Goal: Task Accomplishment & Management: Manage account settings

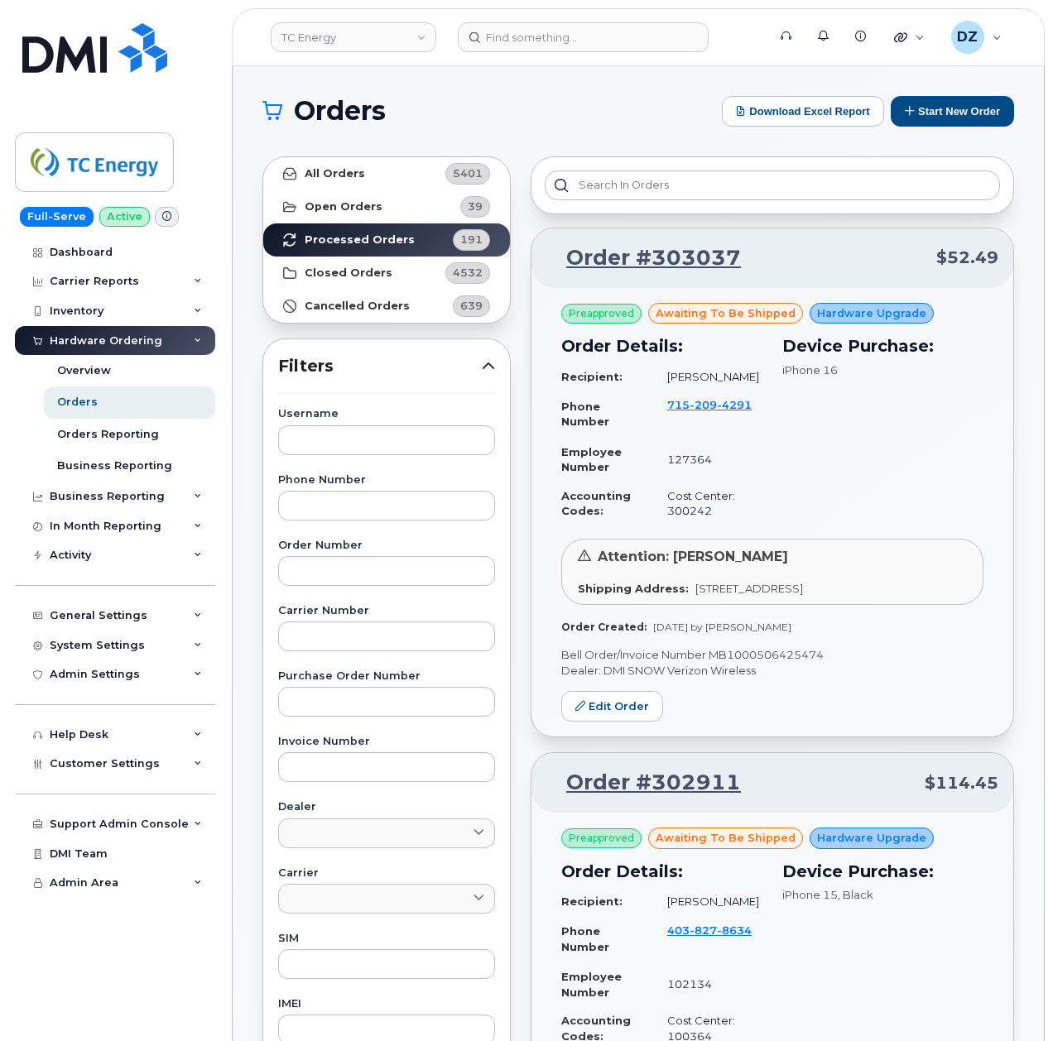
scroll to position [1434, 0]
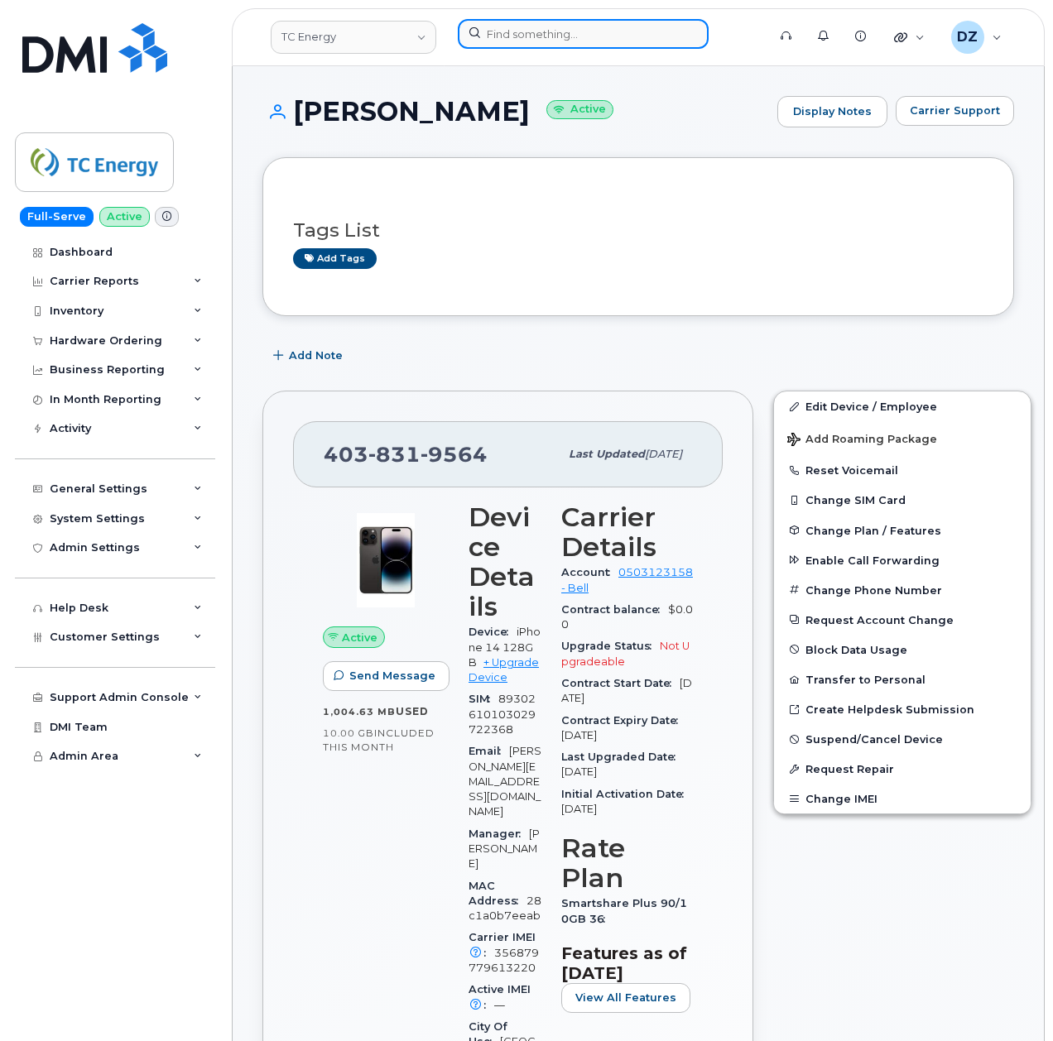
click at [555, 41] on input at bounding box center [583, 34] width 251 height 30
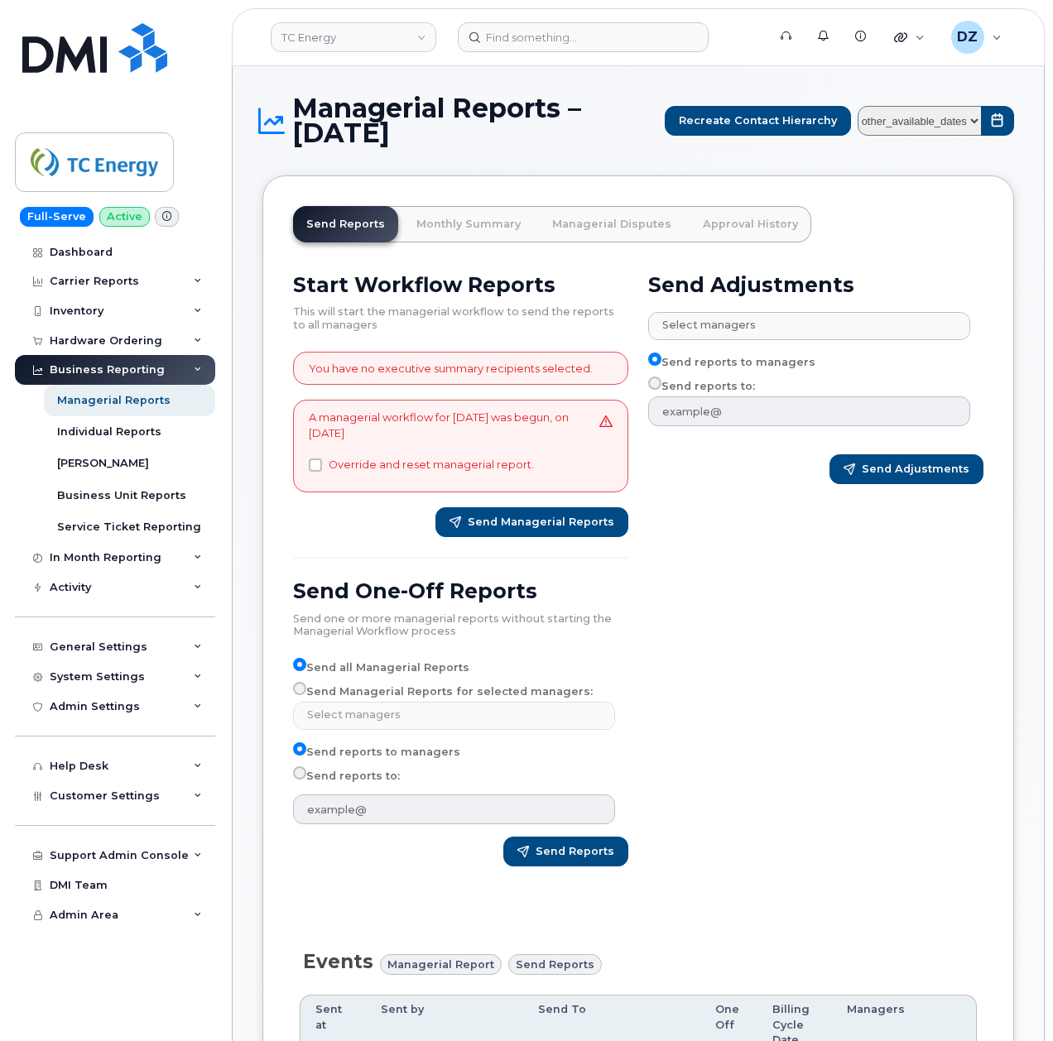
select select
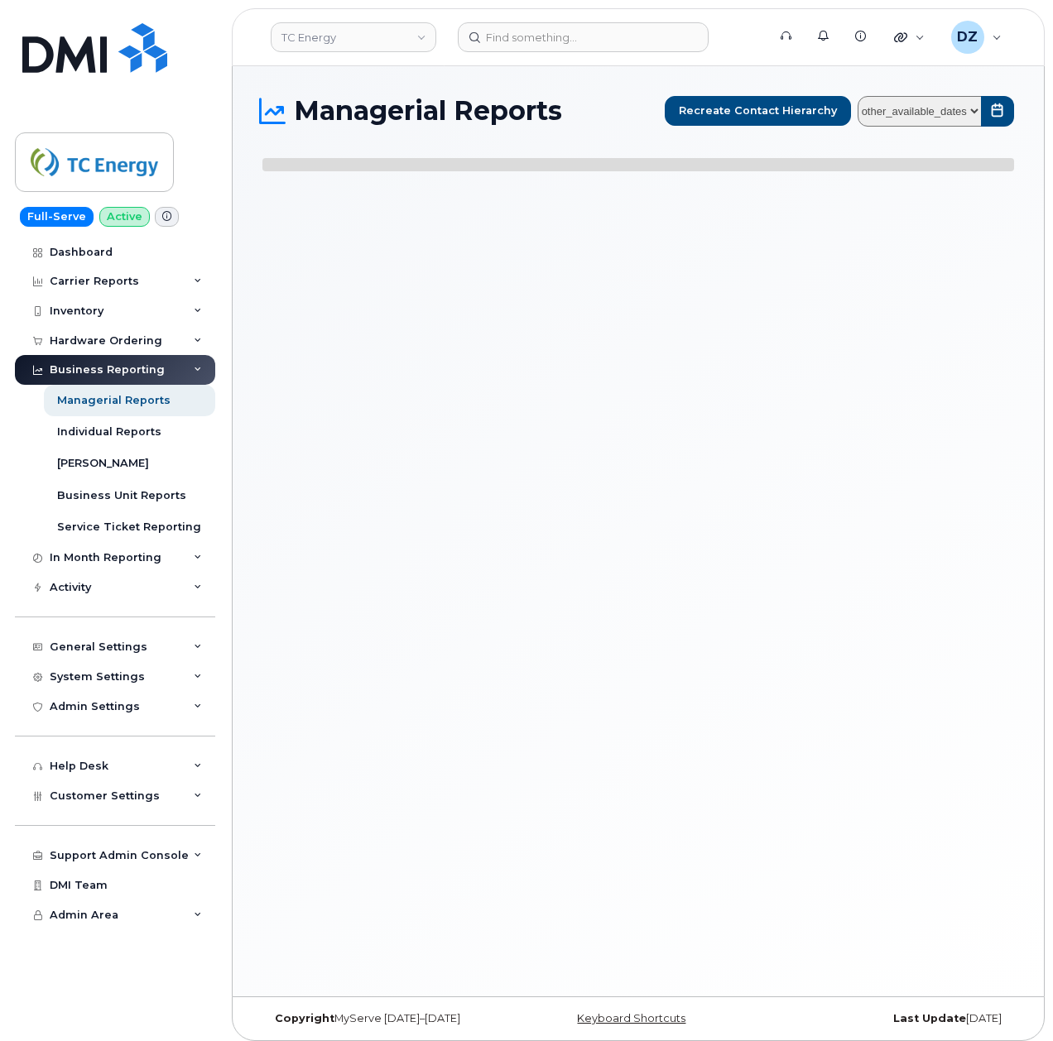
select select
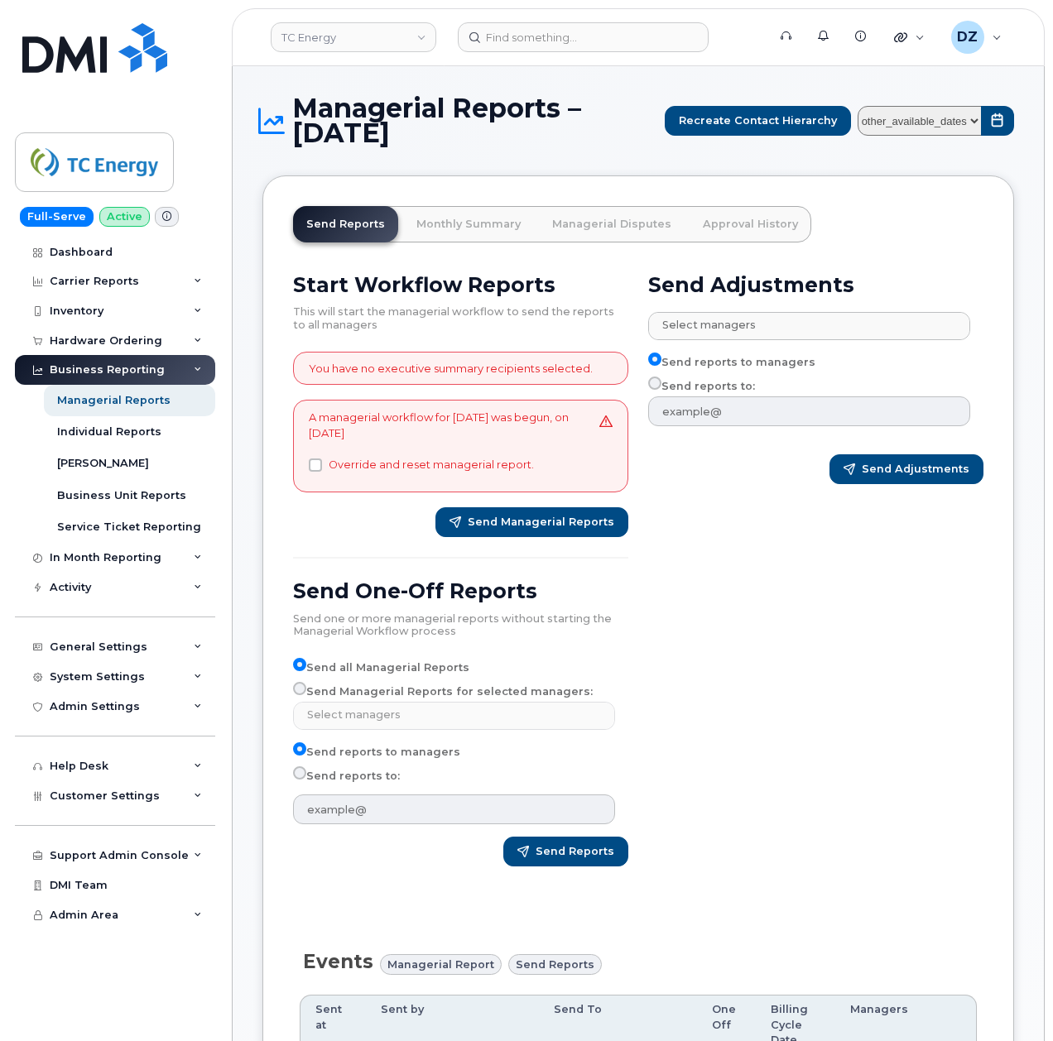
click at [914, 120] on select "other_available_dates January October September August July June May April Marc…" at bounding box center [919, 121] width 124 height 31
select select "/customer/a96a42c8-a90e-489f-b4a8-8a2d988e56d0/reports/b21df1d0-8f2d-11f0-9a8e-…"
click at [857, 106] on select "other_available_dates January October September August July June May April Marc…" at bounding box center [919, 121] width 124 height 31
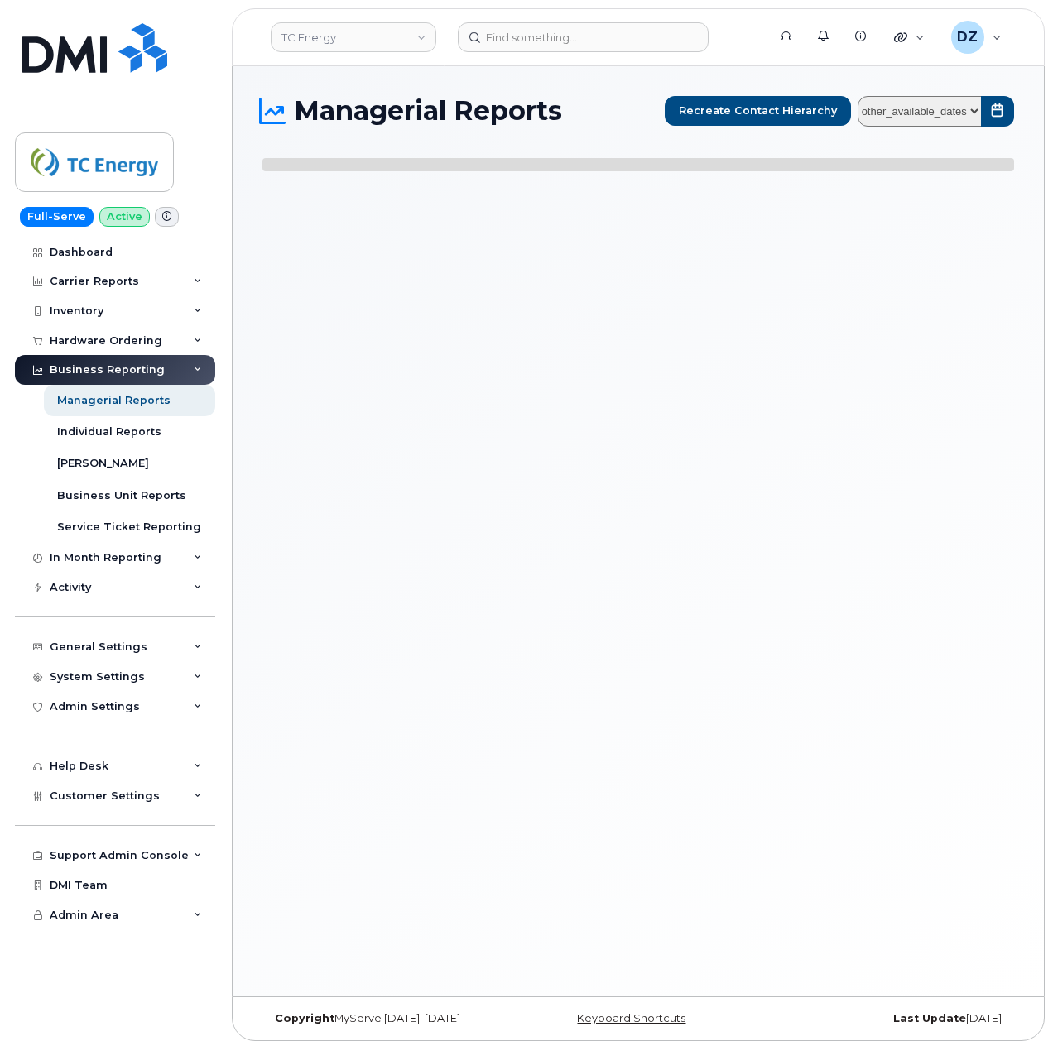
select select
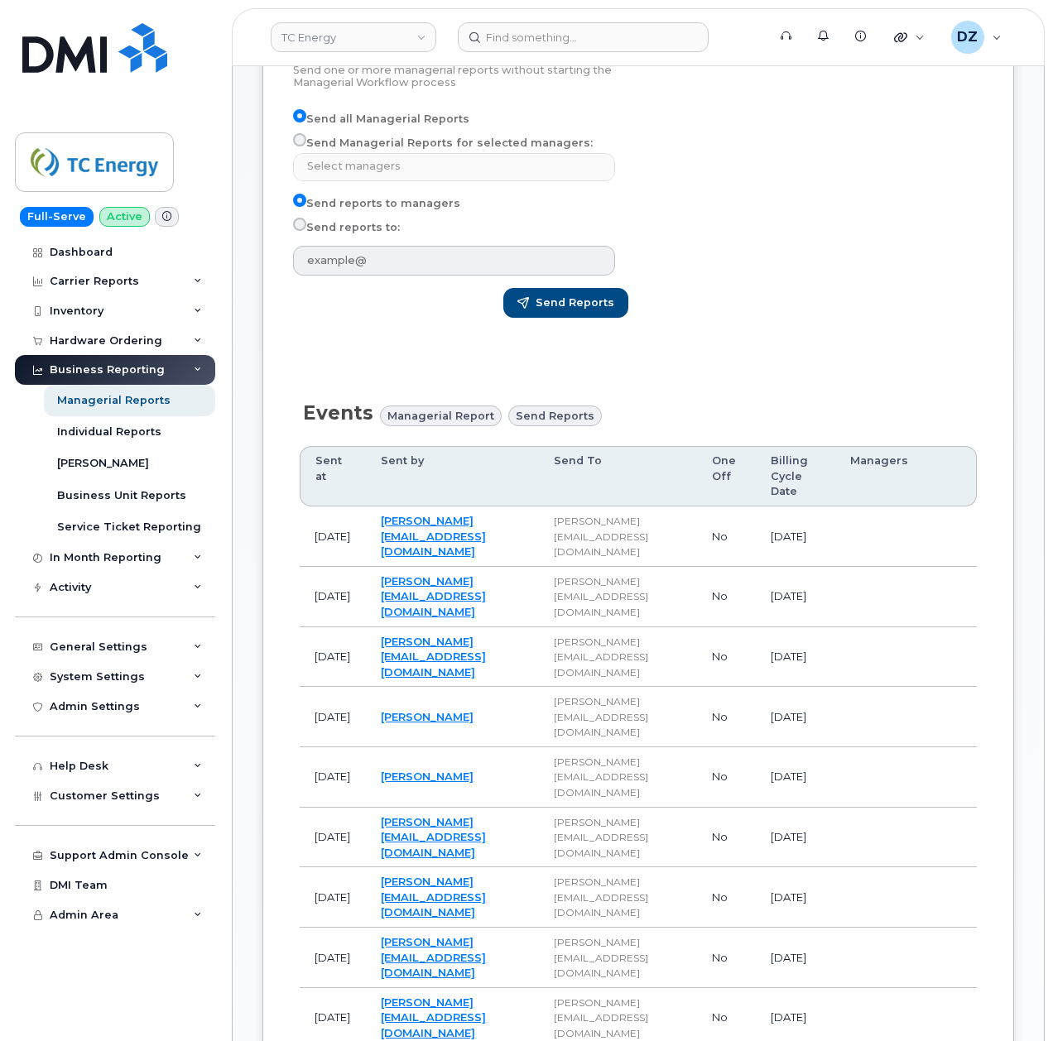
scroll to position [220, 0]
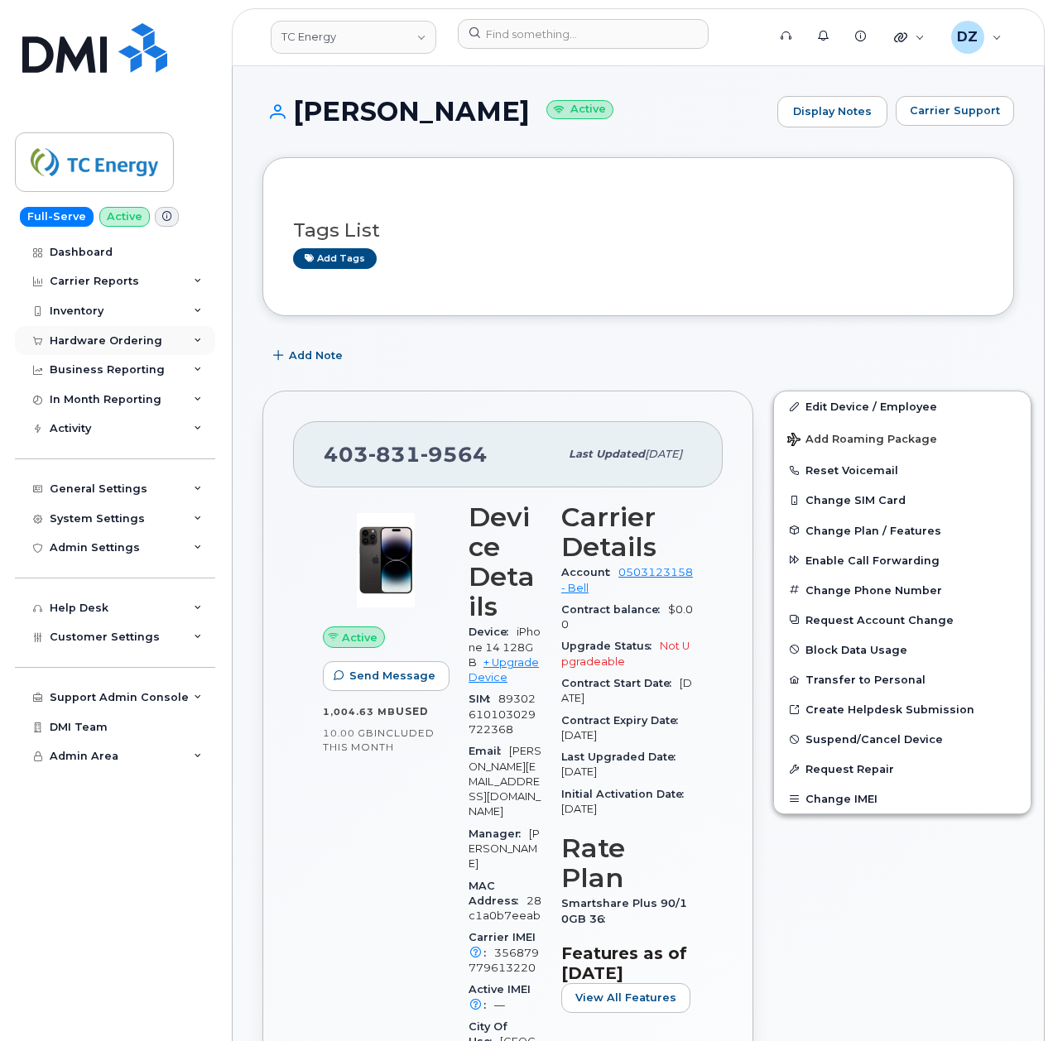
click at [139, 343] on div "Hardware Ordering" at bounding box center [106, 340] width 113 height 13
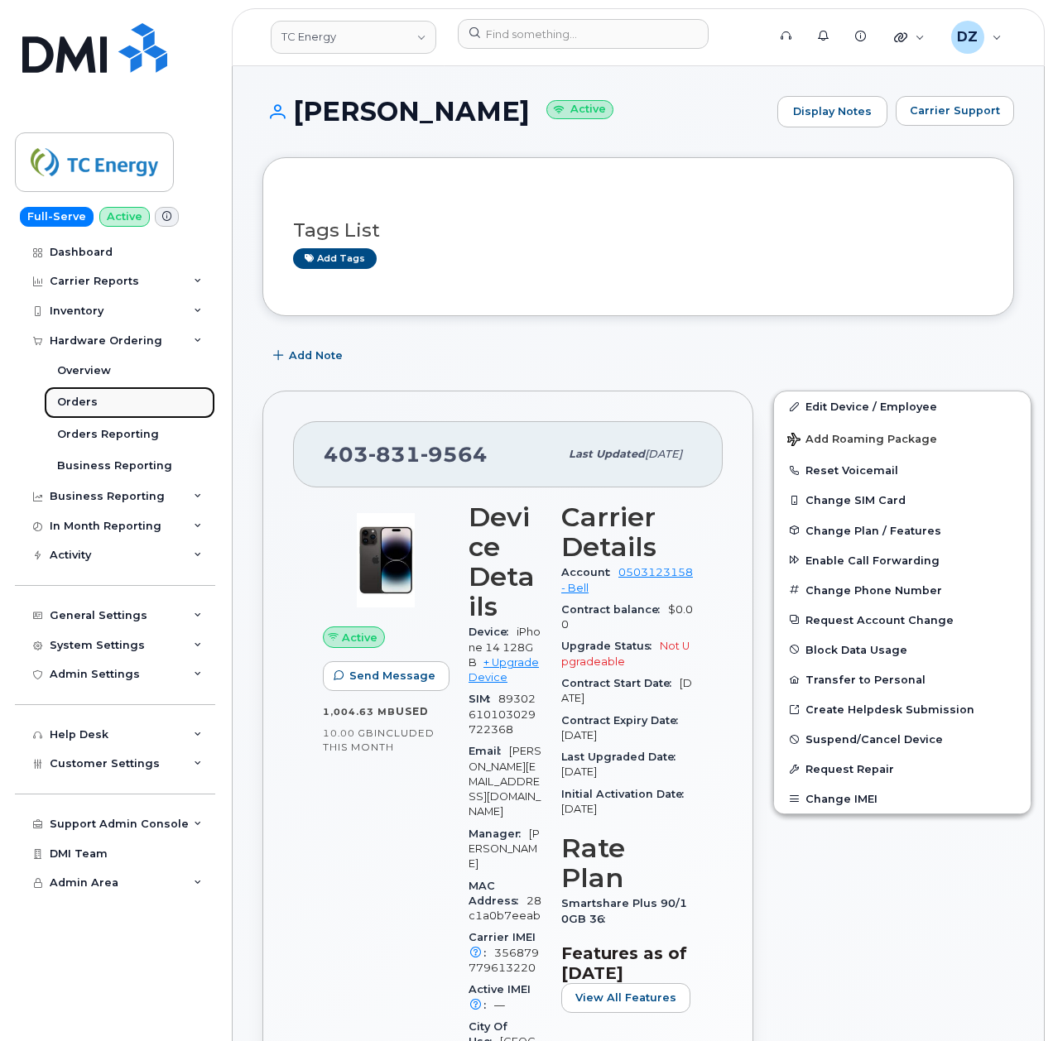
click at [106, 401] on link "Orders" at bounding box center [129, 401] width 171 height 31
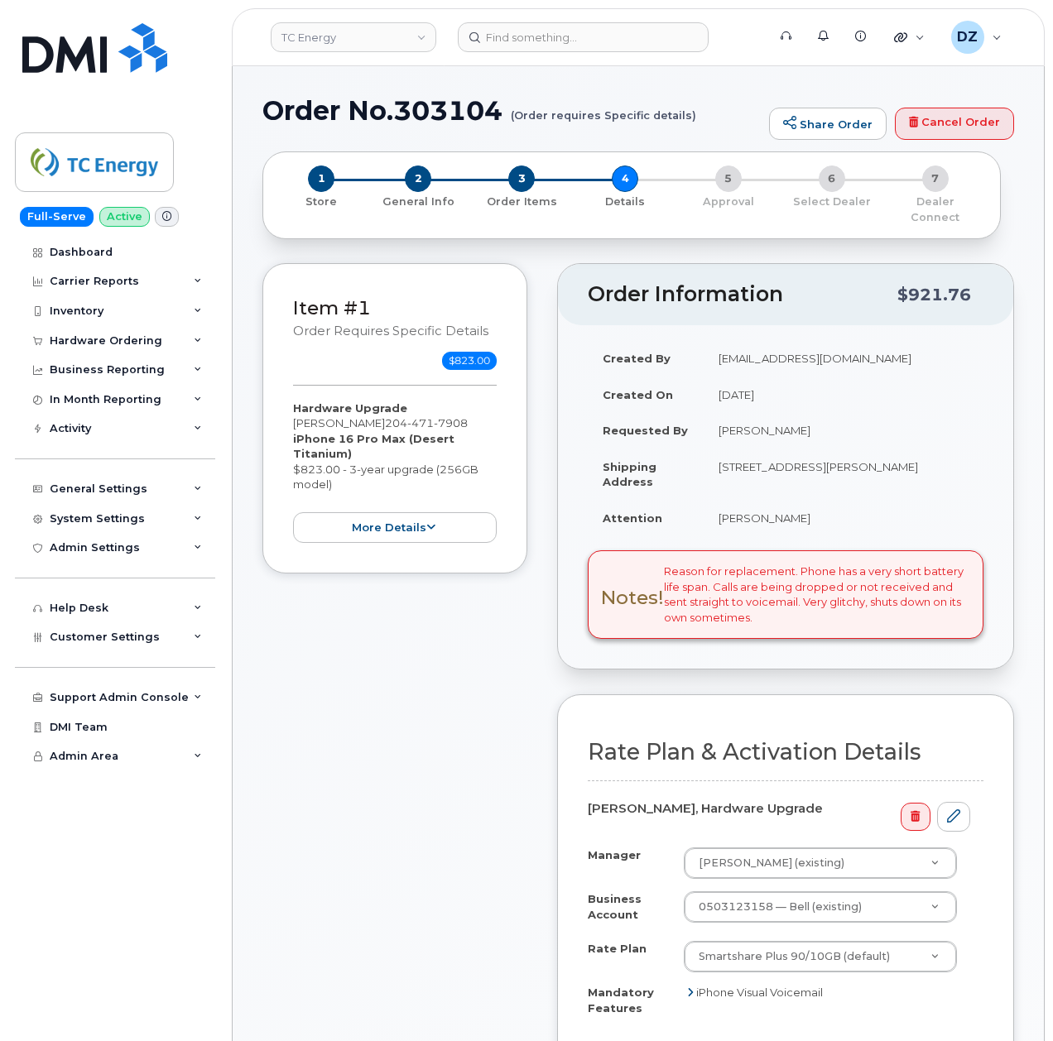
scroll to position [331, 0]
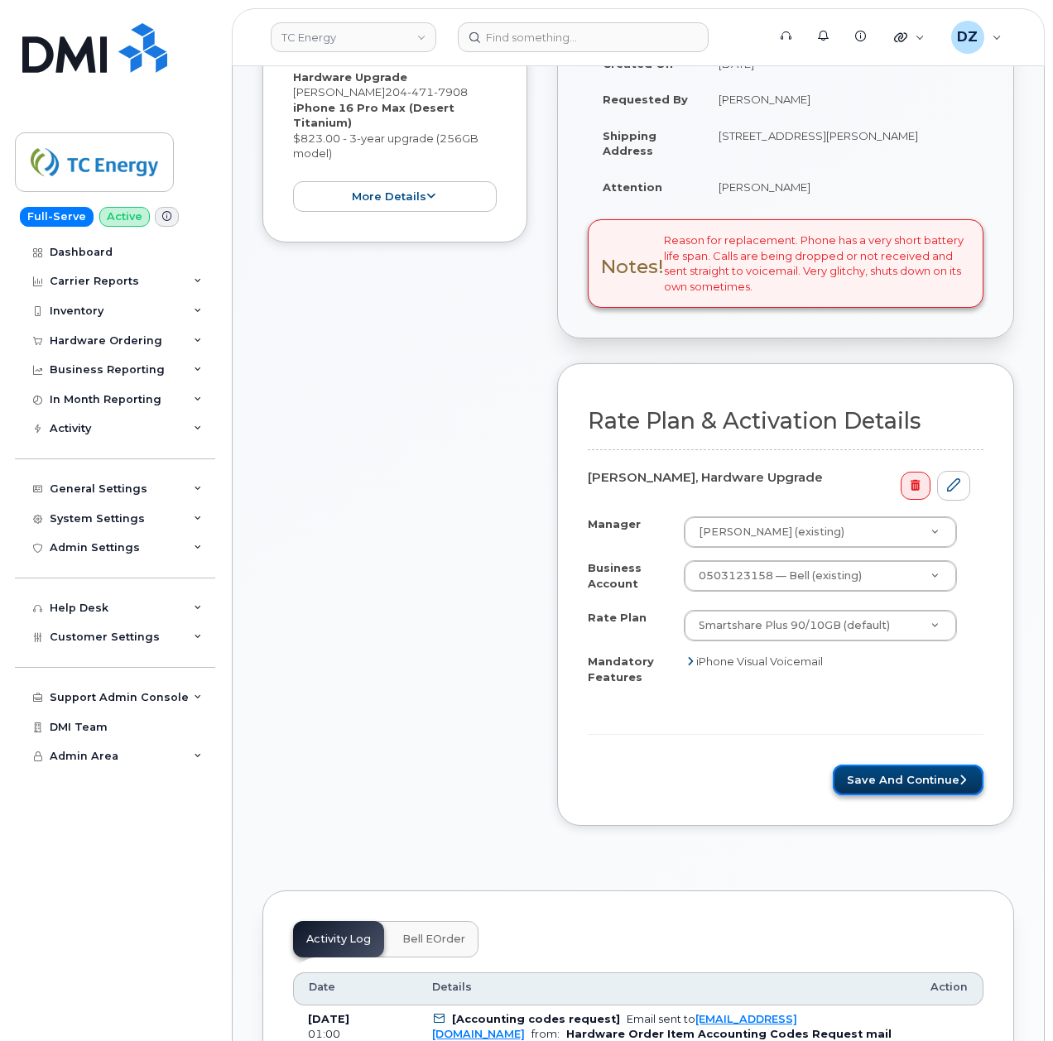
click at [935, 769] on button "Save and Continue" at bounding box center [908, 780] width 151 height 31
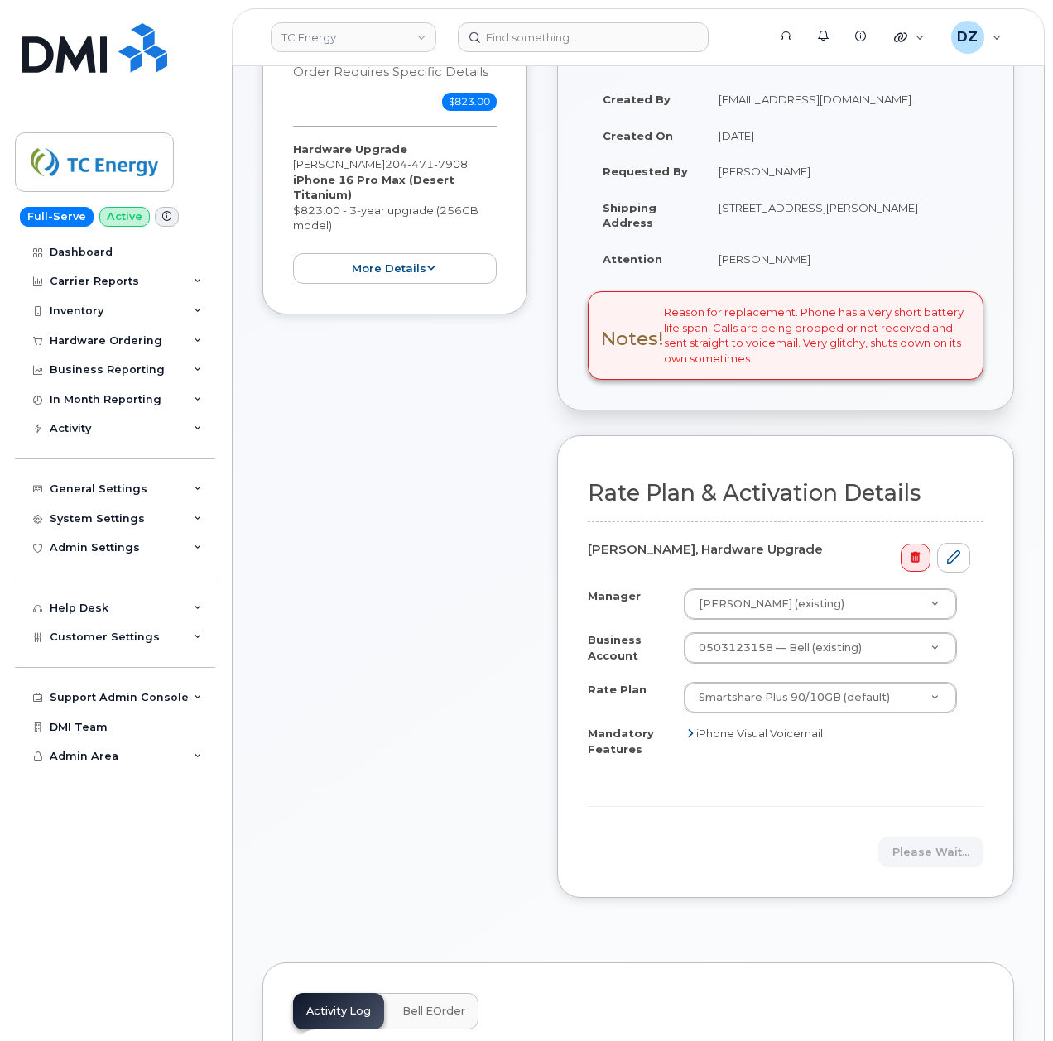
scroll to position [220, 0]
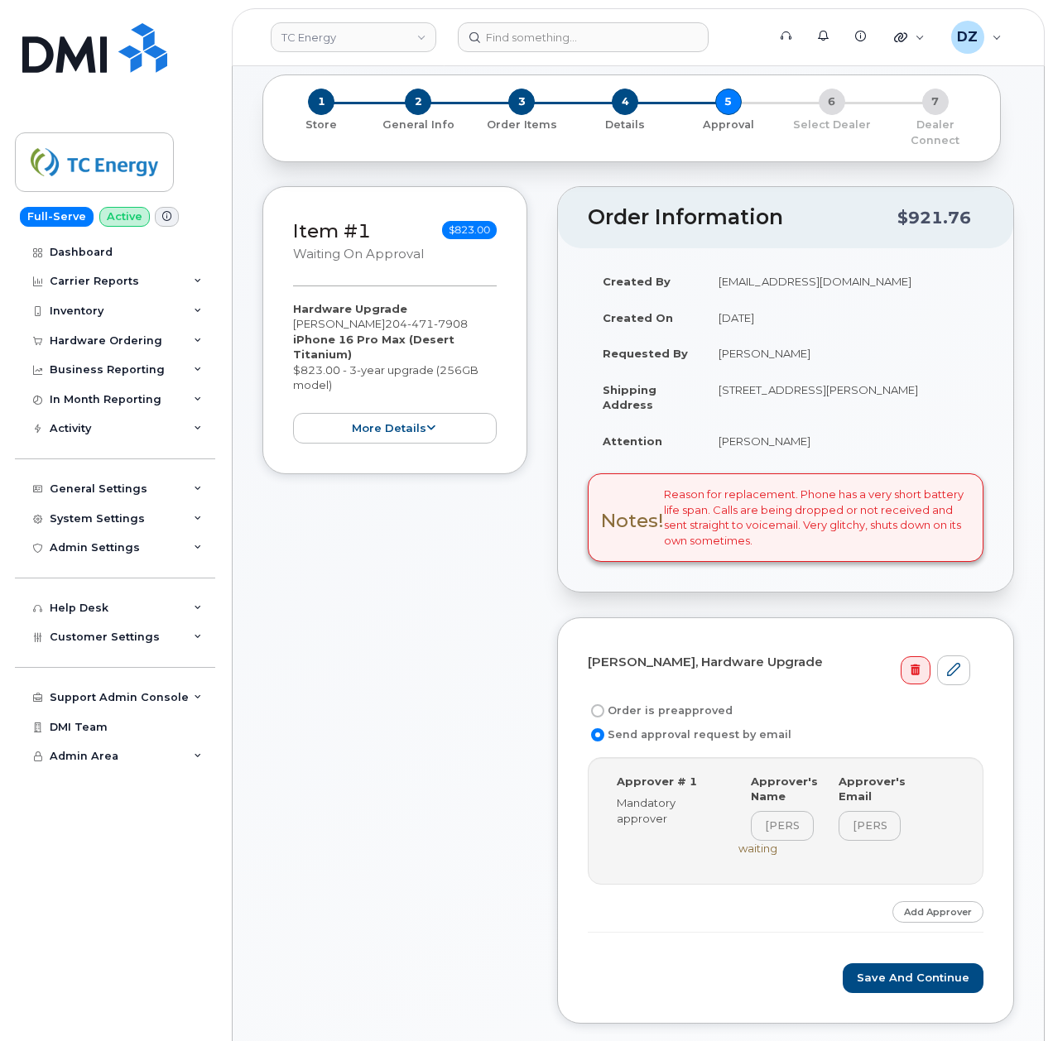
scroll to position [110, 0]
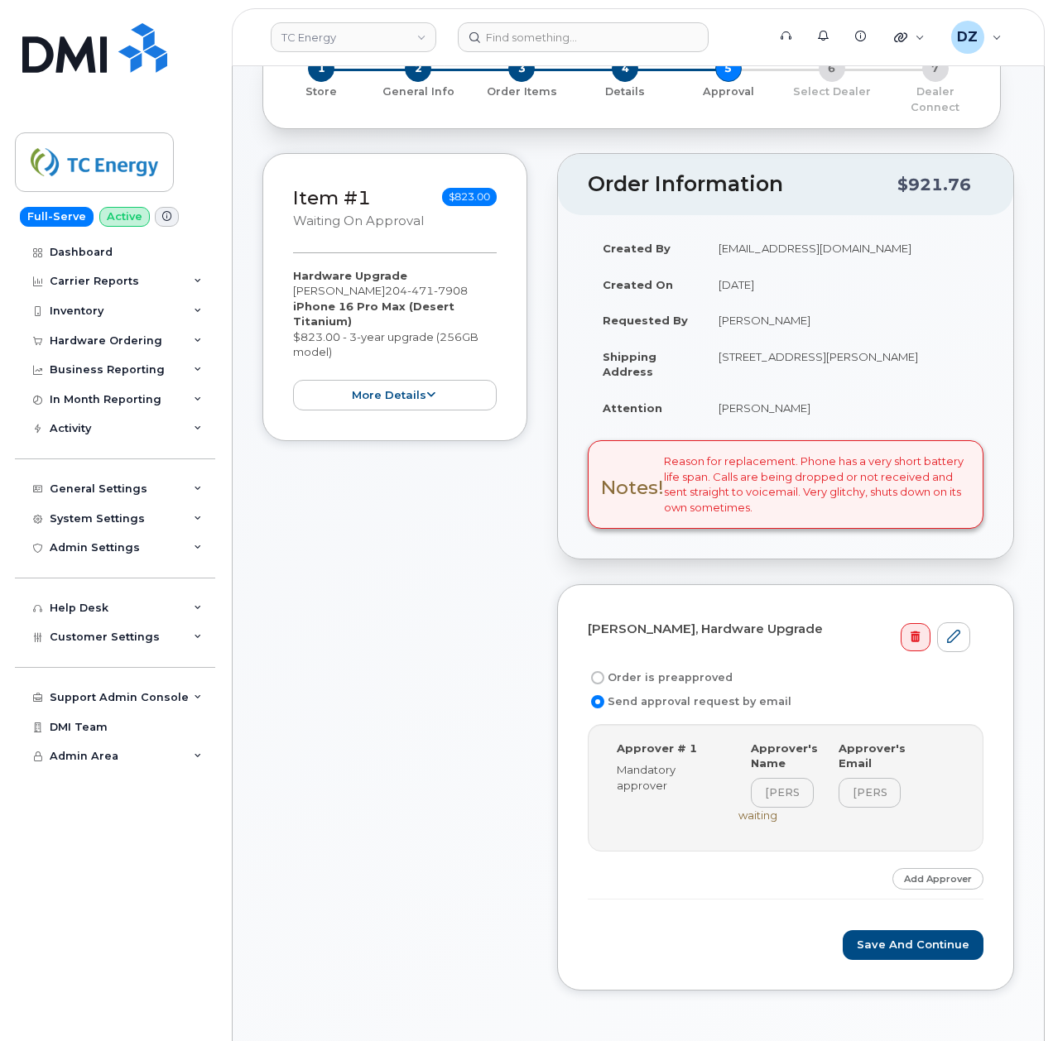
click at [700, 692] on label "Send approval request by email" at bounding box center [690, 702] width 204 height 20
click at [604, 695] on input "Send approval request by email" at bounding box center [597, 701] width 13 height 13
click at [917, 937] on button "Save and Continue" at bounding box center [913, 945] width 141 height 31
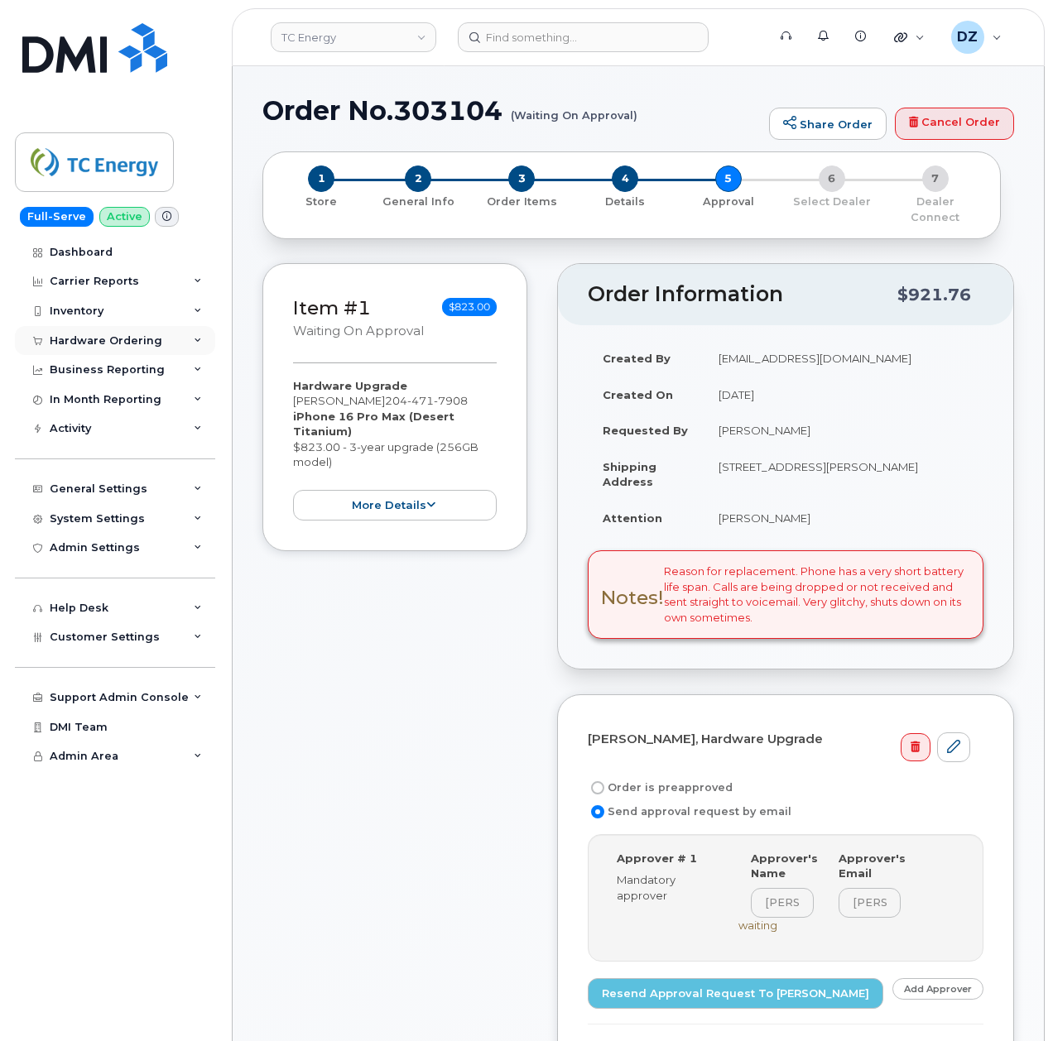
click at [144, 331] on div "Hardware Ordering" at bounding box center [115, 341] width 200 height 30
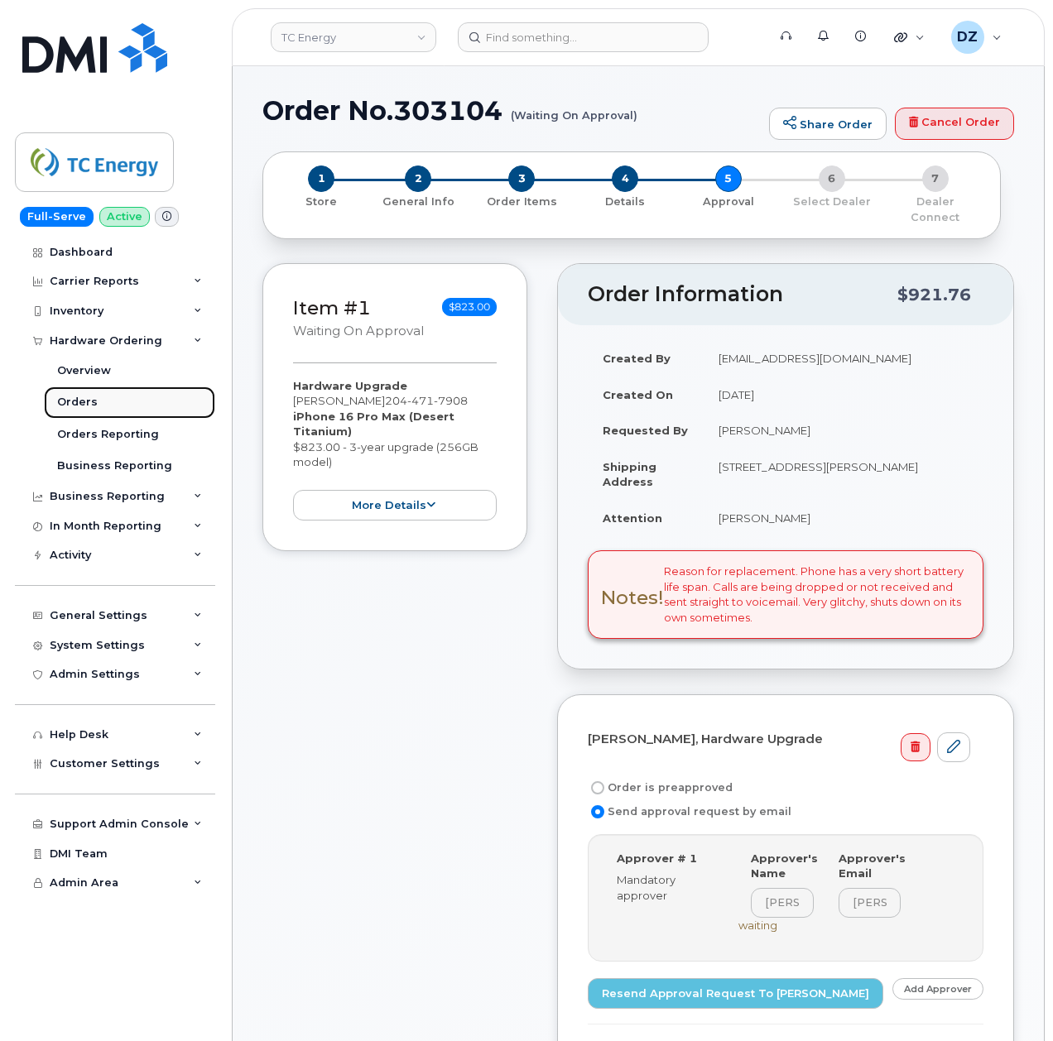
click at [117, 399] on link "Orders" at bounding box center [129, 401] width 171 height 31
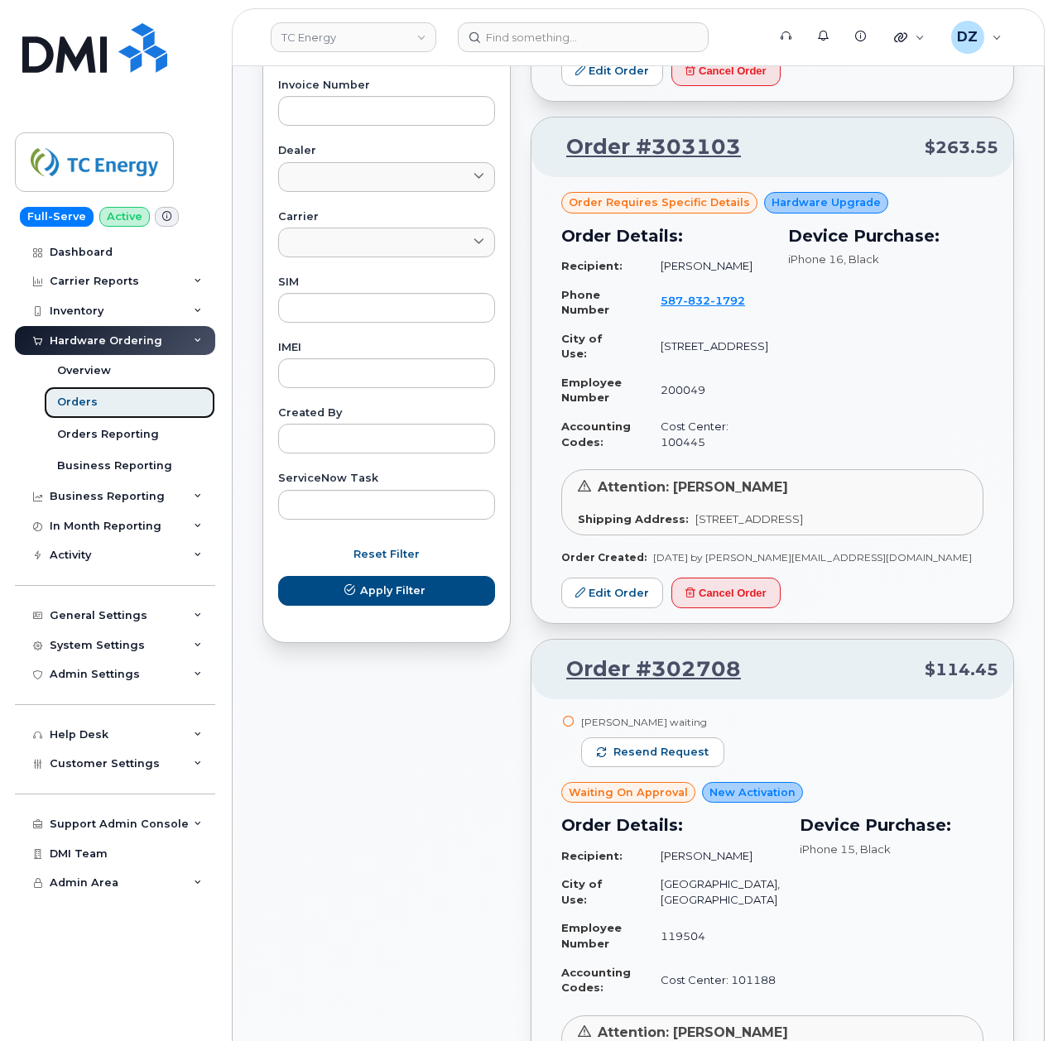
scroll to position [662, 0]
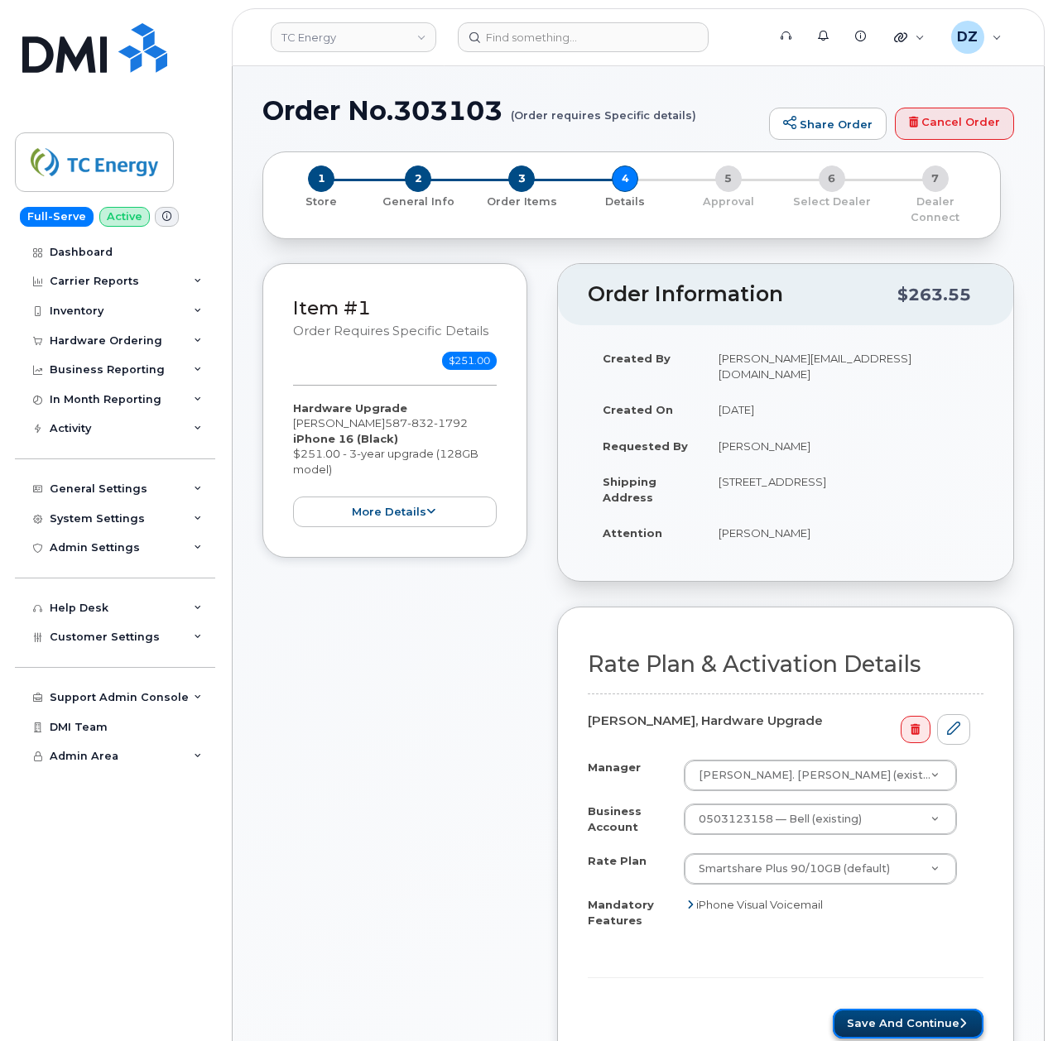
click at [881, 1009] on button "Save and Continue" at bounding box center [908, 1024] width 151 height 31
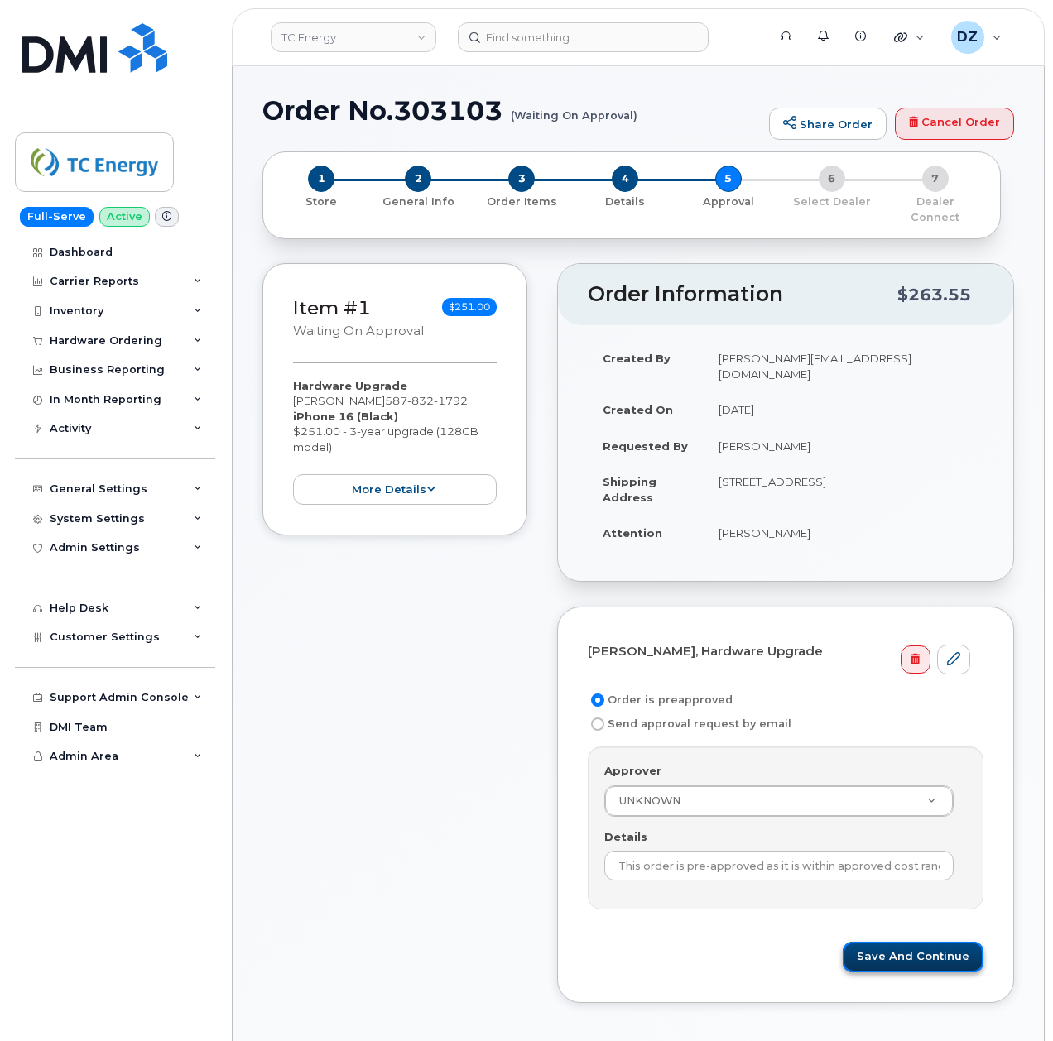
click at [912, 942] on button "Save and Continue" at bounding box center [913, 957] width 141 height 31
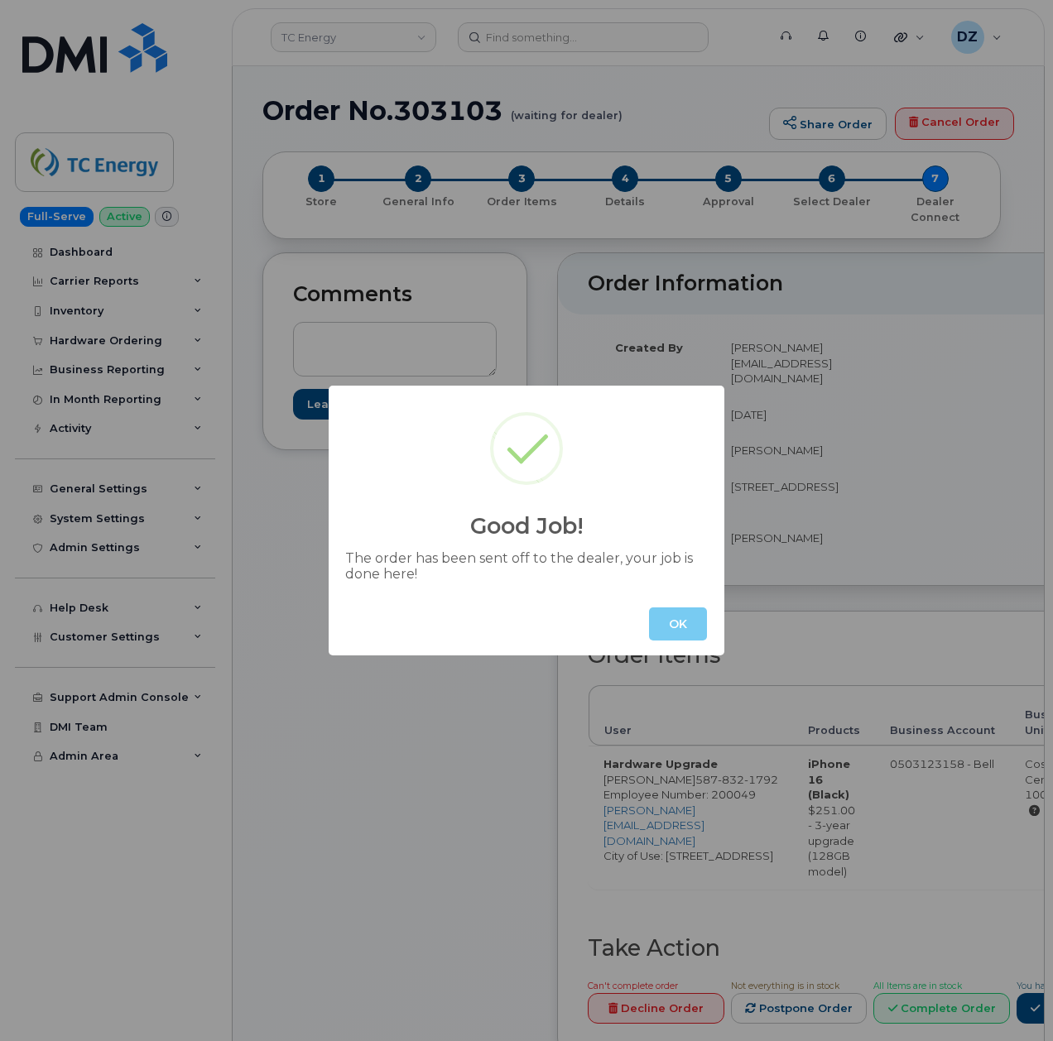
click at [687, 623] on button "OK" at bounding box center [678, 623] width 58 height 33
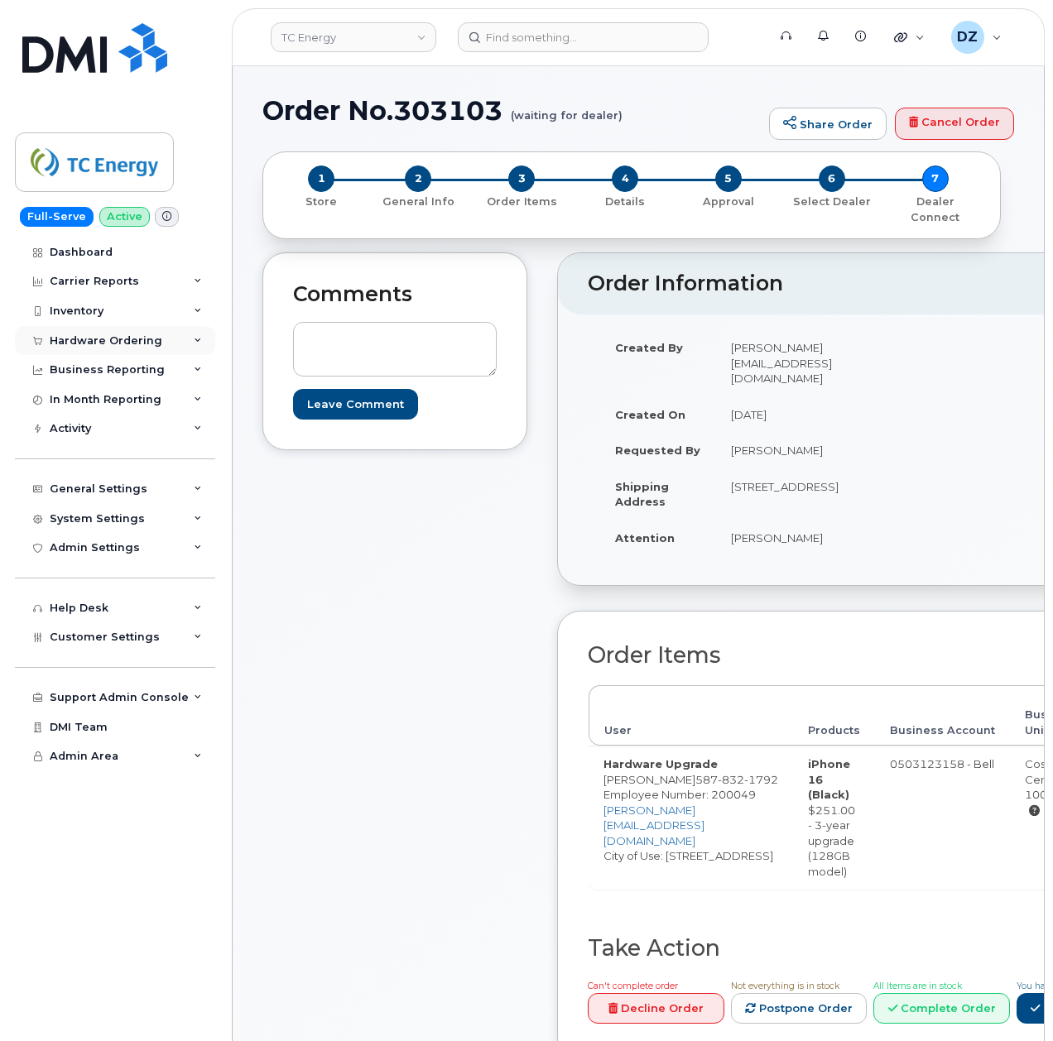
click at [161, 334] on div "Hardware Ordering" at bounding box center [115, 341] width 200 height 30
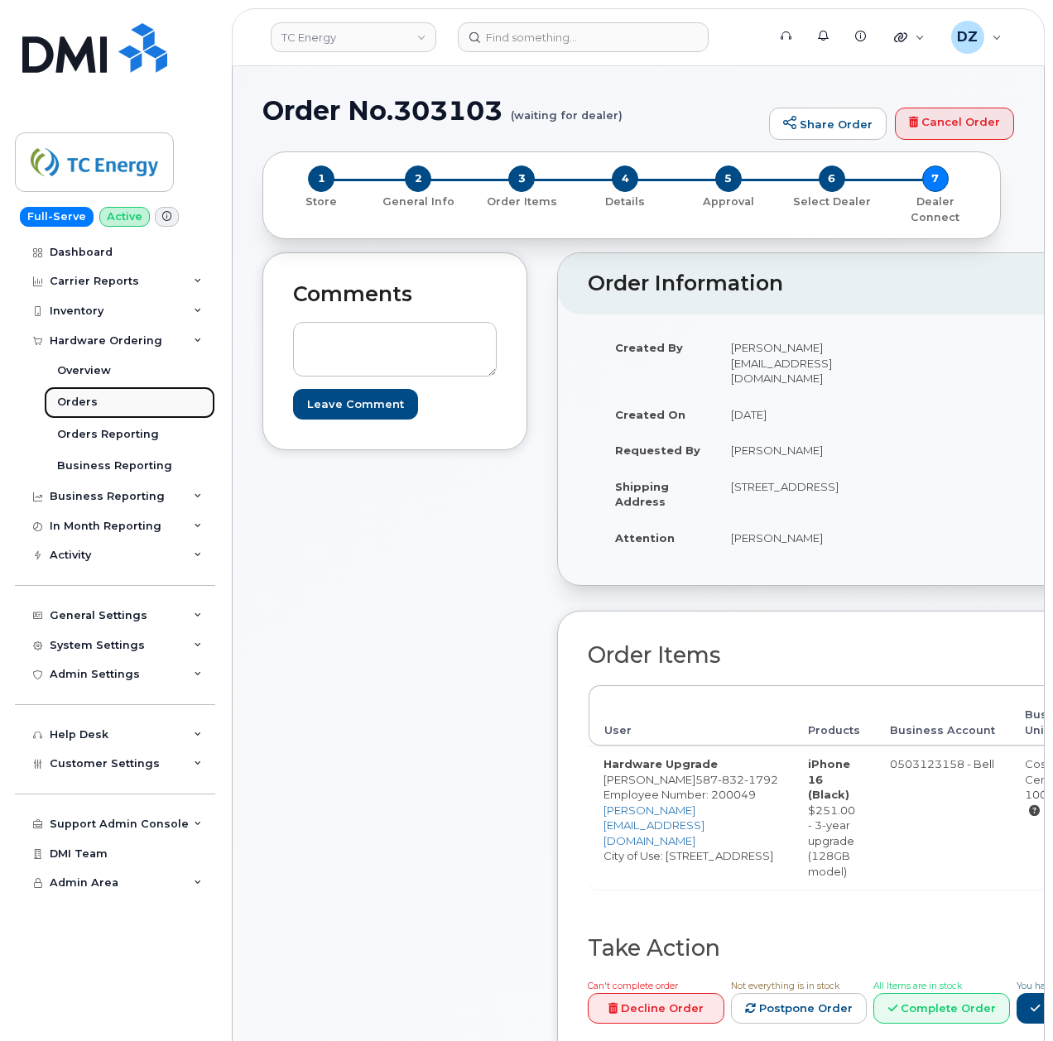
click at [140, 408] on link "Orders" at bounding box center [129, 401] width 171 height 31
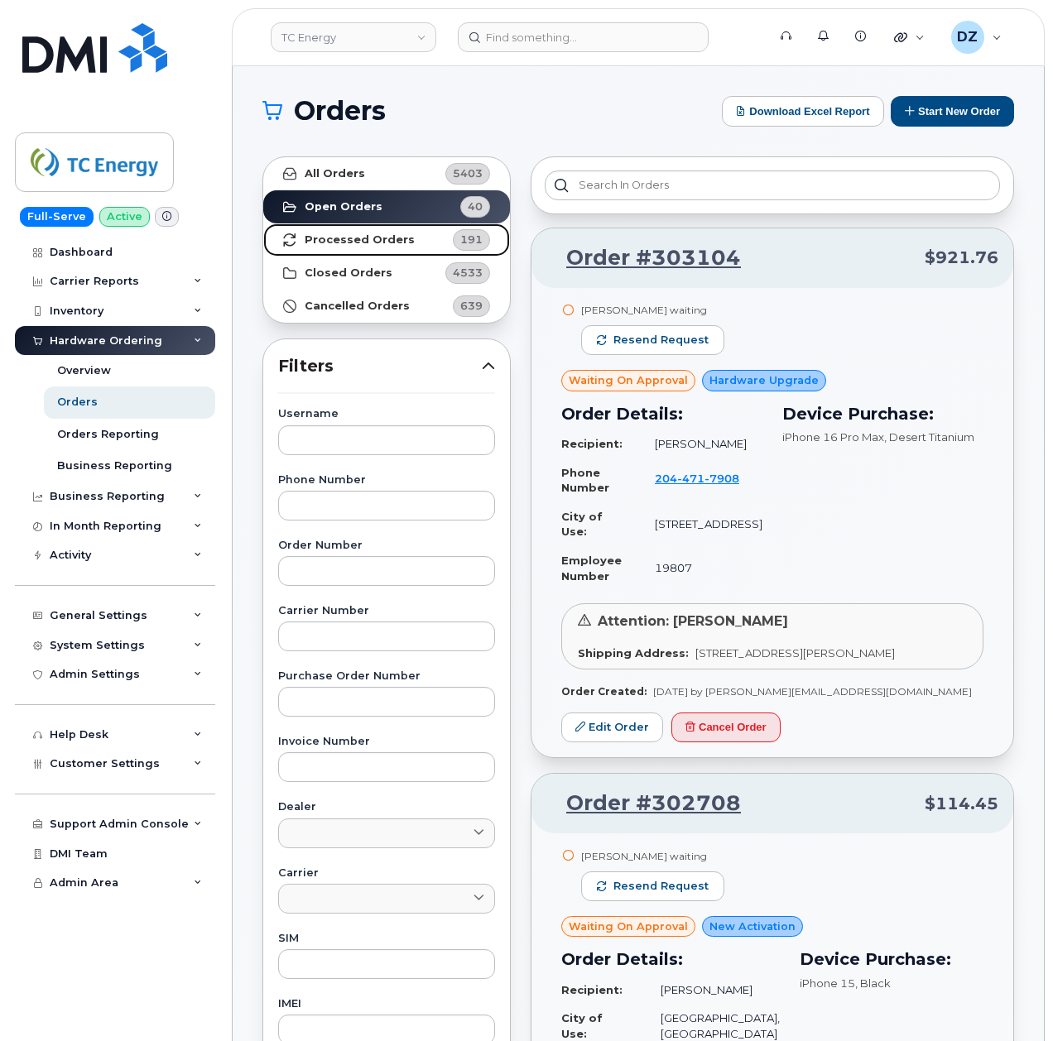
click at [404, 235] on link "Processed Orders 191" at bounding box center [386, 239] width 247 height 33
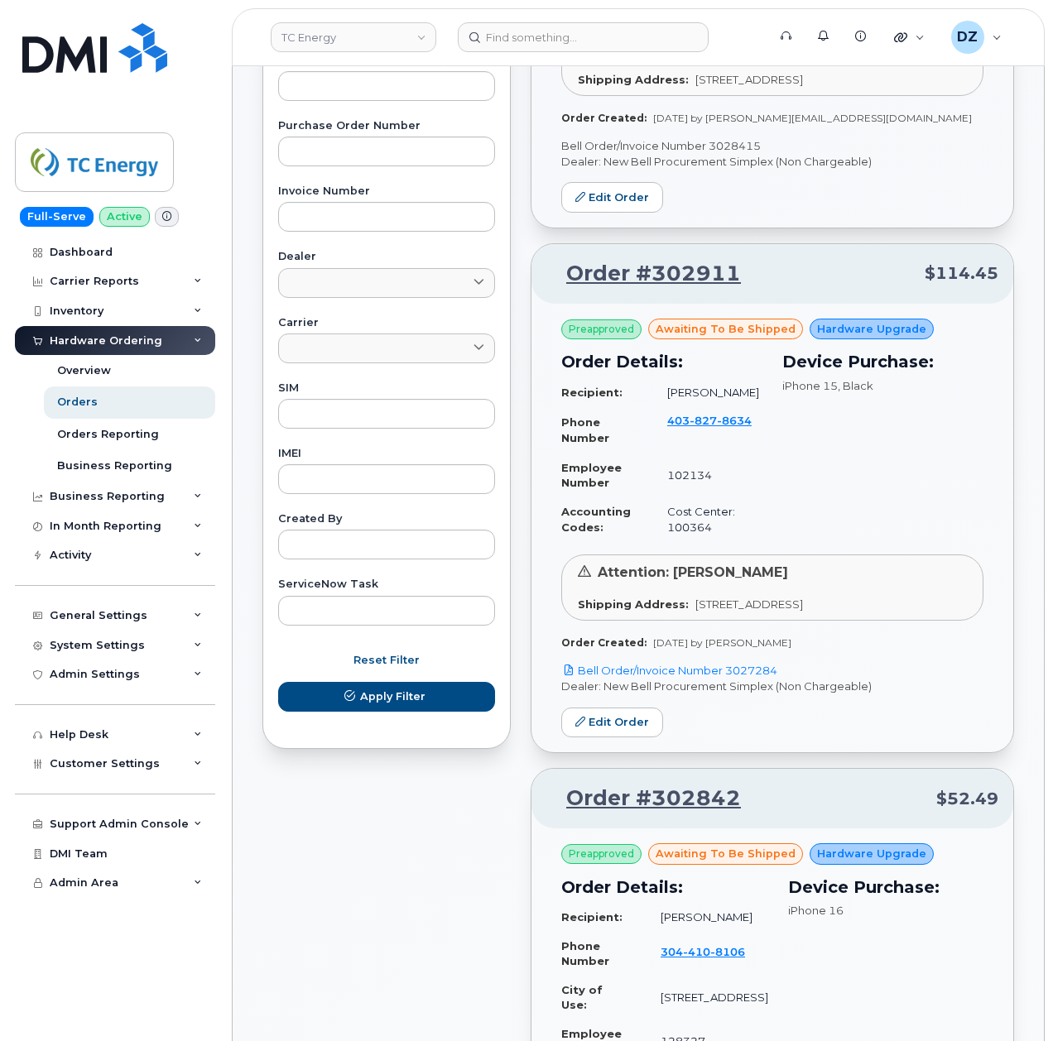
scroll to position [551, 0]
drag, startPoint x: 782, startPoint y: 687, endPoint x: 730, endPoint y: 690, distance: 52.2
click at [730, 678] on p "Bell Order/Invoice Number 3027284" at bounding box center [772, 670] width 422 height 16
copy link "3027284"
click at [630, 737] on link "Edit Order" at bounding box center [612, 722] width 102 height 31
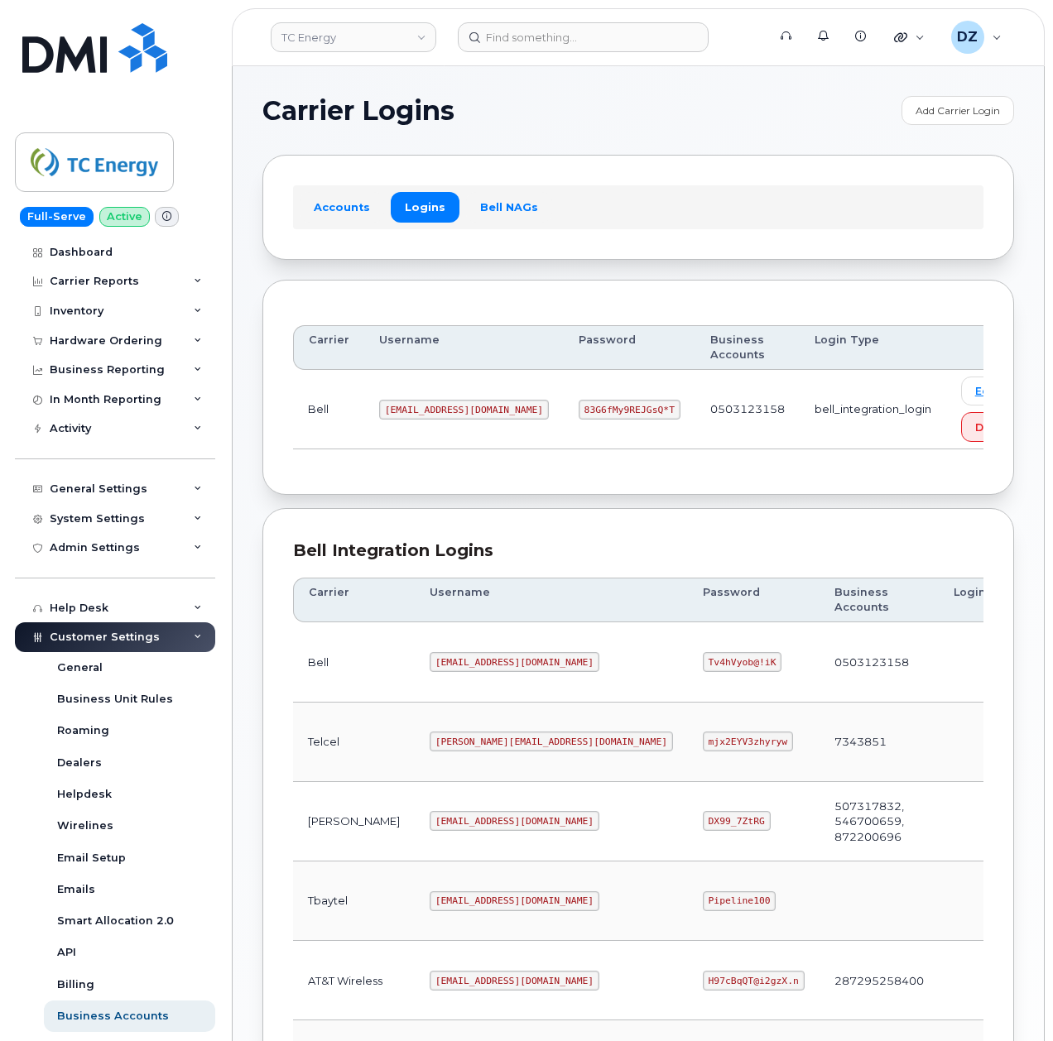
scroll to position [331, 0]
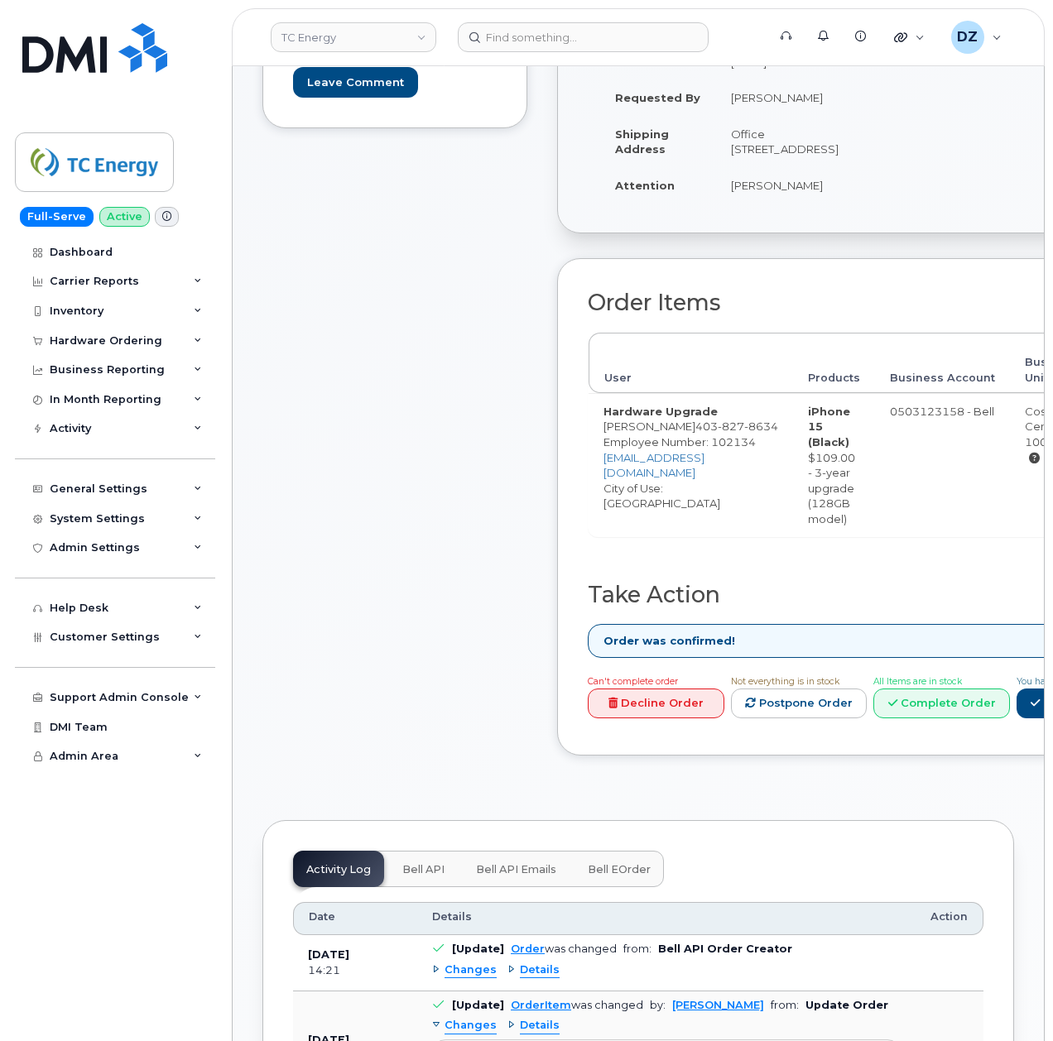
scroll to position [331, 0]
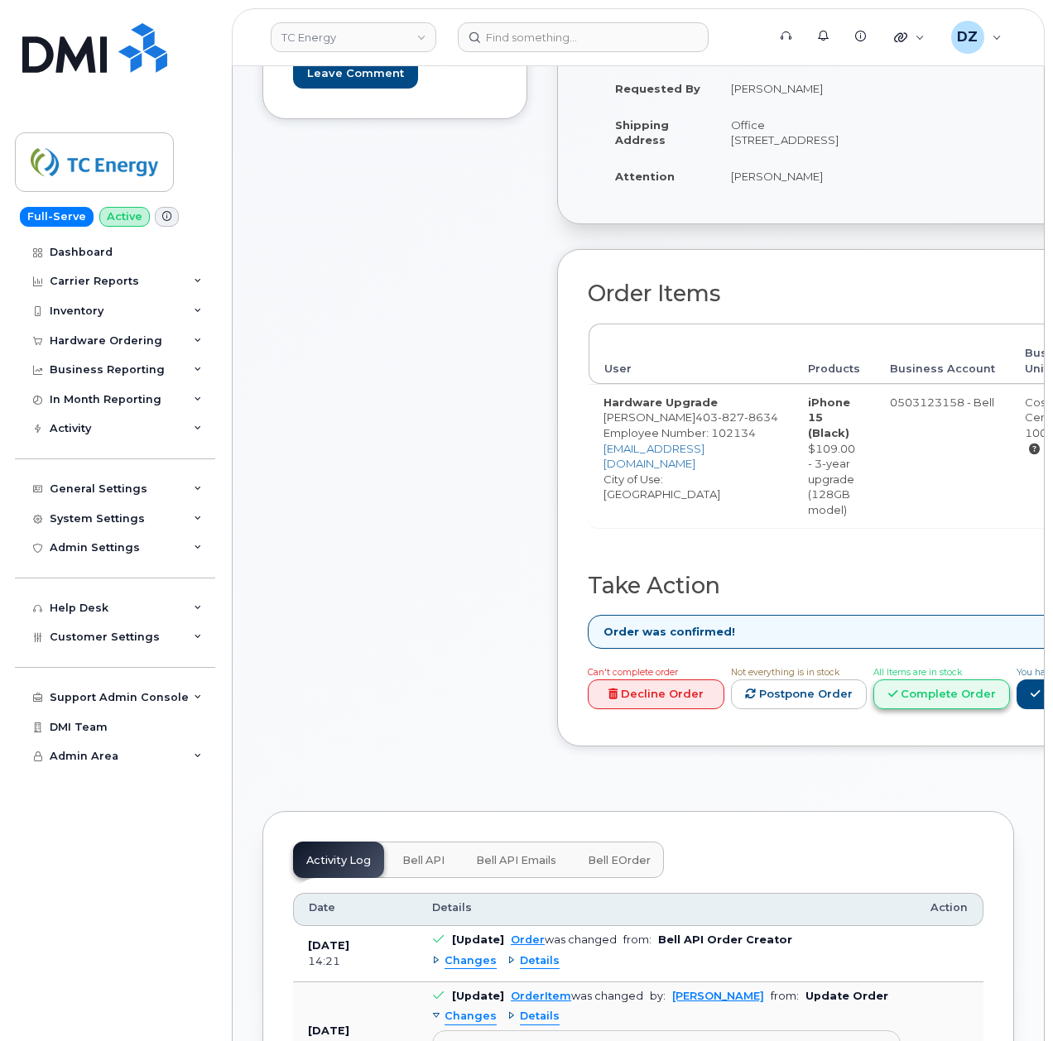
click at [961, 700] on link "Complete Order" at bounding box center [941, 694] width 137 height 31
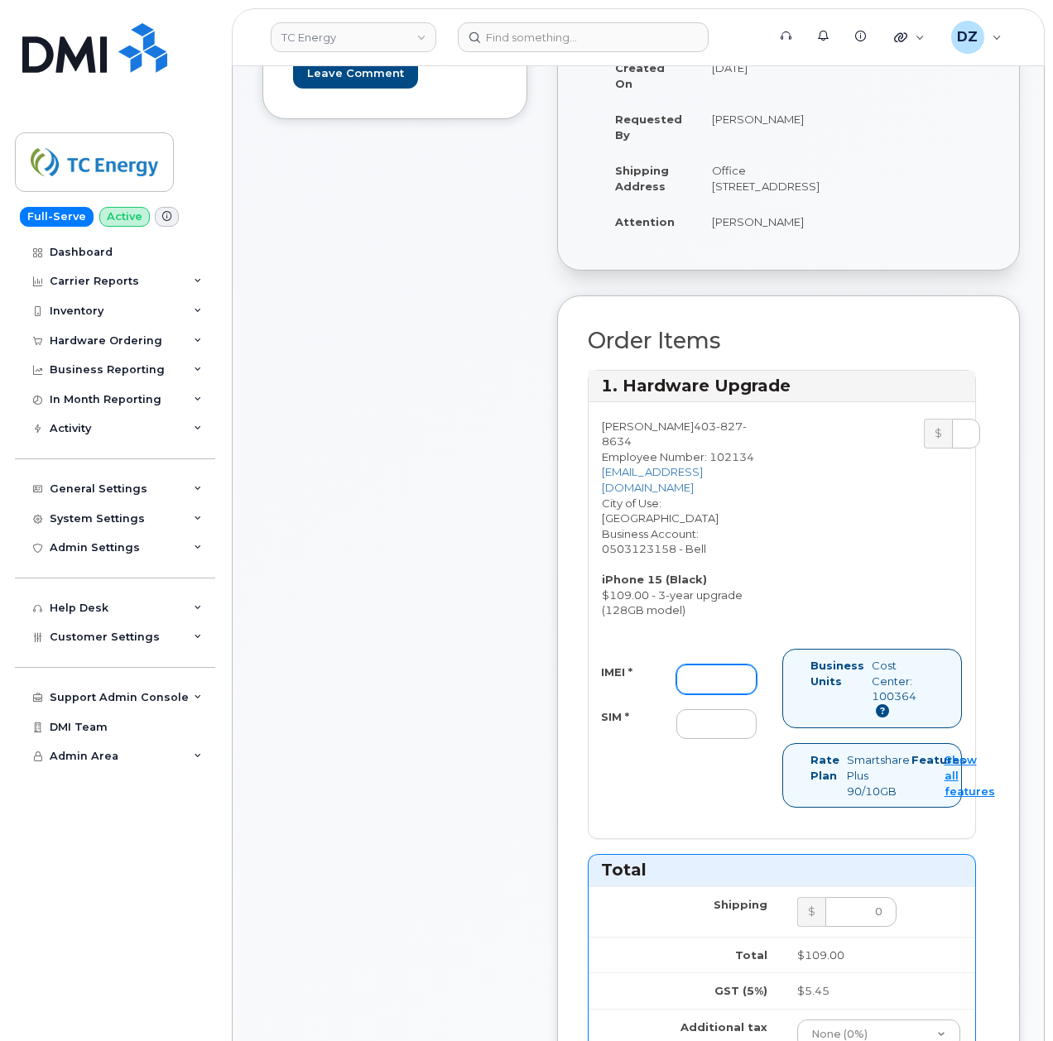
click at [716, 694] on input "IMEI *" at bounding box center [716, 680] width 80 height 30
paste input "351522608931091"
type input "351522608931091"
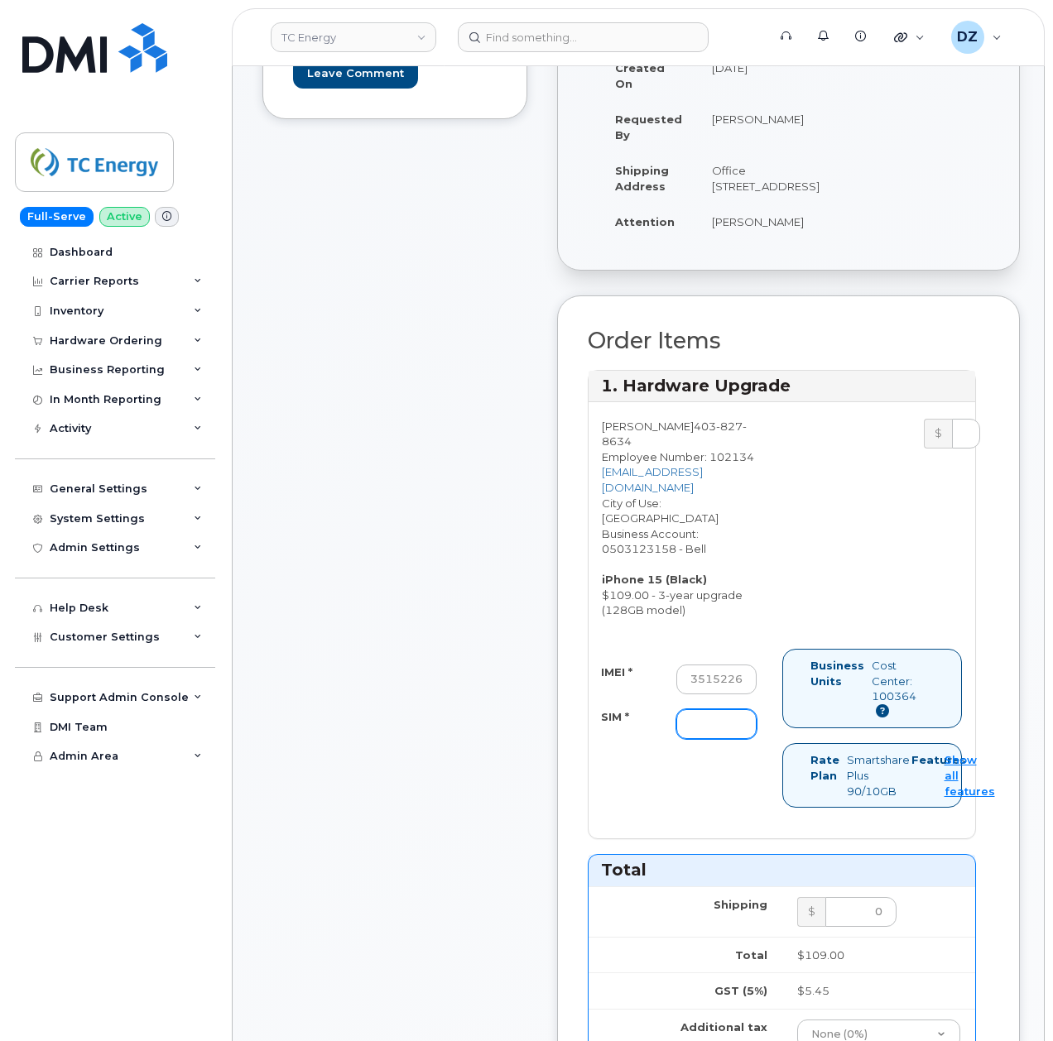
click at [729, 739] on input "SIM *" at bounding box center [716, 724] width 80 height 30
paste input "89302610207413917953"
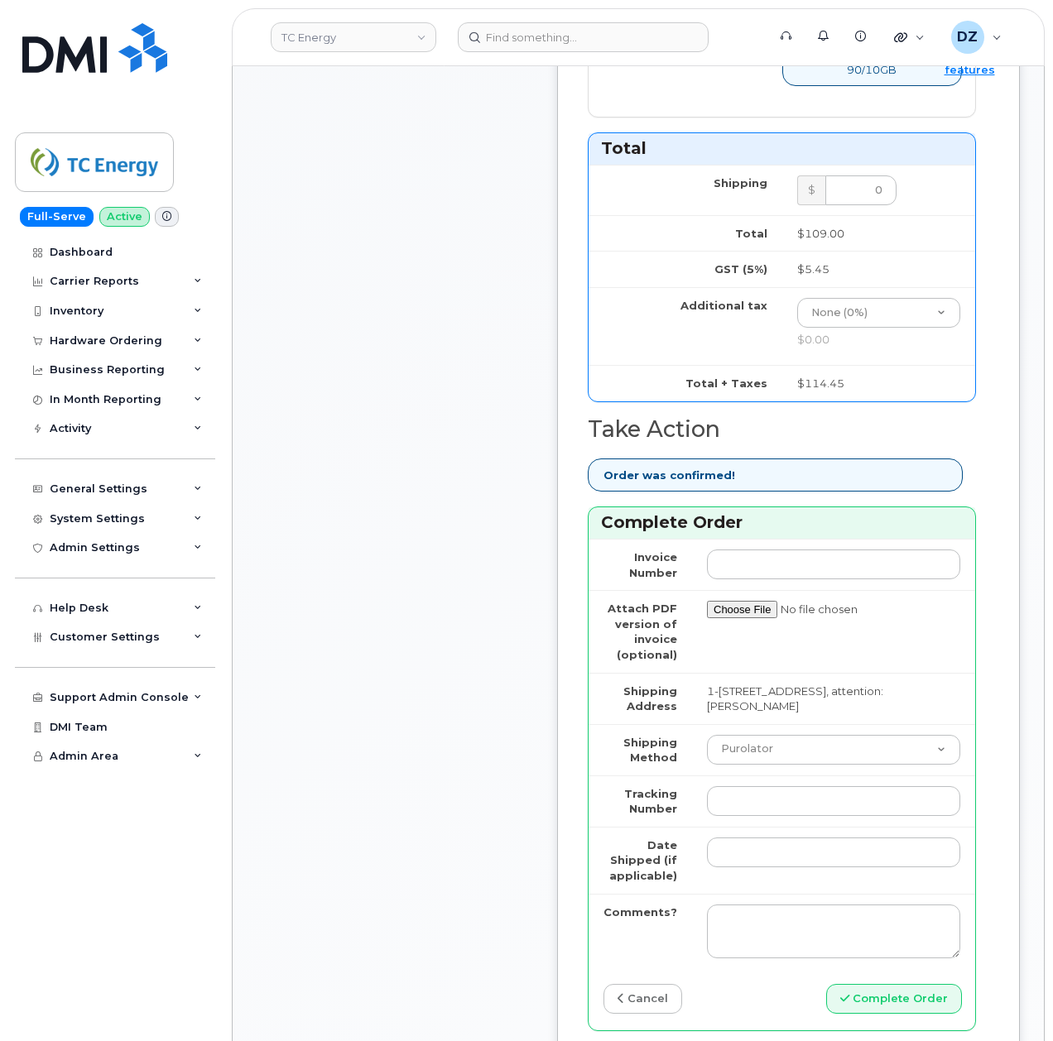
scroll to position [1103, 0]
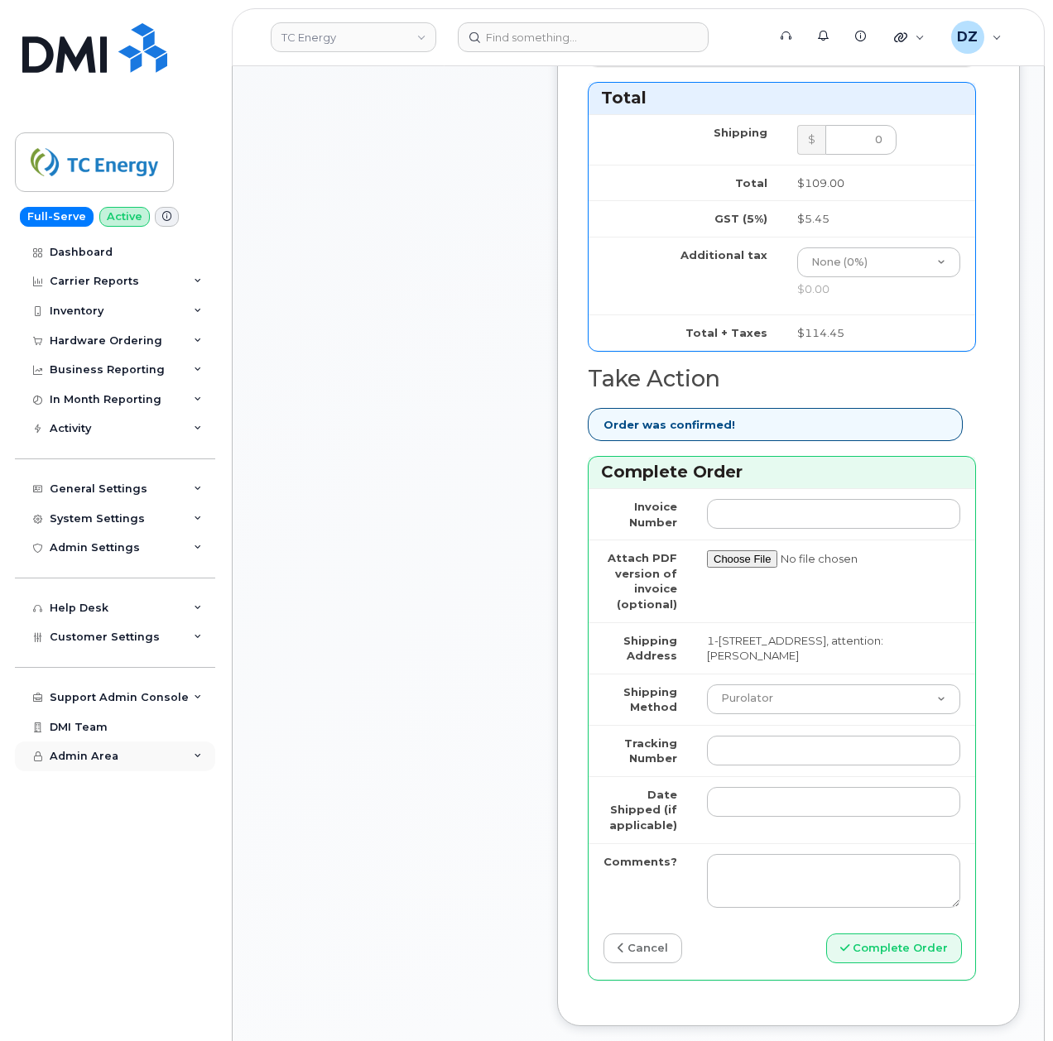
type input "89302610207413917953"
click at [753, 766] on input "Tracking Number" at bounding box center [833, 751] width 253 height 30
paste input "476423901671"
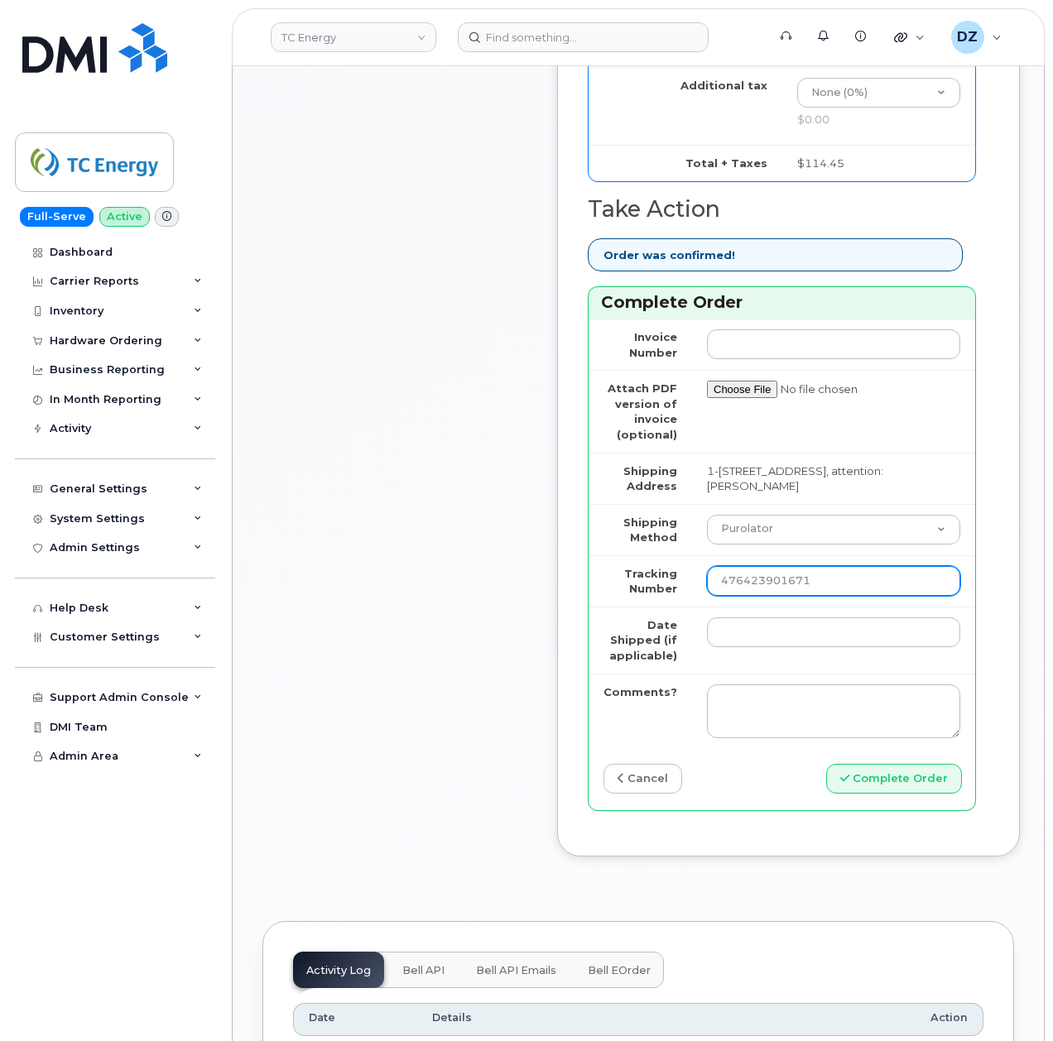
scroll to position [1324, 0]
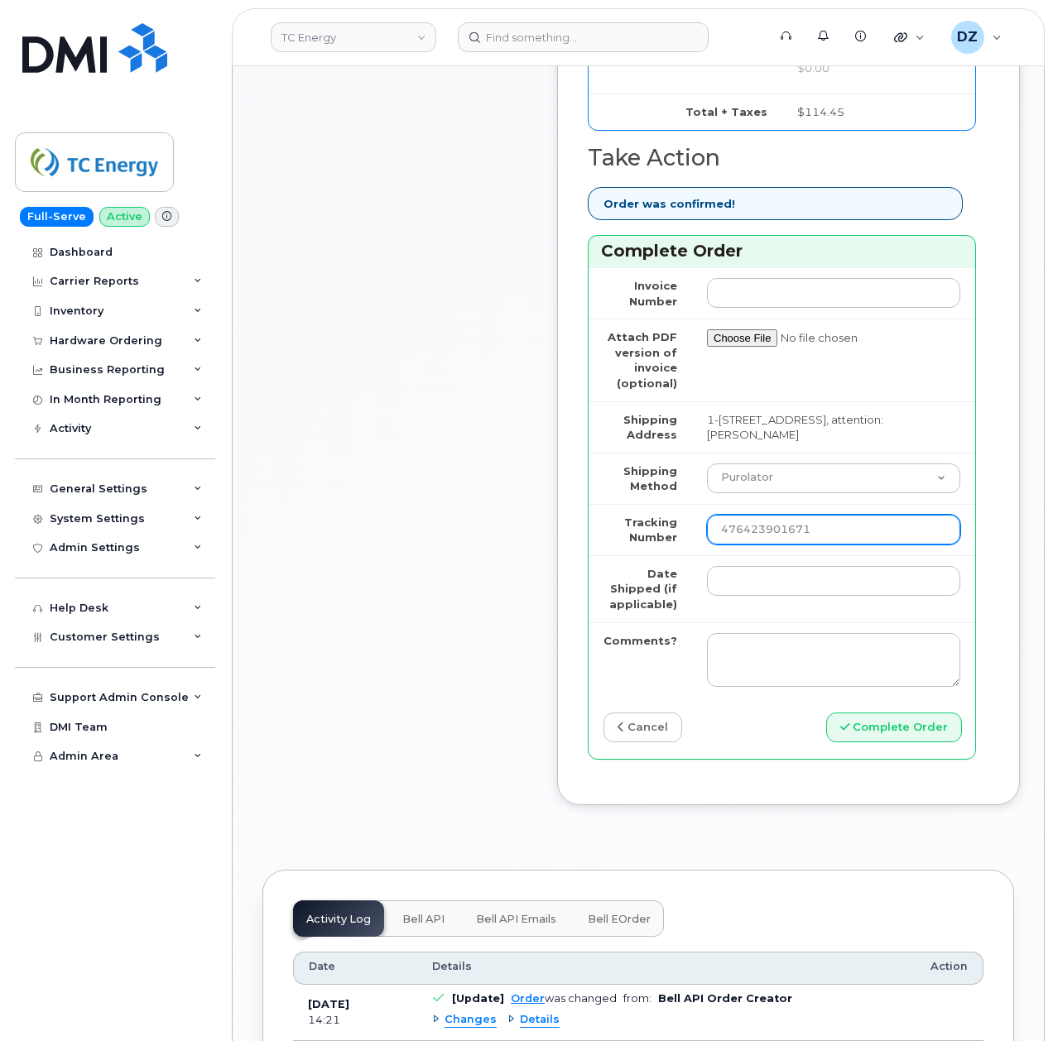
type input "476423901671"
click at [804, 596] on input "Date Shipped (if applicable)" at bounding box center [833, 581] width 253 height 30
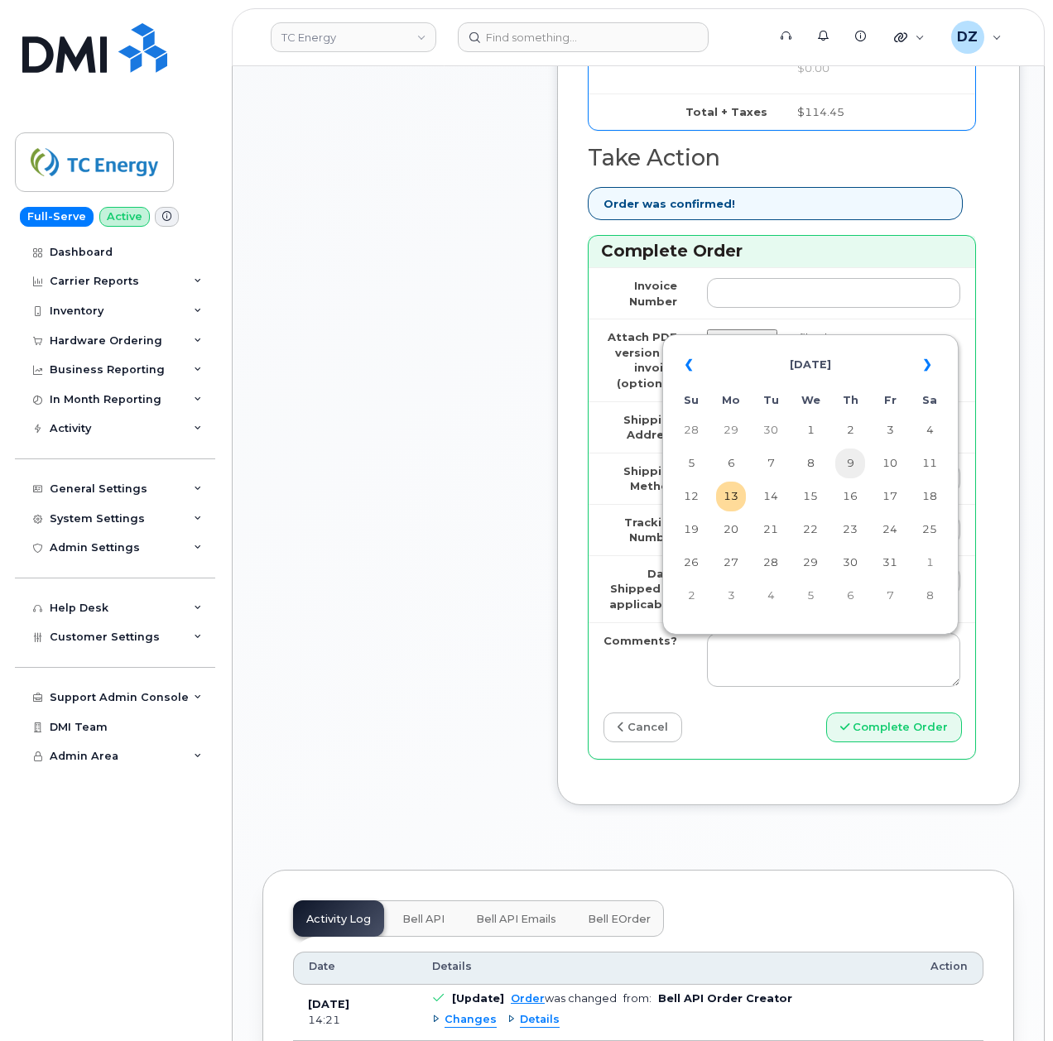
click at [851, 468] on td "9" at bounding box center [850, 464] width 30 height 30
type input "[DATE]"
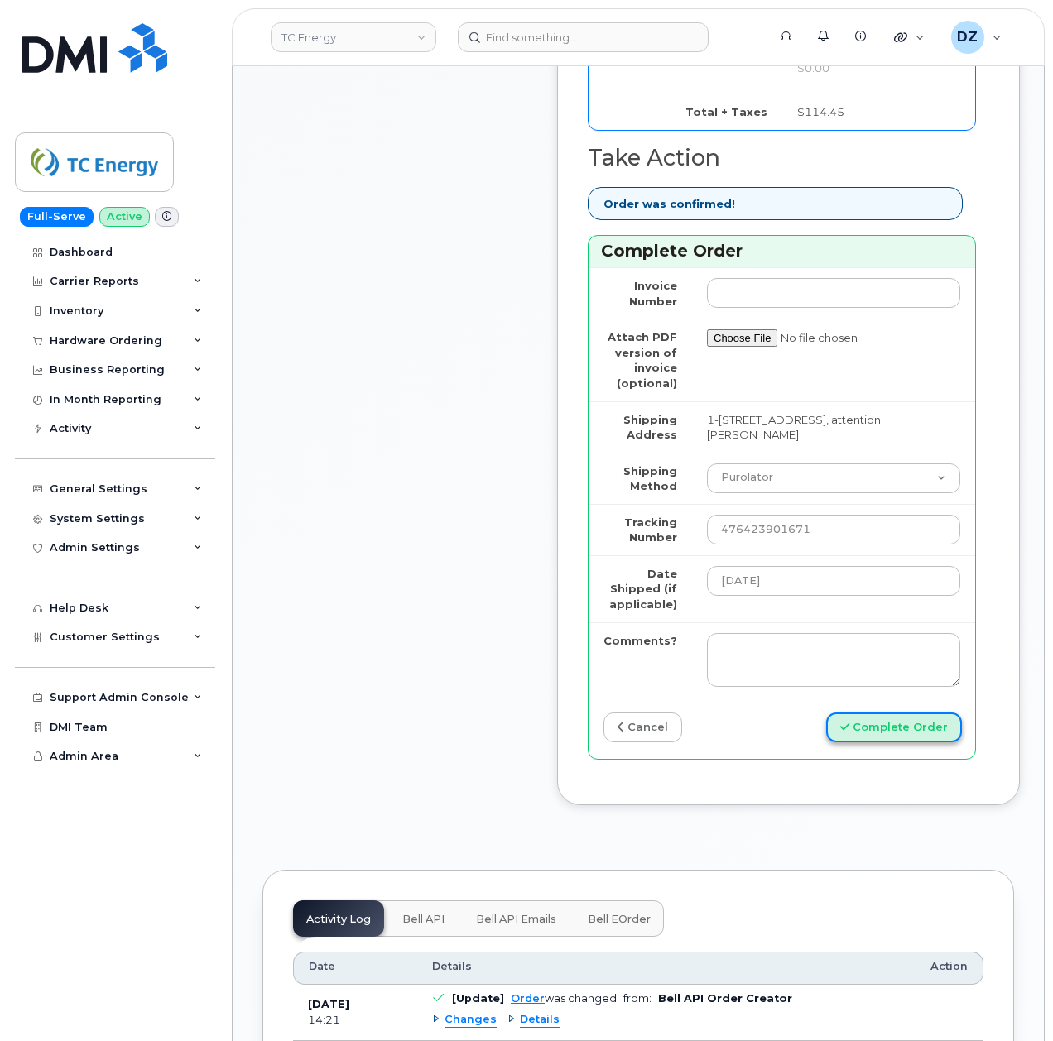
click at [884, 743] on button "Complete Order" at bounding box center [894, 728] width 136 height 31
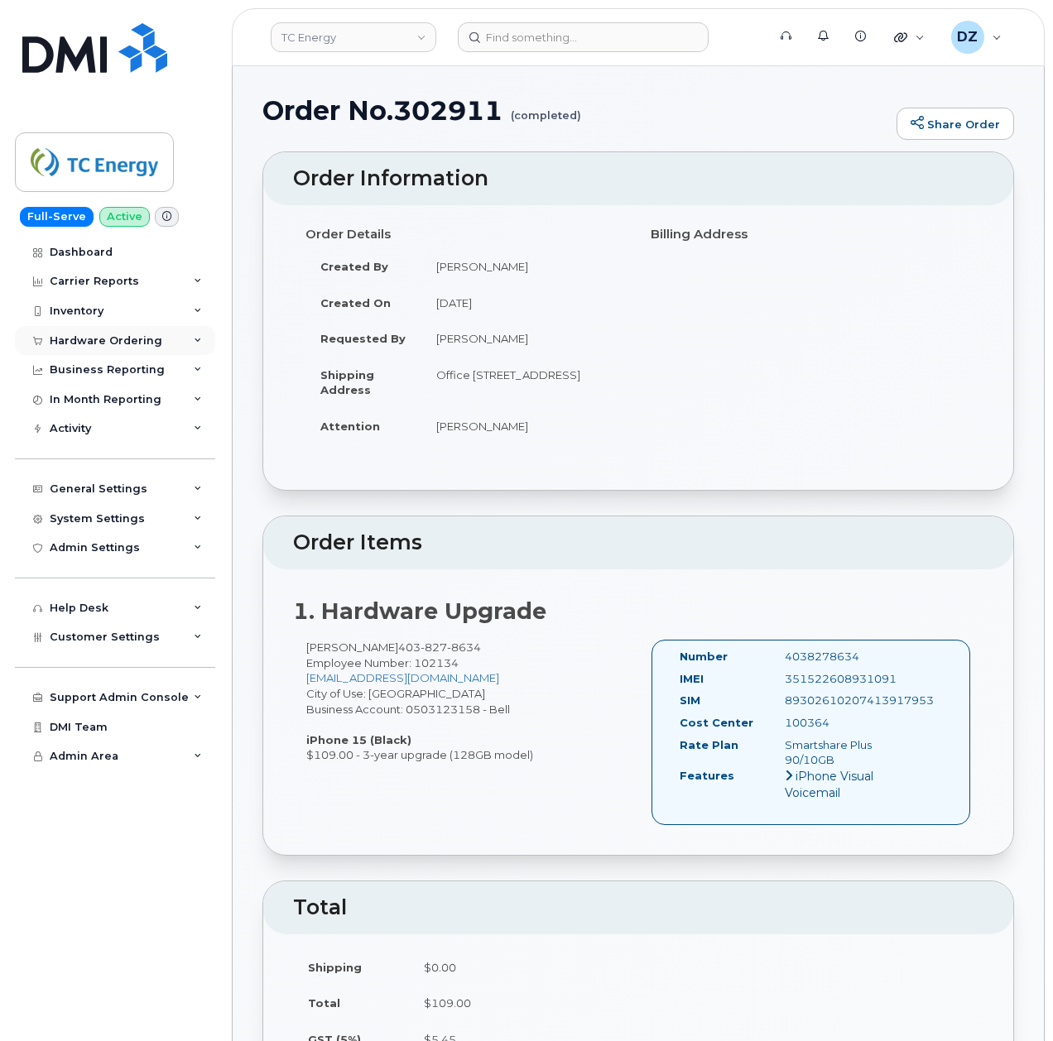
click at [121, 336] on div "Hardware Ordering" at bounding box center [106, 340] width 113 height 13
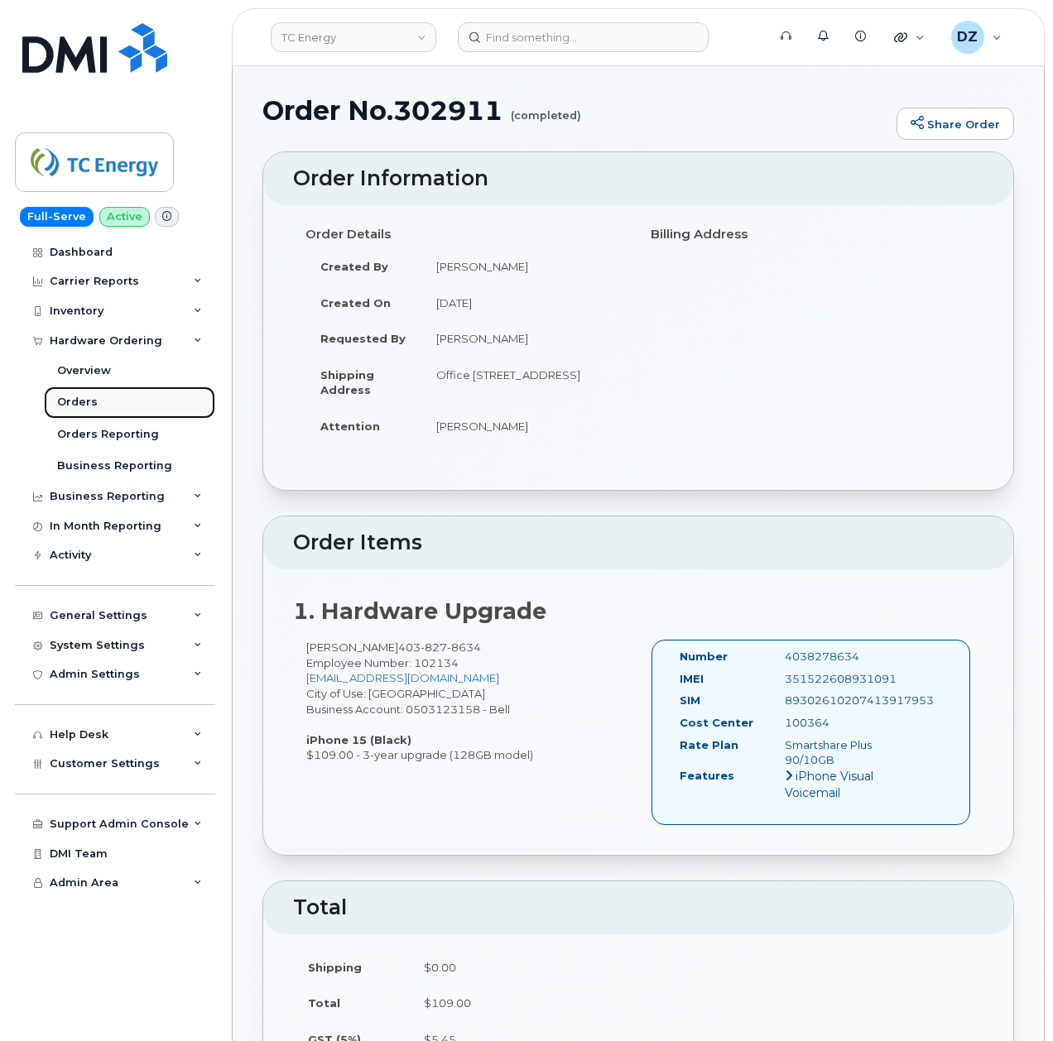
click at [103, 408] on link "Orders" at bounding box center [129, 401] width 171 height 31
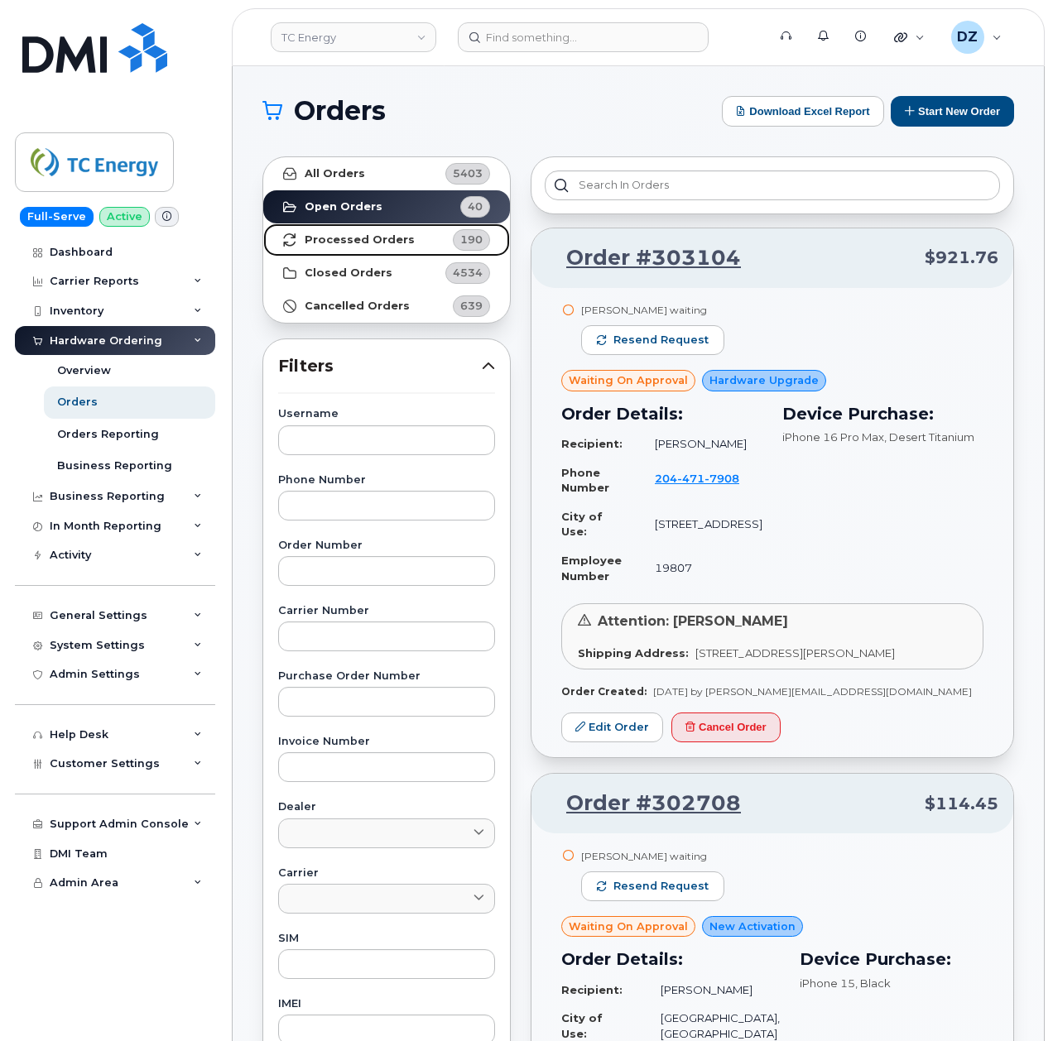
click at [437, 235] on link "Processed Orders 190" at bounding box center [386, 239] width 247 height 33
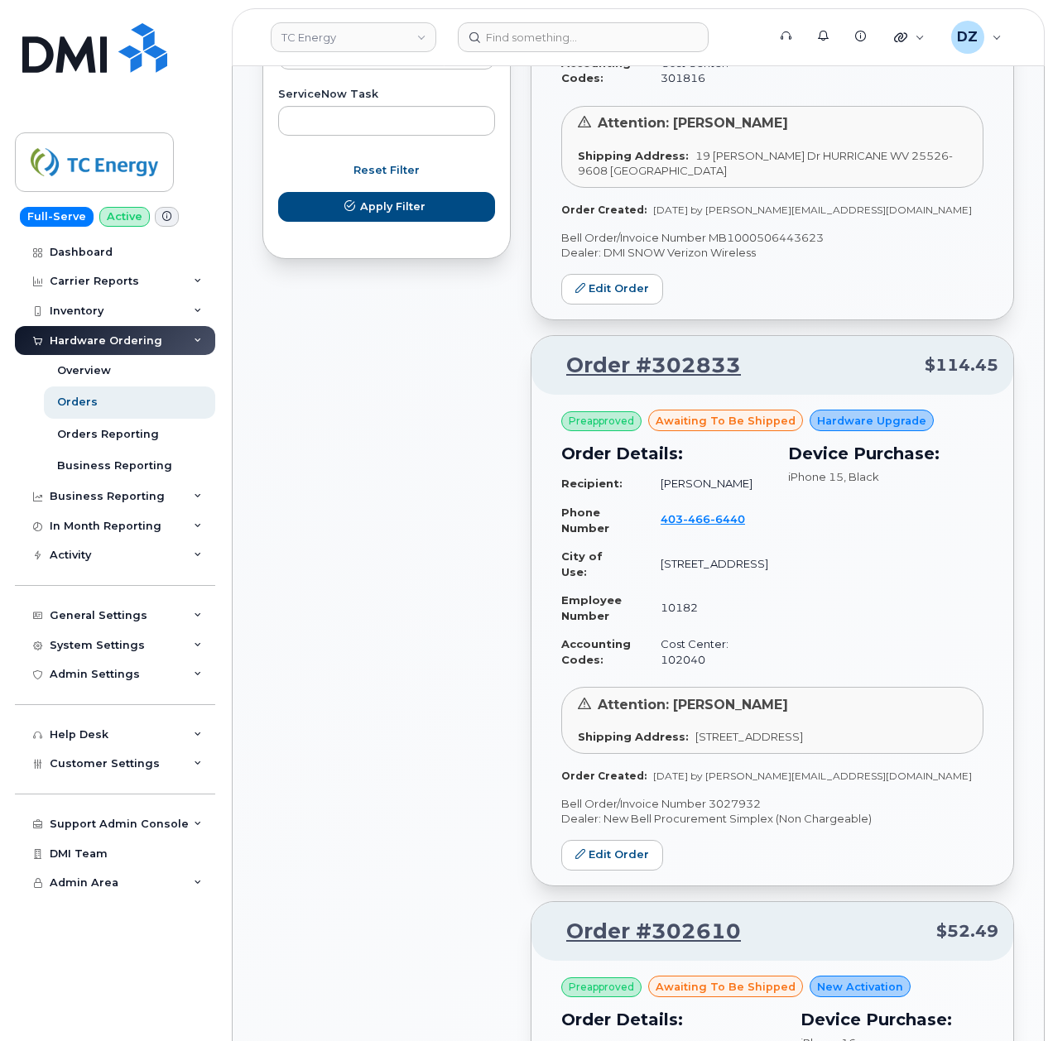
scroll to position [1324, 0]
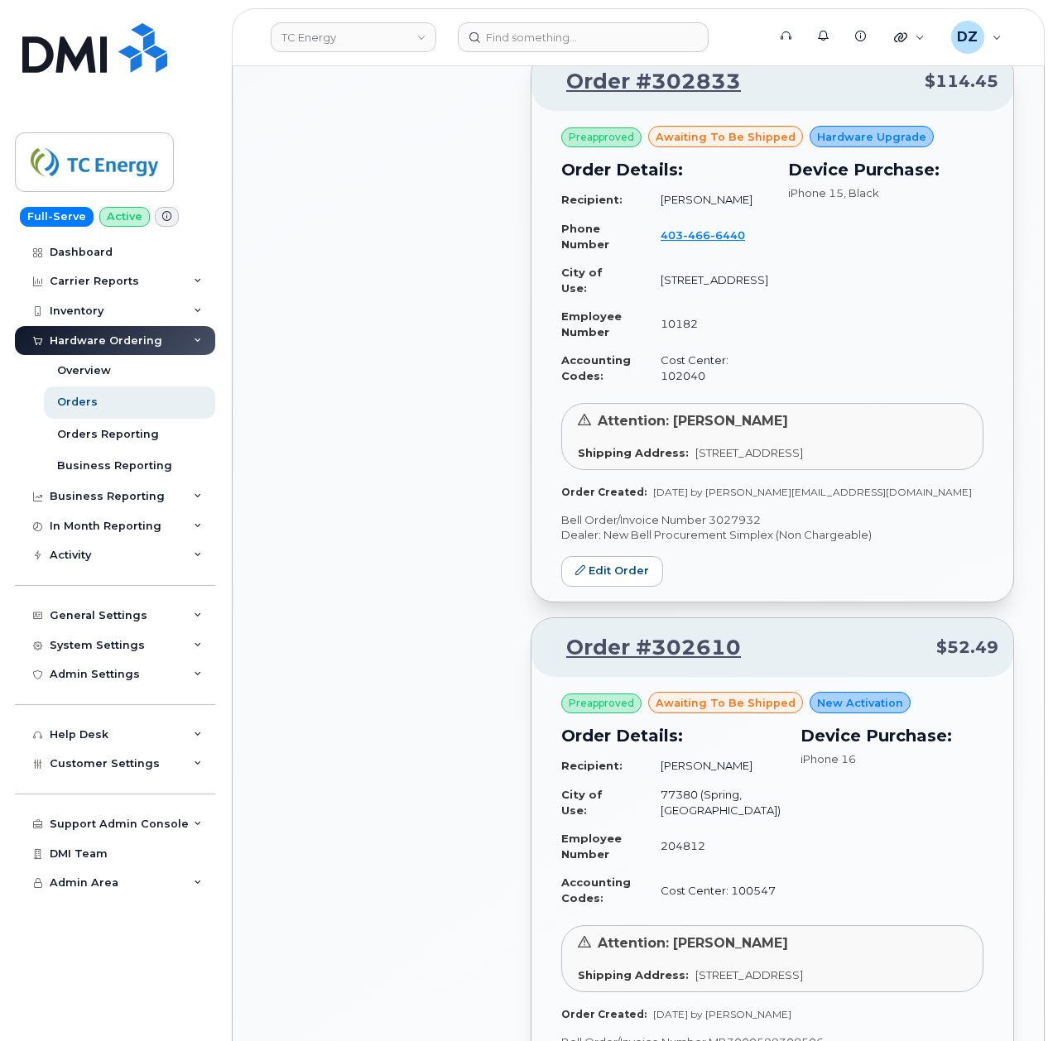
click at [732, 528] on p "Bell Order/Invoice Number 3027932" at bounding box center [772, 520] width 422 height 16
copy p "3027932"
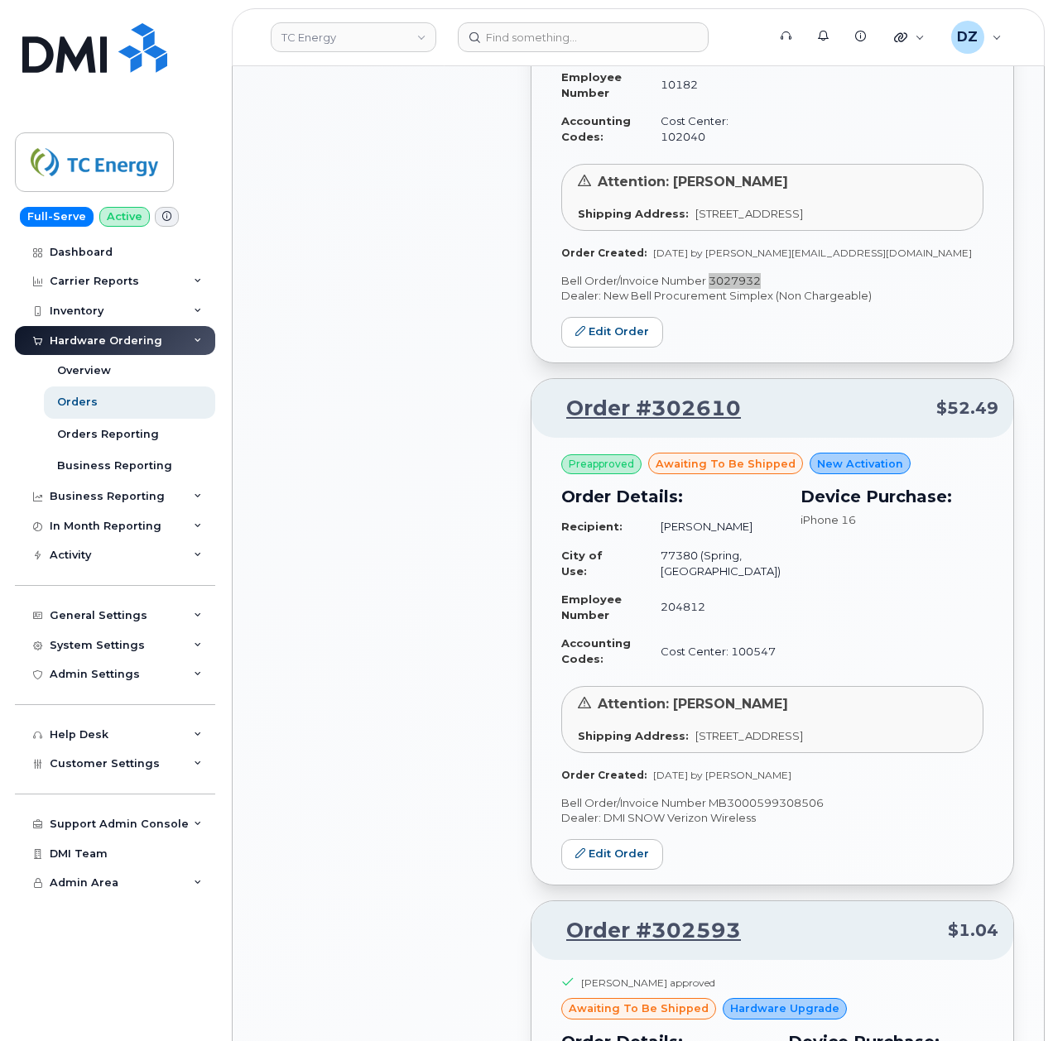
scroll to position [1765, 0]
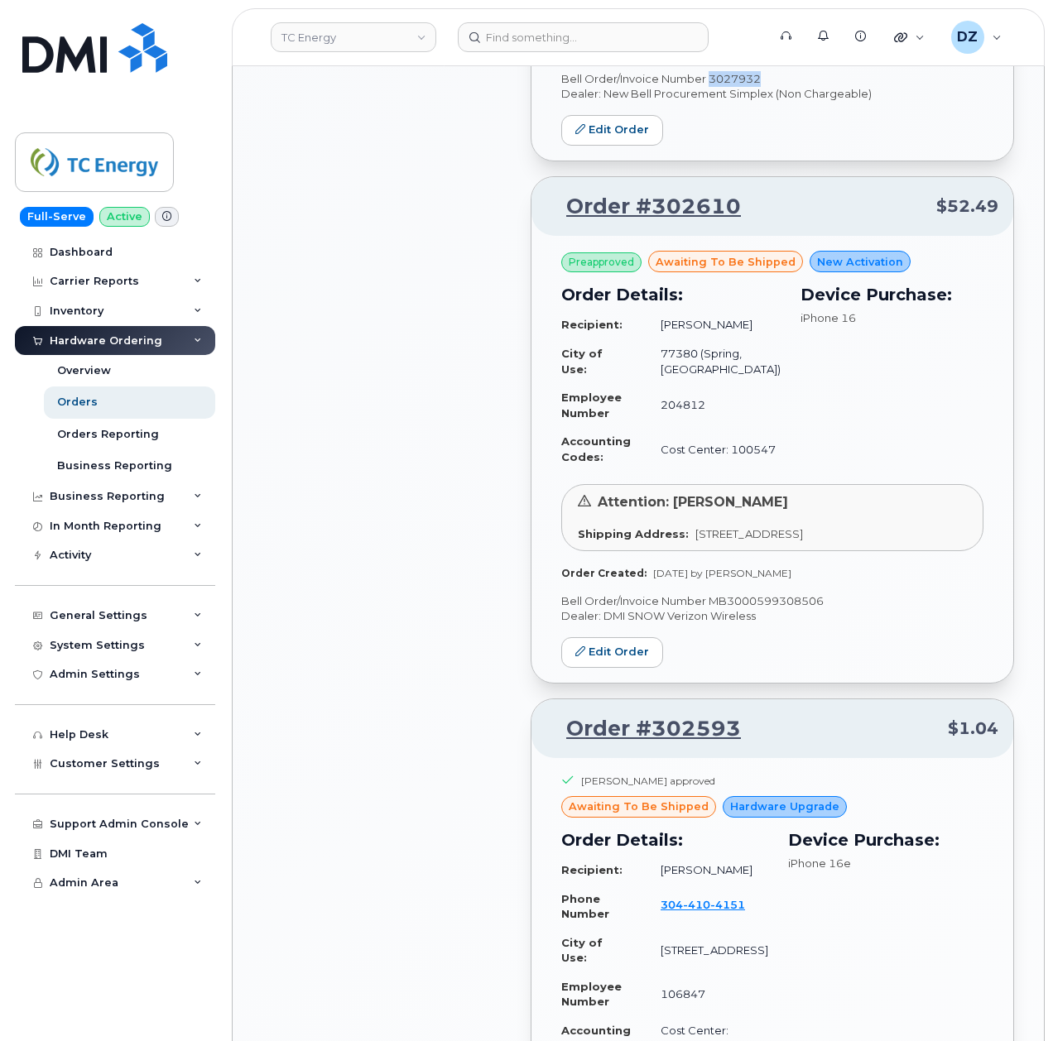
click at [781, 609] on p "Bell Order/Invoice Number MB3000599308506" at bounding box center [772, 601] width 422 height 16
copy p "MB3000599308506"
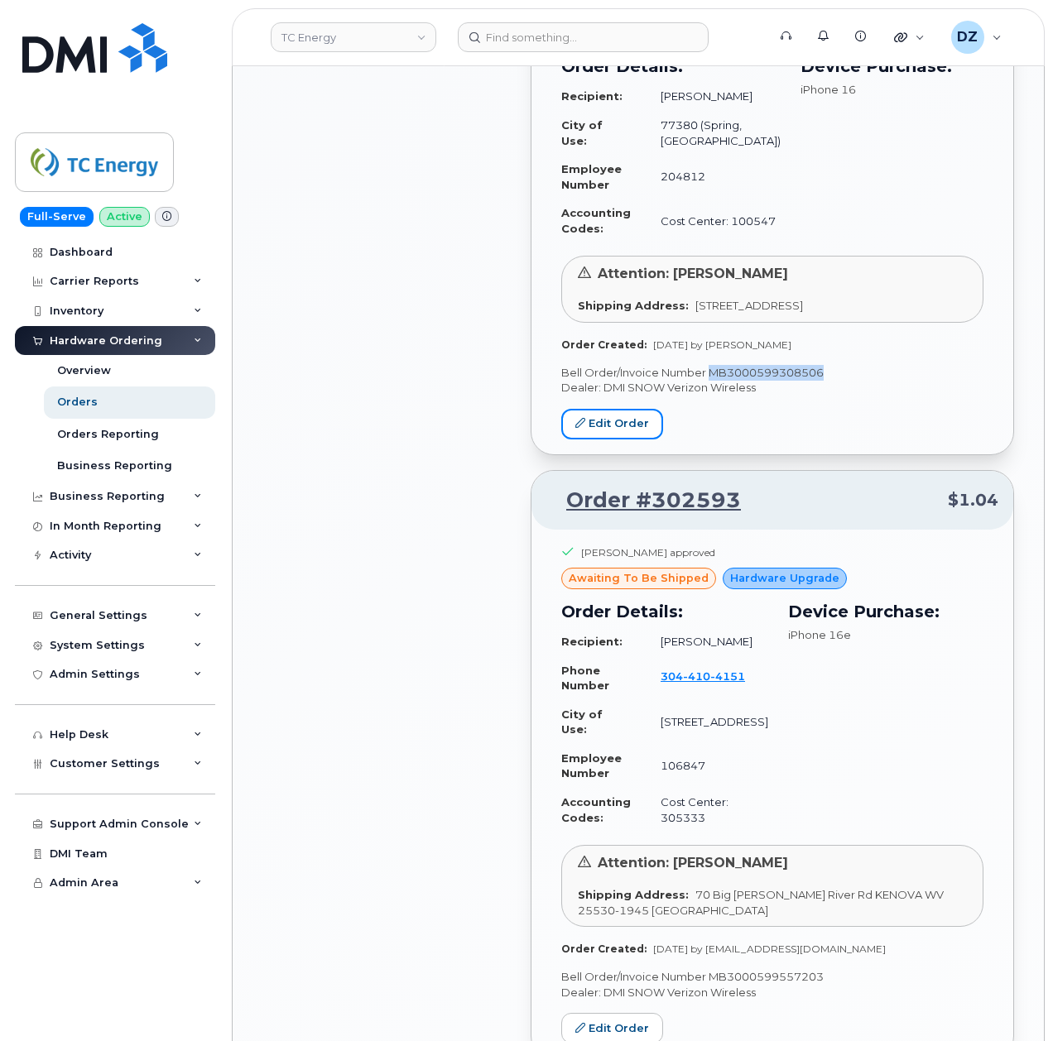
scroll to position [2206, 0]
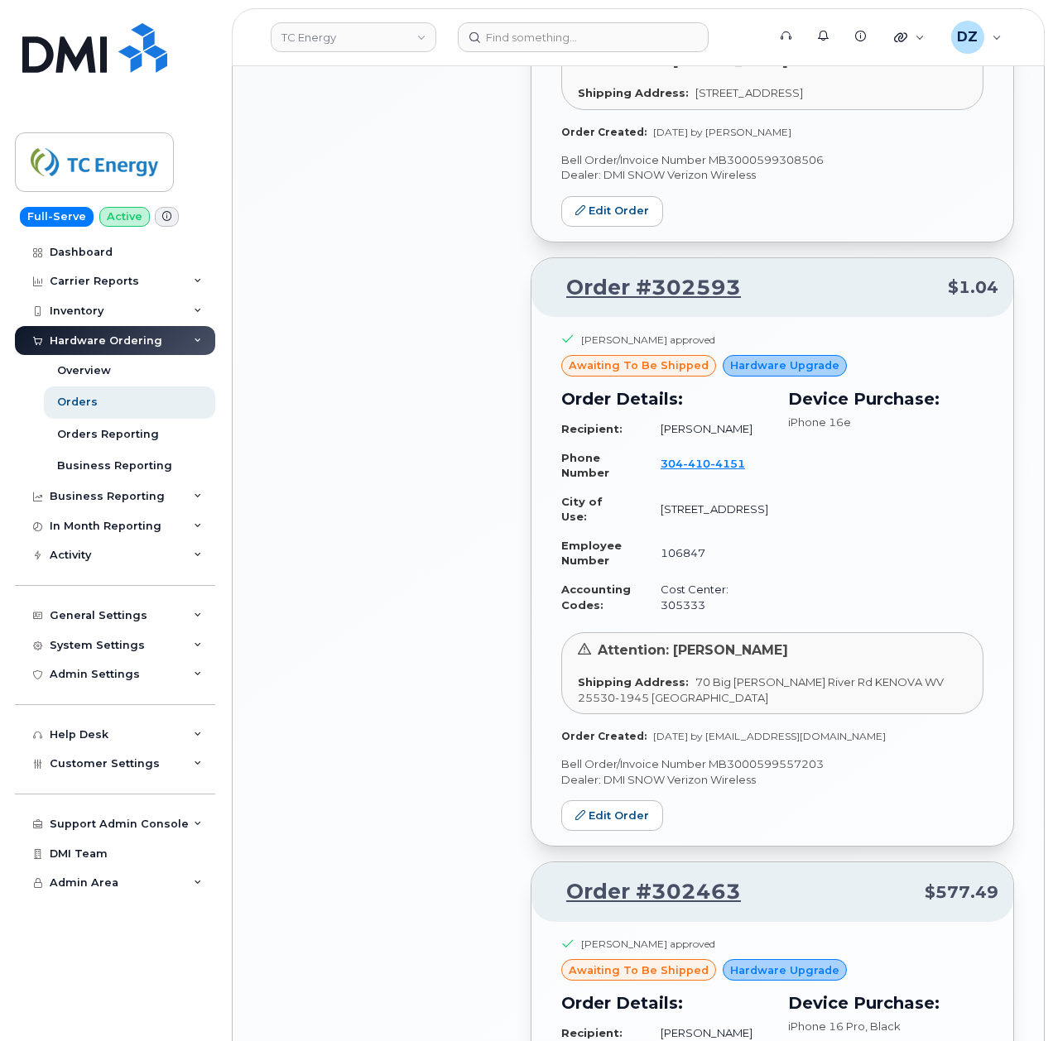
click at [732, 772] on p "Bell Order/Invoice Number MB3000599557203" at bounding box center [772, 764] width 422 height 16
copy p "MB3000599557203"
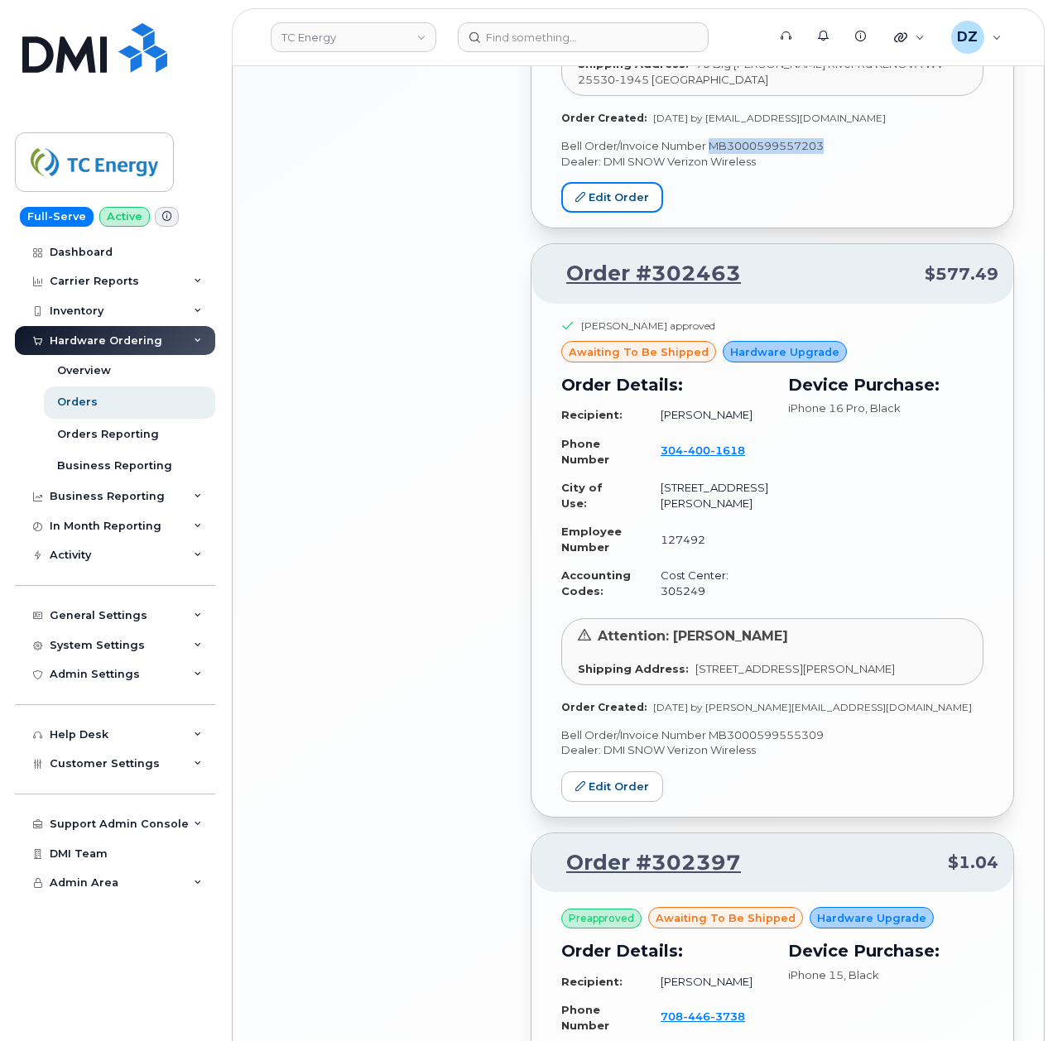
scroll to position [2869, 0]
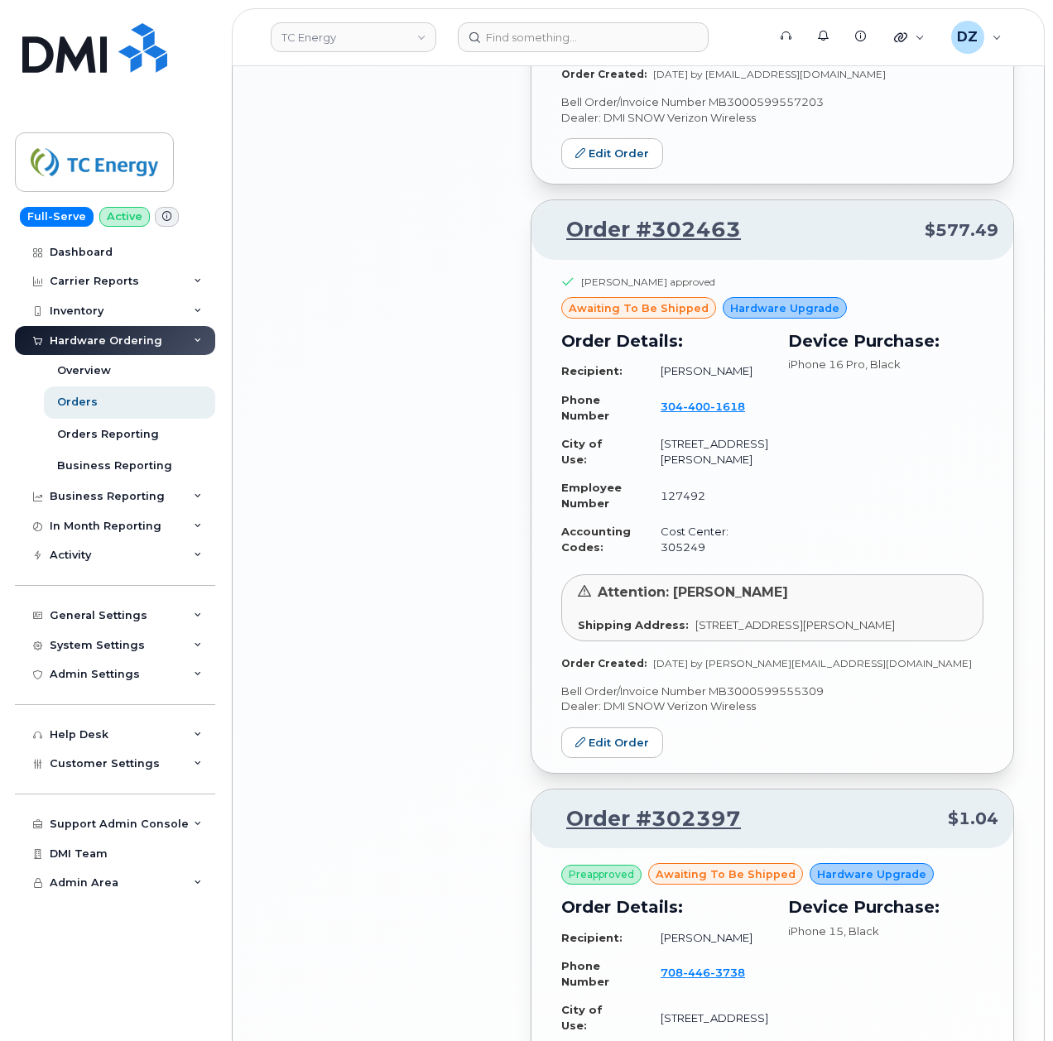
click at [798, 699] on p "Bell Order/Invoice Number MB3000599555309" at bounding box center [772, 692] width 422 height 16
copy p "MB3000599555309"
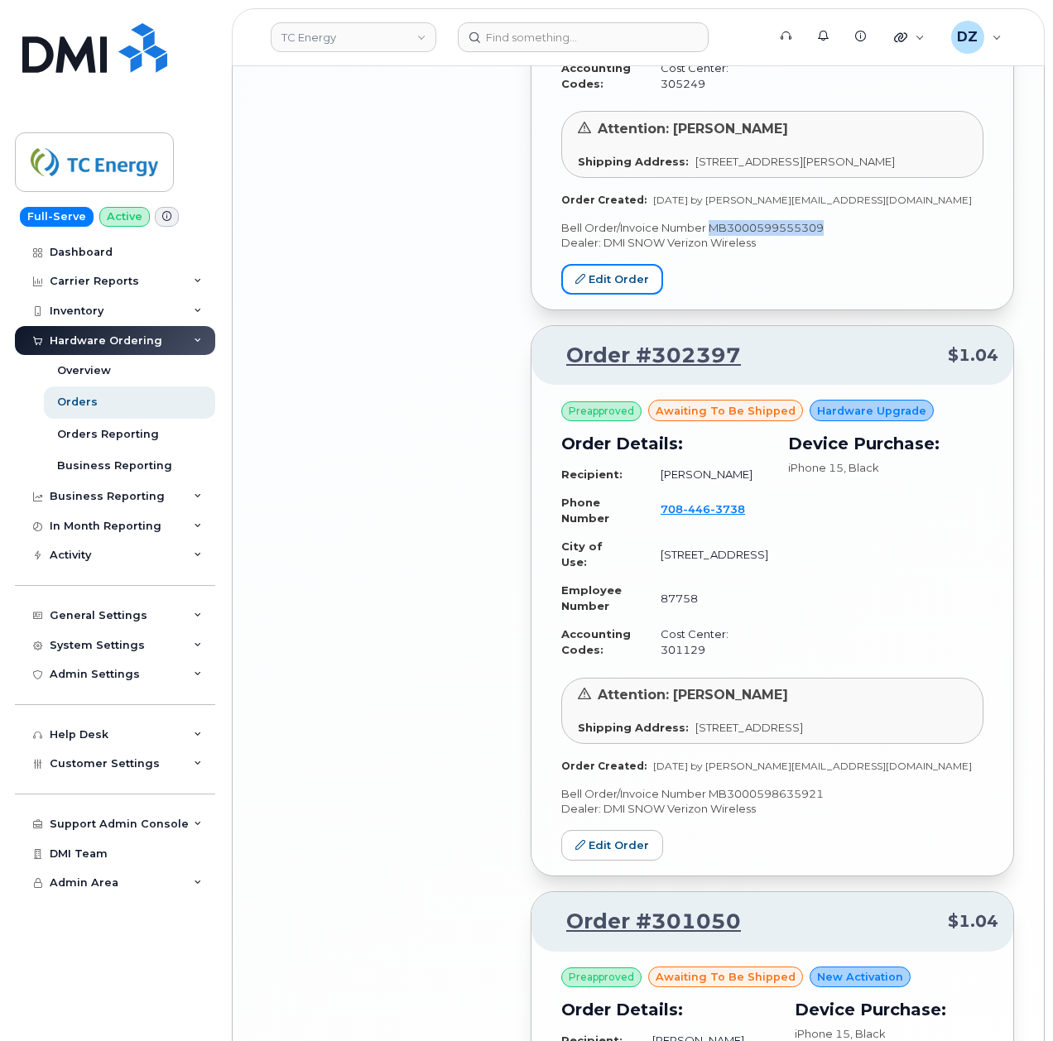
scroll to position [3421, 0]
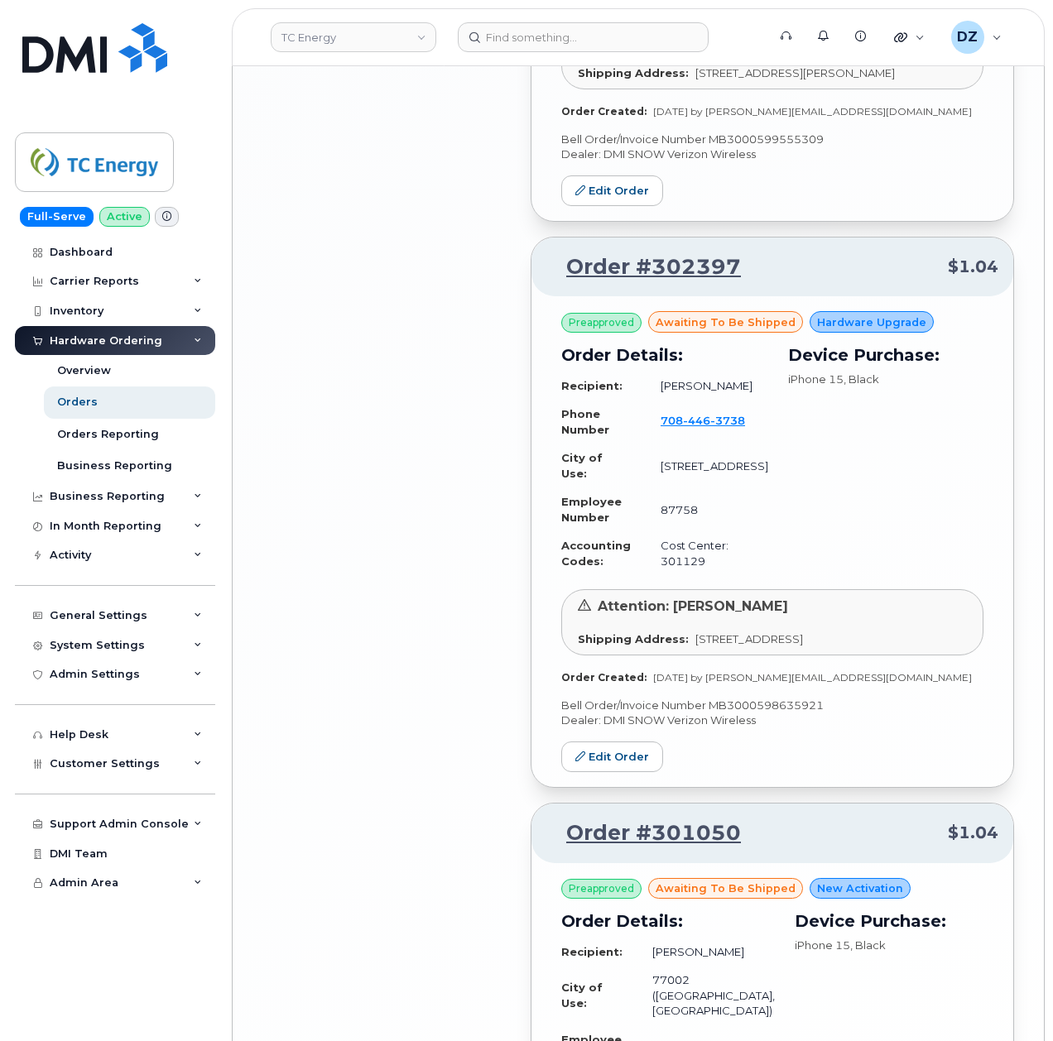
click at [790, 713] on p "Bell Order/Invoice Number MB3000598635921" at bounding box center [772, 706] width 422 height 16
copy p "MB3000598635921"
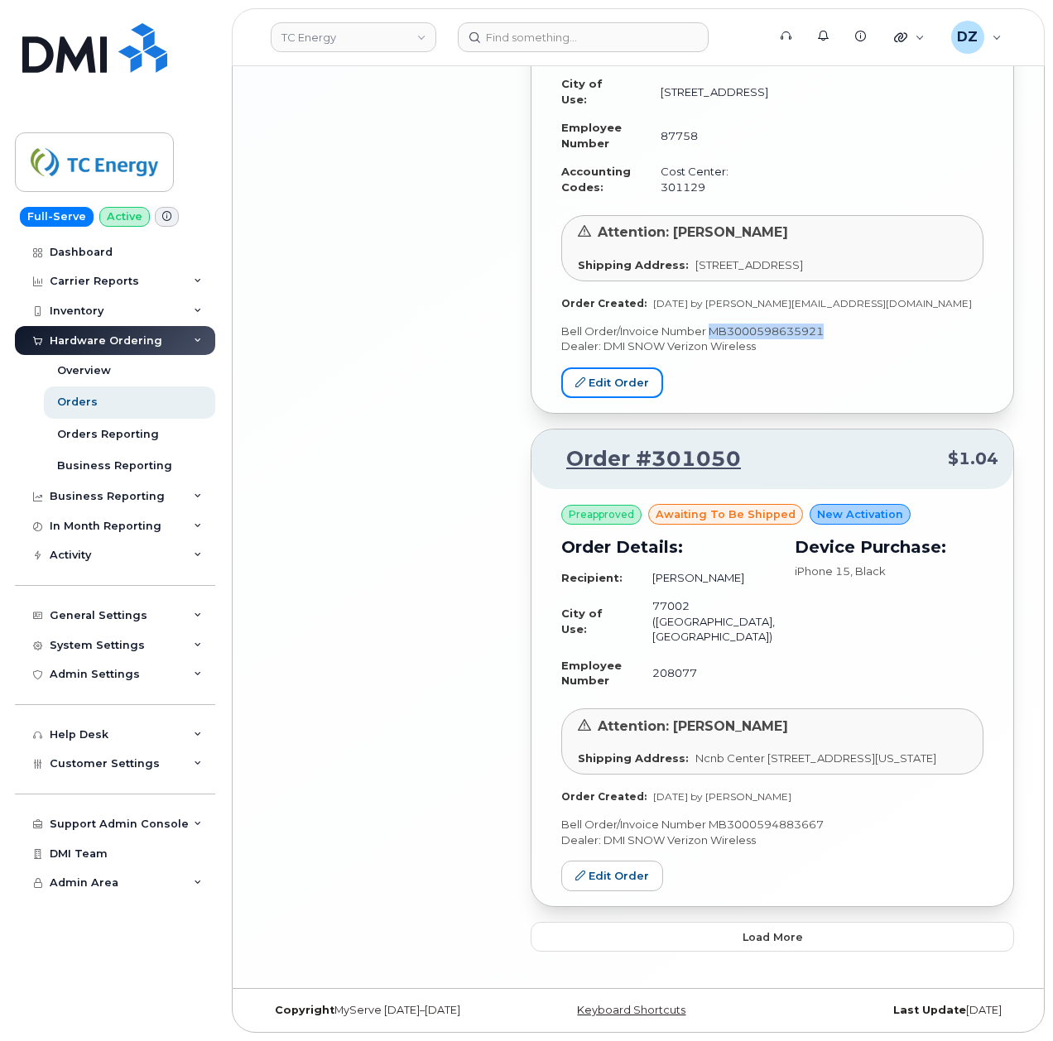
scroll to position [3885, 0]
click at [795, 822] on p "Bell Order/Invoice Number MB3000594883667" at bounding box center [772, 825] width 422 height 16
copy p "MB3000594883667"
click at [737, 937] on button "Load more" at bounding box center [772, 937] width 483 height 30
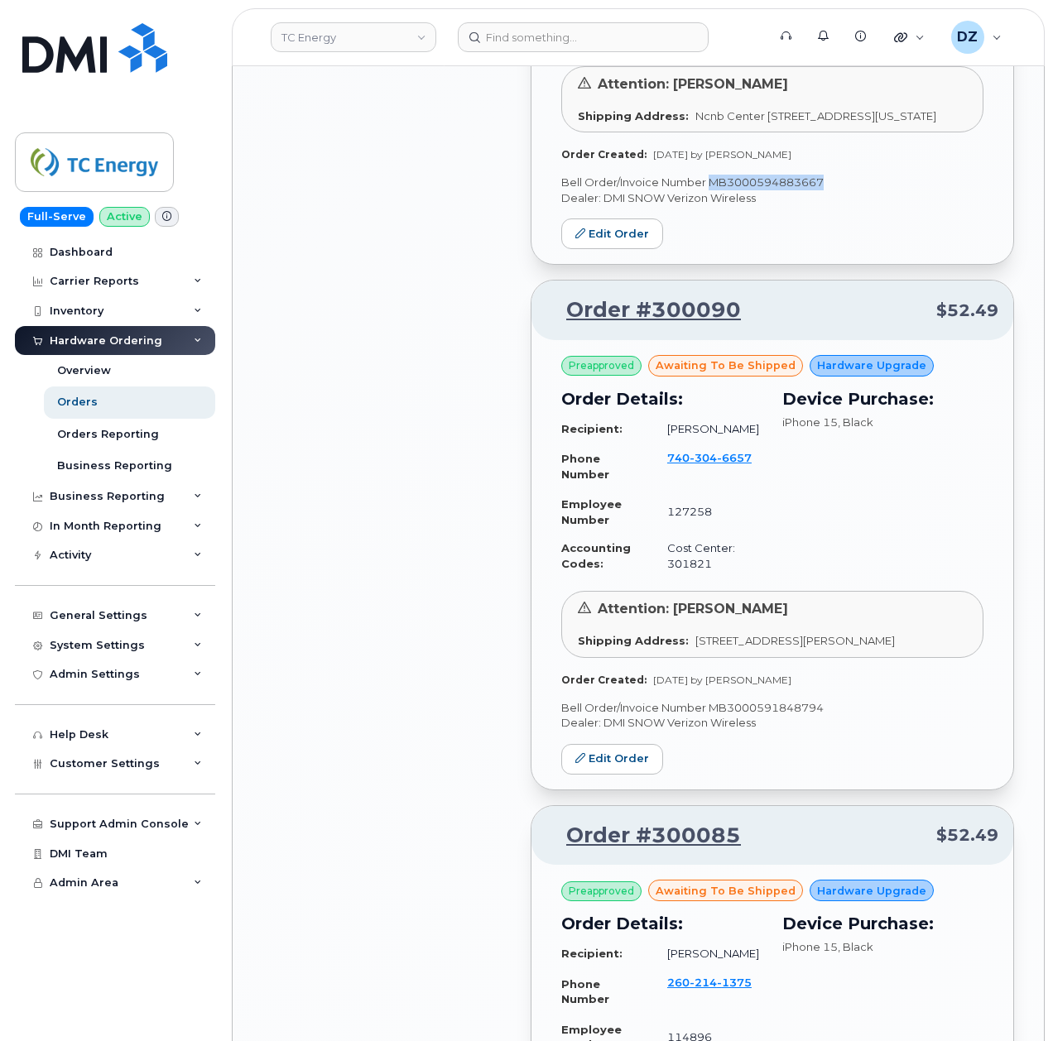
scroll to position [4658, 0]
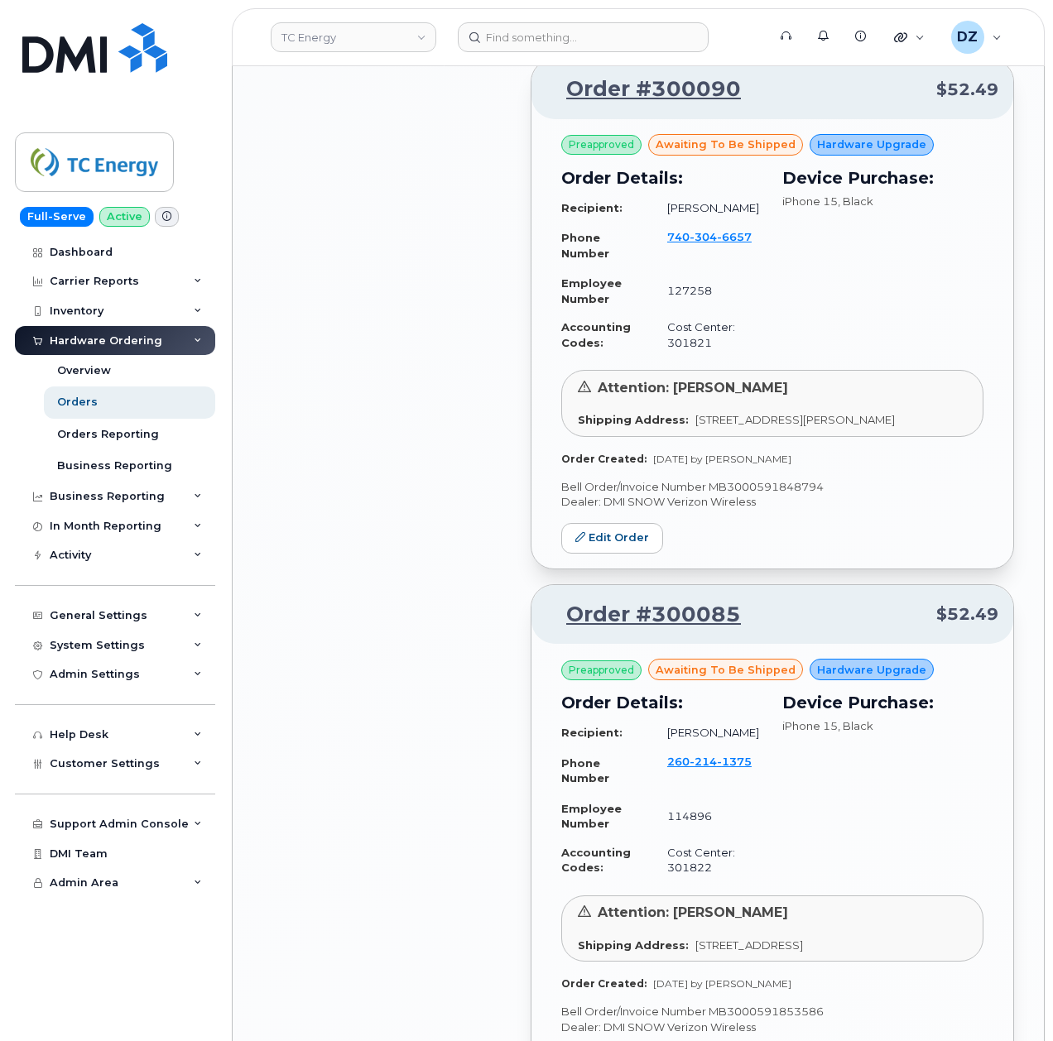
click at [758, 495] on p "Bell Order/Invoice Number MB3000591848794" at bounding box center [772, 487] width 422 height 16
copy p "MB3000591848794"
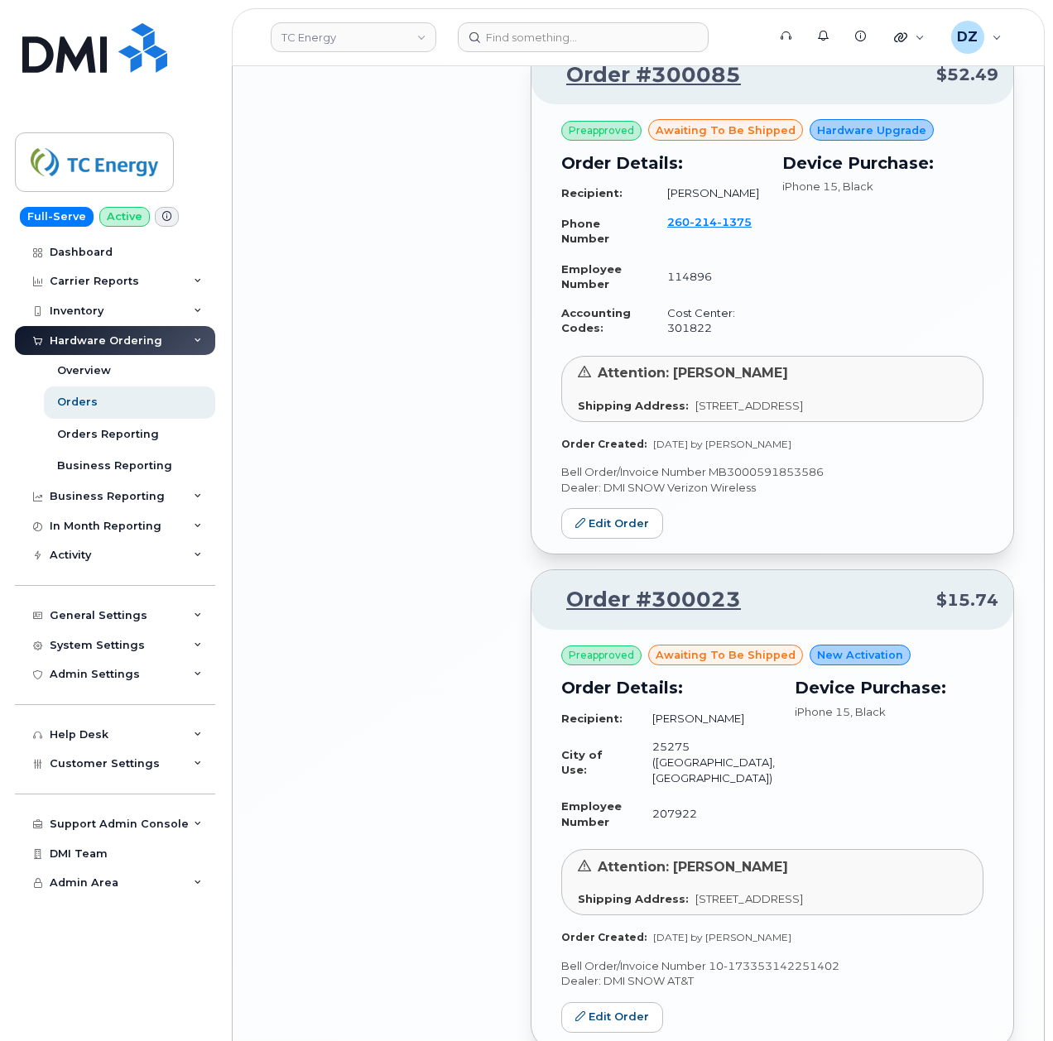
scroll to position [5209, 0]
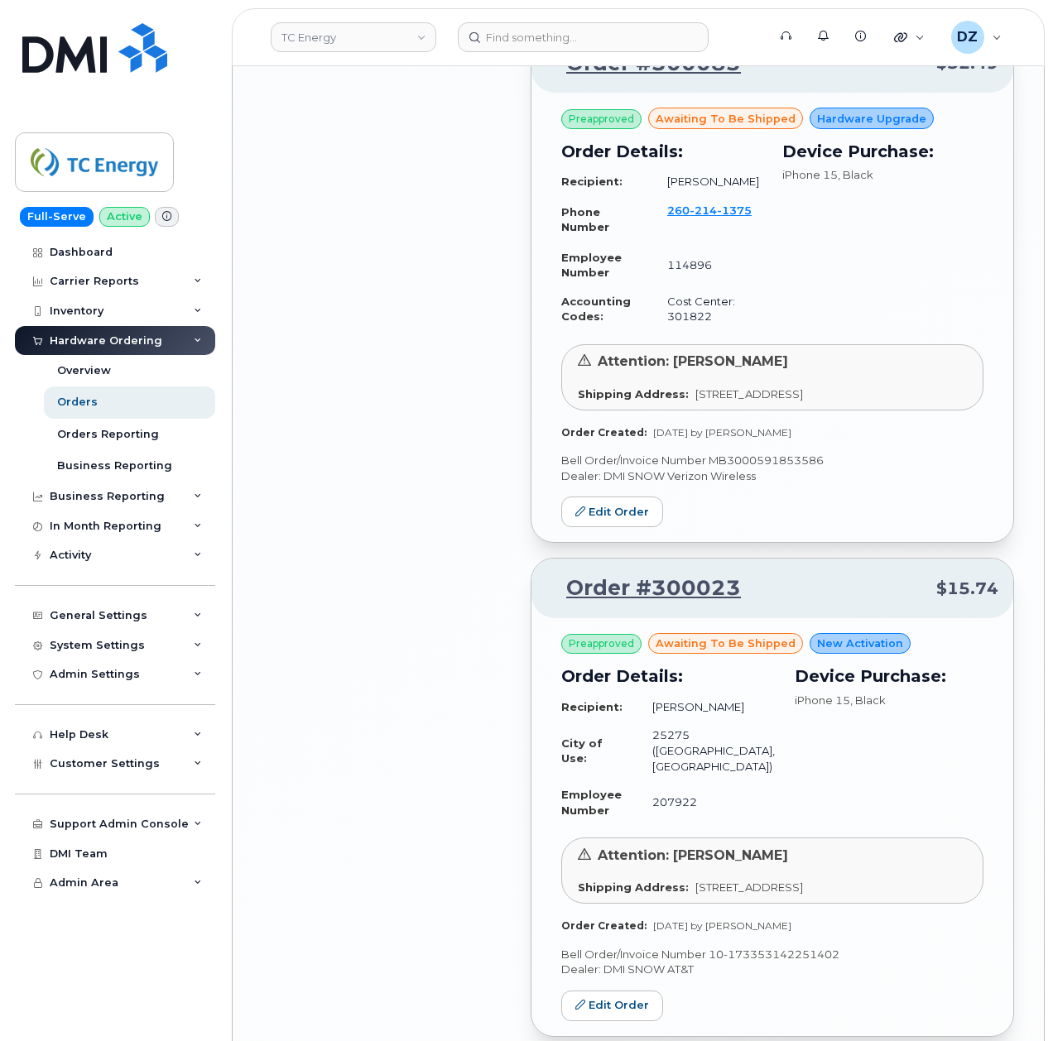
click at [792, 468] on p "Bell Order/Invoice Number MB3000591853586" at bounding box center [772, 461] width 422 height 16
copy p "MB3000591853586"
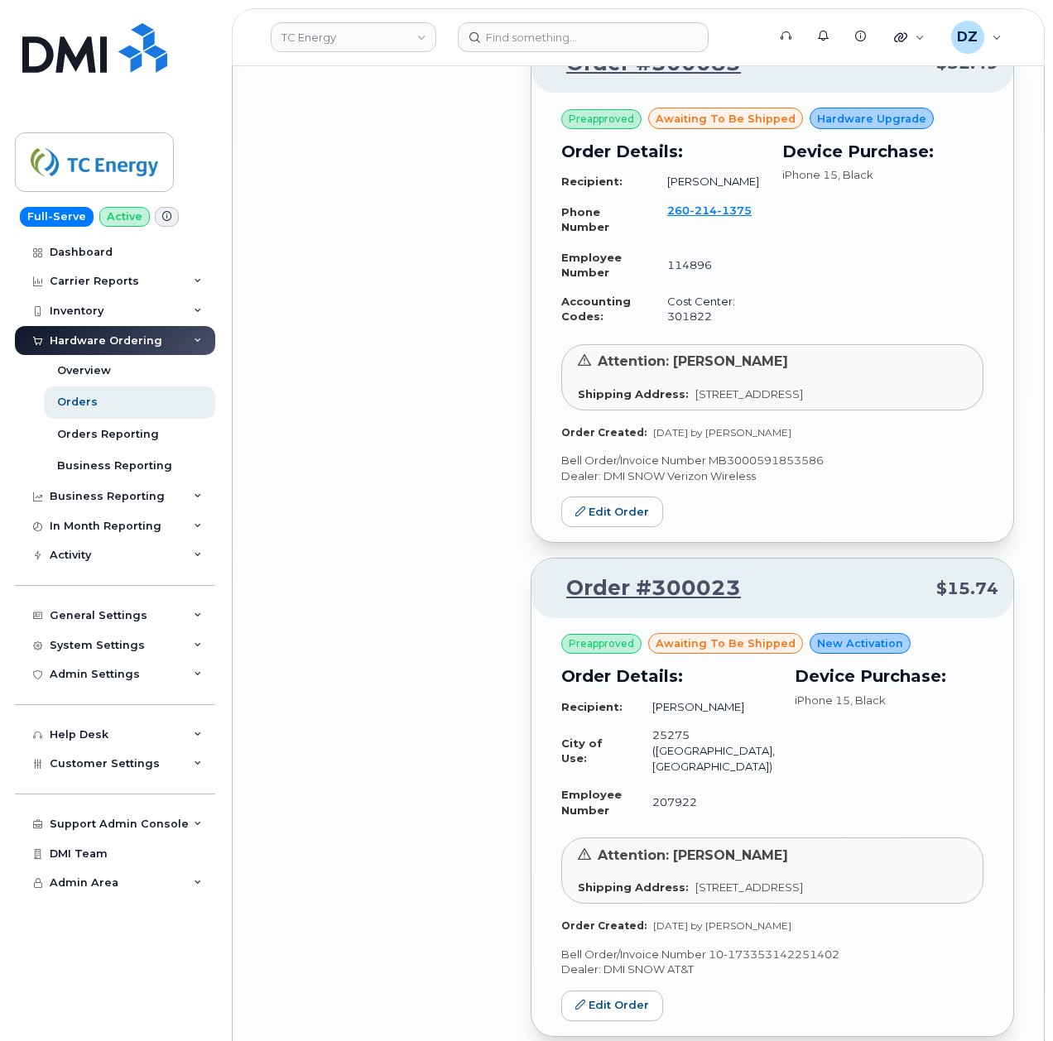
click at [793, 468] on p "Bell Order/Invoice Number MB3000591853586" at bounding box center [772, 461] width 422 height 16
copy p "MB3000591853586"
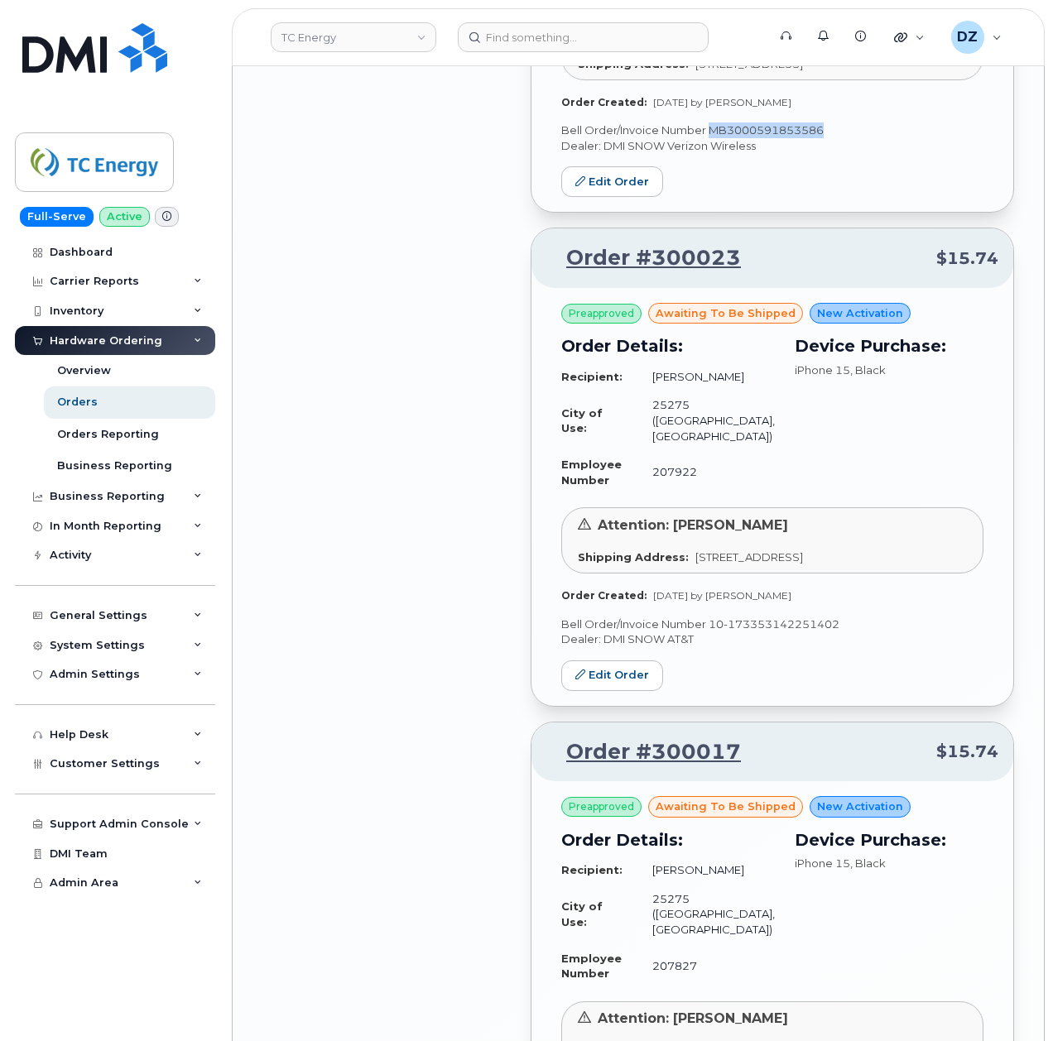
scroll to position [5540, 0]
drag, startPoint x: 844, startPoint y: 748, endPoint x: 709, endPoint y: 749, distance: 134.9
click at [709, 631] on p "Bell Order/Invoice Number 10-173353142251402" at bounding box center [772, 624] width 422 height 16
copy p "10-173353142251402"
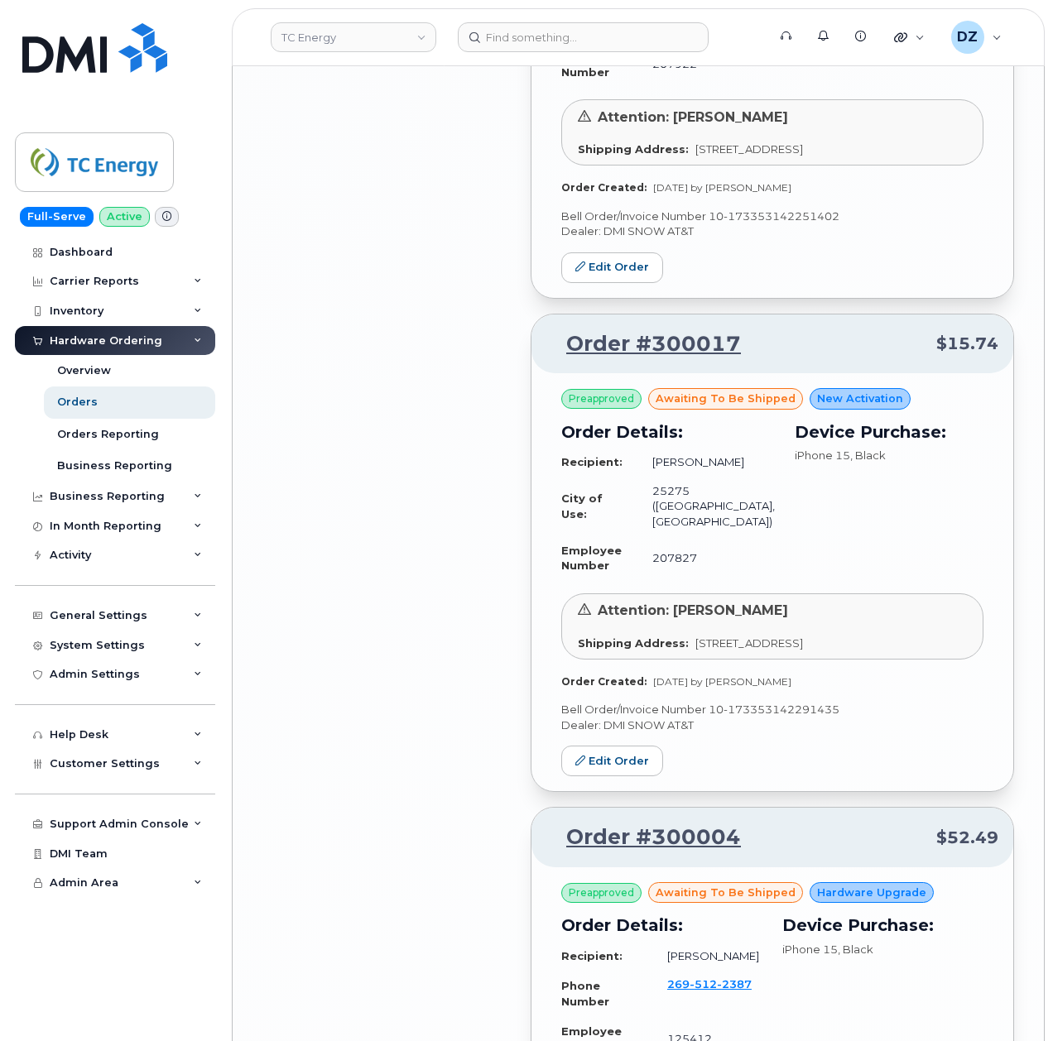
scroll to position [5982, 0]
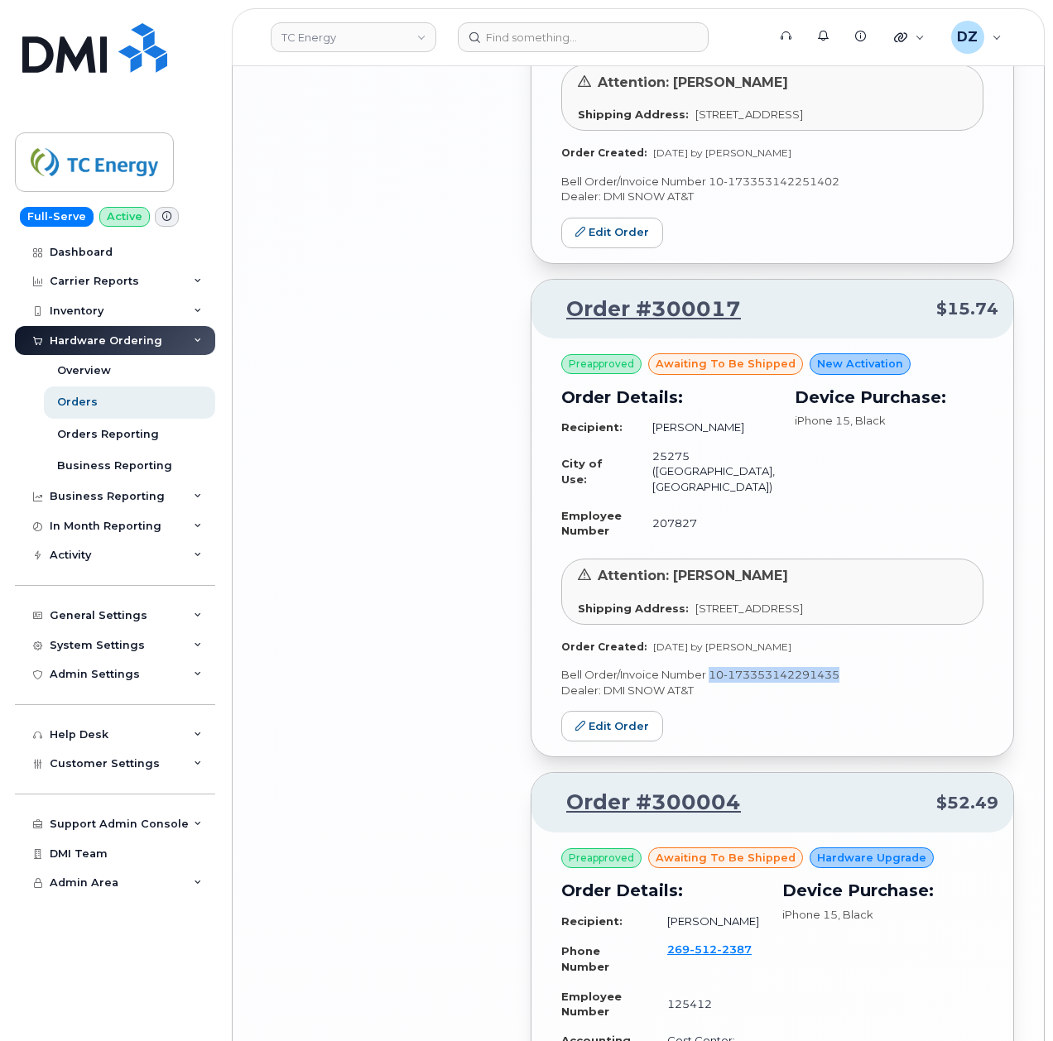
drag, startPoint x: 708, startPoint y: 799, endPoint x: 838, endPoint y: 802, distance: 130.0
click at [838, 683] on p "Bell Order/Invoice Number 10-173353142291435" at bounding box center [772, 675] width 422 height 16
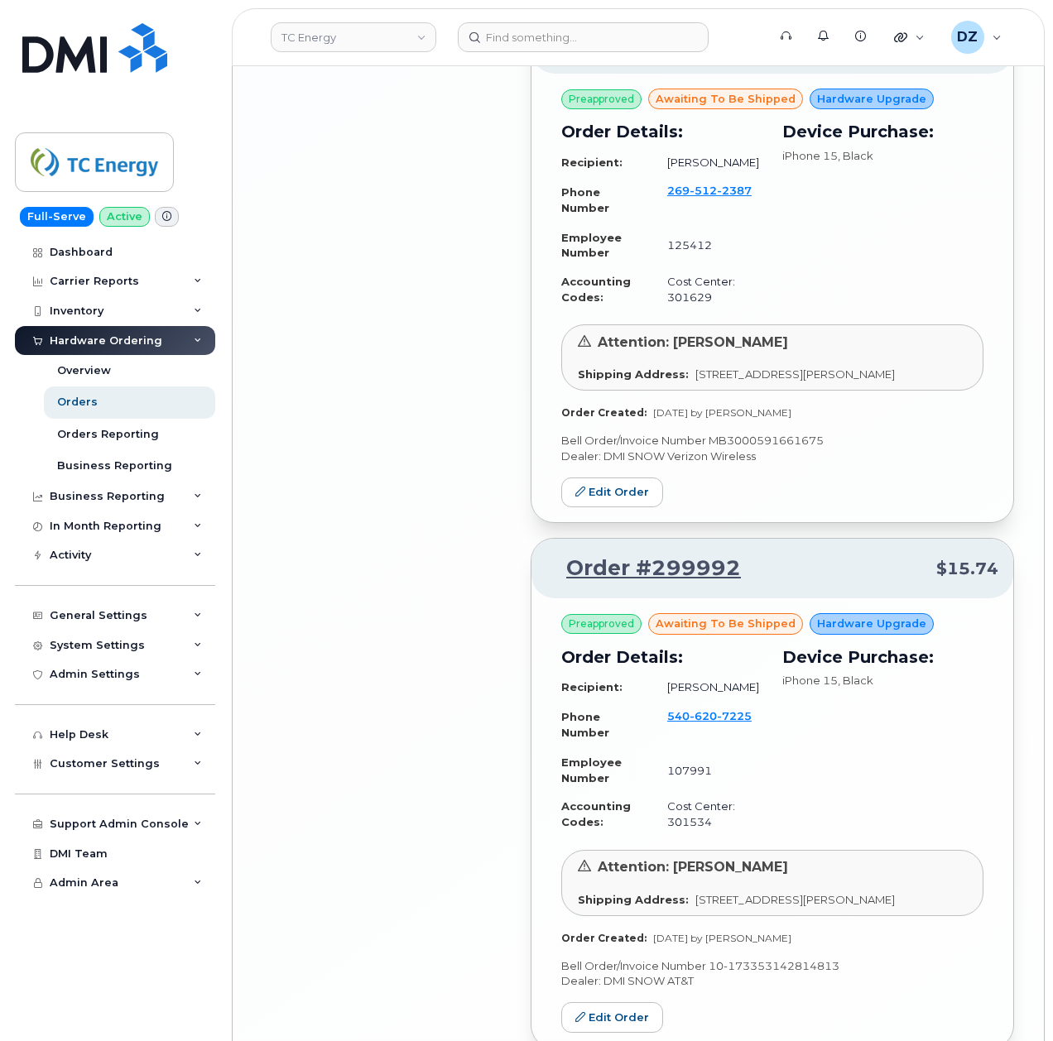
scroll to position [6754, 0]
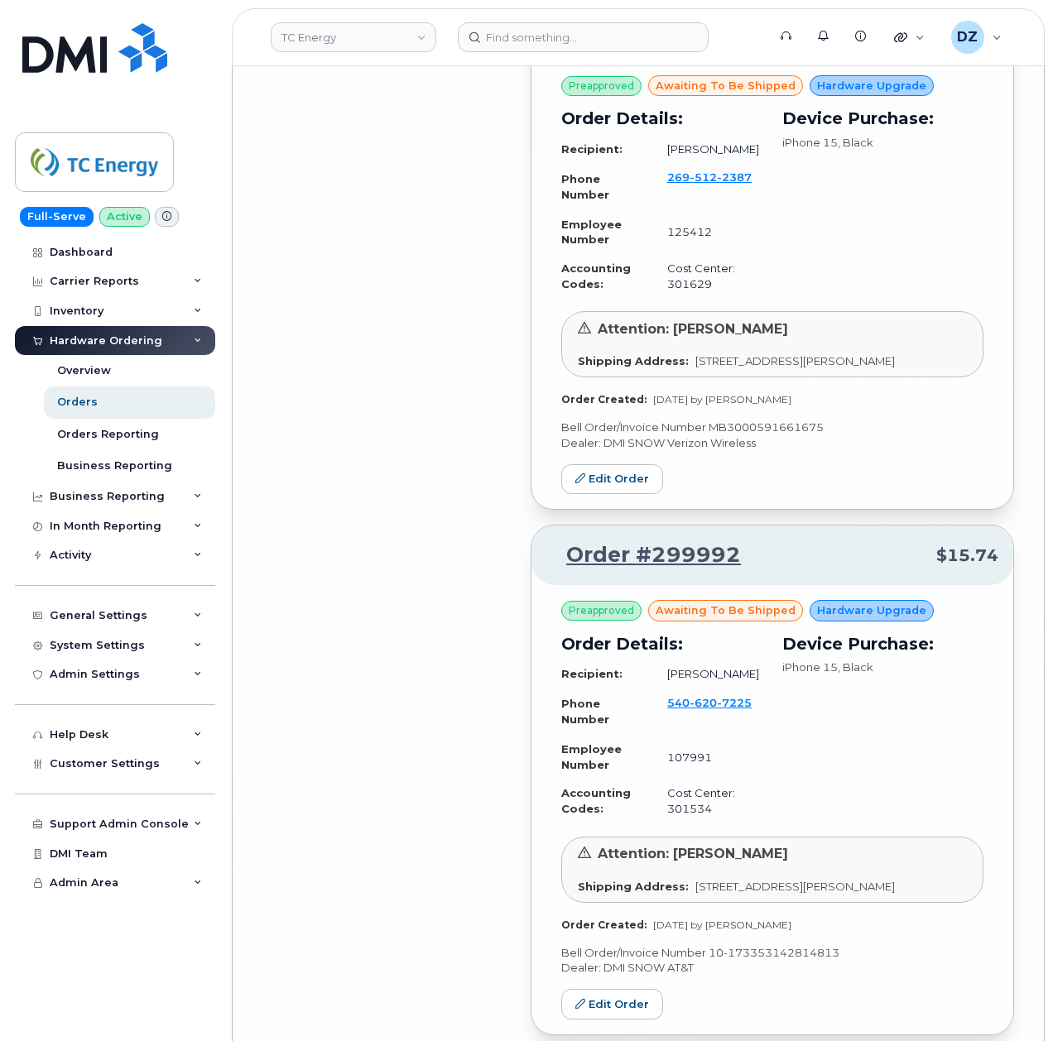
click at [799, 435] on p "Bell Order/Invoice Number MB3000591661675" at bounding box center [772, 428] width 422 height 16
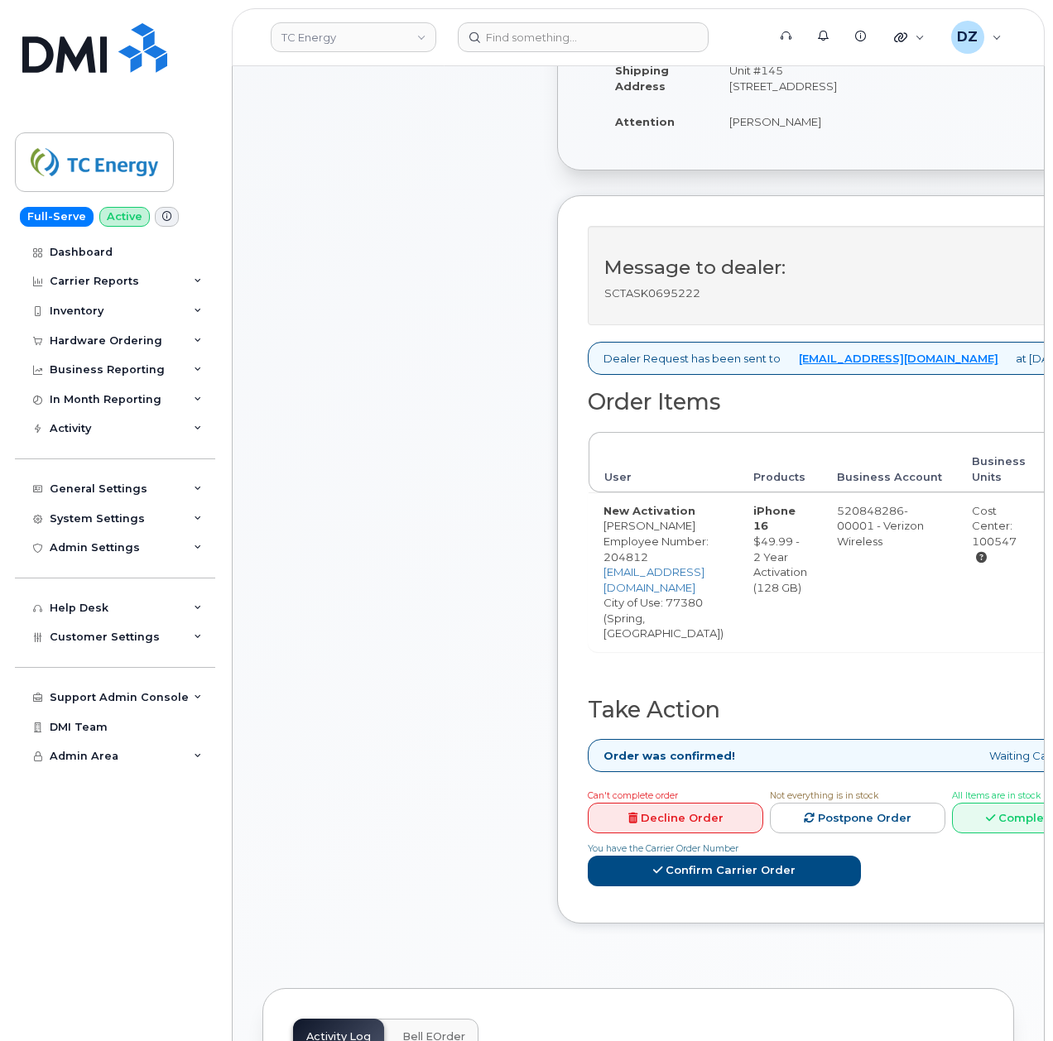
scroll to position [441, 0]
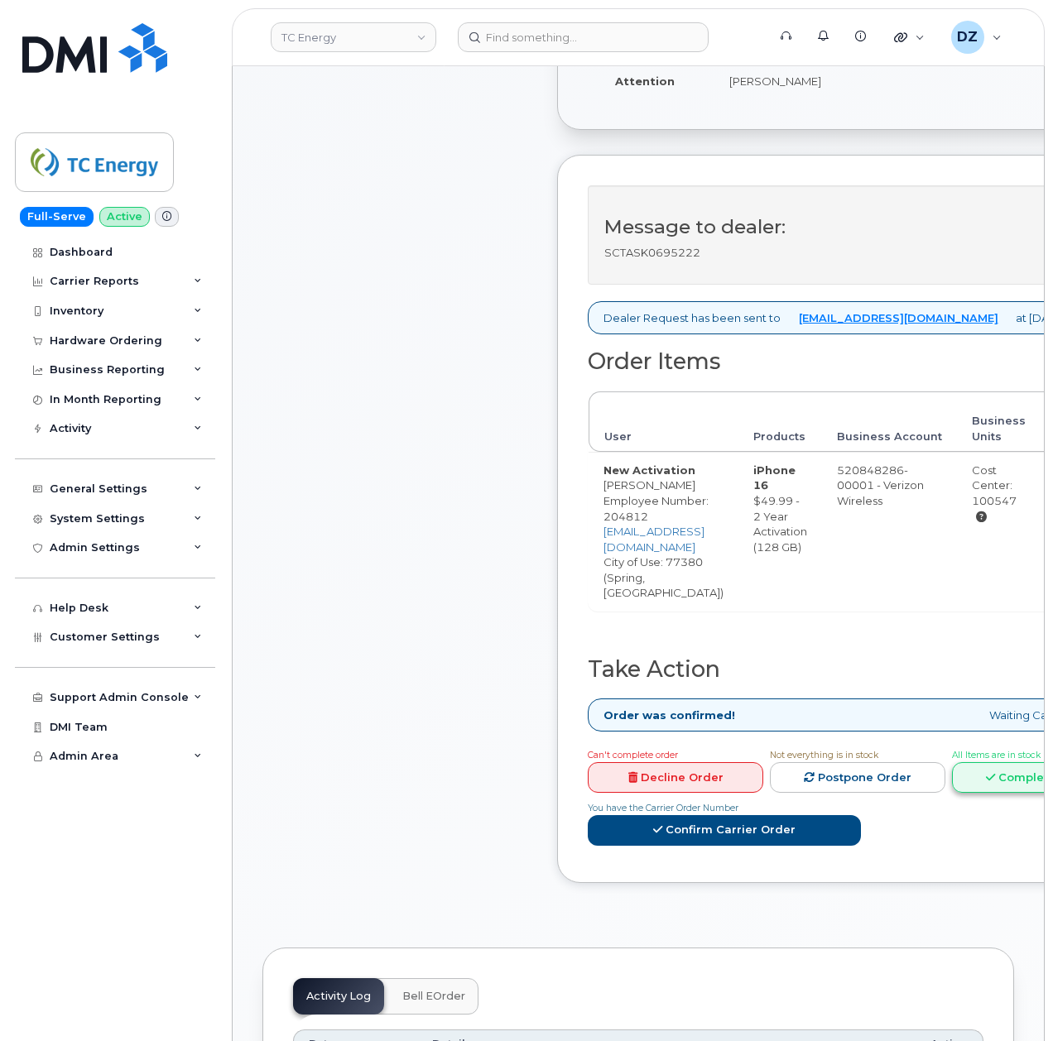
click at [1001, 762] on link "Complete Order" at bounding box center [1039, 777] width 175 height 31
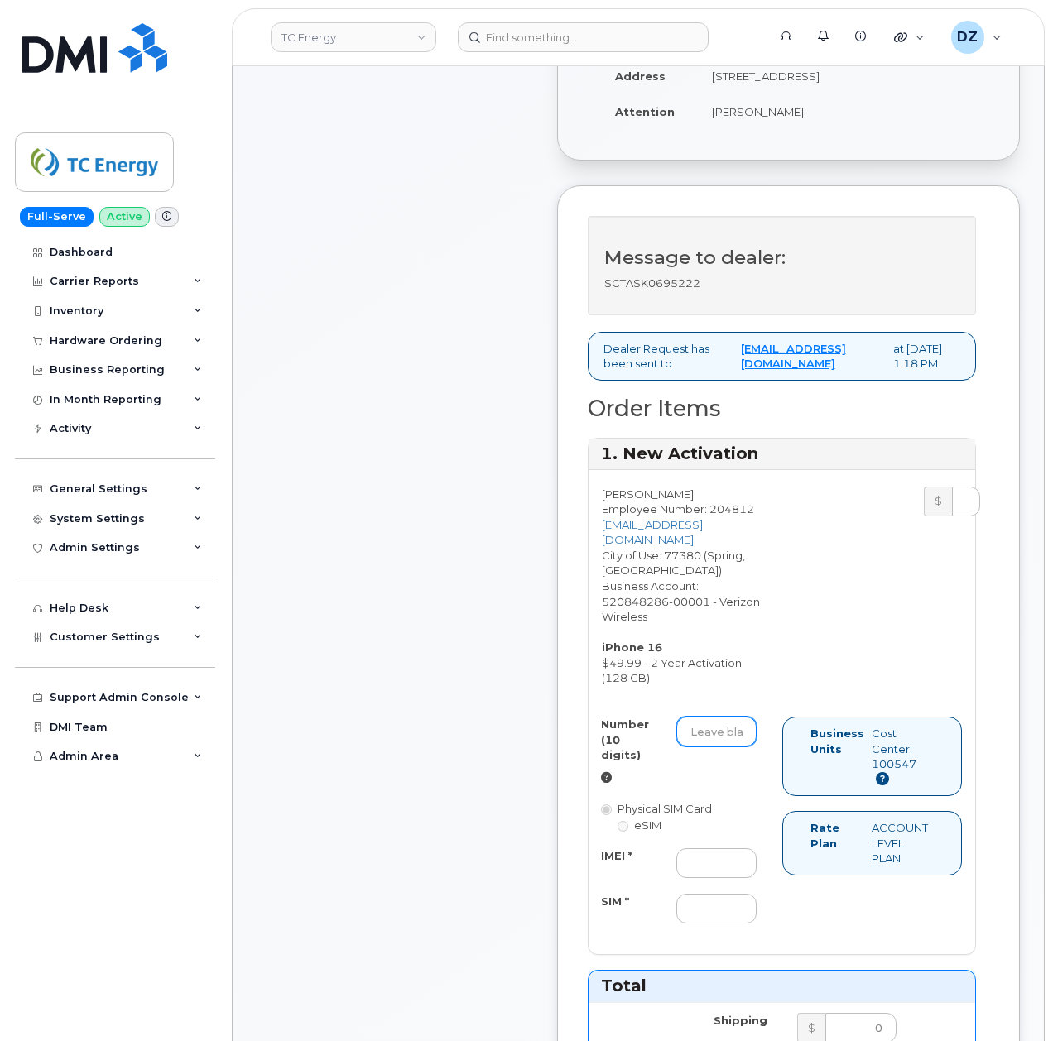
click at [720, 747] on input "Number (10 digits)" at bounding box center [716, 732] width 80 height 30
paste input "346-872-1518"
type input "3468721518"
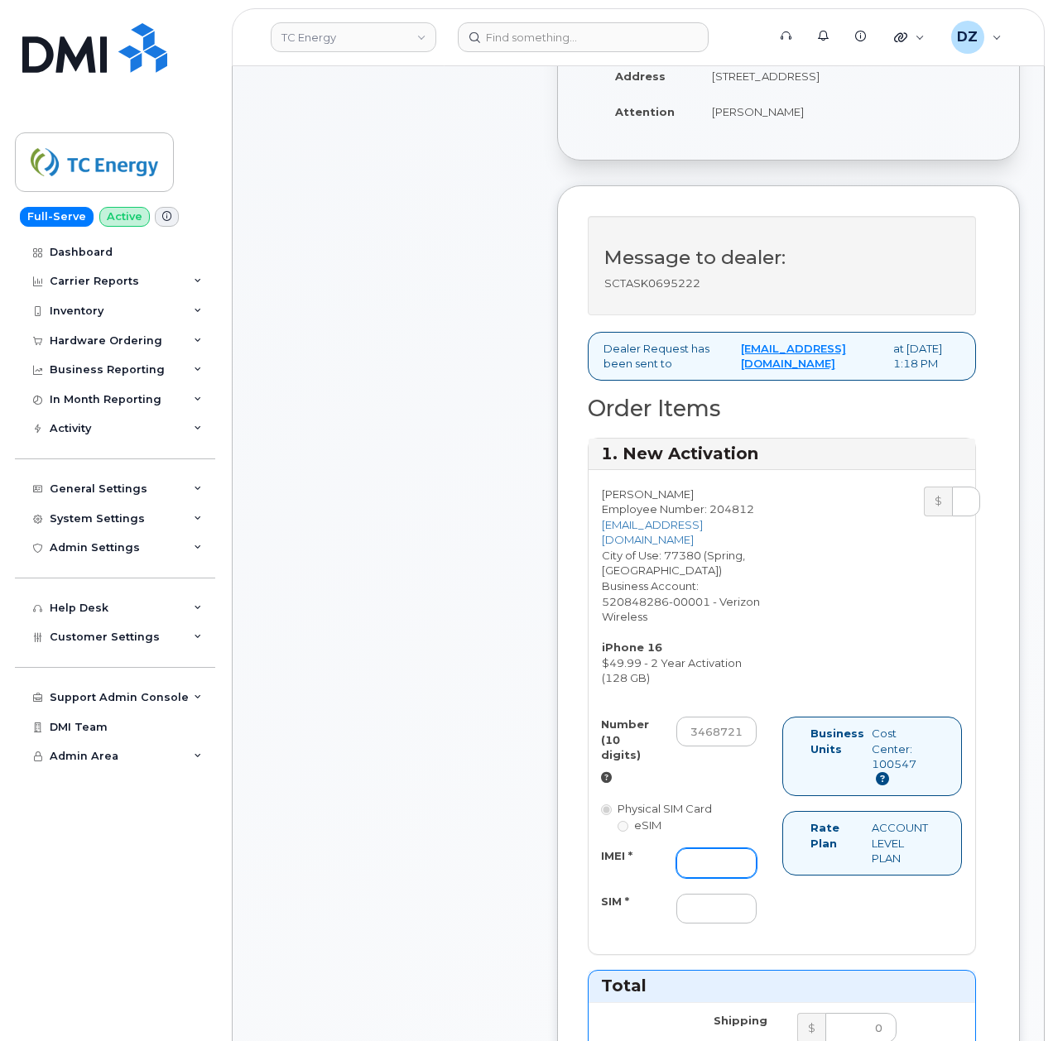
click at [730, 878] on input "IMEI *" at bounding box center [716, 863] width 80 height 30
paste input "356330871879202"
type input "356330871879202"
click at [692, 924] on input "SIM *" at bounding box center [716, 909] width 80 height 30
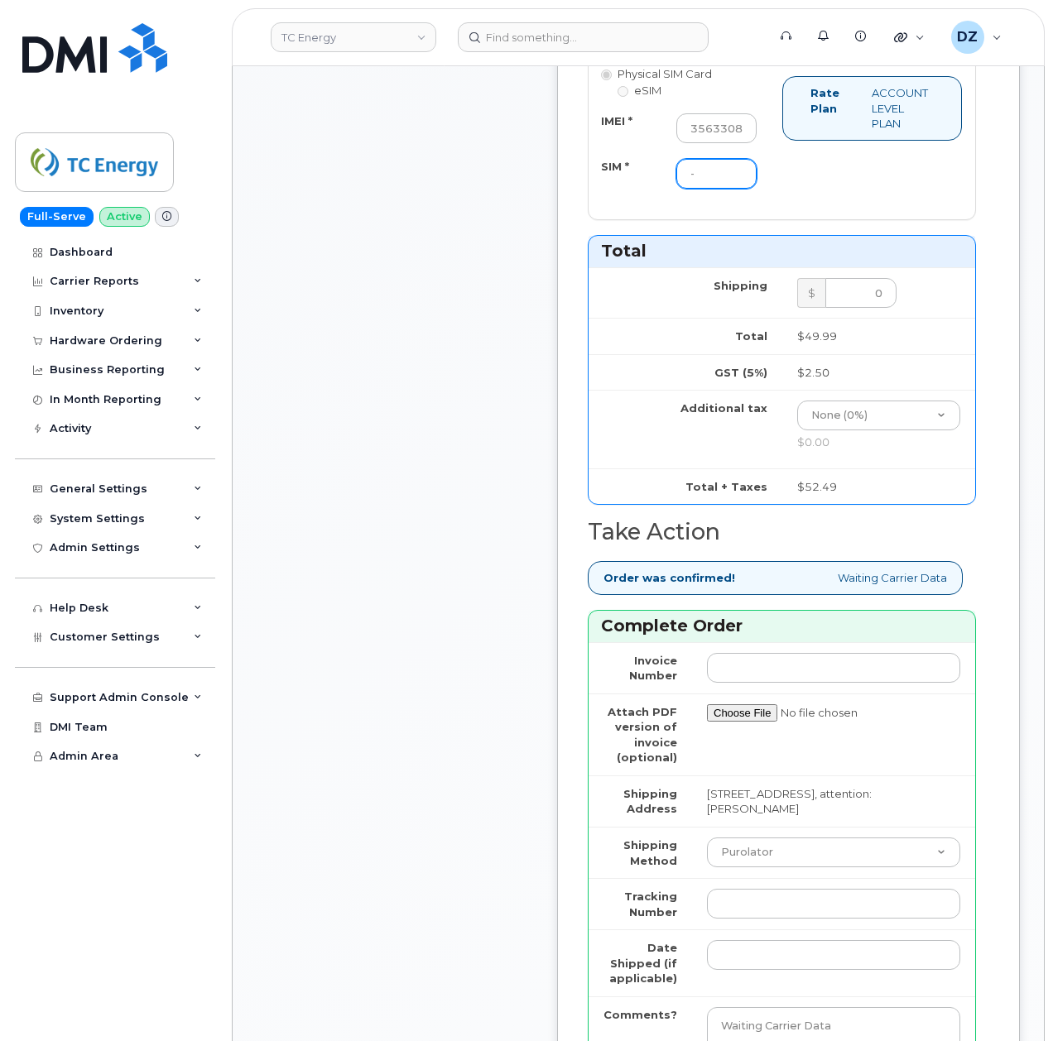
scroll to position [1324, 0]
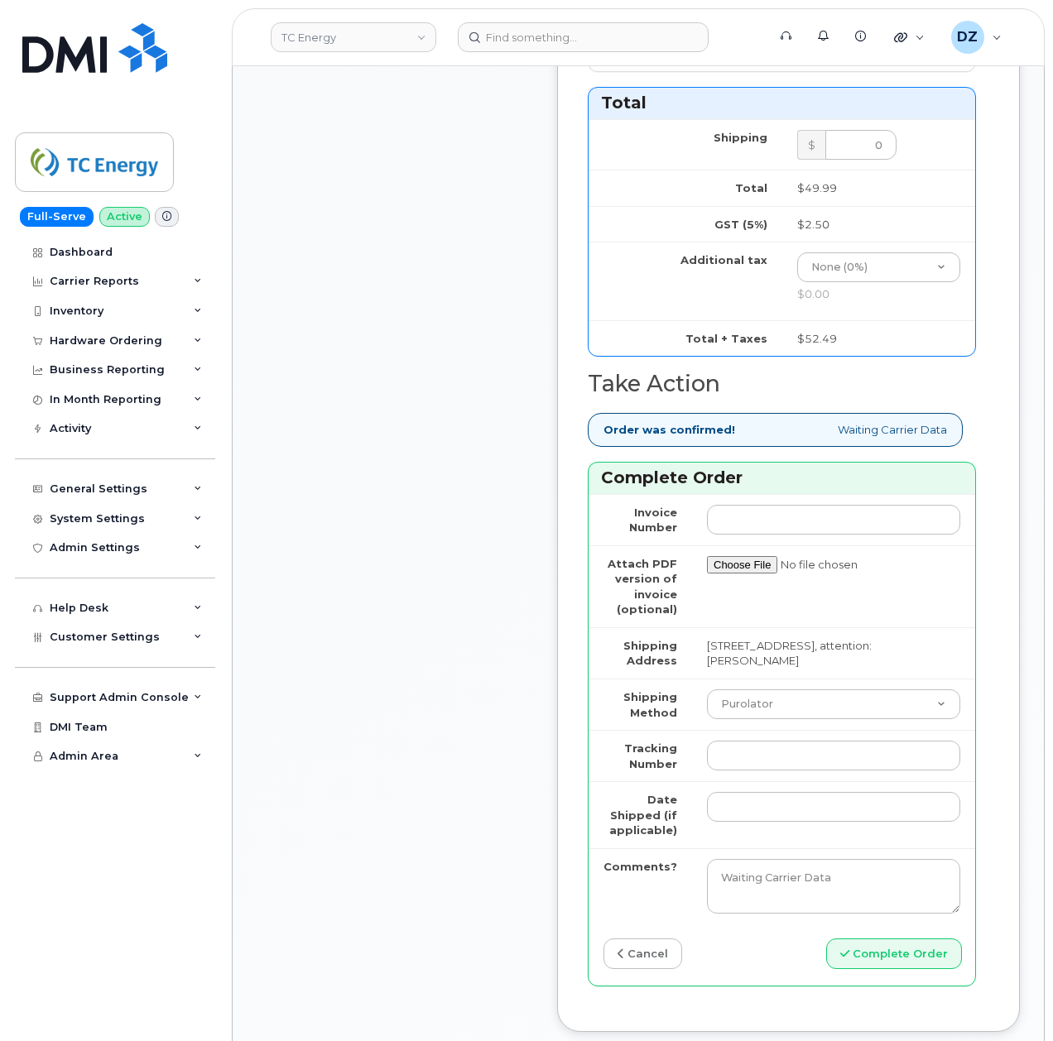
type input "-"
click at [790, 718] on select "Purolator UPS FedEx Canada Post Courier Other Drop Off Pick Up" at bounding box center [833, 704] width 253 height 30
select select "UPS"
click at [707, 713] on select "Purolator UPS FedEx Canada Post Courier Other Drop Off Pick Up" at bounding box center [833, 704] width 253 height 30
click at [751, 771] on input "Tracking Number" at bounding box center [833, 756] width 253 height 30
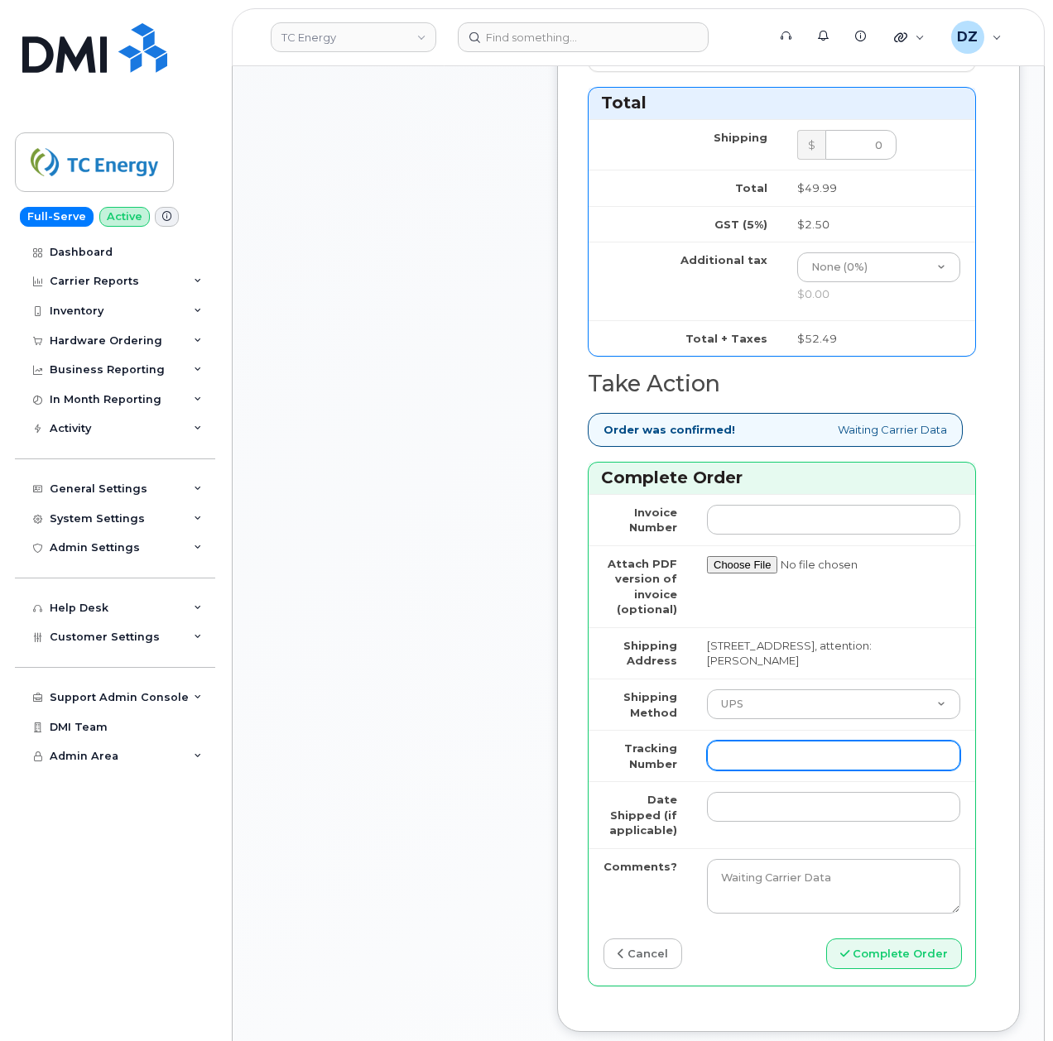
paste input "1Z4367572434937660"
type input "1Z4367572434937660"
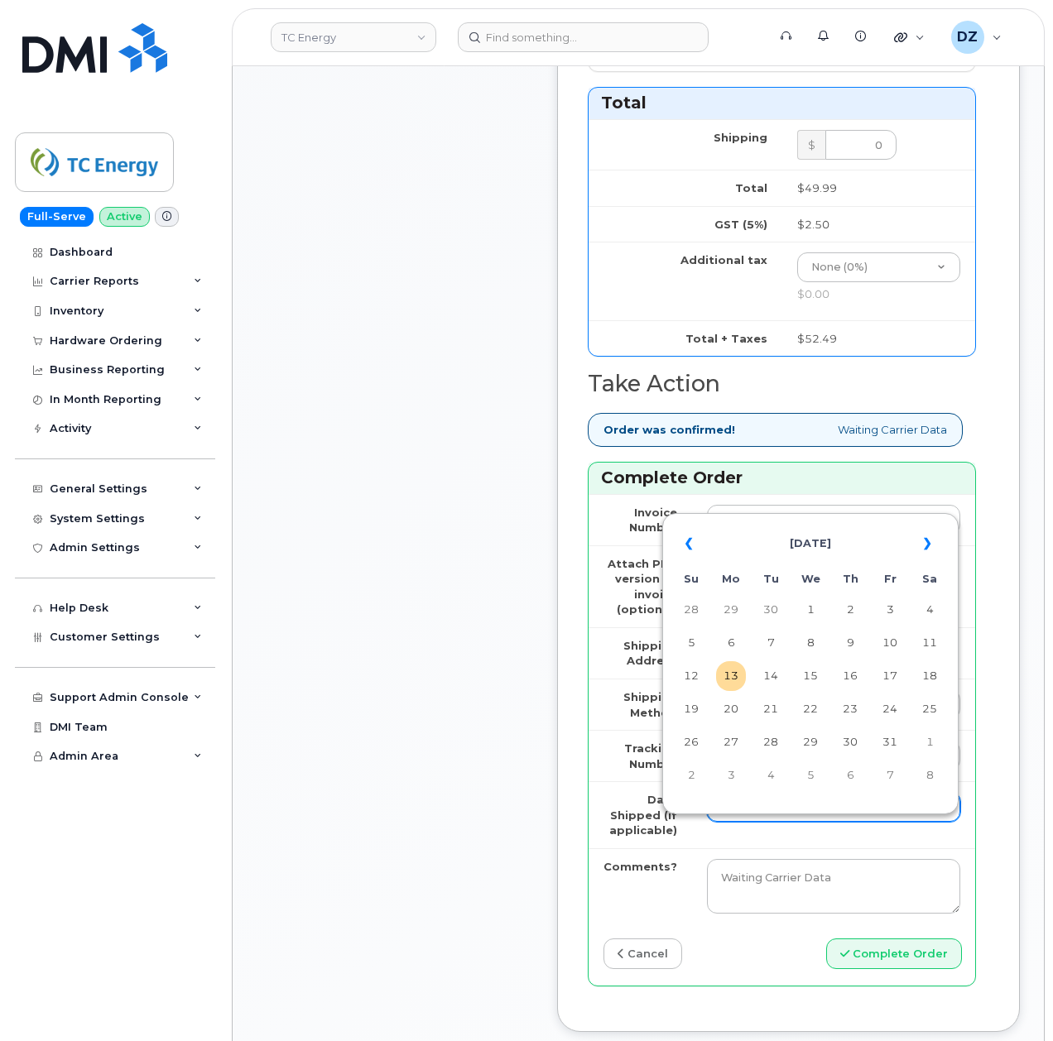
click at [745, 822] on input "Date Shipped (if applicable)" at bounding box center [833, 807] width 253 height 30
click at [736, 636] on td "6" at bounding box center [731, 643] width 30 height 30
type input "2025-10-06"
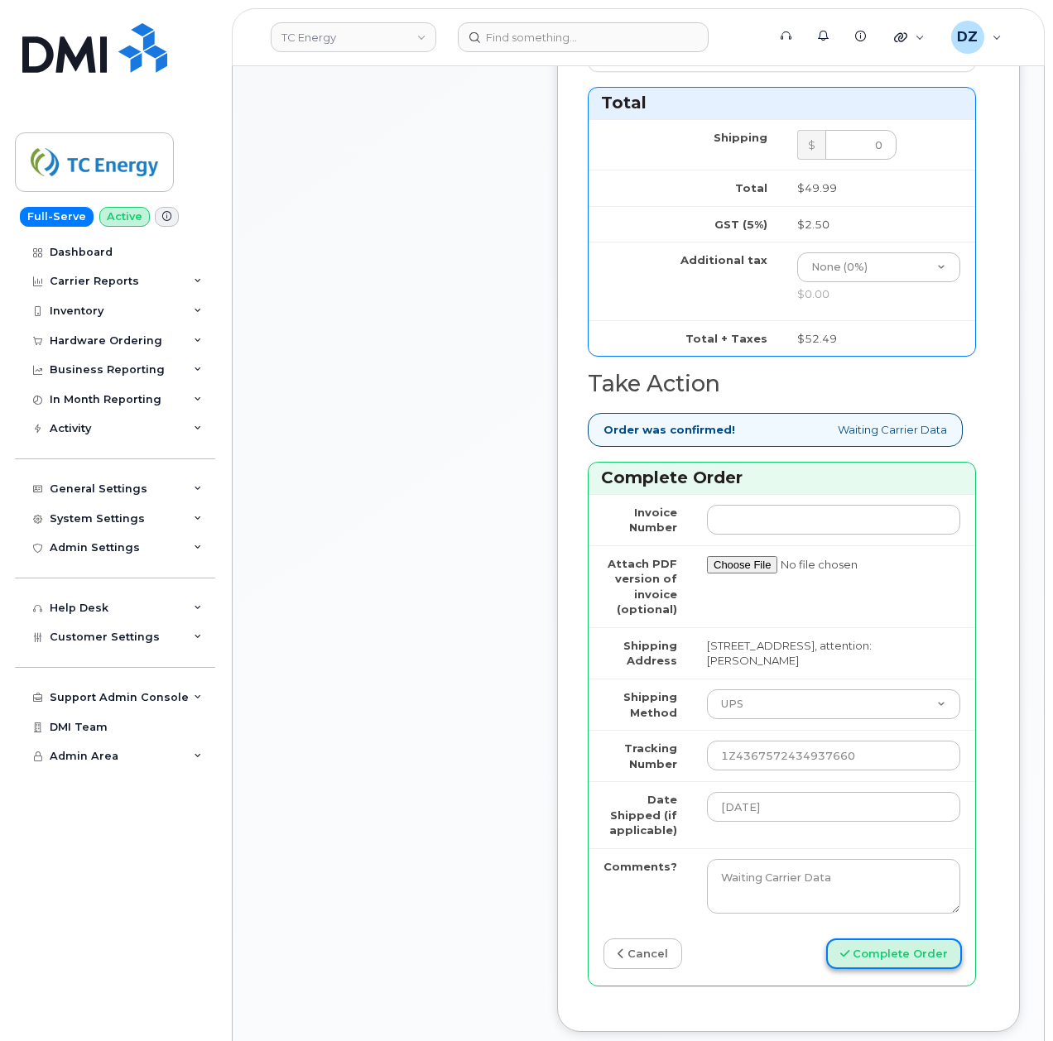
click at [905, 969] on button "Complete Order" at bounding box center [894, 954] width 136 height 31
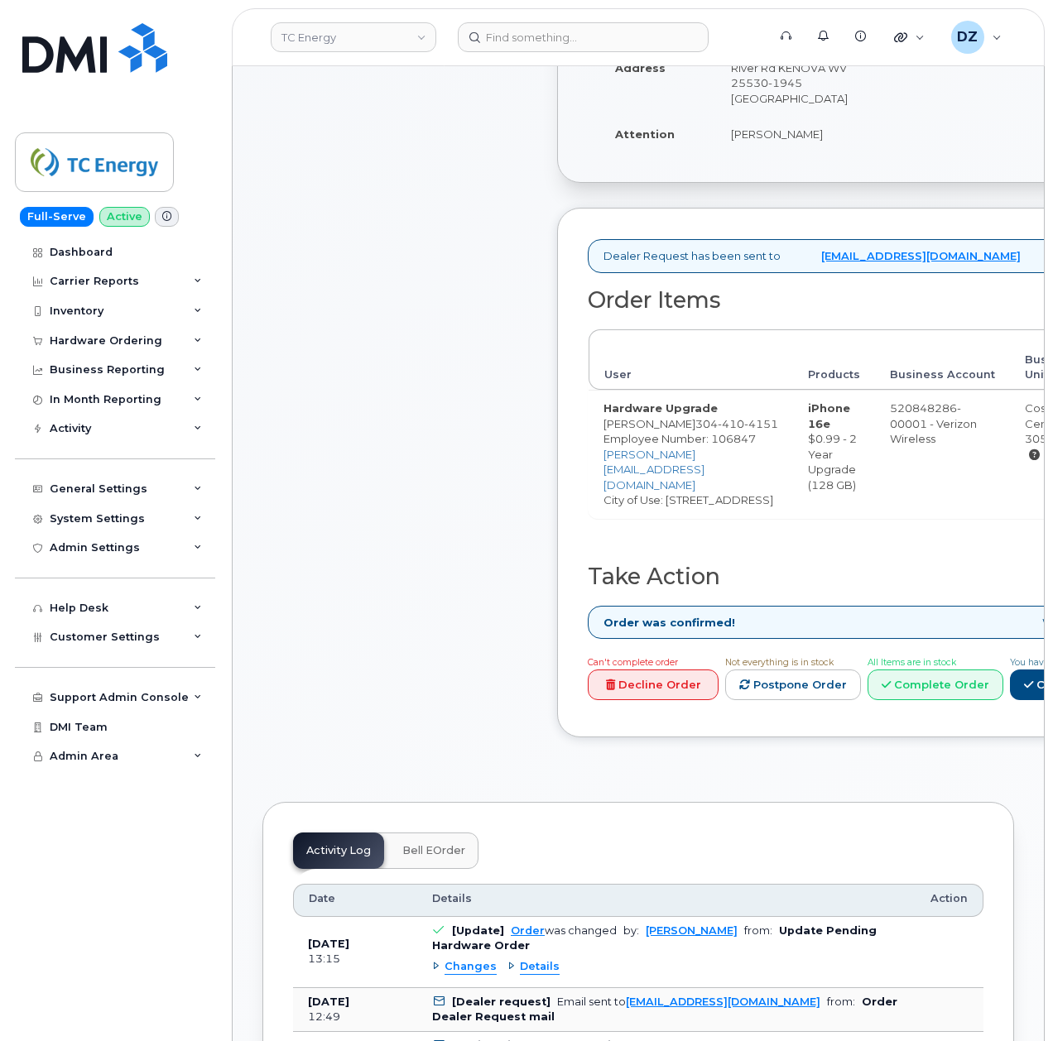
scroll to position [441, 0]
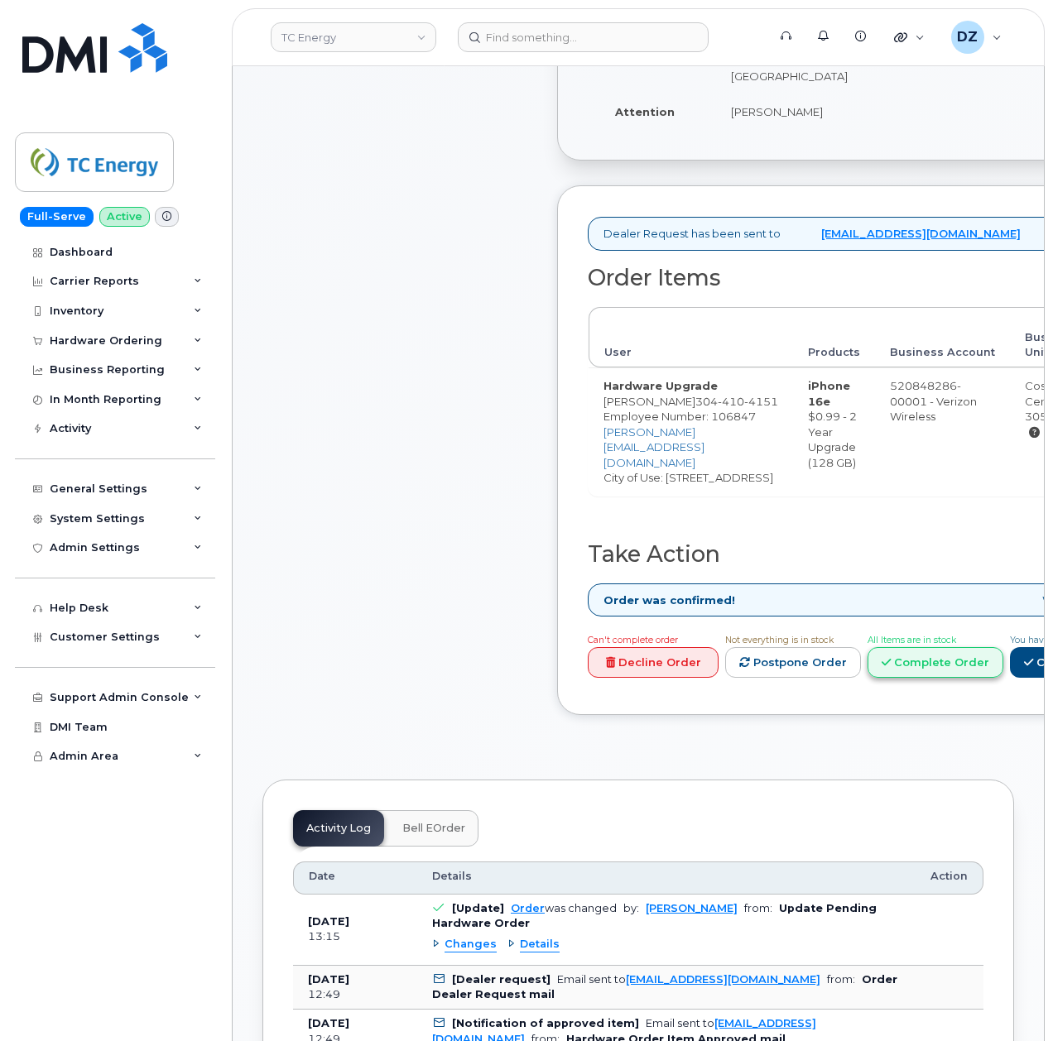
click at [891, 668] on icon at bounding box center [885, 662] width 9 height 11
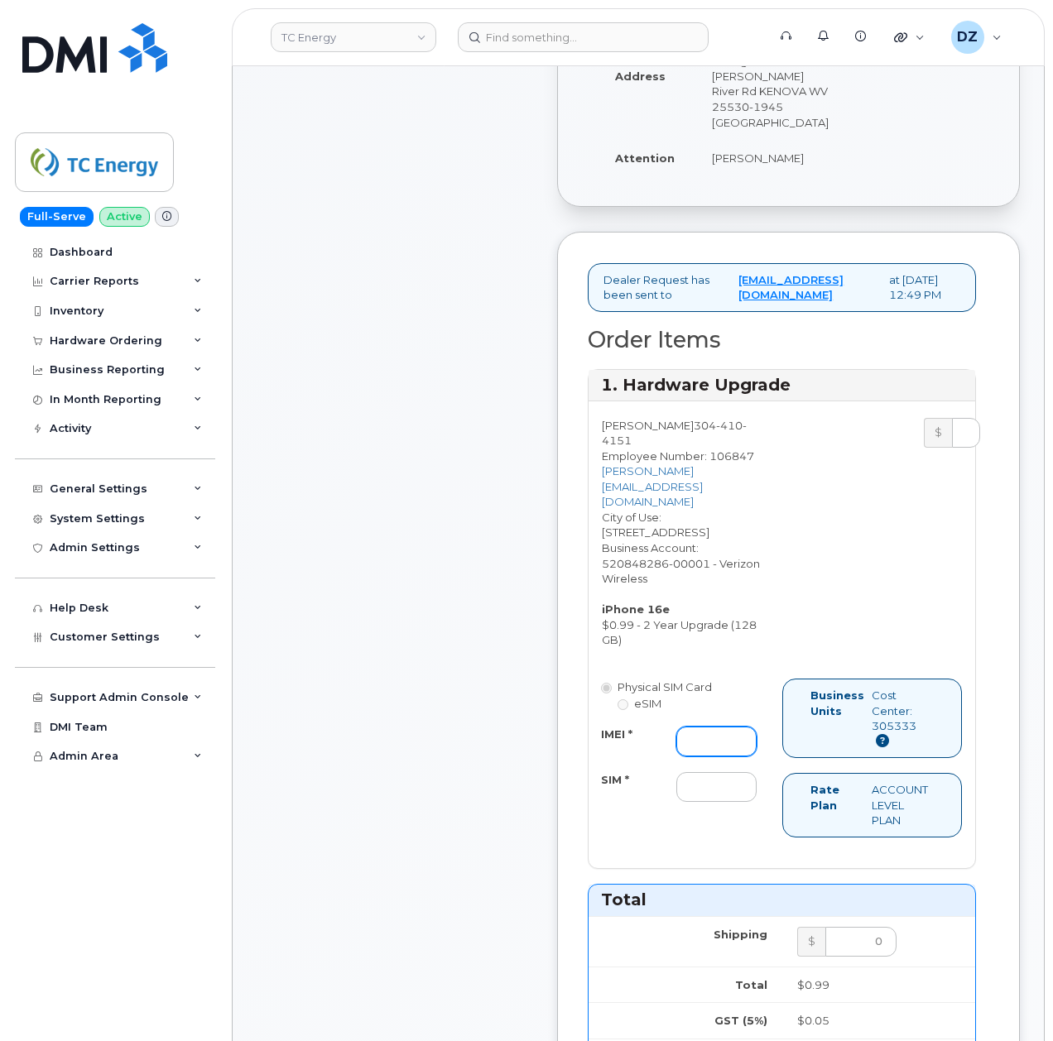
click at [705, 727] on input "IMEI *" at bounding box center [716, 742] width 80 height 30
paste input "350304977207945"
type input "350304977207945"
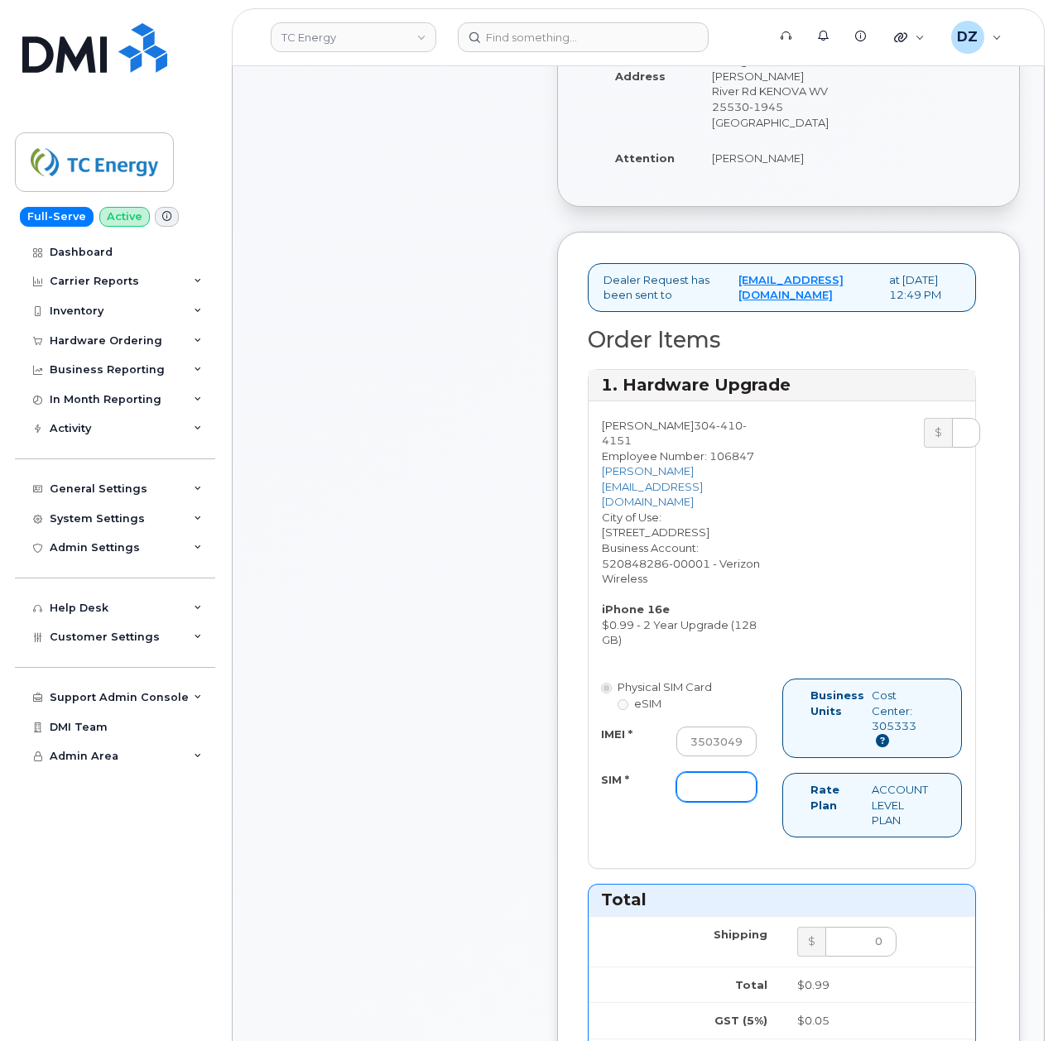
click at [689, 772] on input "SIM *" at bounding box center [716, 787] width 80 height 30
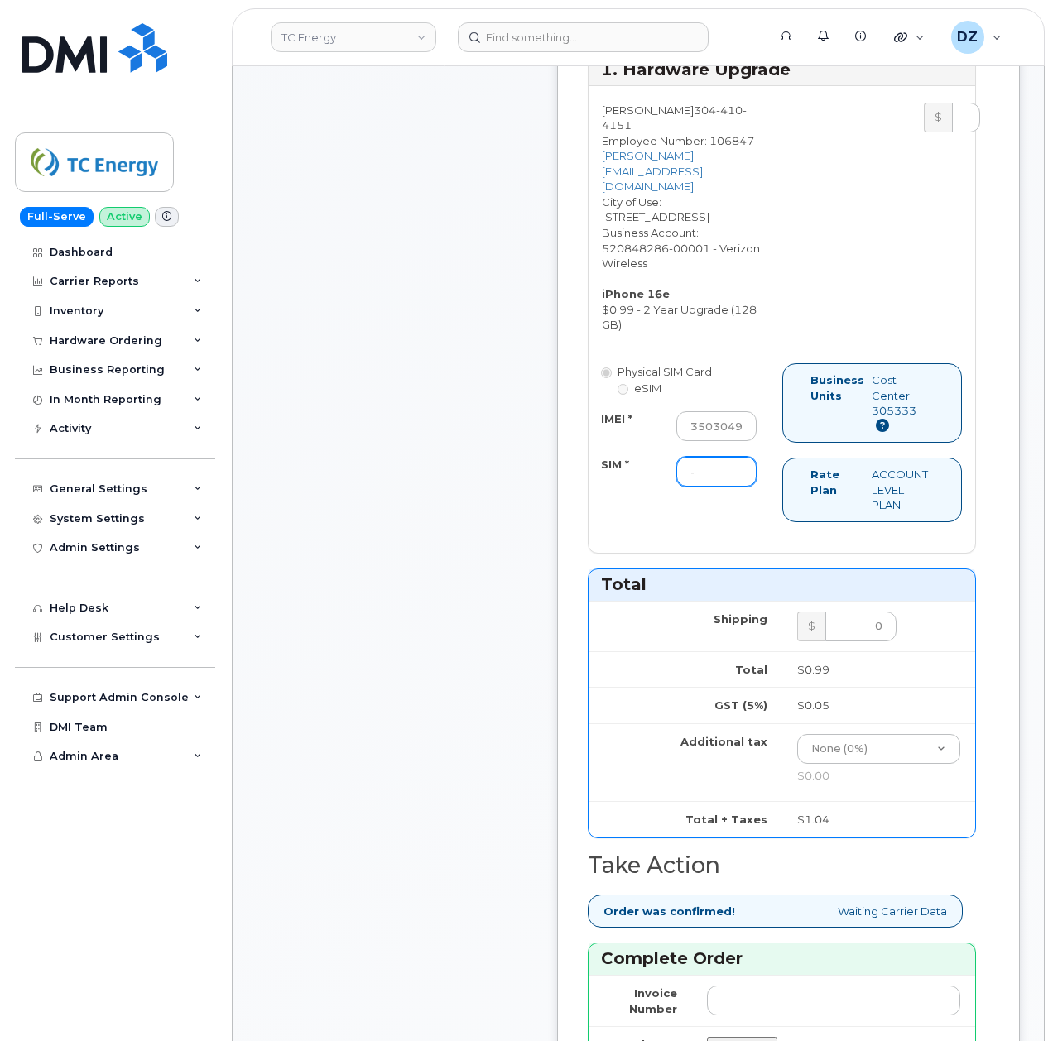
scroll to position [1103, 0]
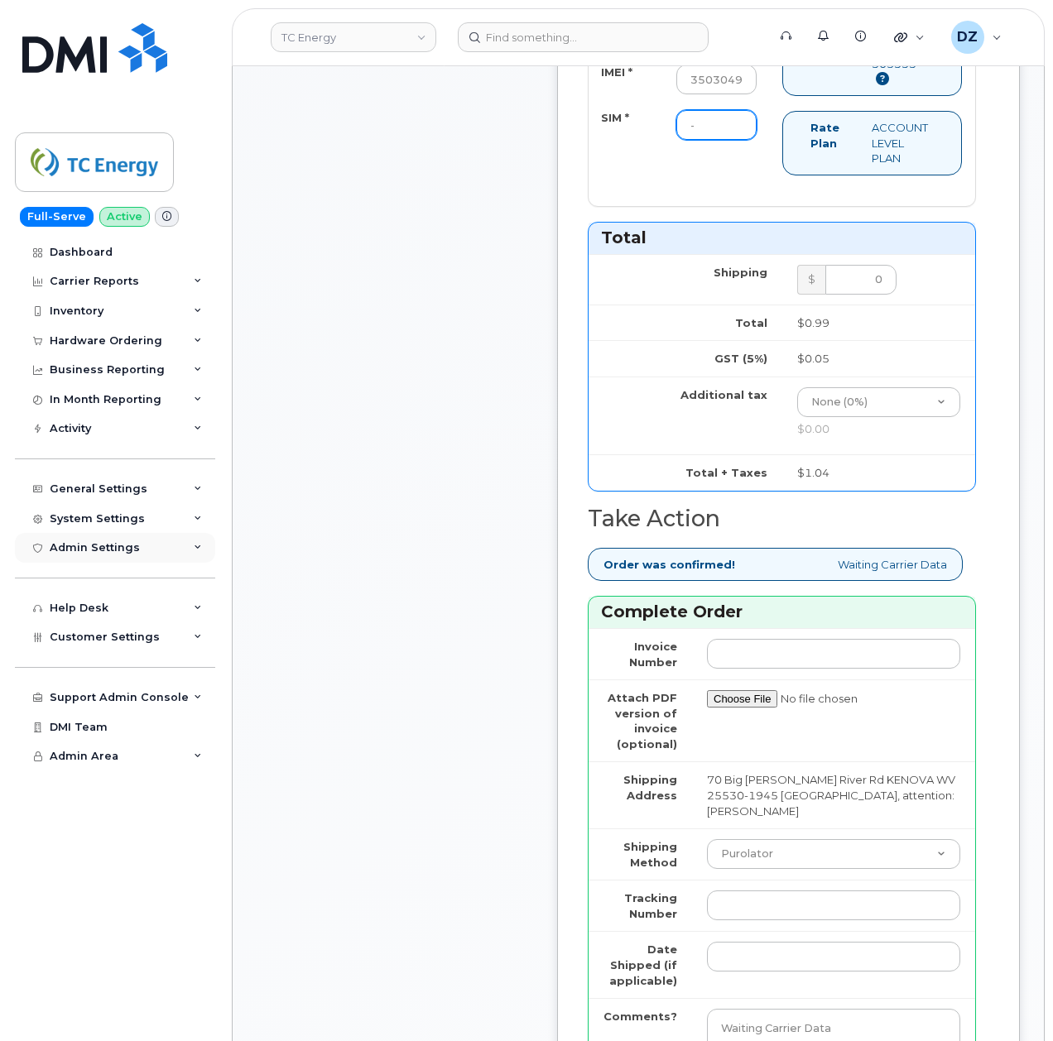
type input "-"
click at [788, 891] on input "Tracking Number" at bounding box center [833, 906] width 253 height 30
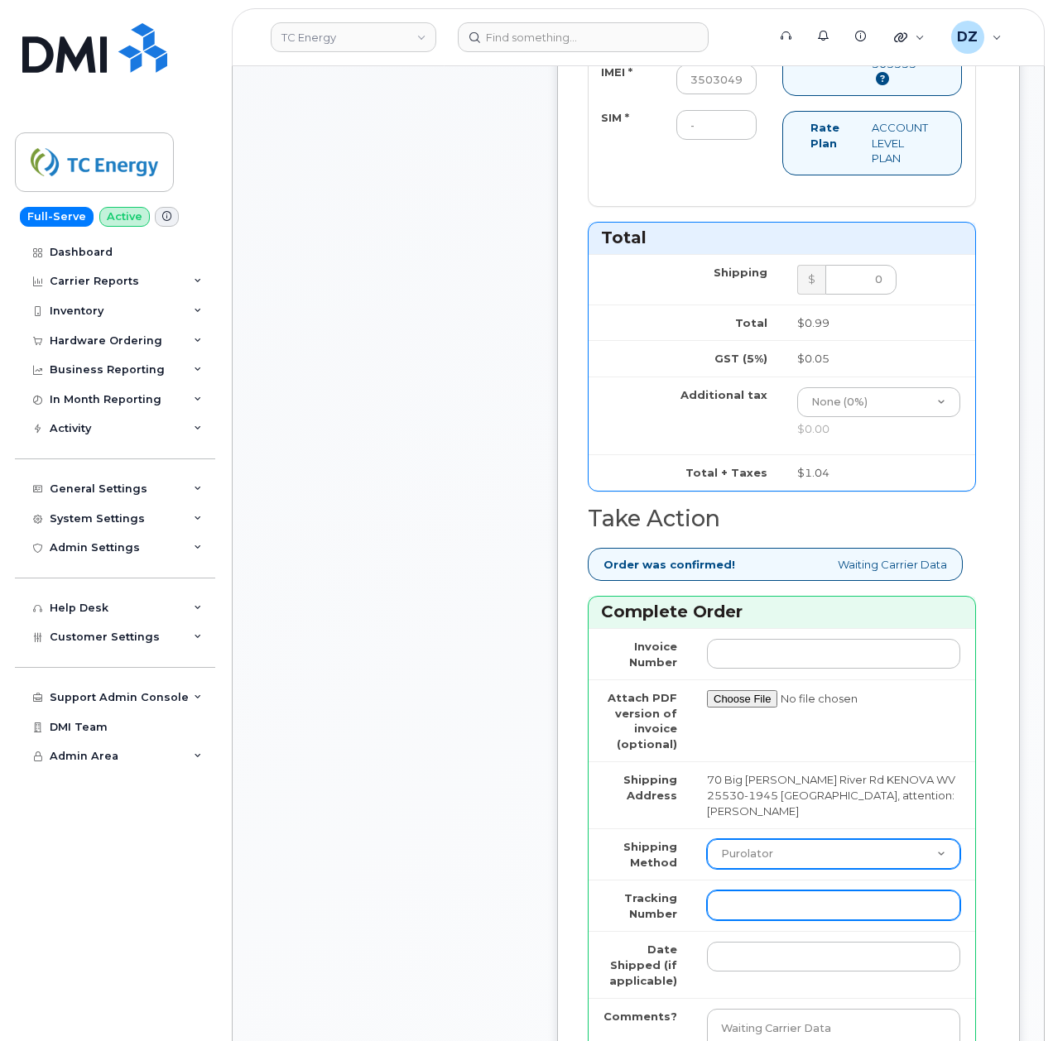
paste input "1ZHF12012917621586"
type input "1ZHF12012917621586"
click at [748, 839] on select "Purolator UPS FedEx Canada Post Courier Other Drop Off Pick Up" at bounding box center [833, 854] width 253 height 30
select select "UPS"
click at [707, 839] on select "Purolator UPS FedEx Canada Post Courier Other Drop Off Pick Up" at bounding box center [833, 854] width 253 height 30
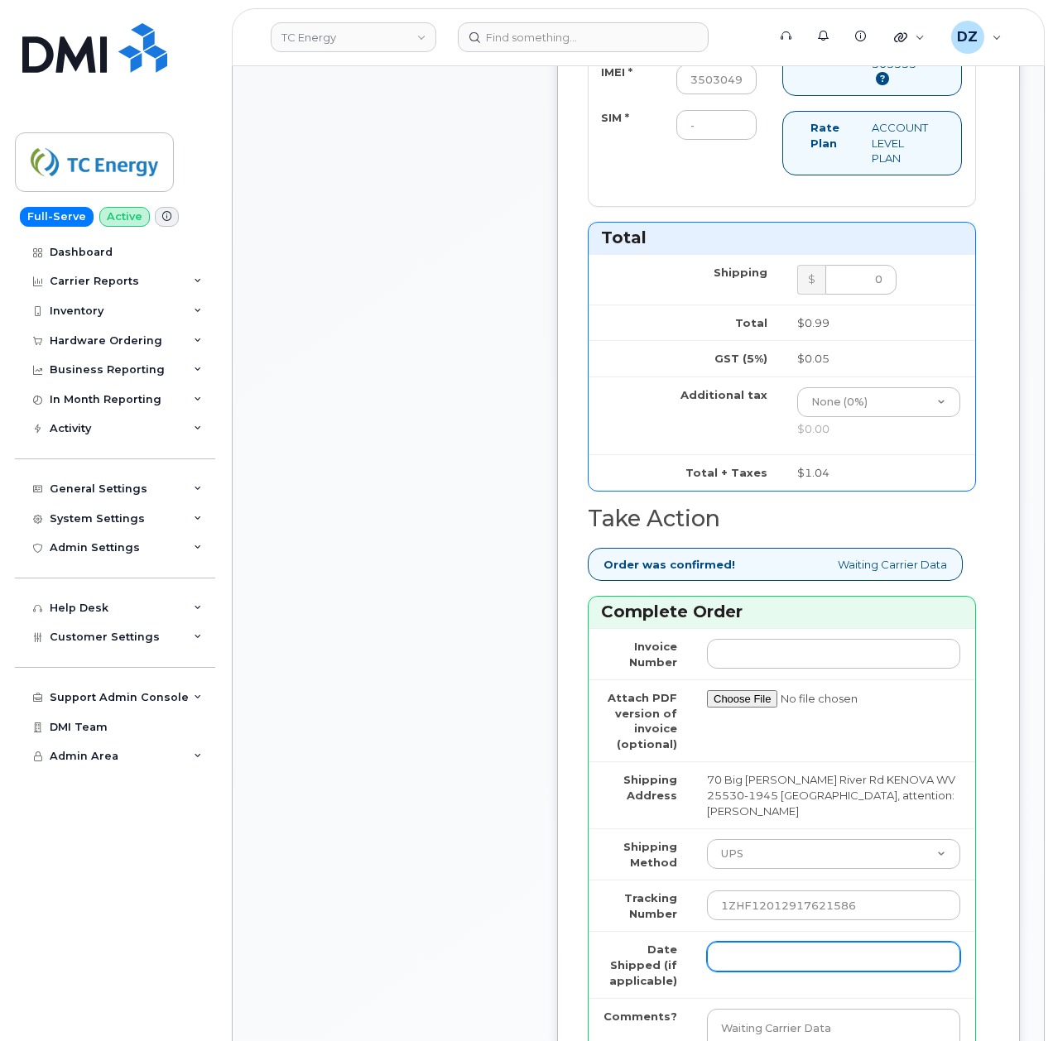
click at [739, 942] on input "Date Shipped (if applicable)" at bounding box center [833, 957] width 253 height 30
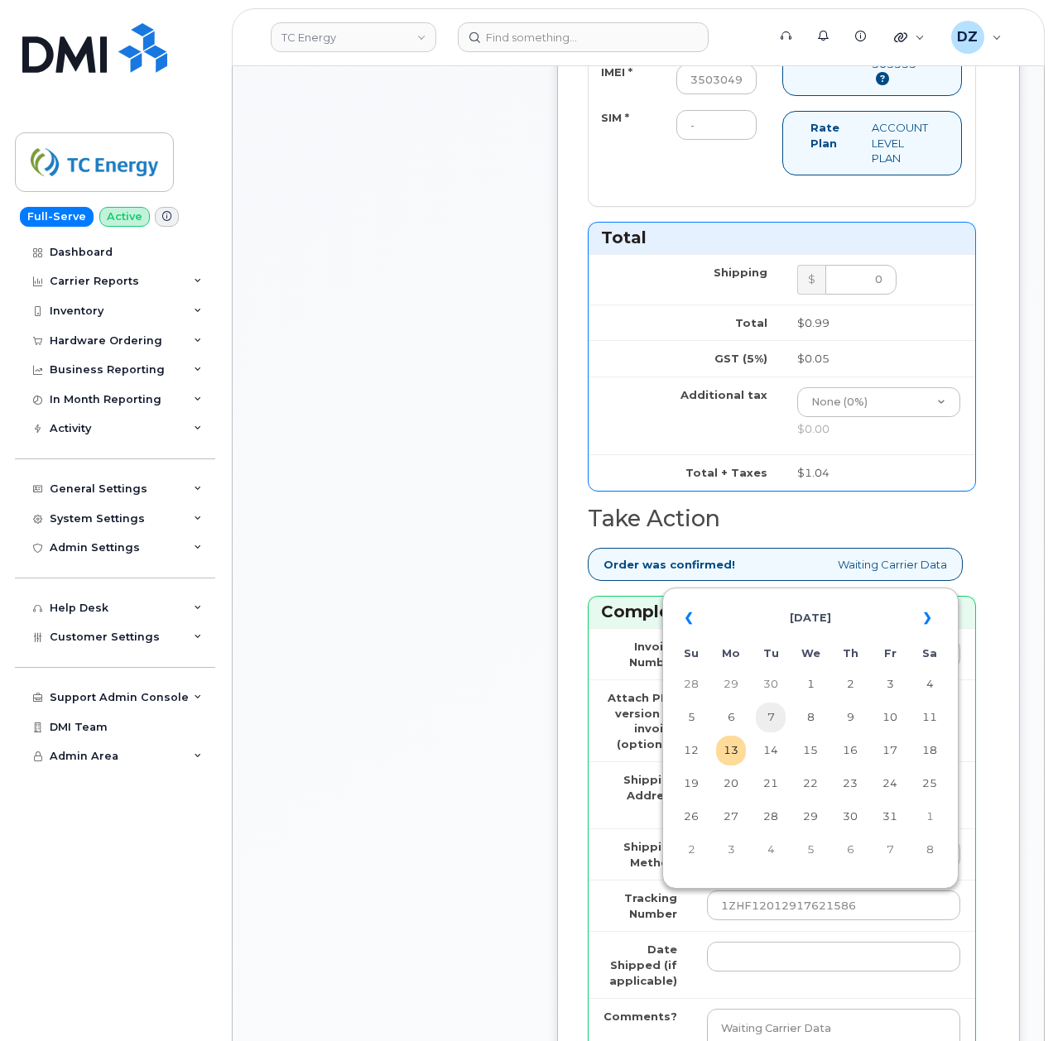
click at [761, 723] on td "7" at bounding box center [771, 718] width 30 height 30
type input "[DATE]"
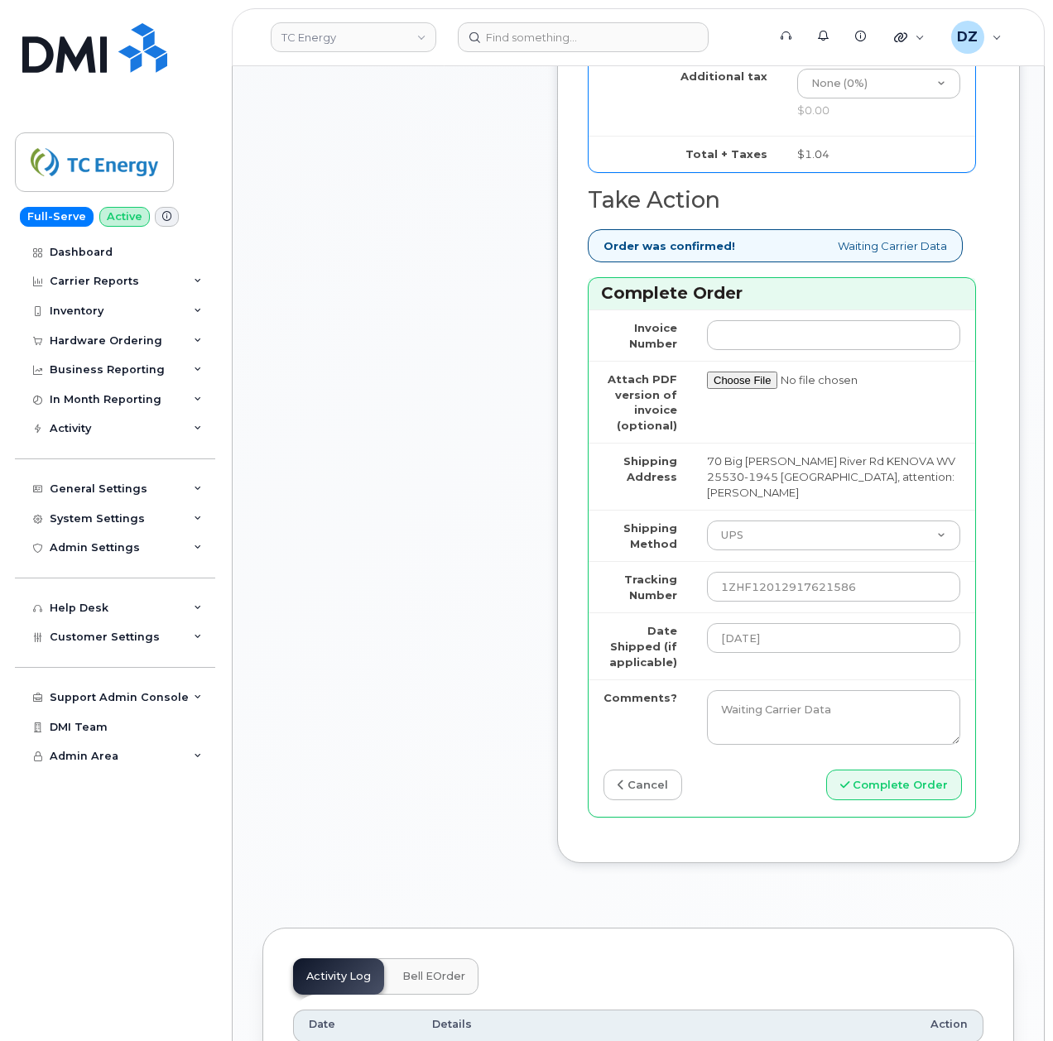
scroll to position [1434, 0]
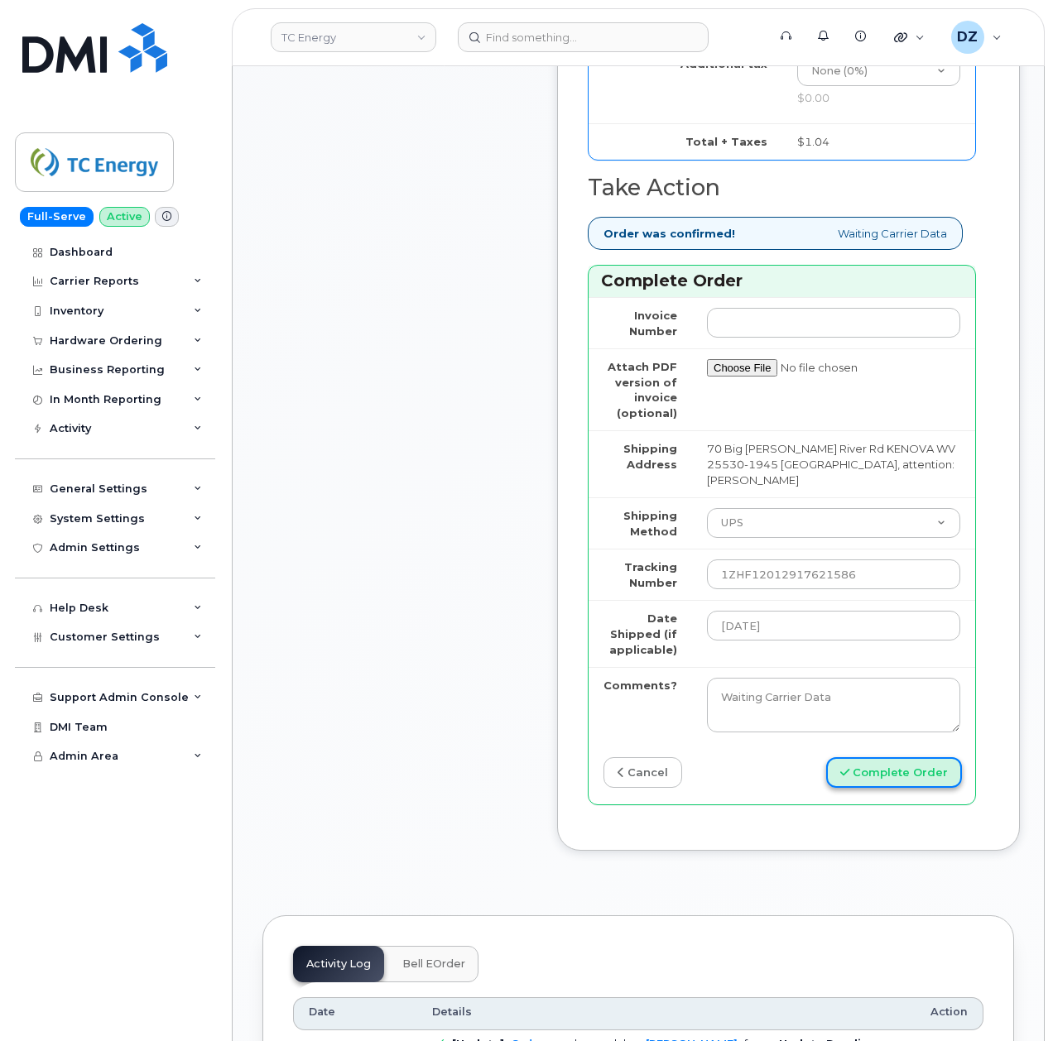
click at [914, 757] on button "Complete Order" at bounding box center [894, 772] width 136 height 31
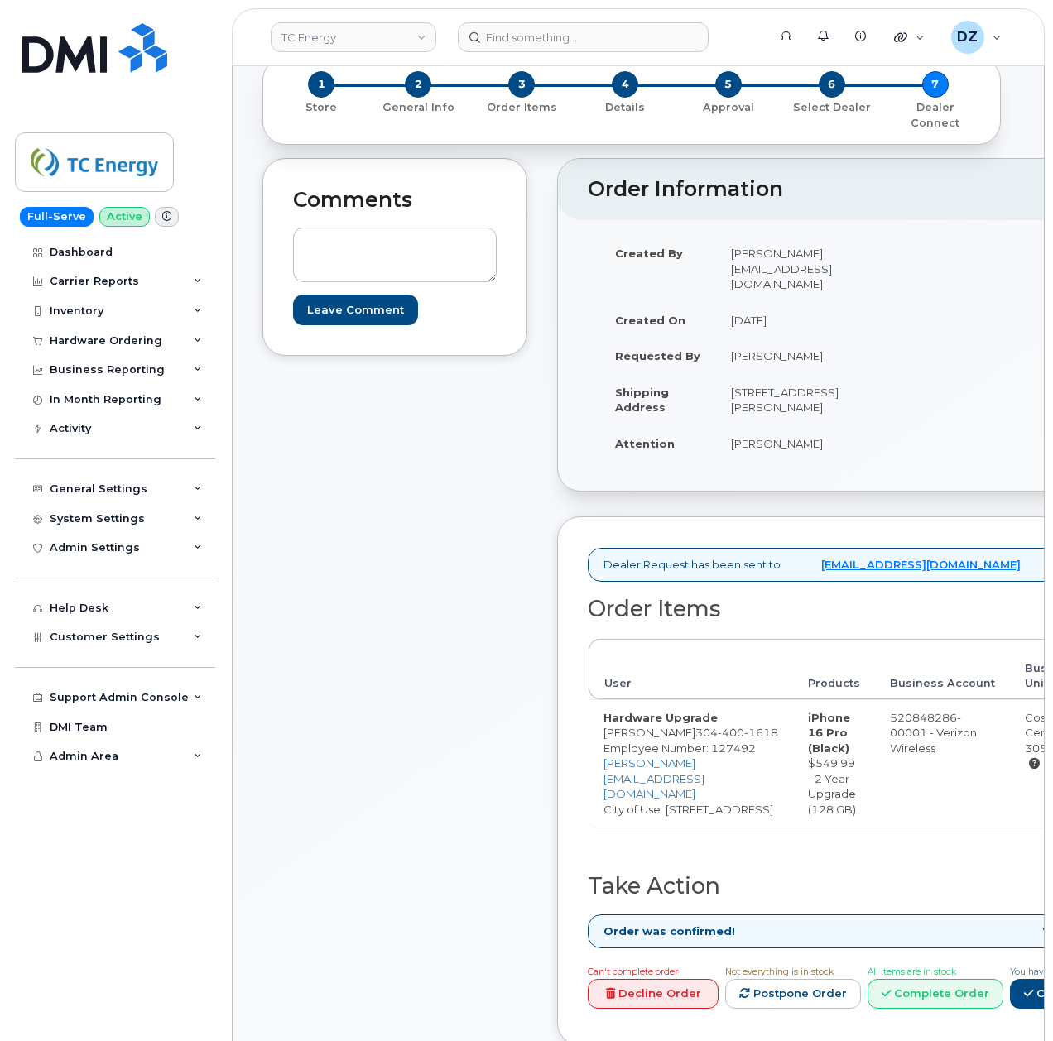
scroll to position [220, 0]
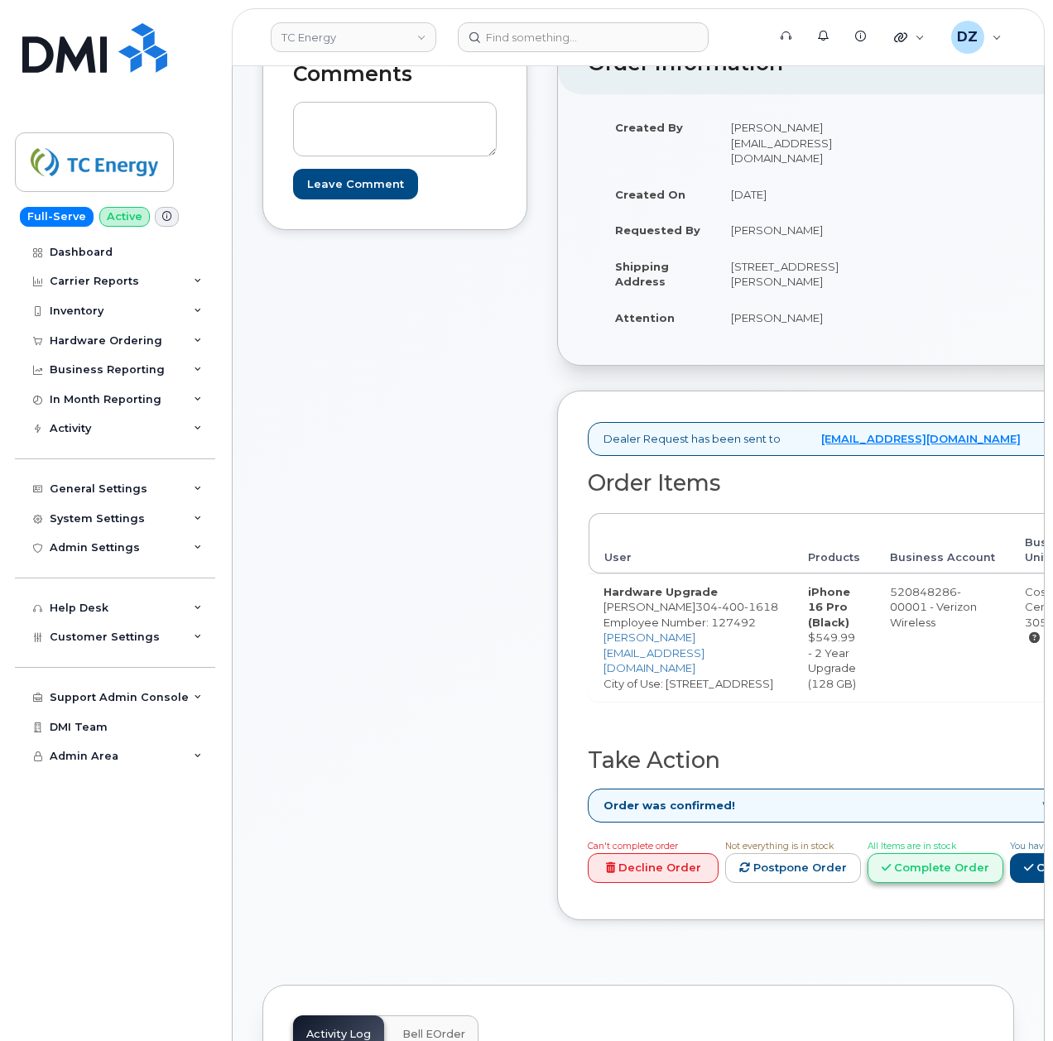
click at [1003, 881] on link "Complete Order" at bounding box center [935, 868] width 136 height 31
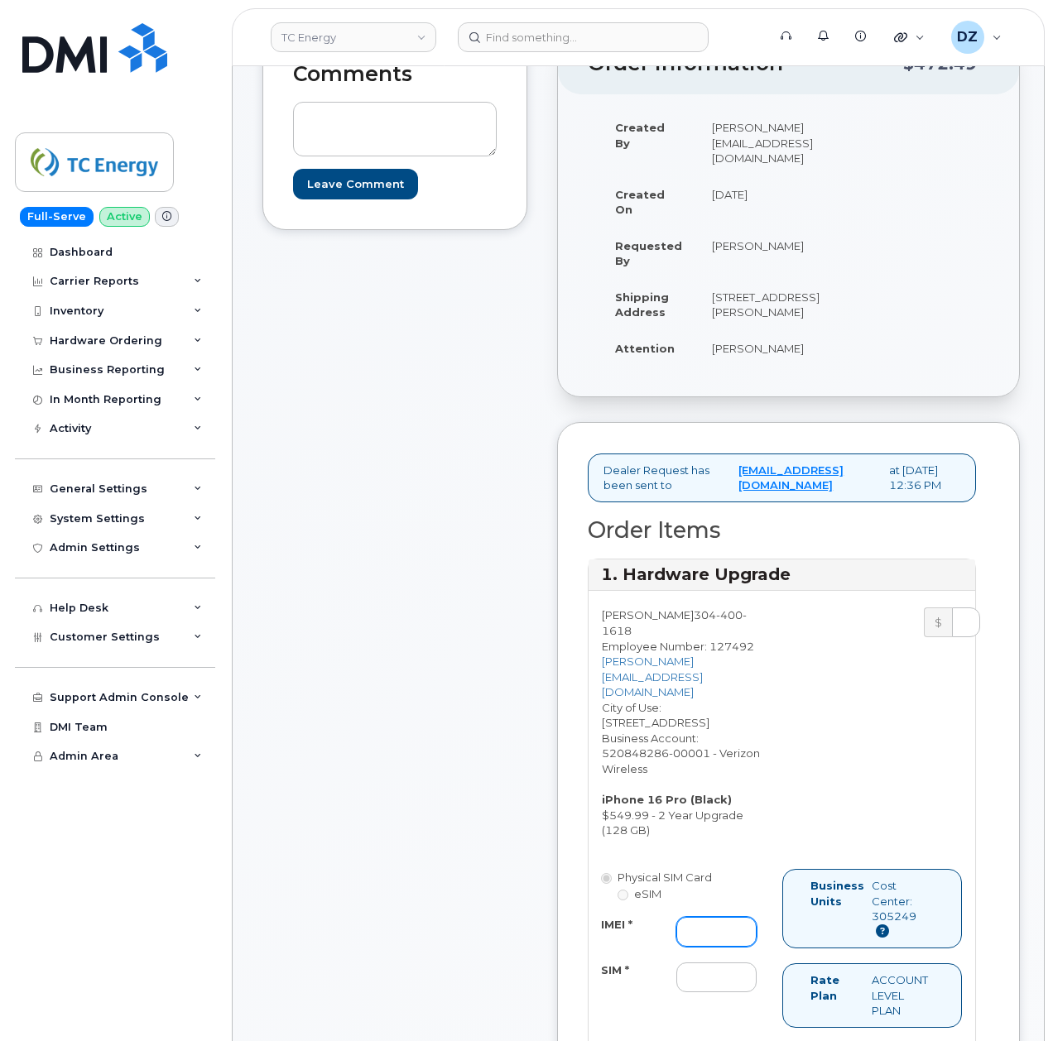
click at [690, 917] on input "IMEI *" at bounding box center [716, 932] width 80 height 30
paste input "358157748847726"
type input "358157748847726"
click at [689, 963] on input "SIM *" at bounding box center [716, 978] width 80 height 30
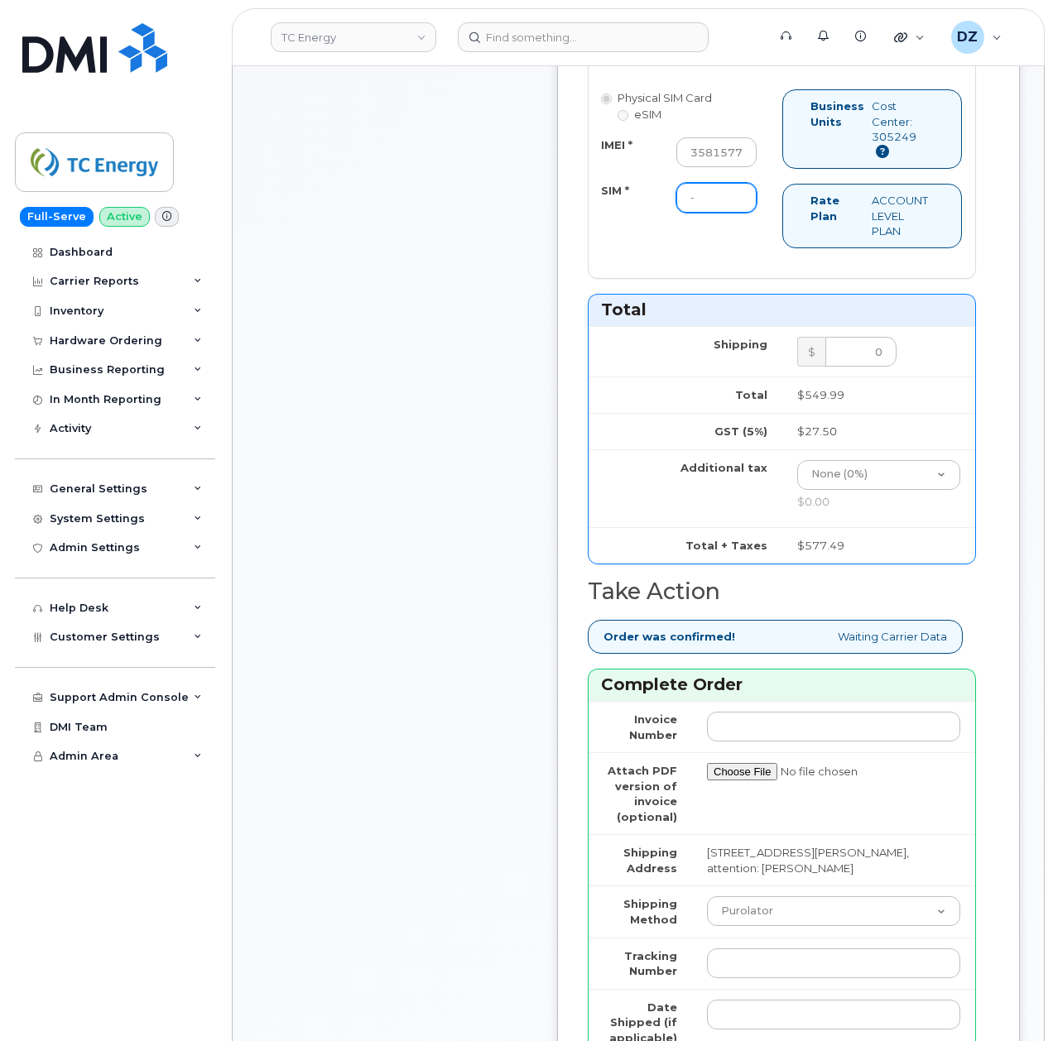
scroll to position [1213, 0]
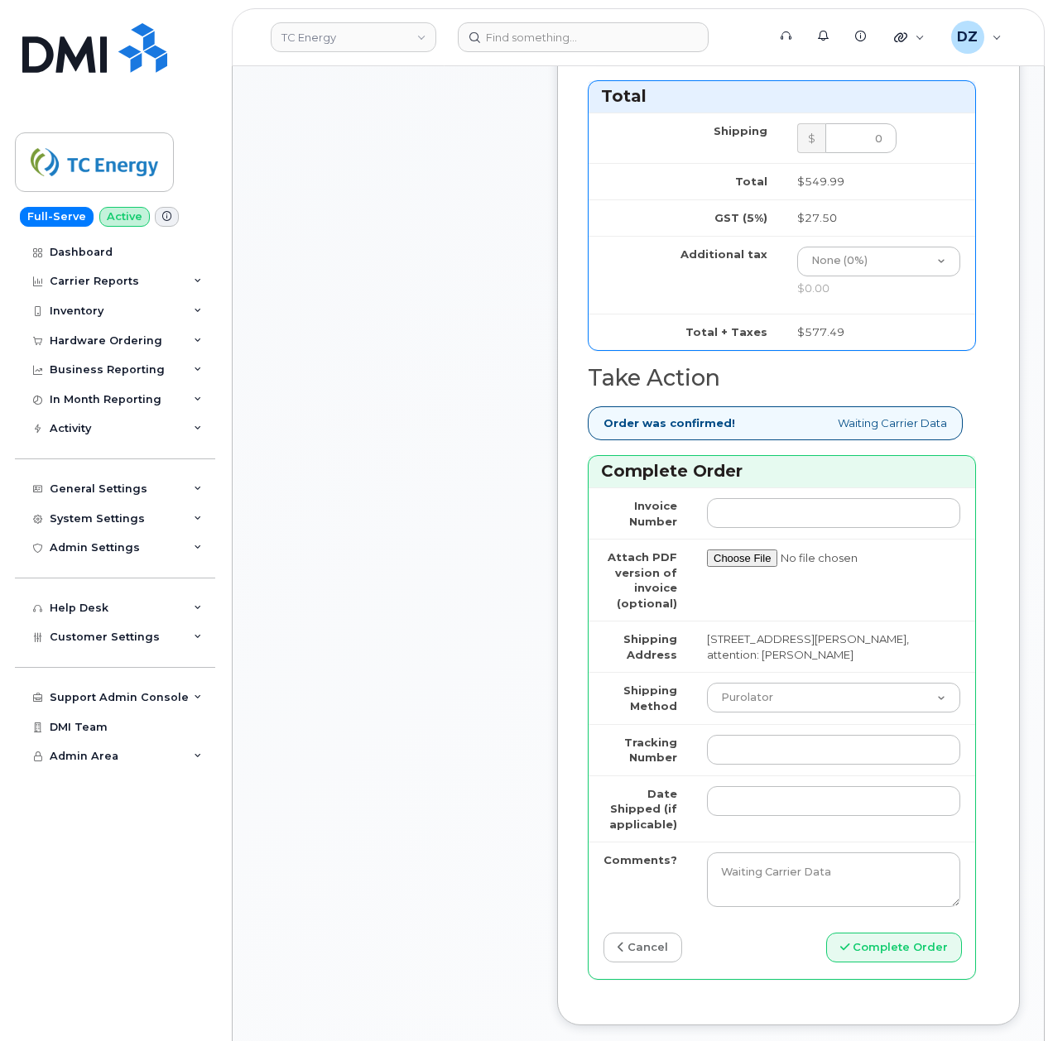
type input "-"
click at [707, 683] on select "Purolator UPS FedEx Canada Post Courier Other Drop Off Pick Up" at bounding box center [833, 698] width 253 height 30
select select "FedEx"
click at [707, 683] on select "Purolator UPS FedEx Canada Post Courier Other Drop Off Pick Up" at bounding box center [833, 698] width 253 height 30
click at [751, 735] on input "Tracking Number" at bounding box center [833, 750] width 253 height 30
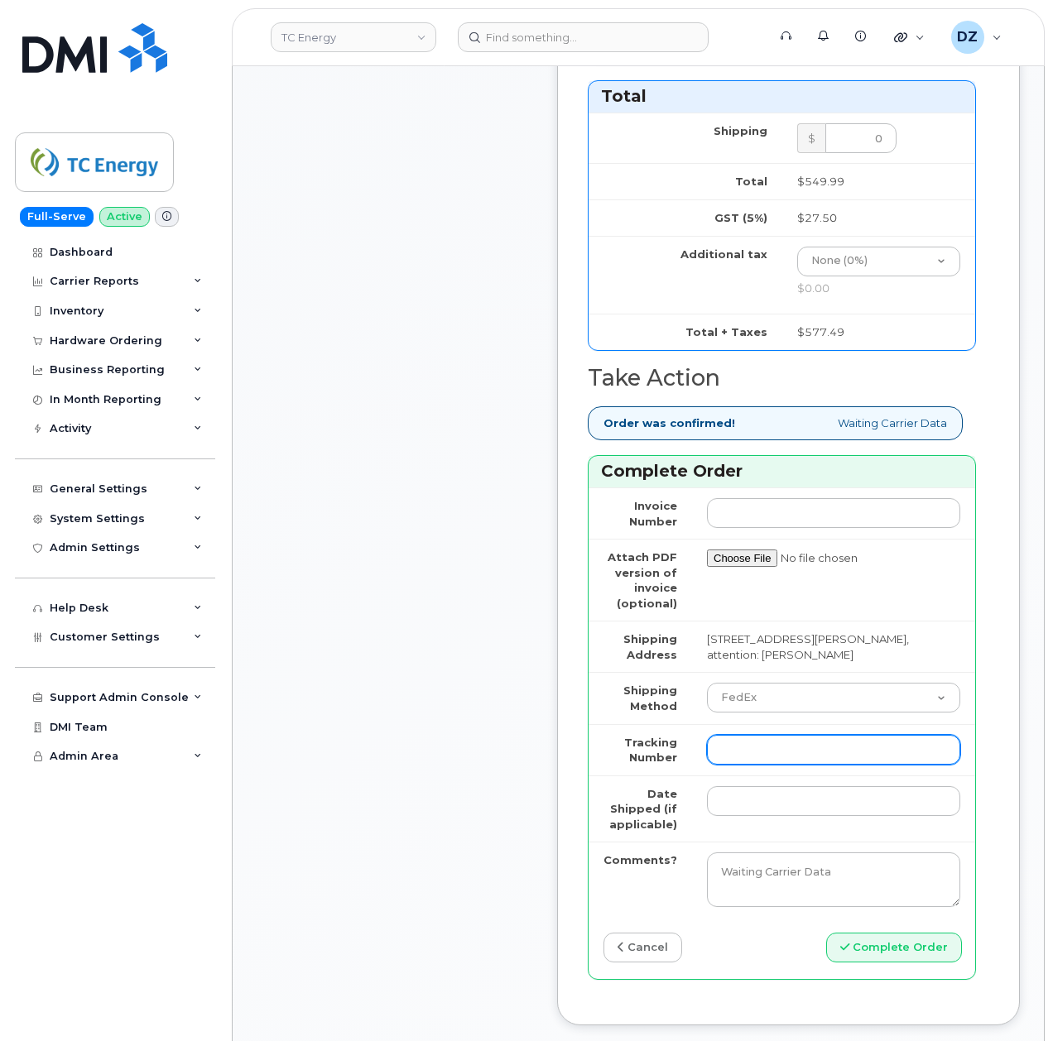
paste input "481873486616"
type input "481873486616"
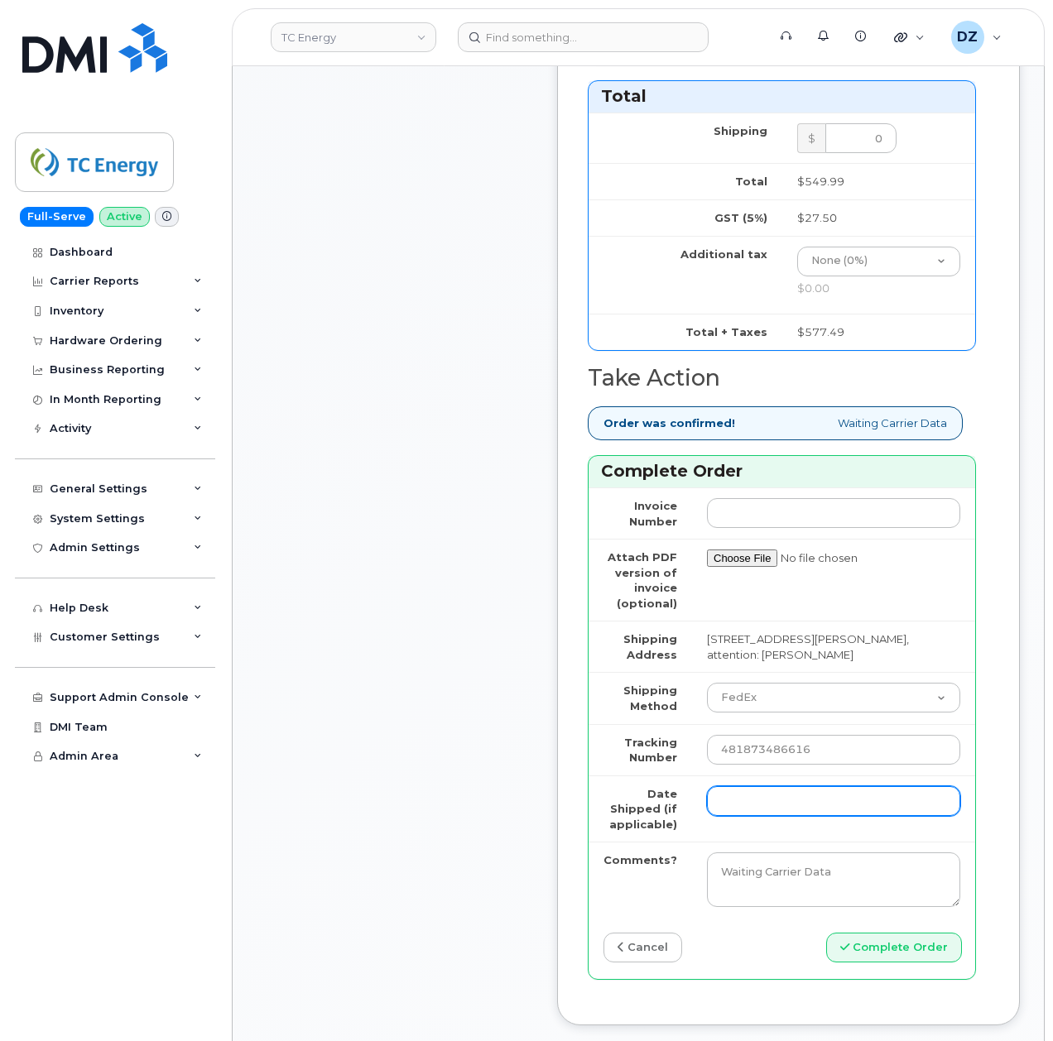
click at [737, 786] on input "Date Shipped (if applicable)" at bounding box center [833, 801] width 253 height 30
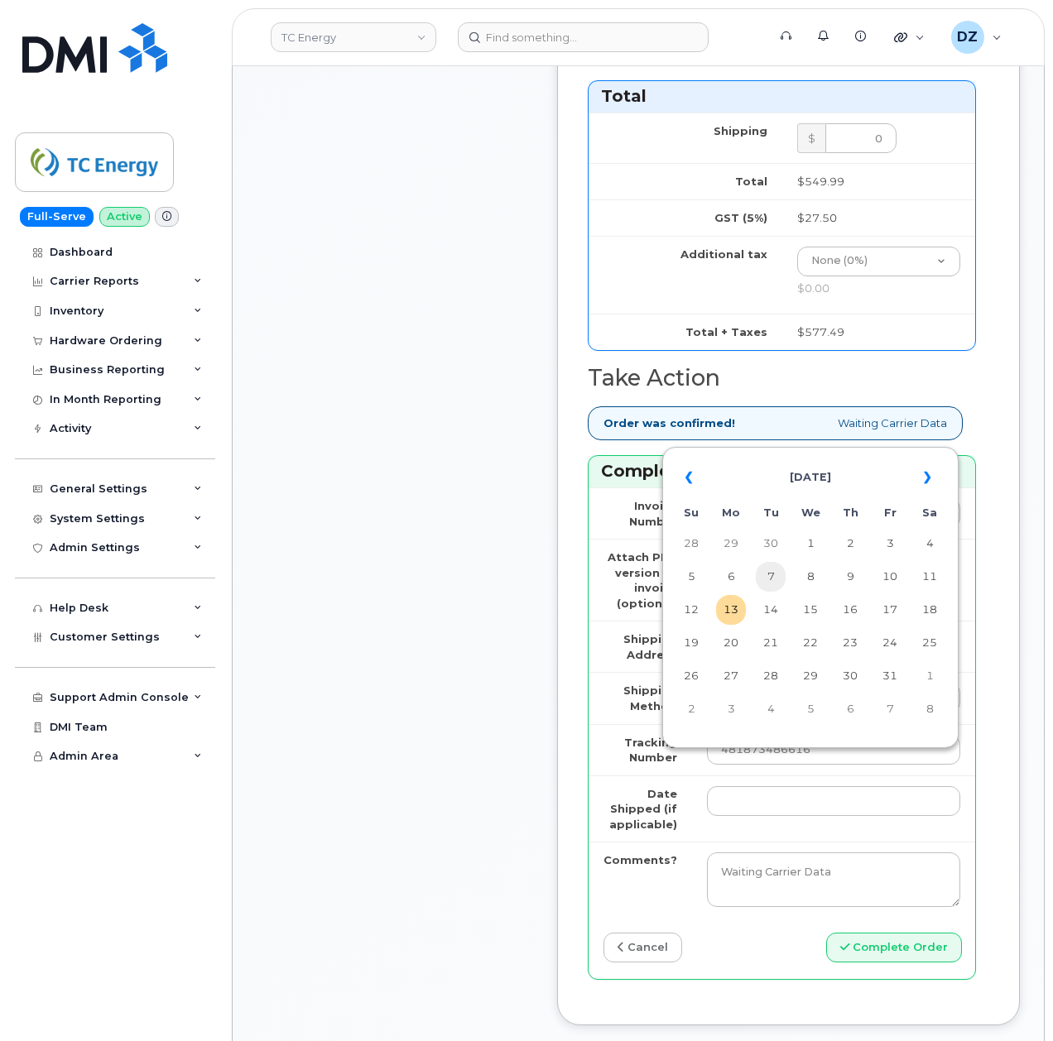
click at [770, 583] on td "7" at bounding box center [771, 577] width 30 height 30
type input "[DATE]"
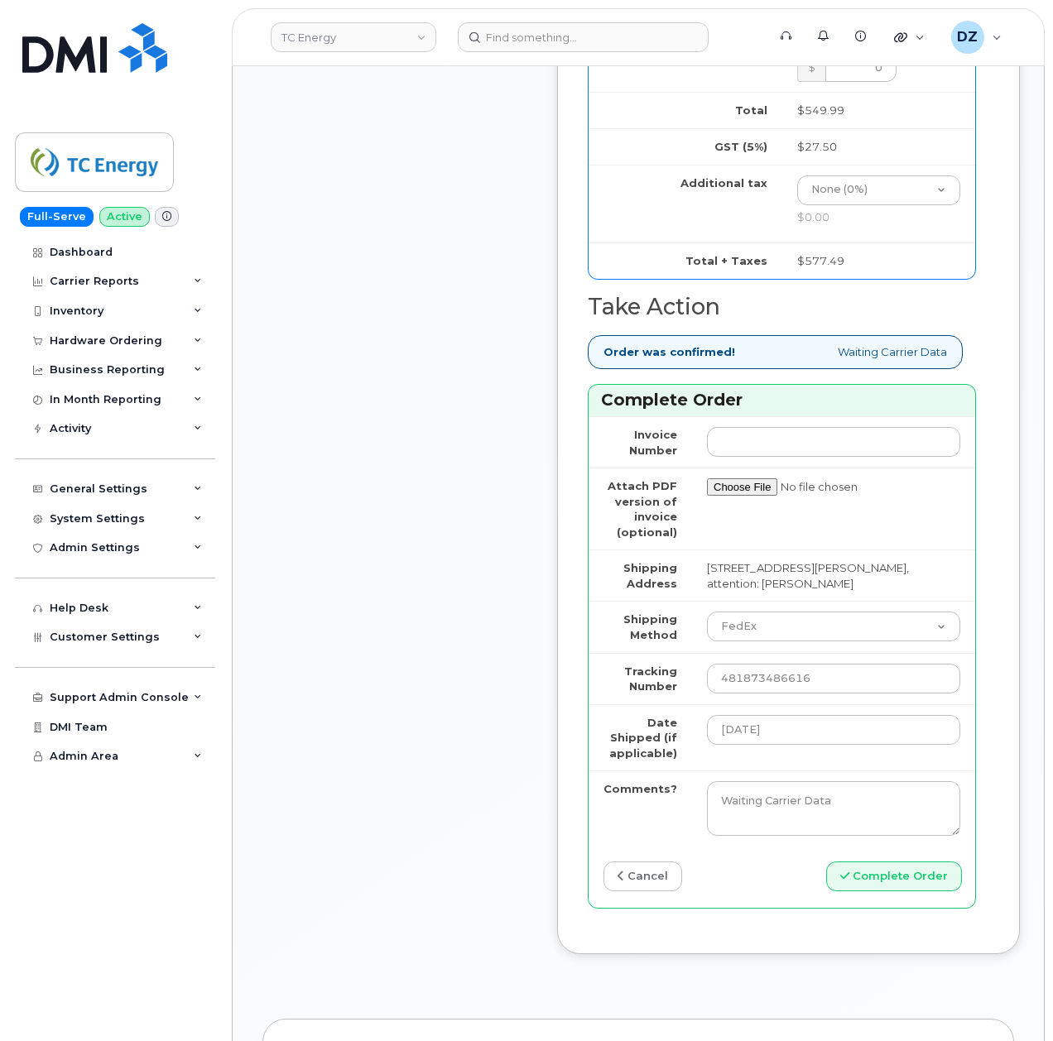
scroll to position [1324, 0]
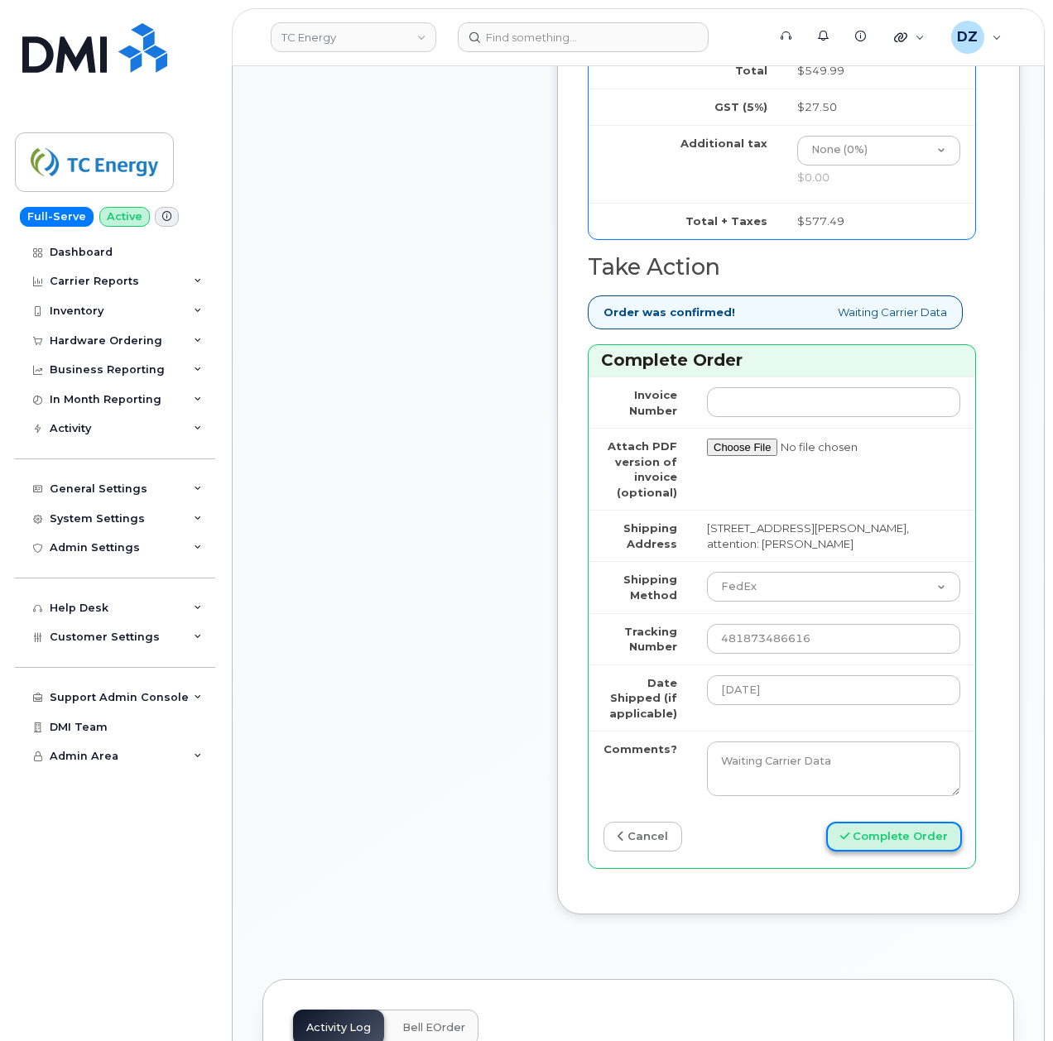
click at [914, 822] on button "Complete Order" at bounding box center [894, 837] width 136 height 31
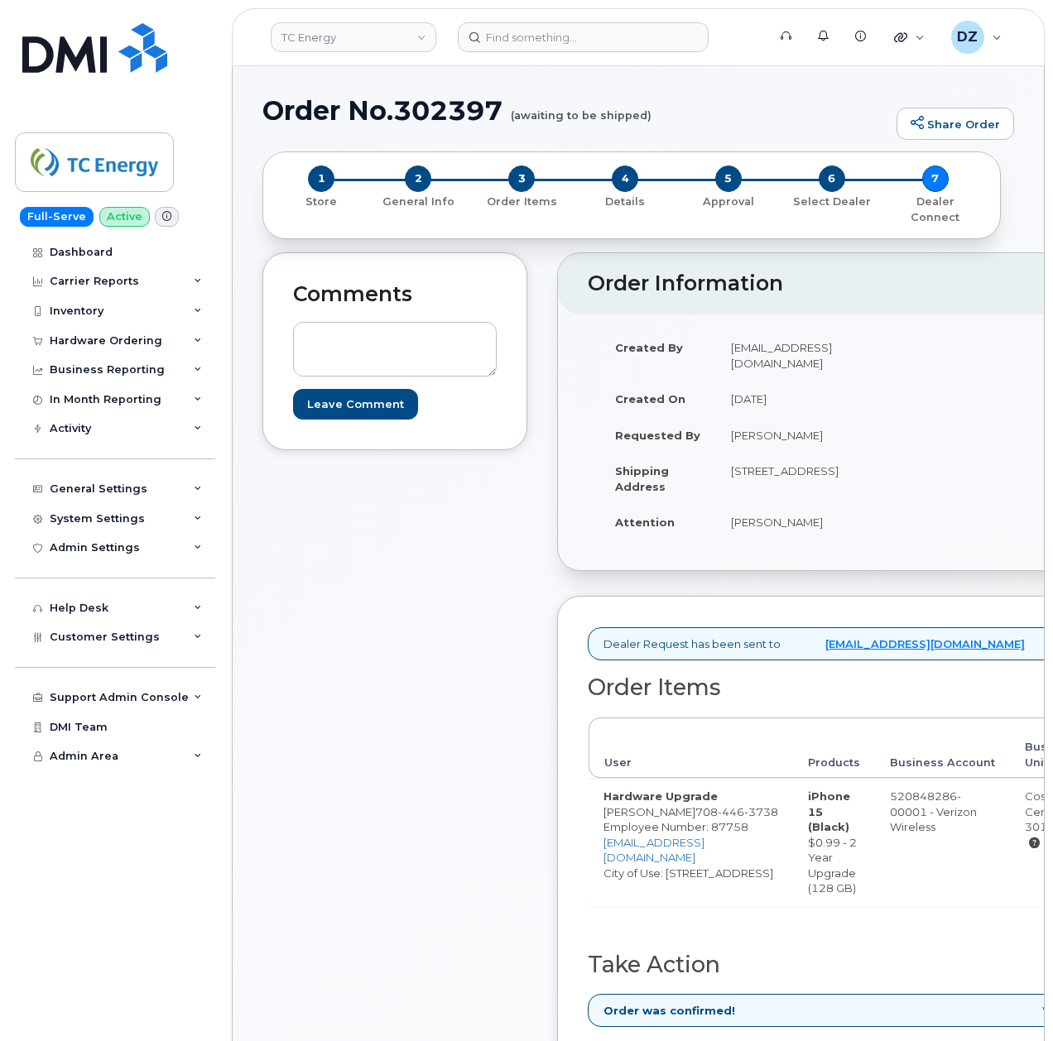
scroll to position [331, 0]
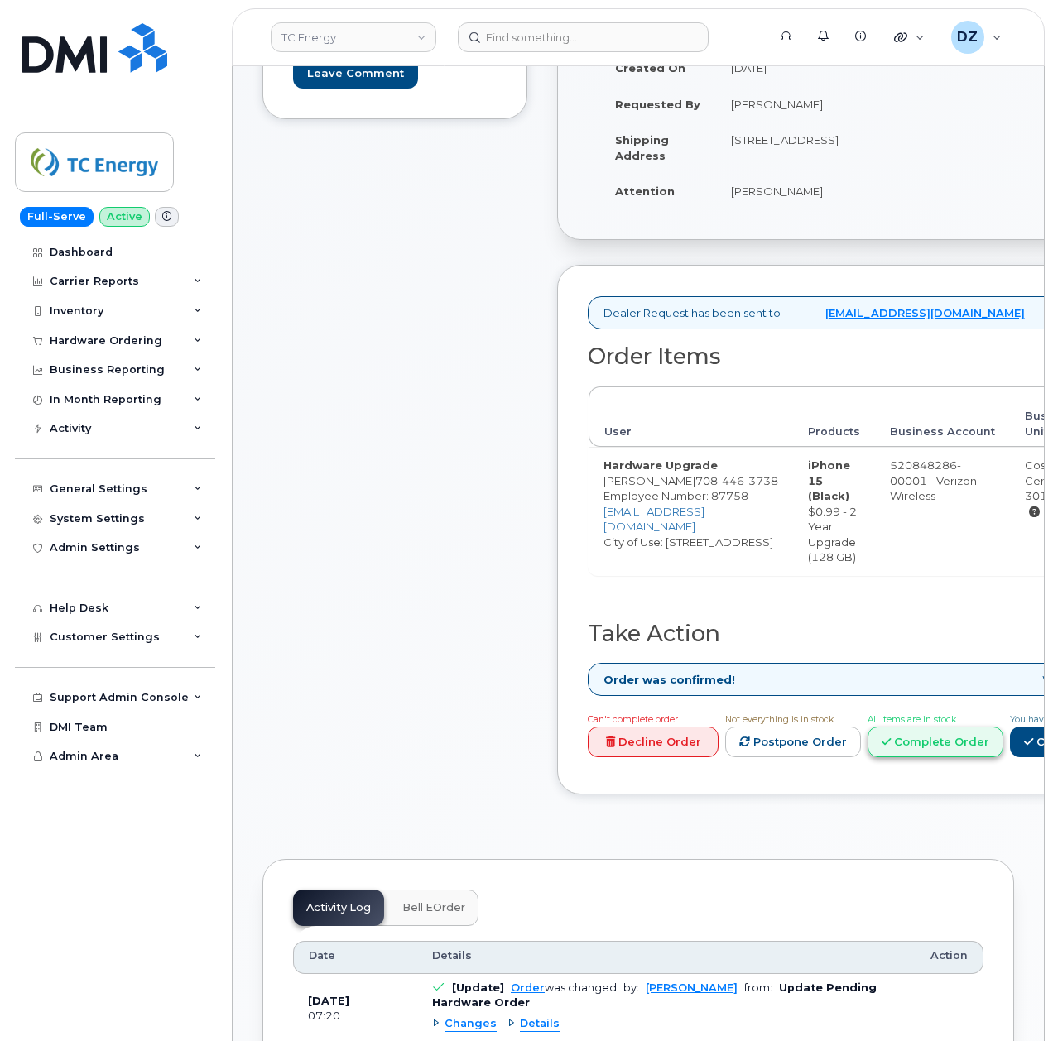
click at [891, 747] on icon at bounding box center [885, 742] width 9 height 11
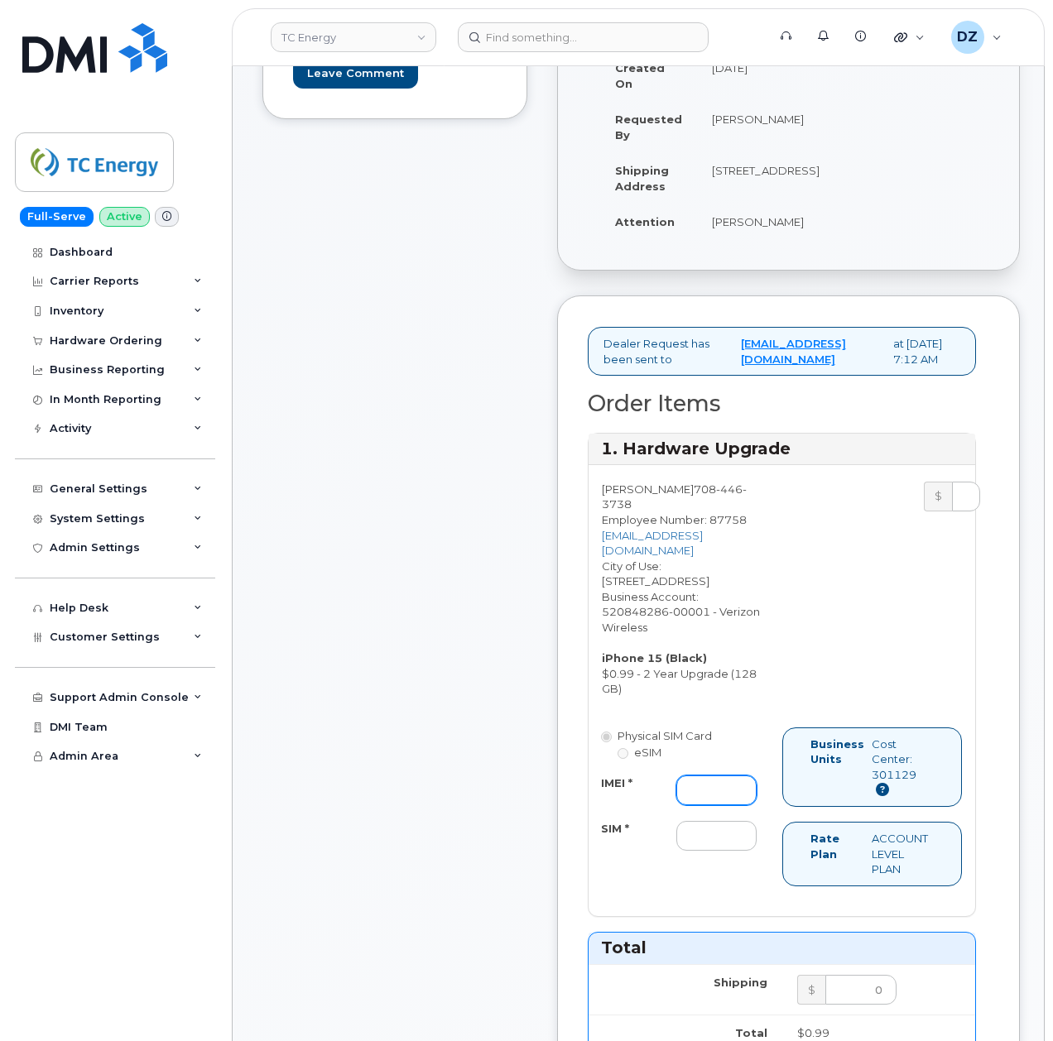
drag, startPoint x: 719, startPoint y: 778, endPoint x: 717, endPoint y: 795, distance: 17.6
click at [719, 778] on input "IMEI *" at bounding box center [716, 790] width 80 height 30
paste input "357189989017926"
type input "357189989017926"
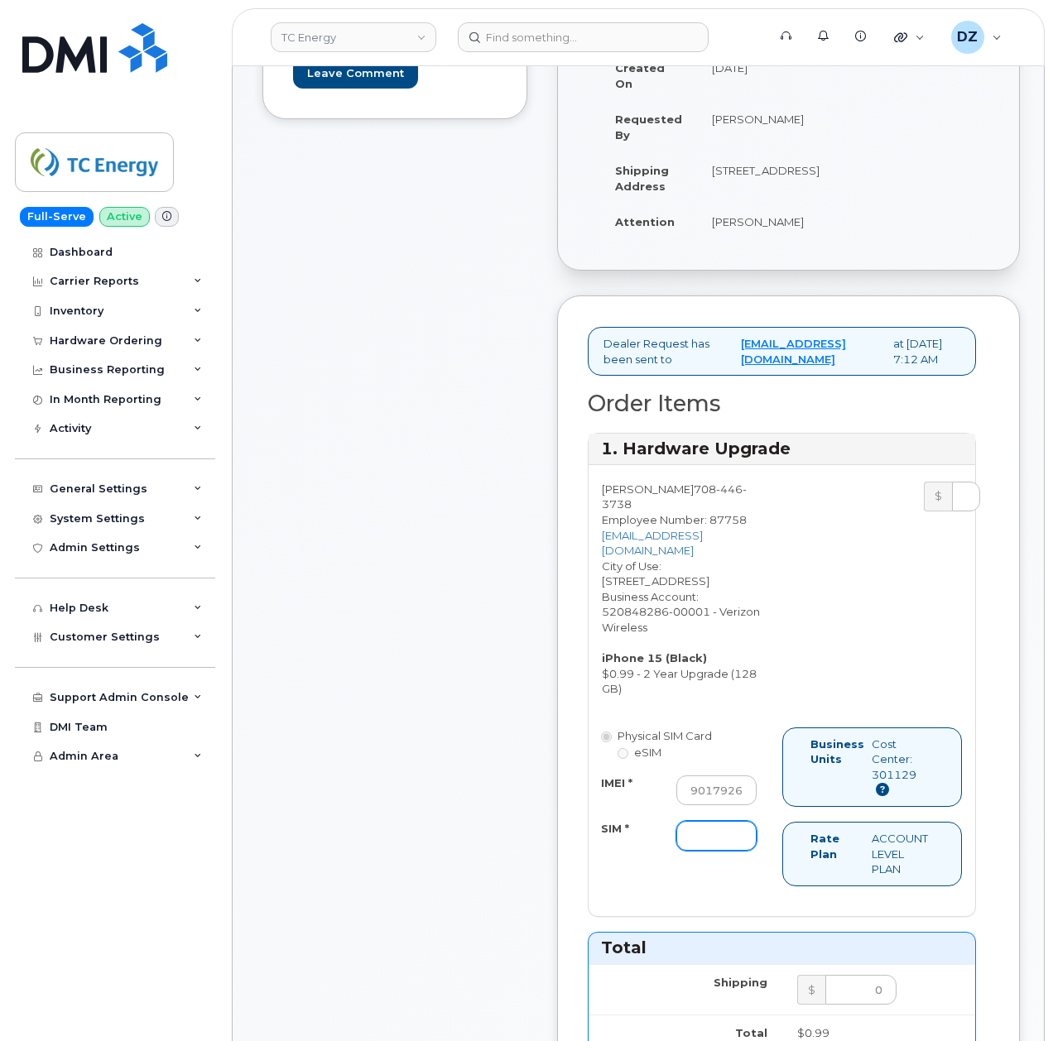
click at [702, 829] on input "SIM *" at bounding box center [716, 836] width 80 height 30
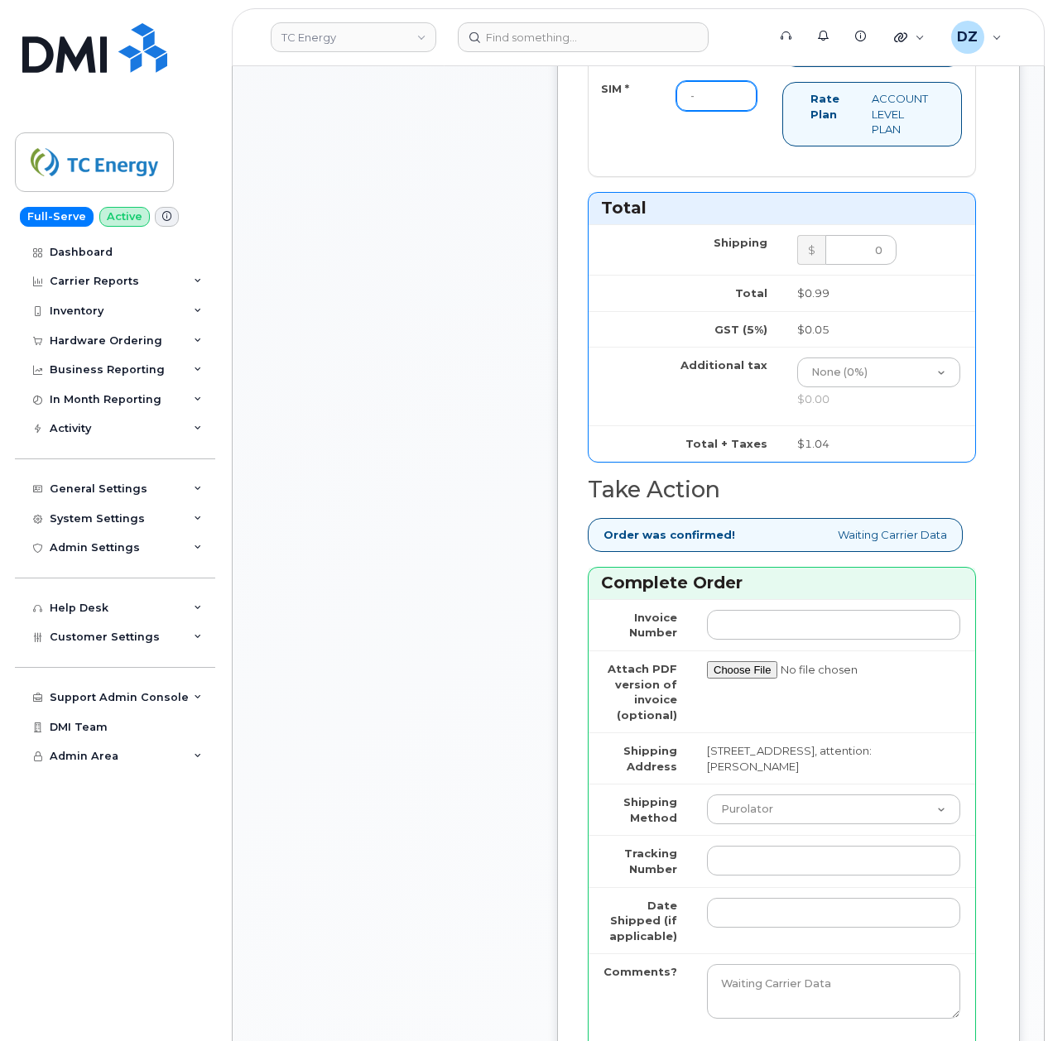
scroll to position [1103, 0]
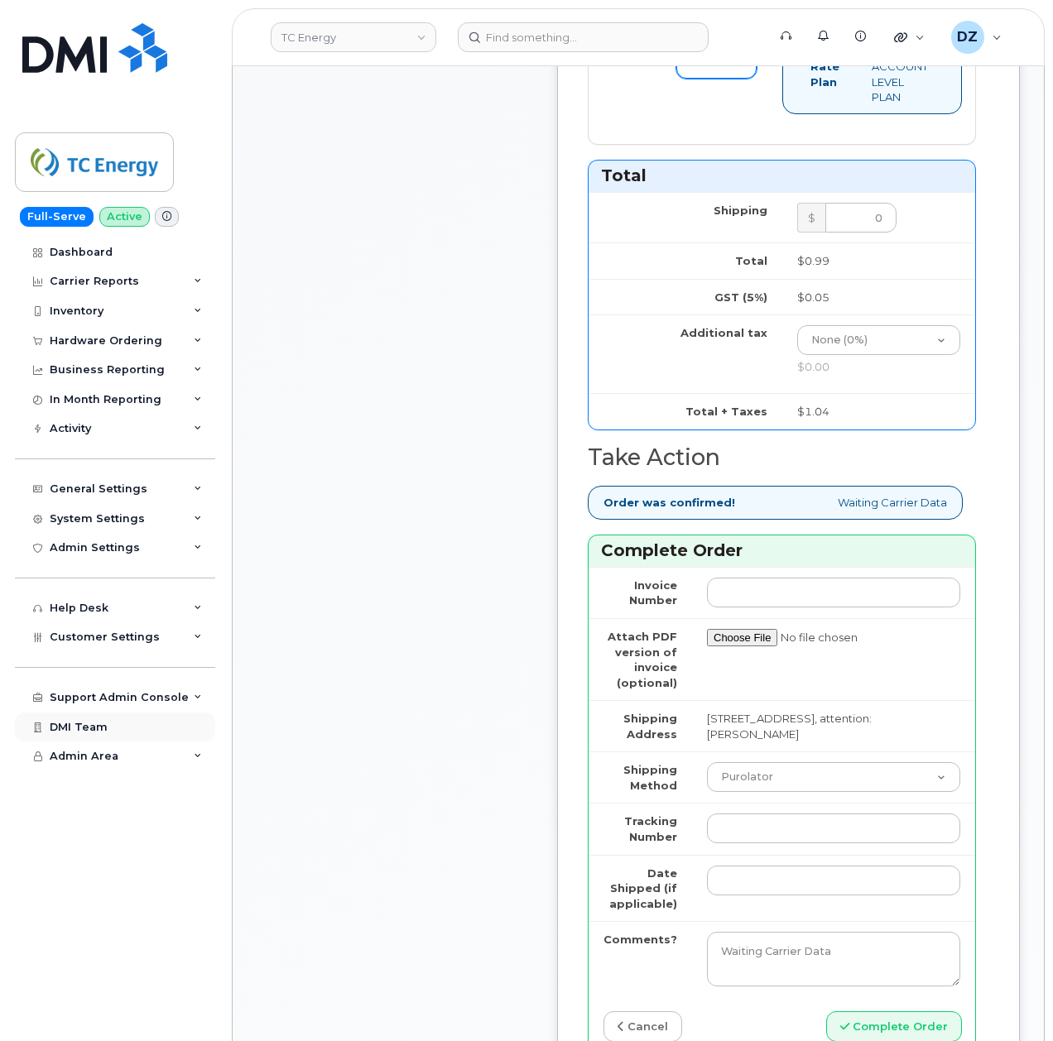
type input "-"
click at [747, 781] on select "Purolator UPS FedEx Canada Post Courier Other Drop Off Pick Up" at bounding box center [833, 777] width 253 height 30
select select "UPS"
click at [707, 771] on select "Purolator UPS FedEx Canada Post Courier Other Drop Off Pick Up" at bounding box center [833, 777] width 253 height 30
click at [751, 843] on input "Tracking Number" at bounding box center [833, 829] width 253 height 30
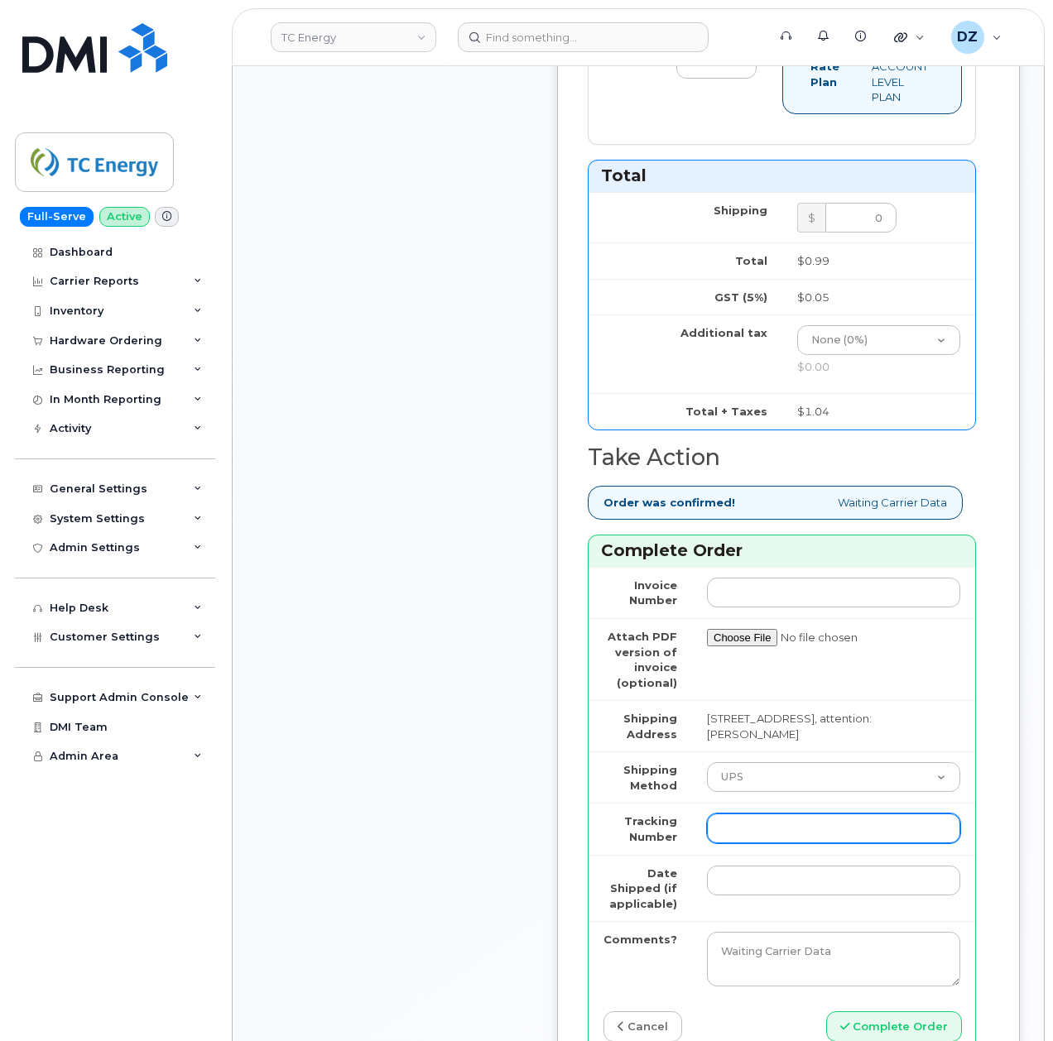
paste input "1Z4367572434819627"
type input "1Z4367572434819627"
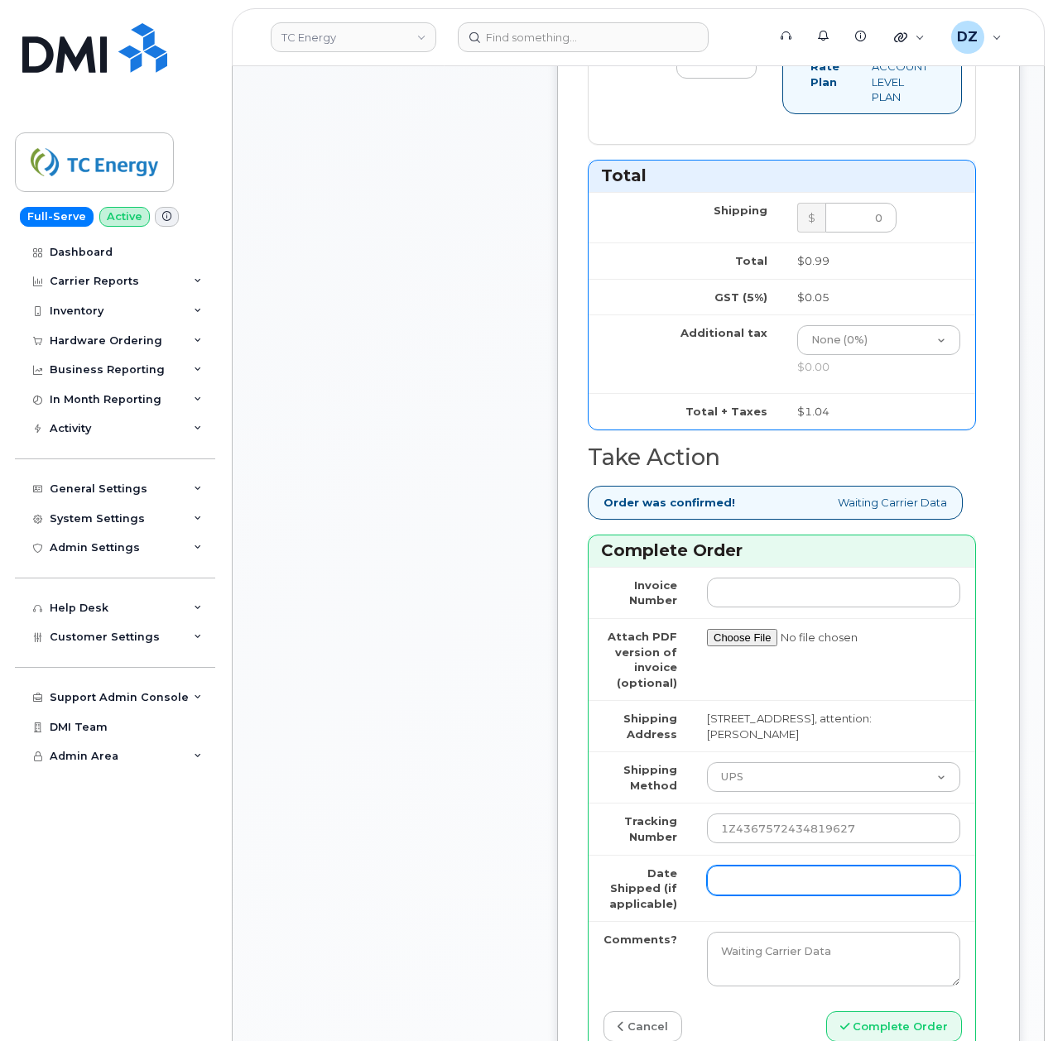
click at [738, 879] on input "Date Shipped (if applicable)" at bounding box center [833, 881] width 253 height 30
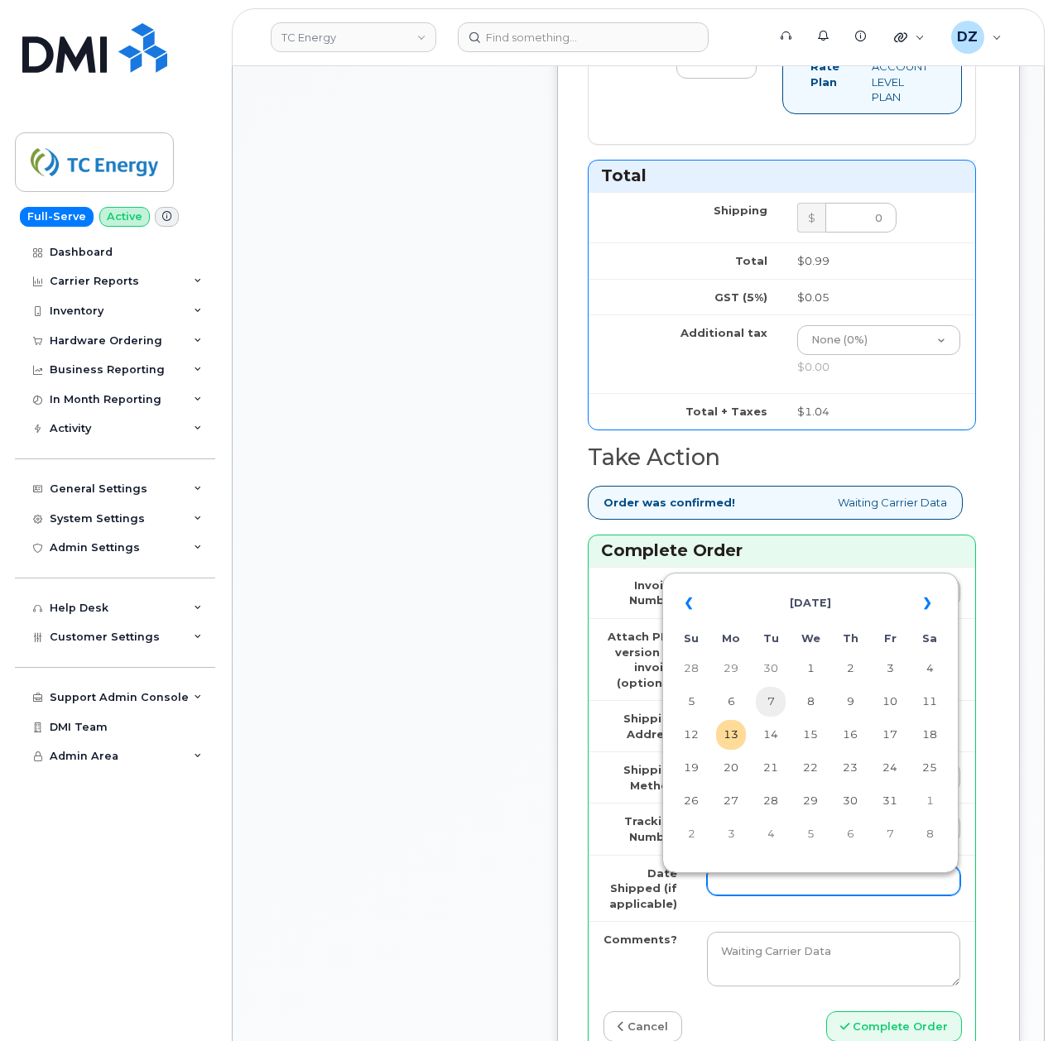
scroll to position [1213, 0]
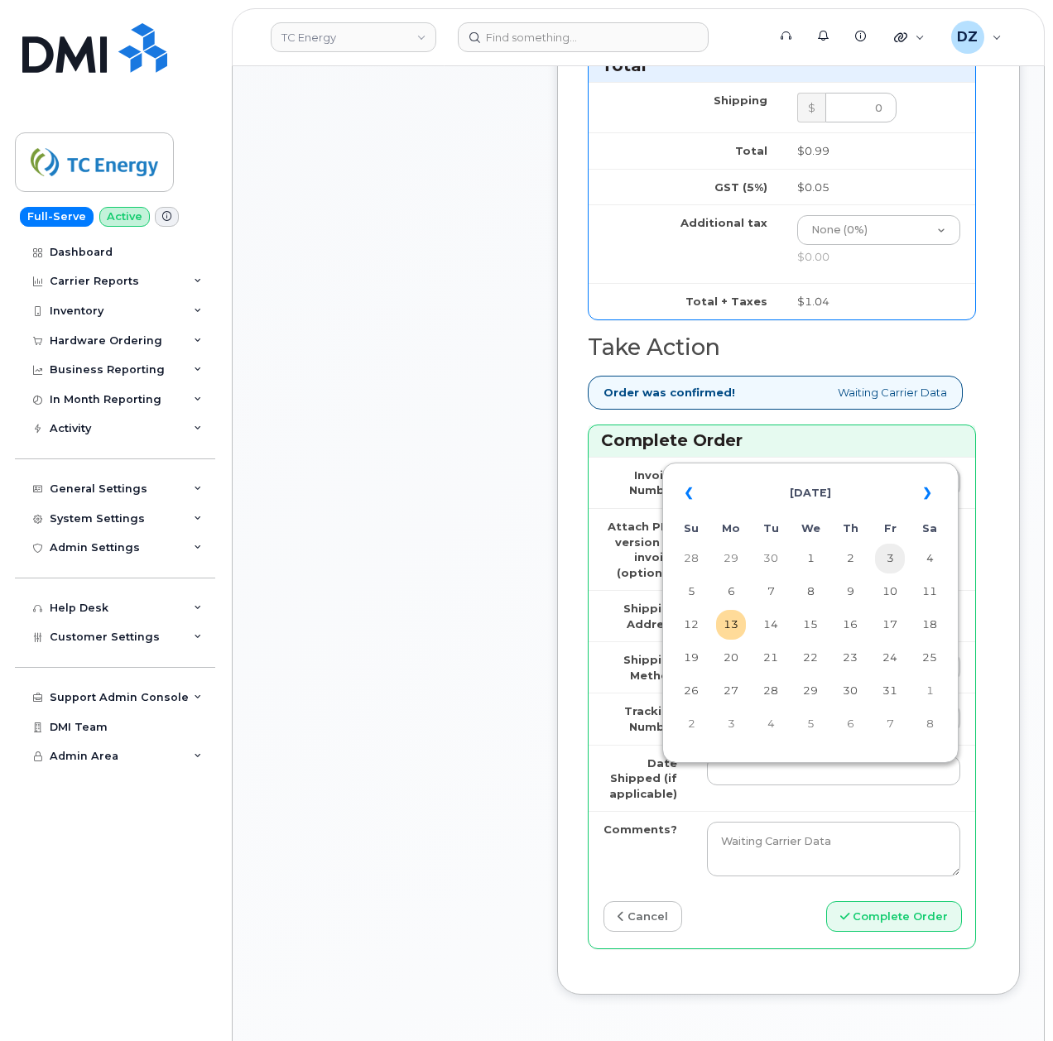
click at [884, 554] on td "3" at bounding box center [890, 559] width 30 height 30
type input "2025-10-03"
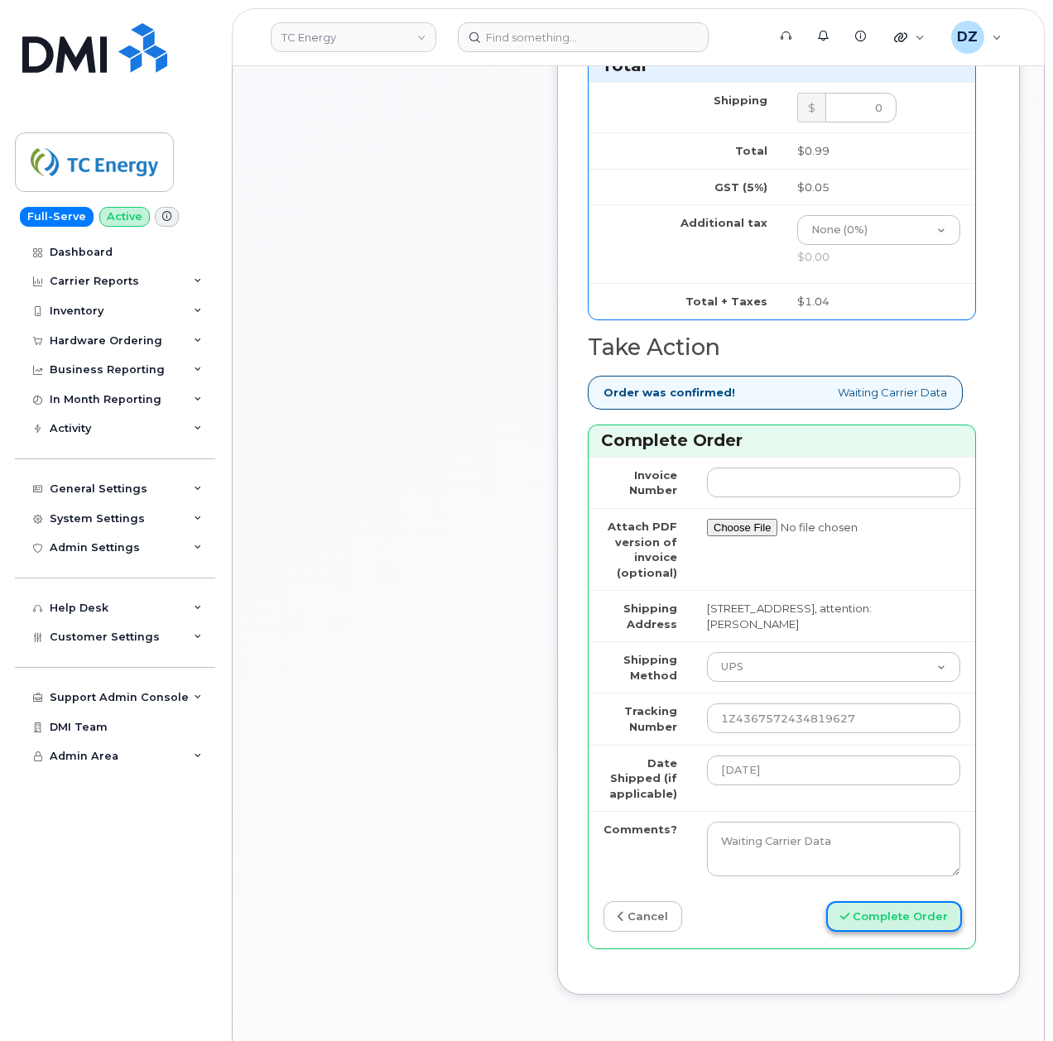
click at [884, 932] on button "Complete Order" at bounding box center [894, 916] width 136 height 31
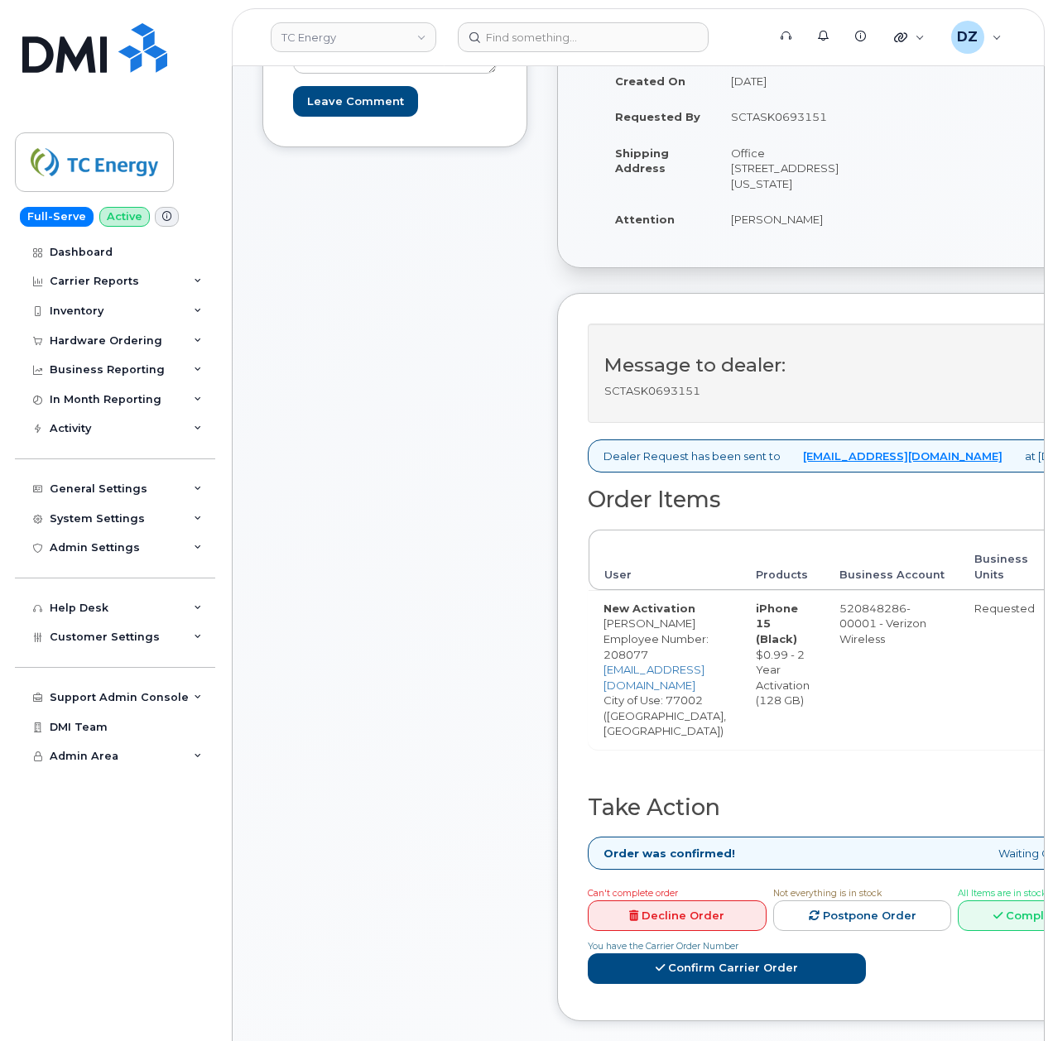
scroll to position [331, 0]
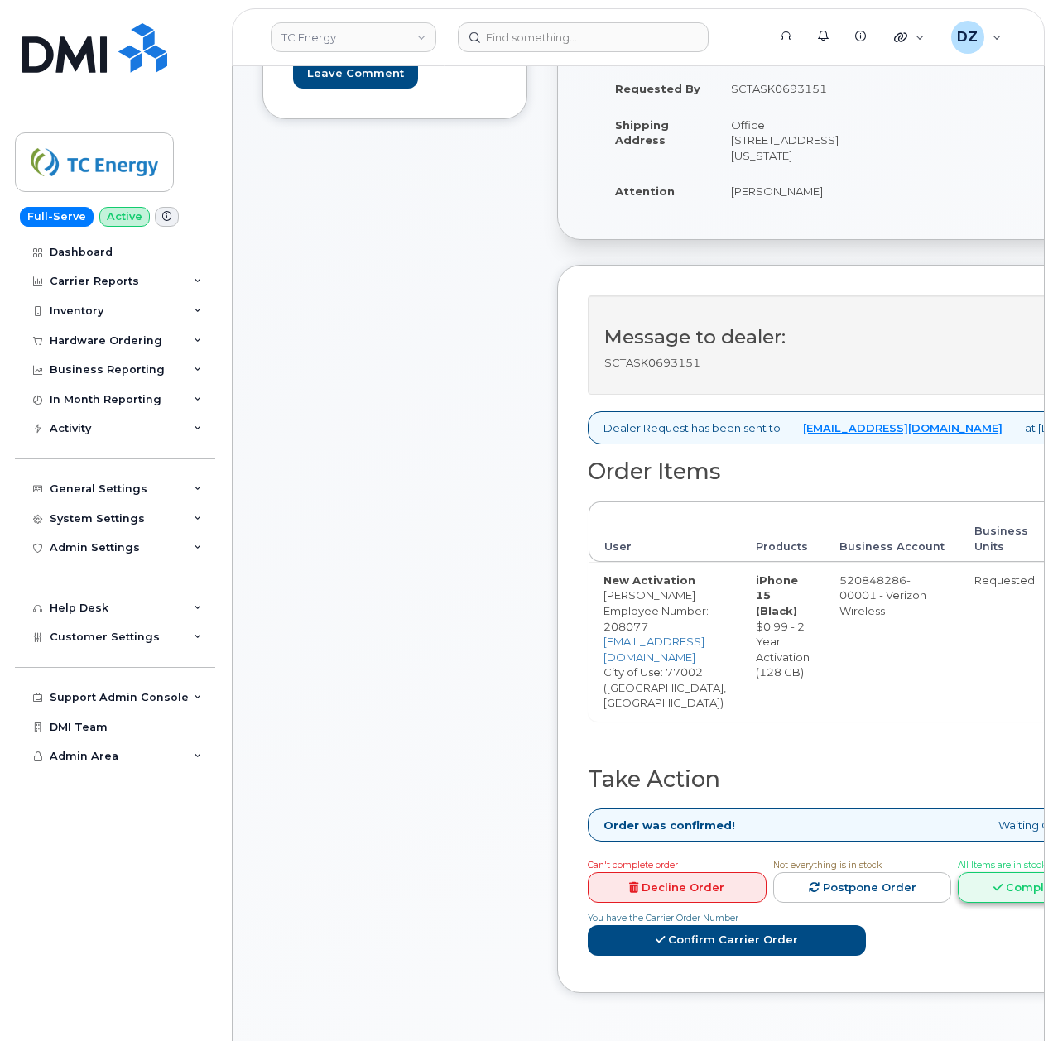
click at [1021, 903] on link "Complete Order" at bounding box center [1047, 887] width 179 height 31
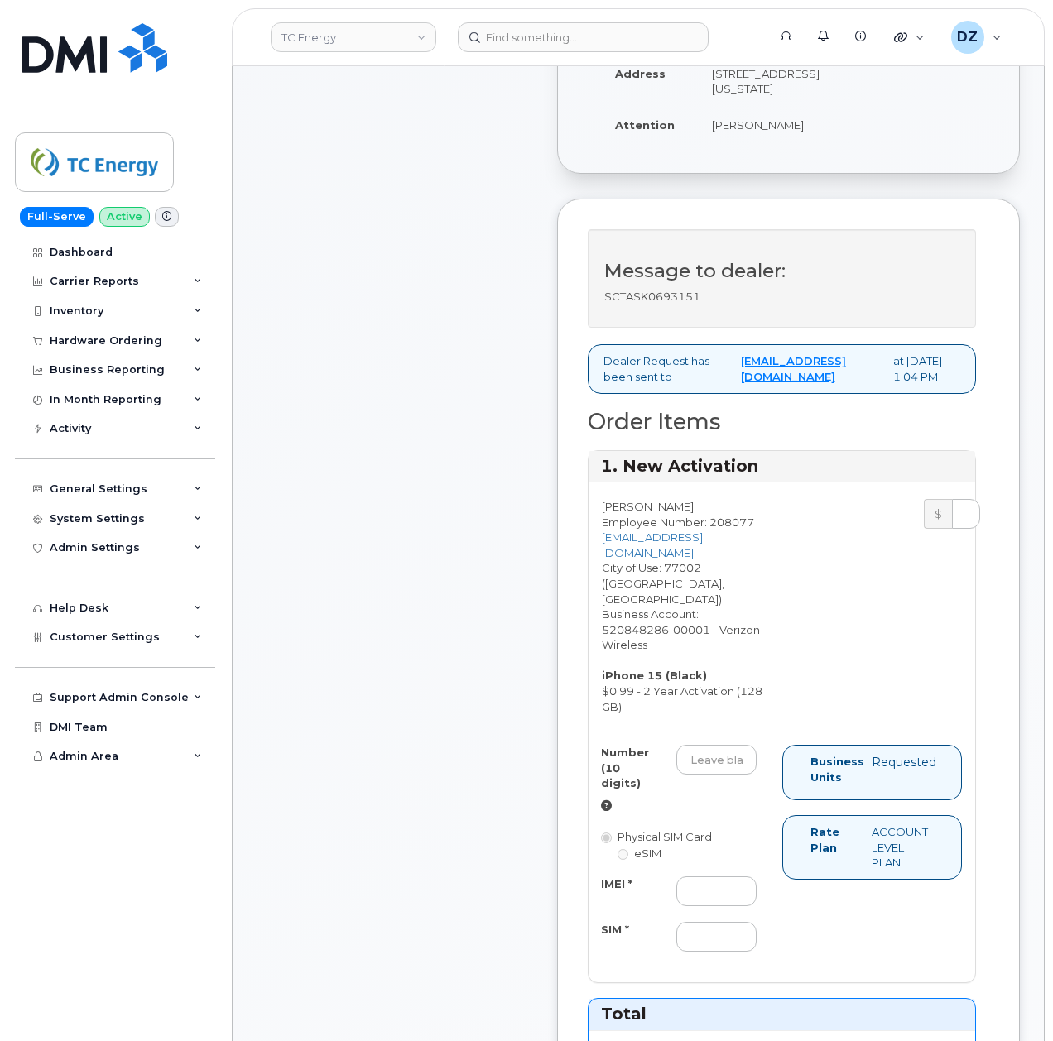
scroll to position [551, 0]
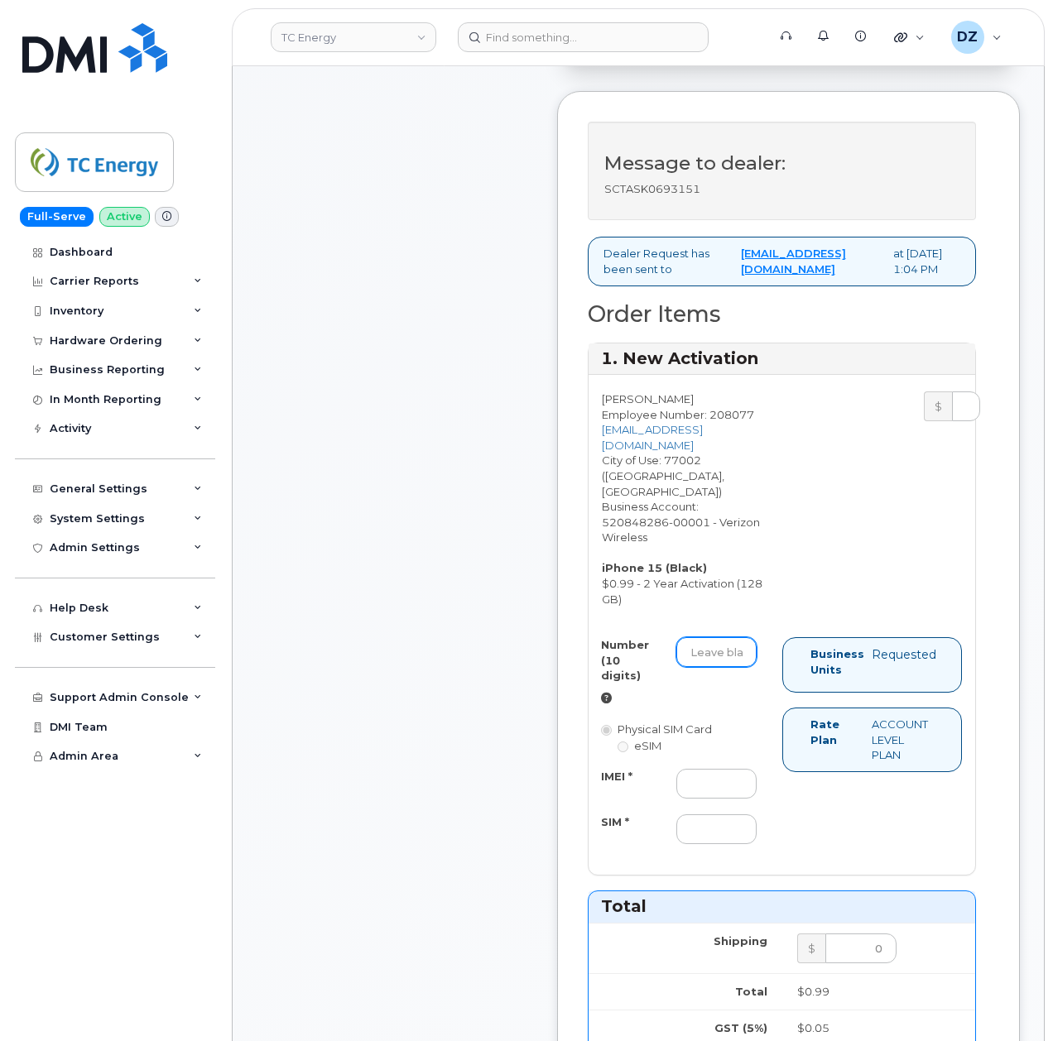
drag, startPoint x: 706, startPoint y: 669, endPoint x: 740, endPoint y: 667, distance: 34.0
click at [706, 667] on input "Number (10 digits)" at bounding box center [716, 652] width 80 height 30
paste input "346-862-0668"
type input "3468620668"
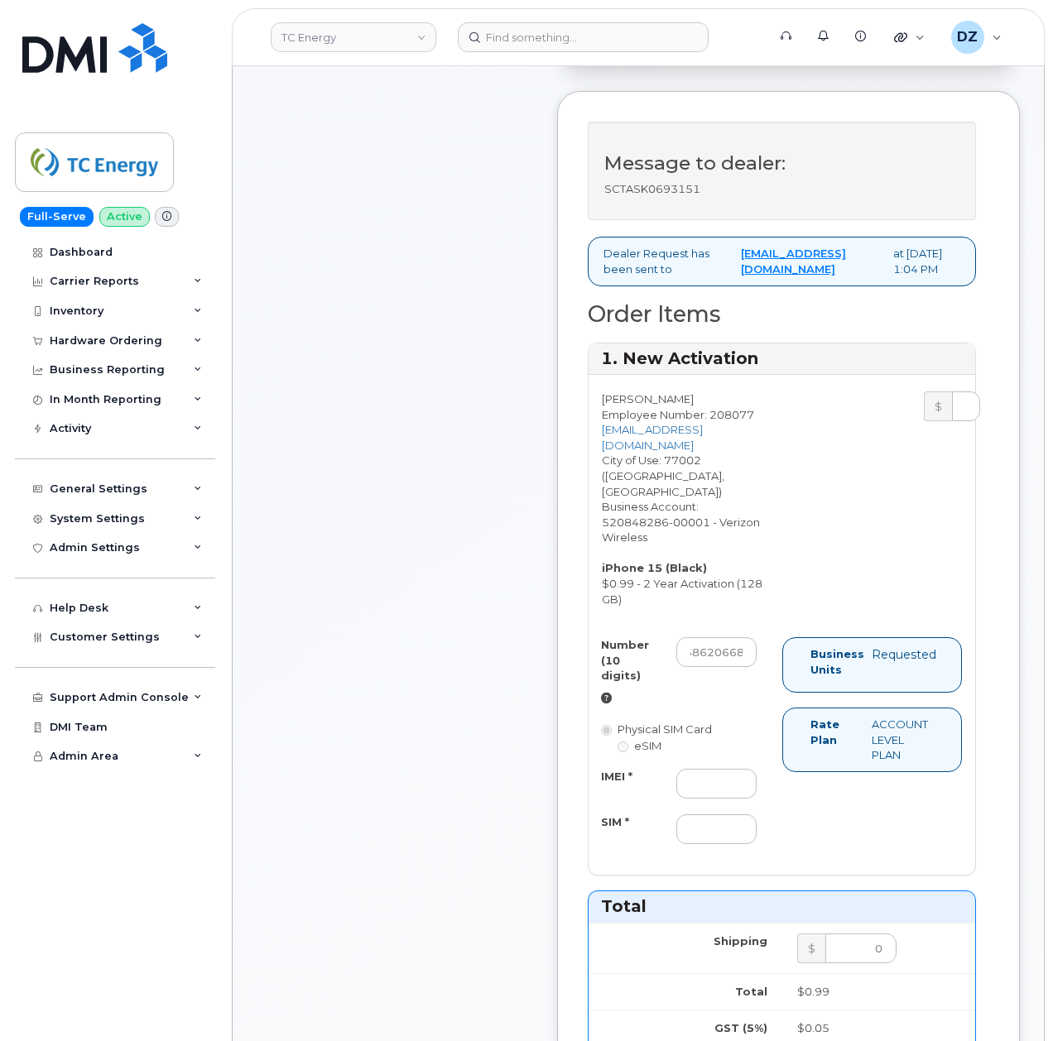
scroll to position [0, 0]
click at [696, 796] on input "IMEI *" at bounding box center [716, 784] width 80 height 30
paste input "357491836128934"
type input "357491836128934"
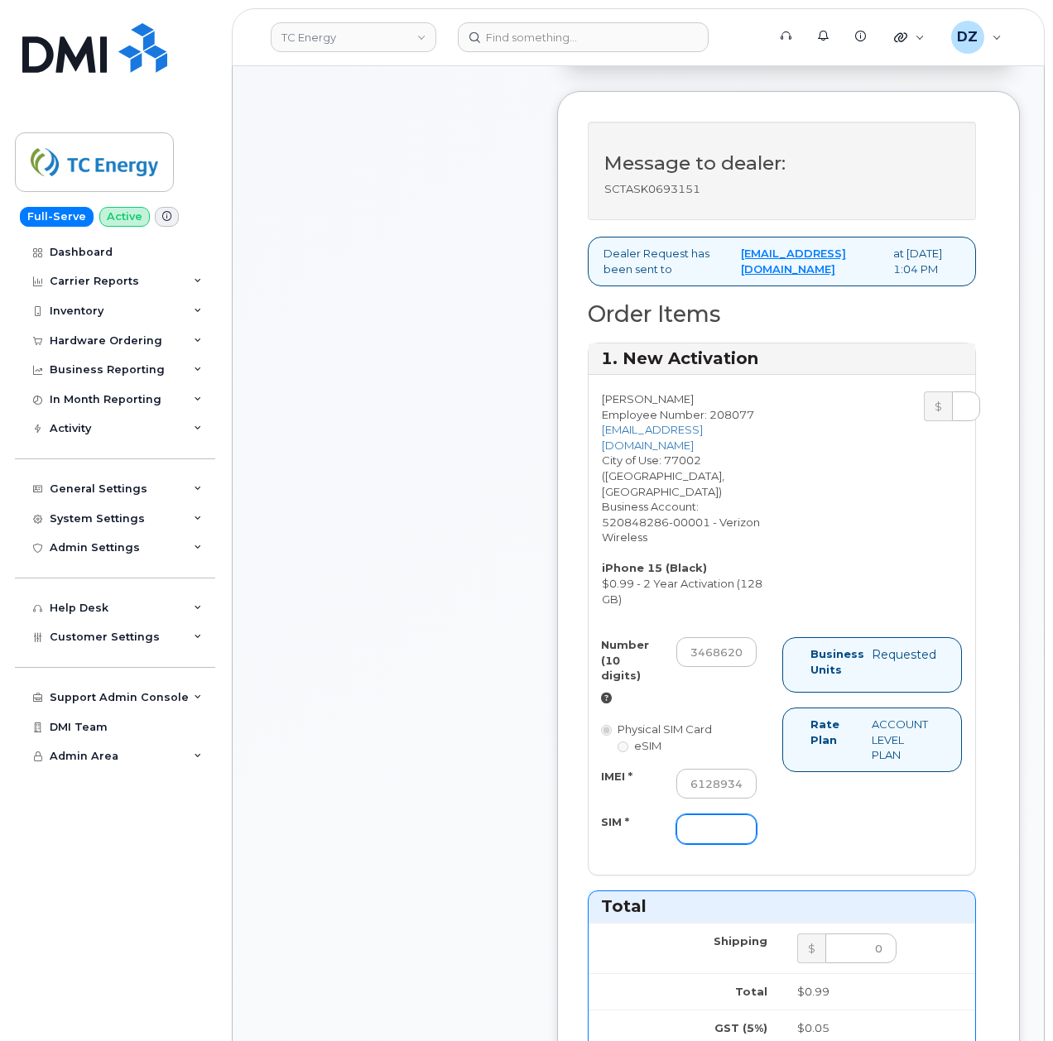
click at [686, 844] on input "SIM *" at bounding box center [716, 829] width 80 height 30
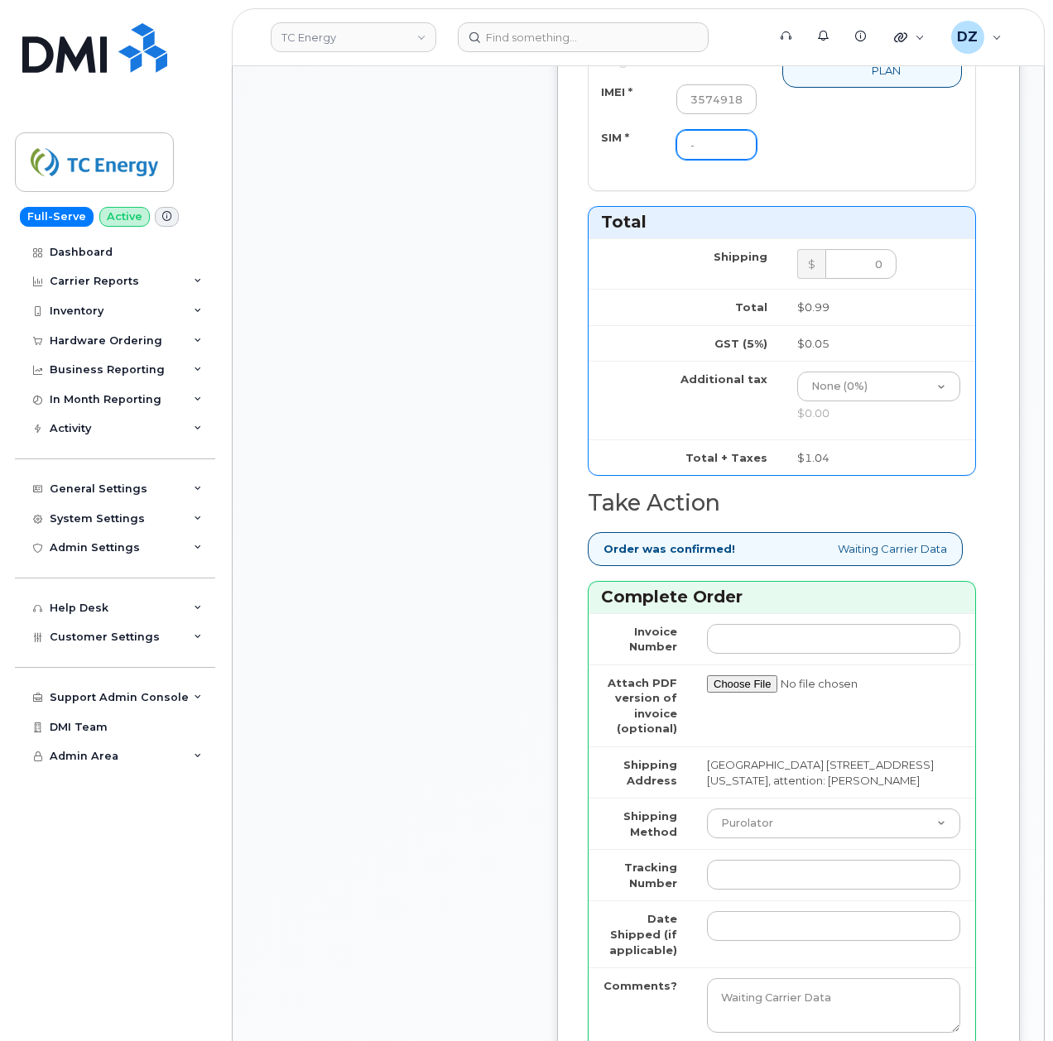
scroll to position [1434, 0]
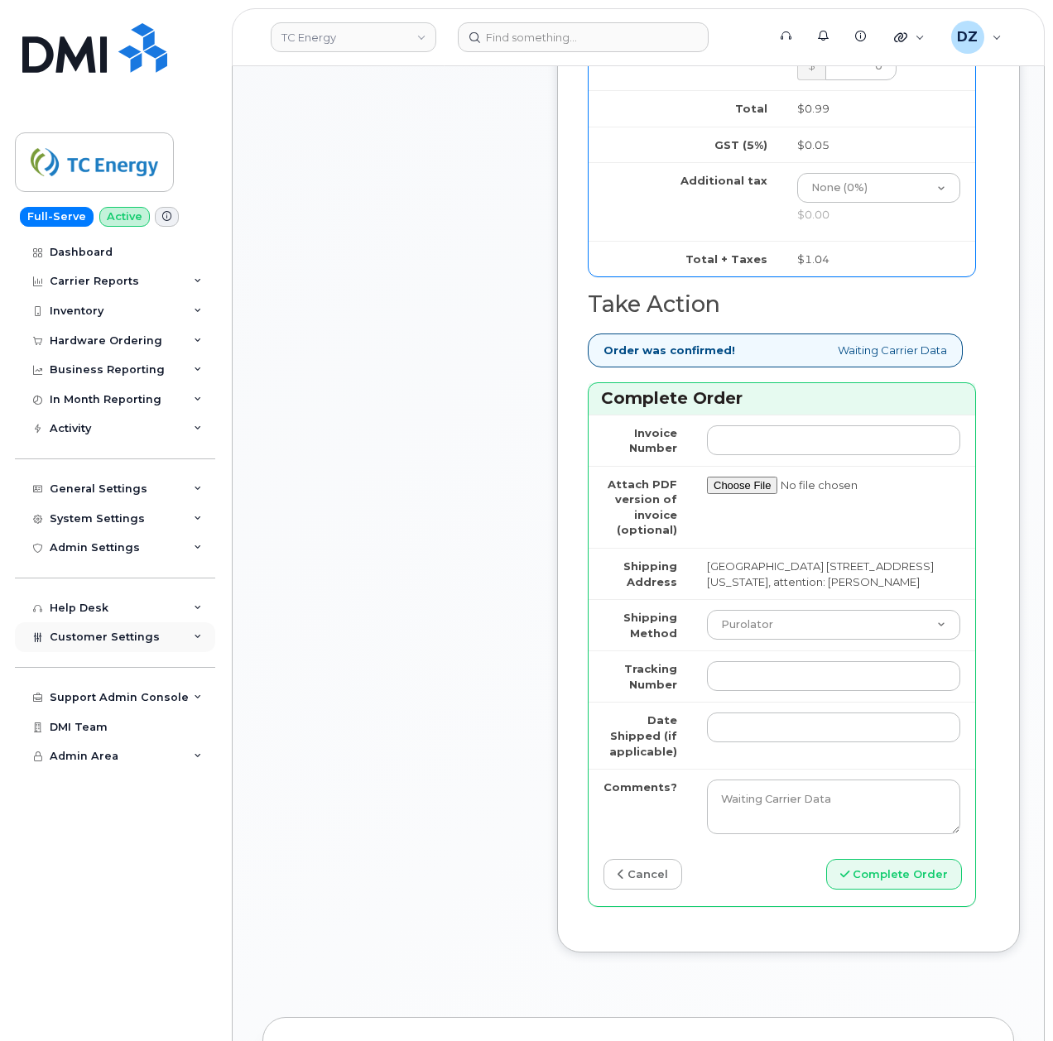
type input "-"
click at [771, 640] on select "Purolator UPS FedEx Canada Post Courier Other Drop Off Pick Up" at bounding box center [833, 625] width 253 height 30
select select "FedEx"
click at [707, 640] on select "Purolator UPS FedEx Canada Post Courier Other Drop Off Pick Up" at bounding box center [833, 625] width 253 height 30
click at [740, 691] on input "Tracking Number" at bounding box center [833, 676] width 253 height 30
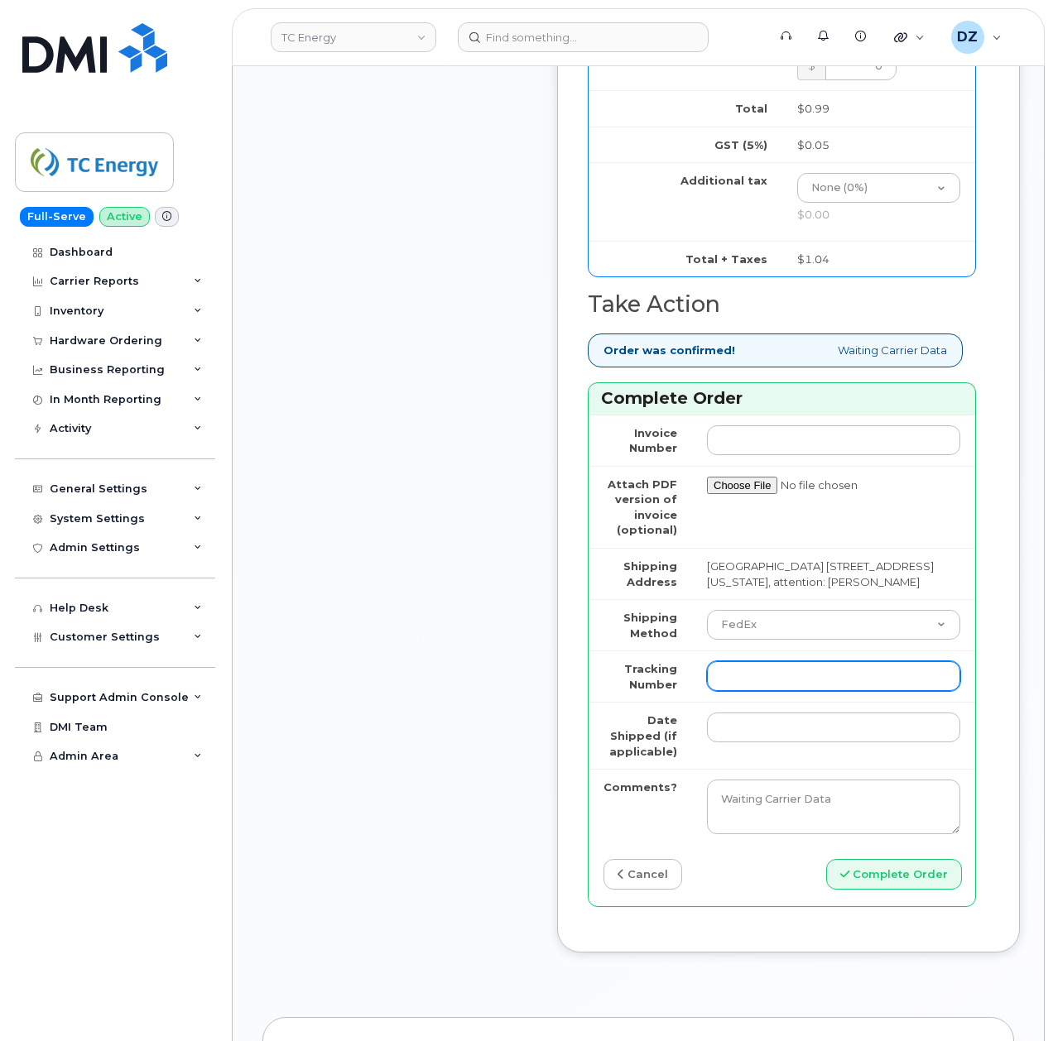
paste input "480963671430"
type input "480963671430"
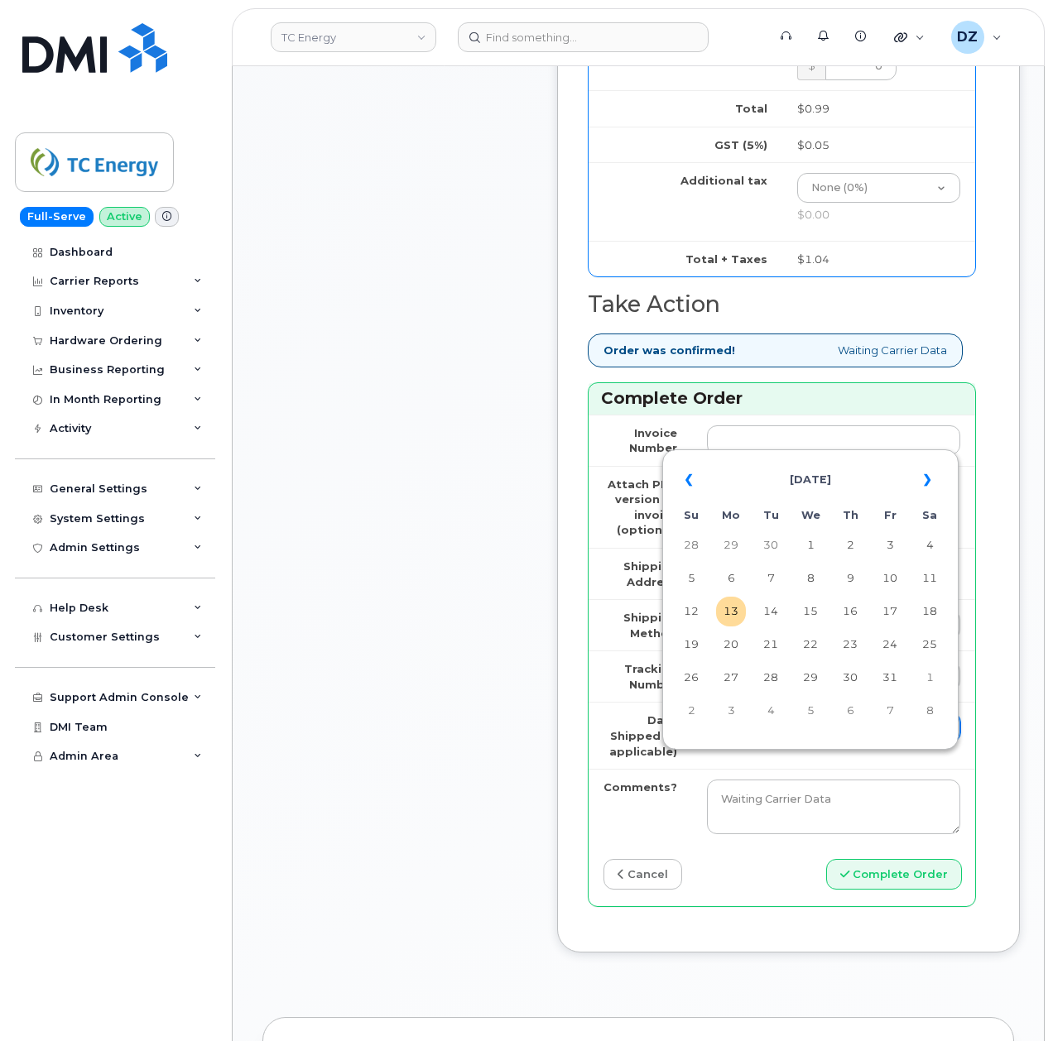
click at [732, 742] on input "Date Shipped (if applicable)" at bounding box center [833, 728] width 253 height 30
click at [685, 478] on th "«" at bounding box center [691, 480] width 30 height 40
click at [891, 610] on td "19" at bounding box center [890, 612] width 30 height 30
type input "2025-09-19"
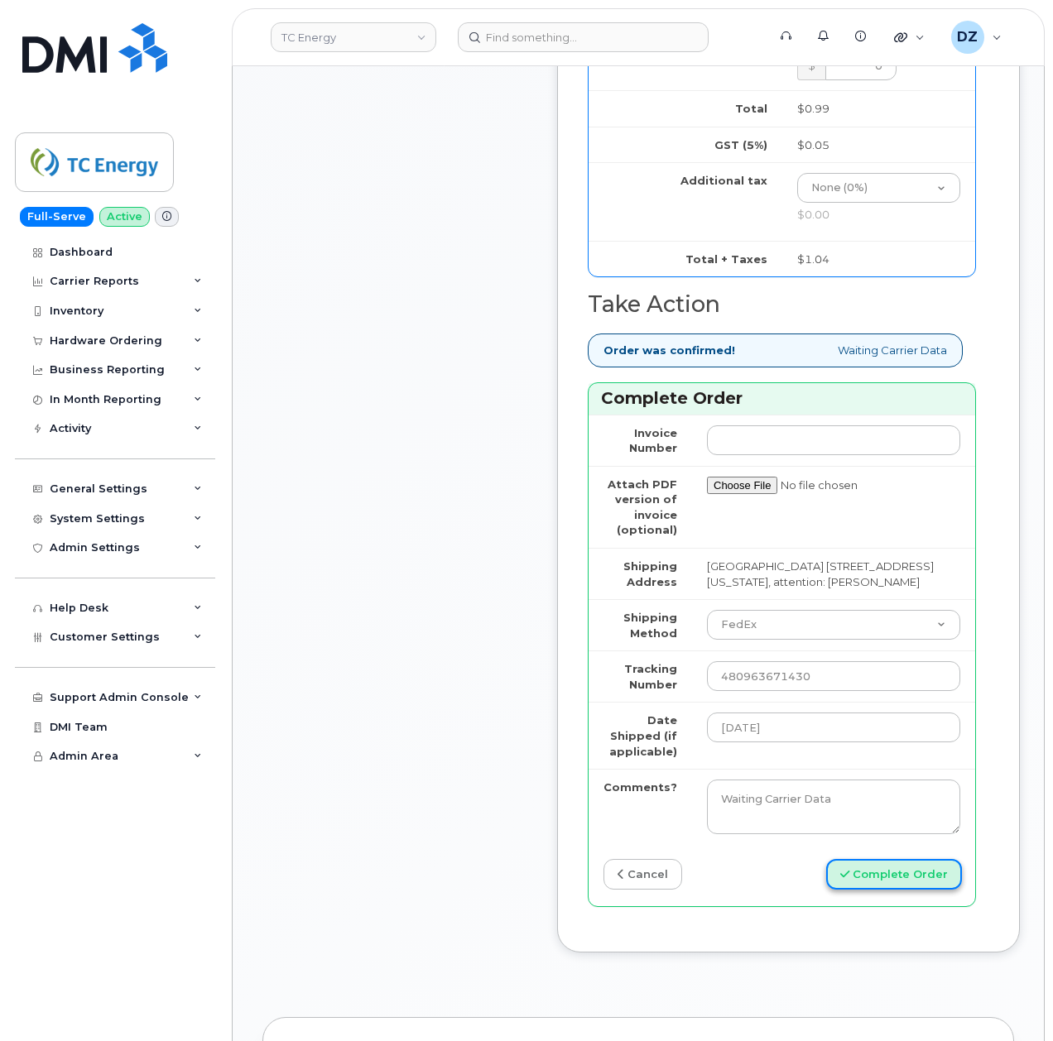
click at [869, 890] on button "Complete Order" at bounding box center [894, 874] width 136 height 31
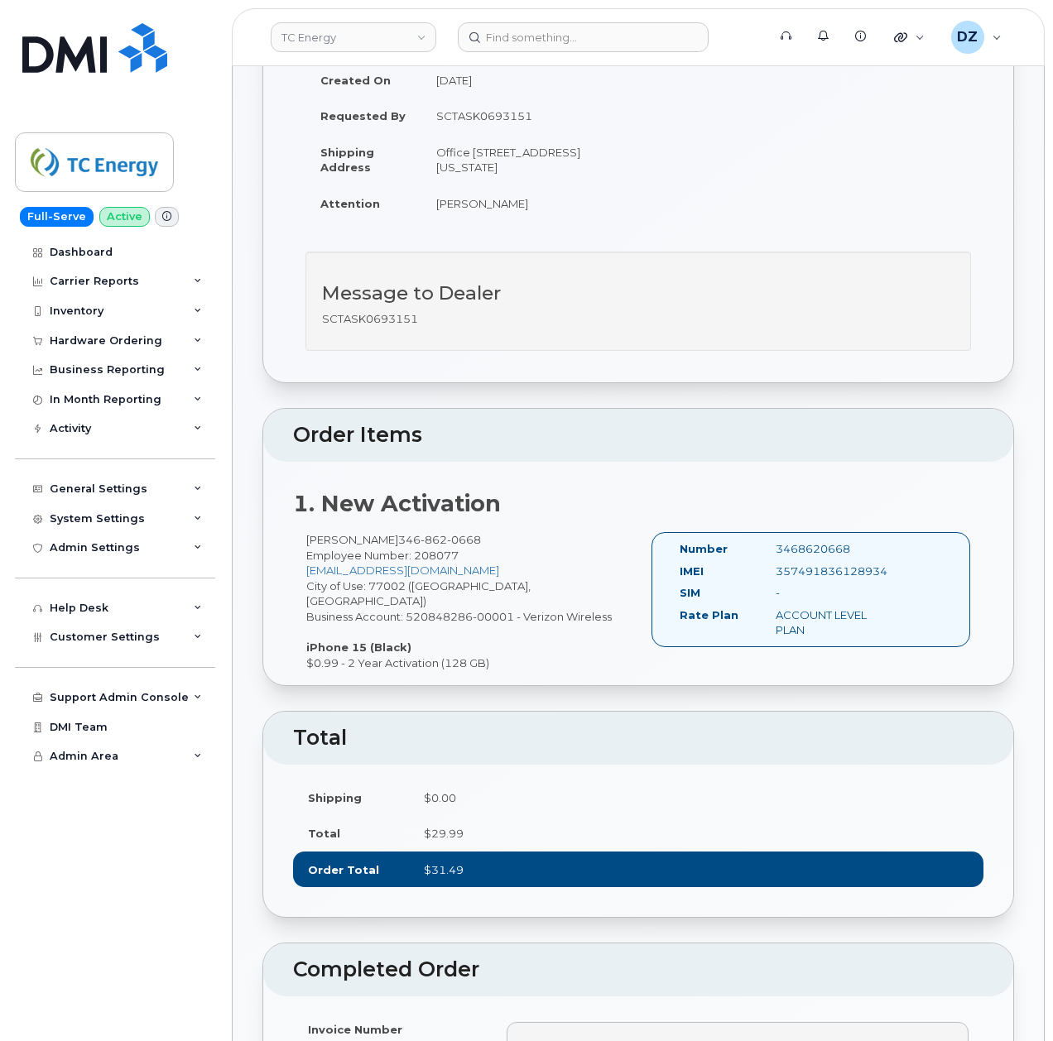
scroll to position [220, 0]
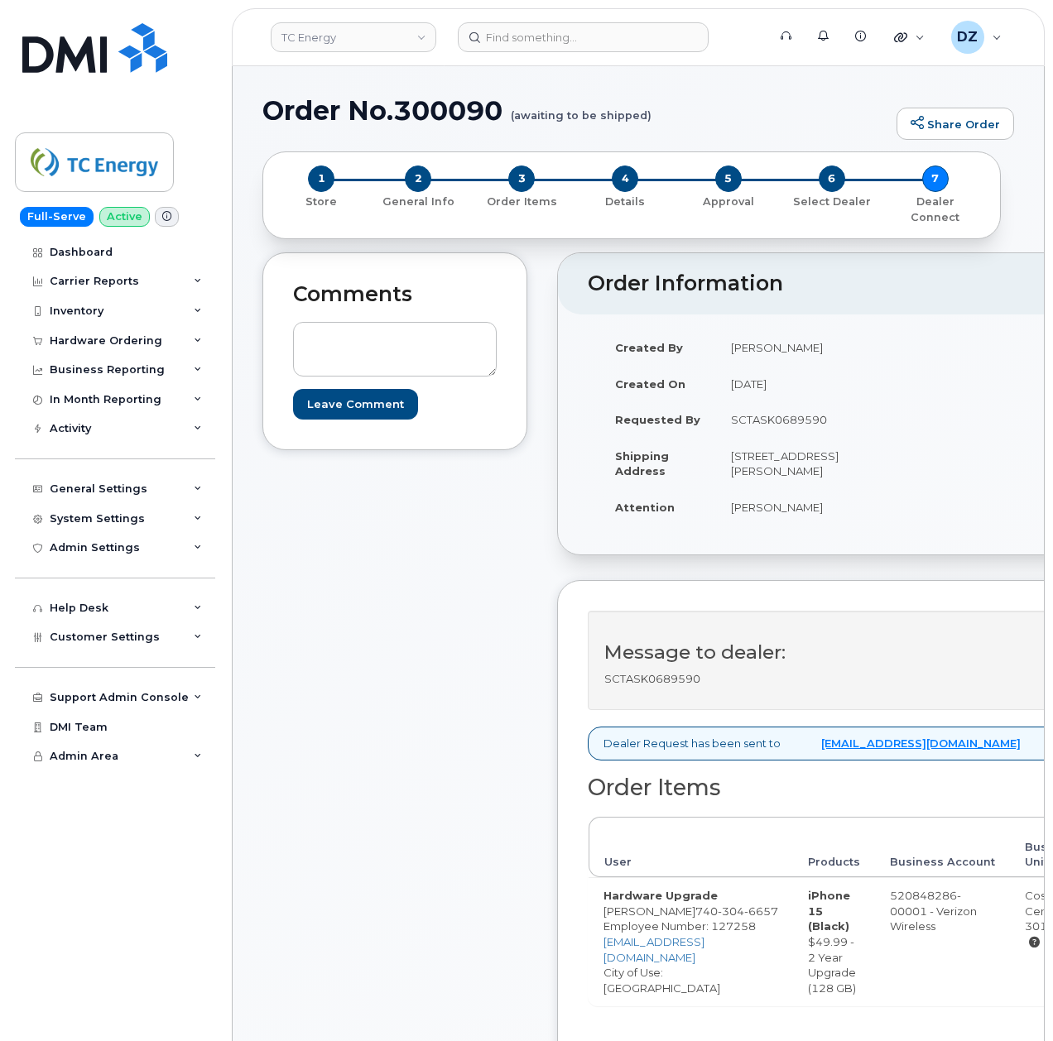
click at [449, 753] on div "Comments Leave Comment" at bounding box center [394, 750] width 265 height 997
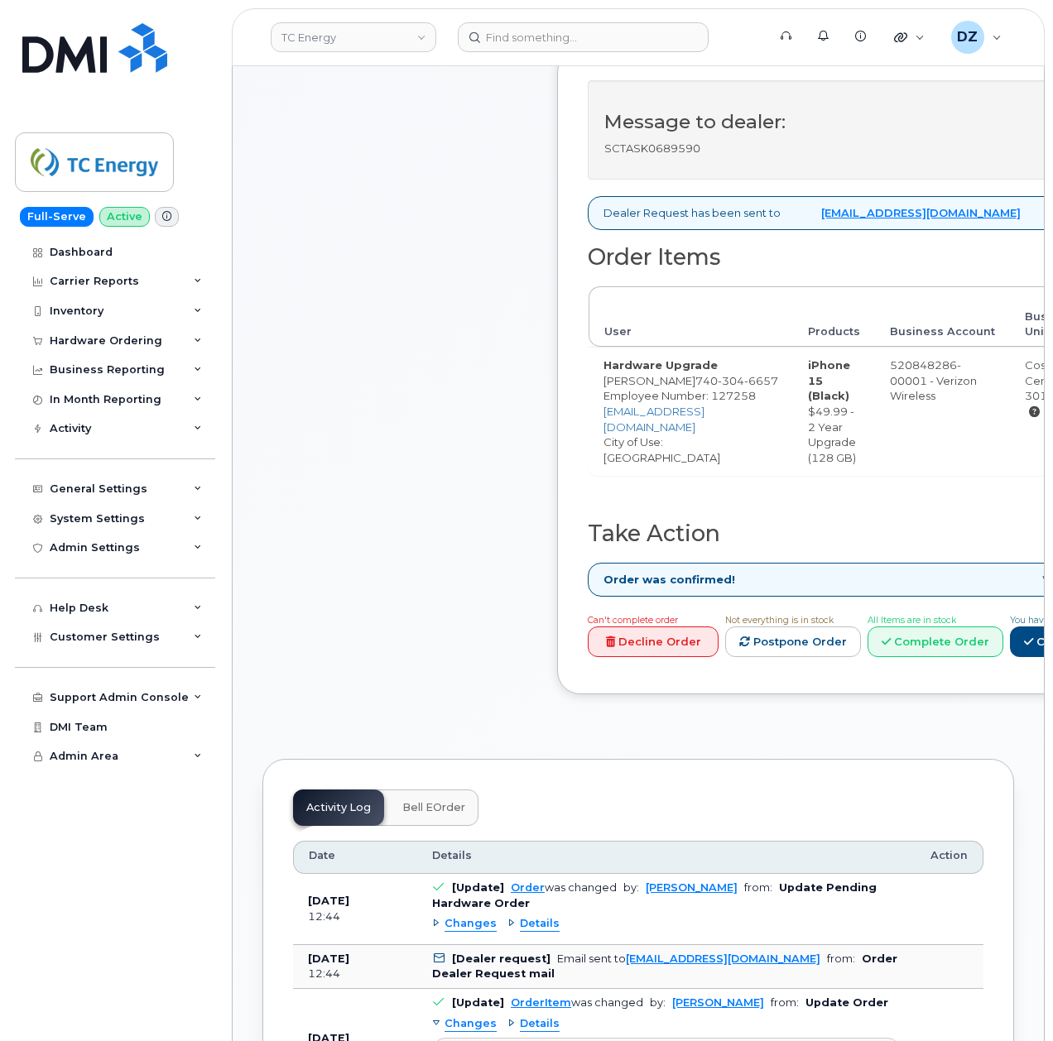
scroll to position [551, 0]
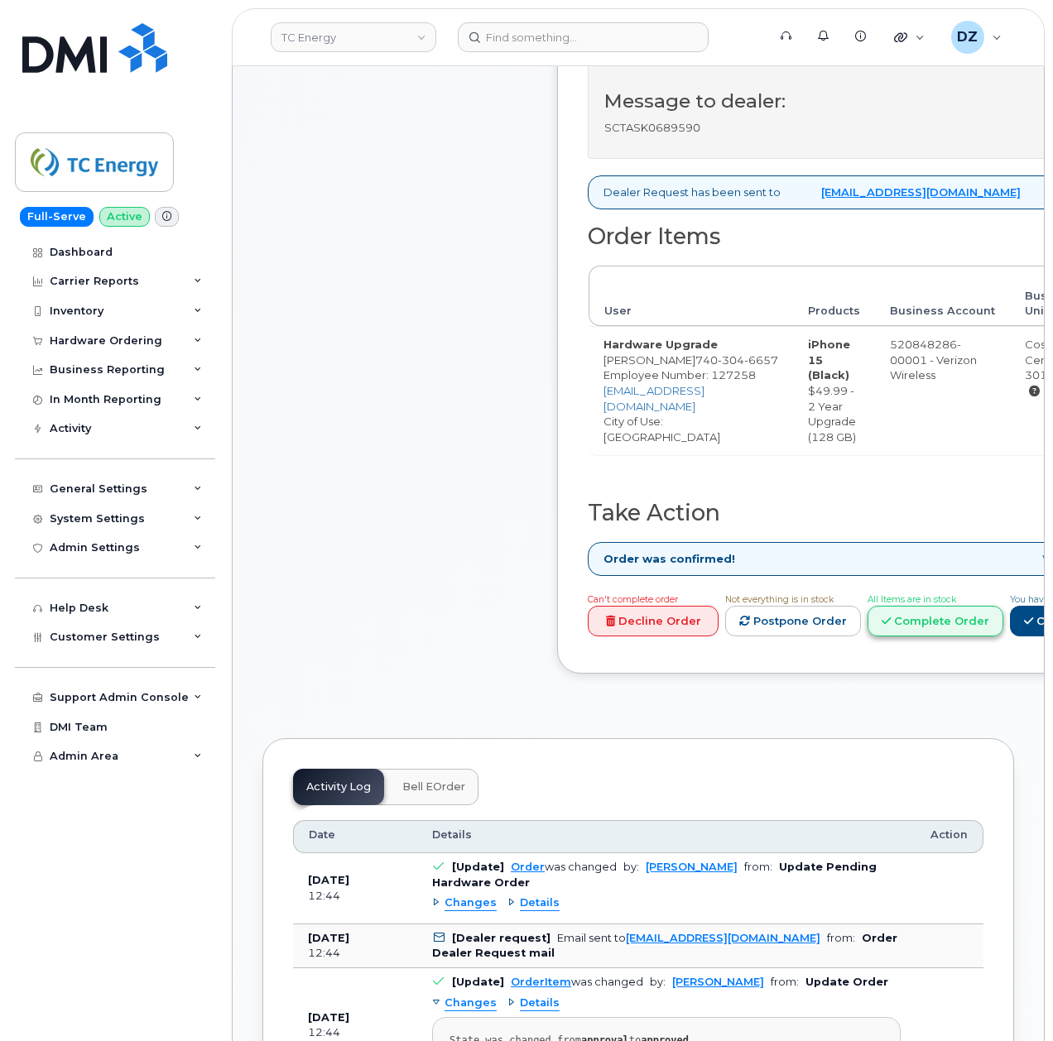
click at [1003, 636] on link "Complete Order" at bounding box center [935, 621] width 136 height 31
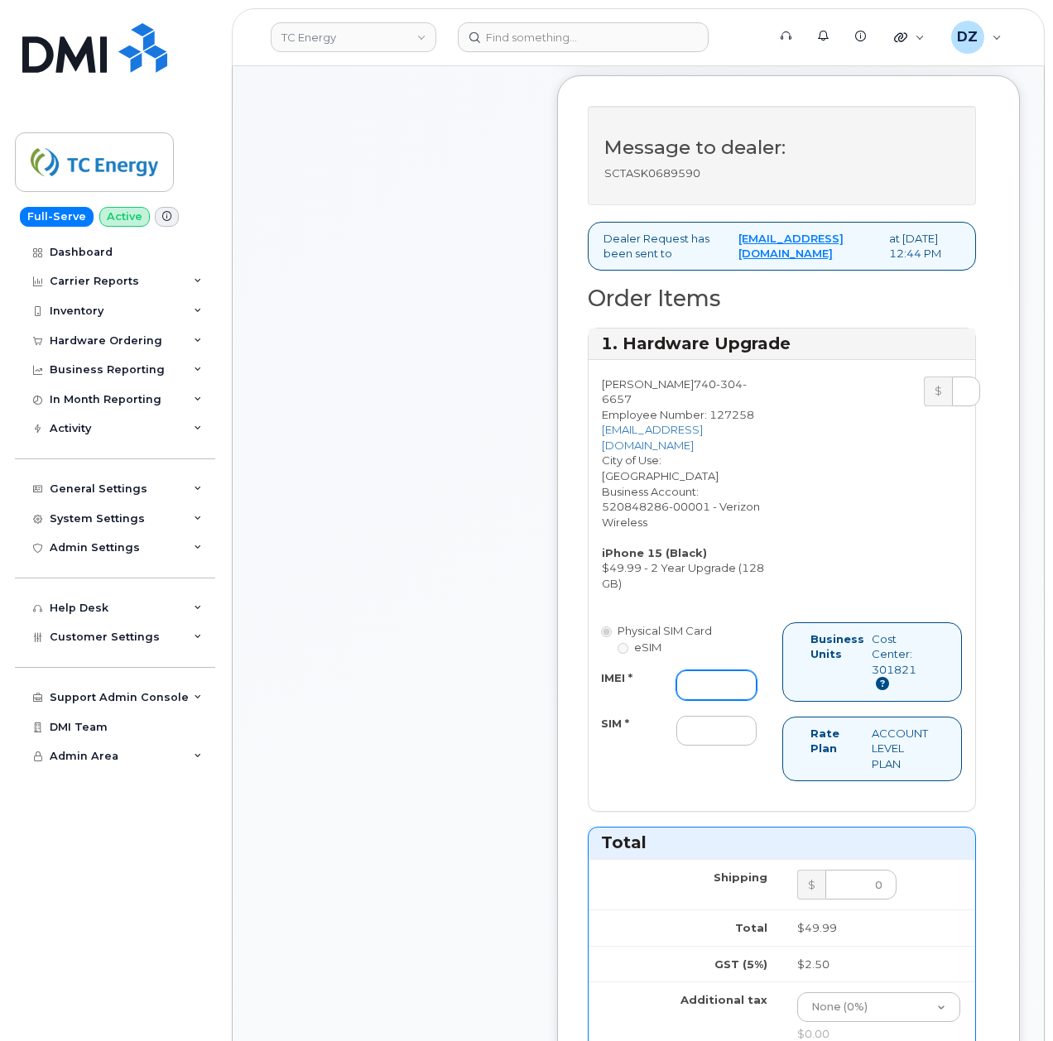
click at [722, 695] on input "IMEI *" at bounding box center [716, 685] width 80 height 30
paste input "357491835160169"
type input "357491835160169"
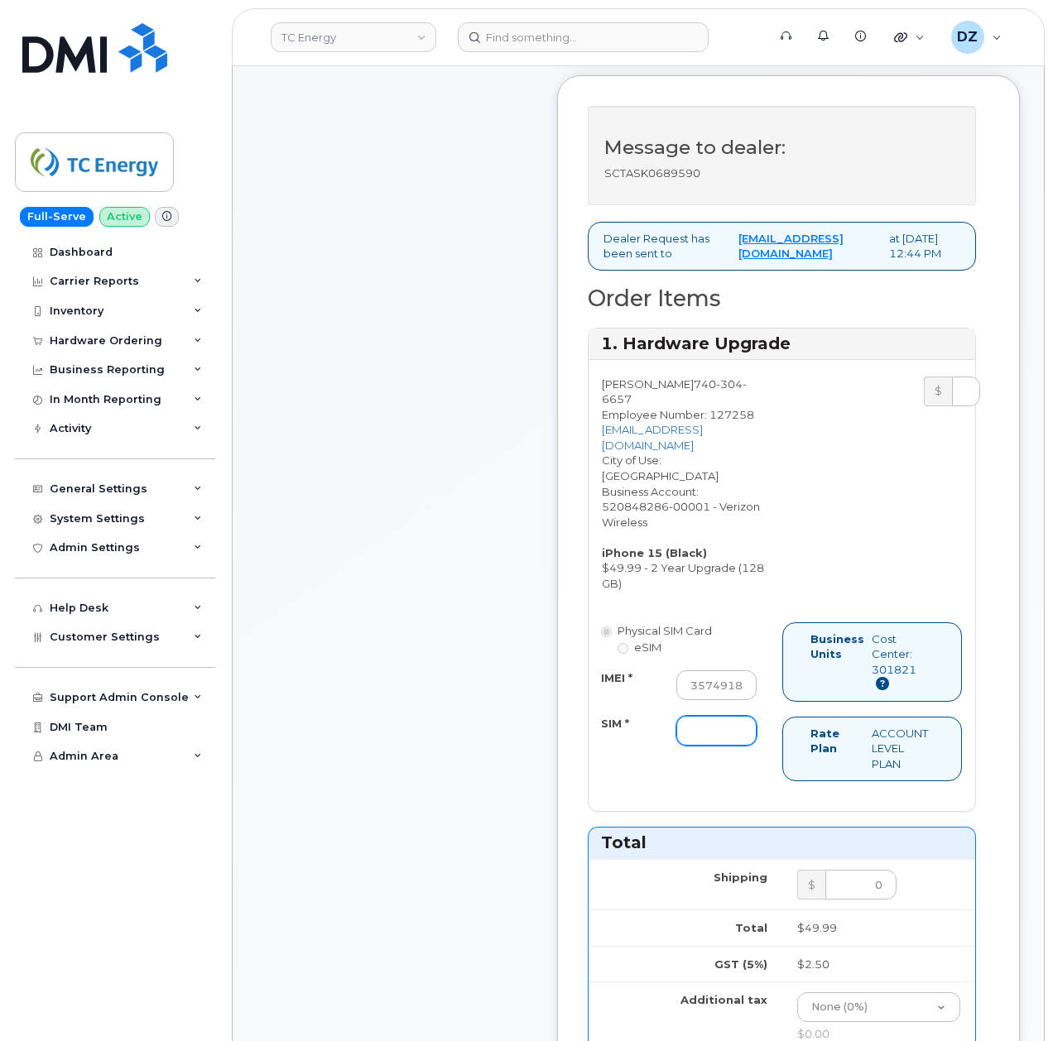
click at [696, 742] on input "SIM *" at bounding box center [716, 731] width 80 height 30
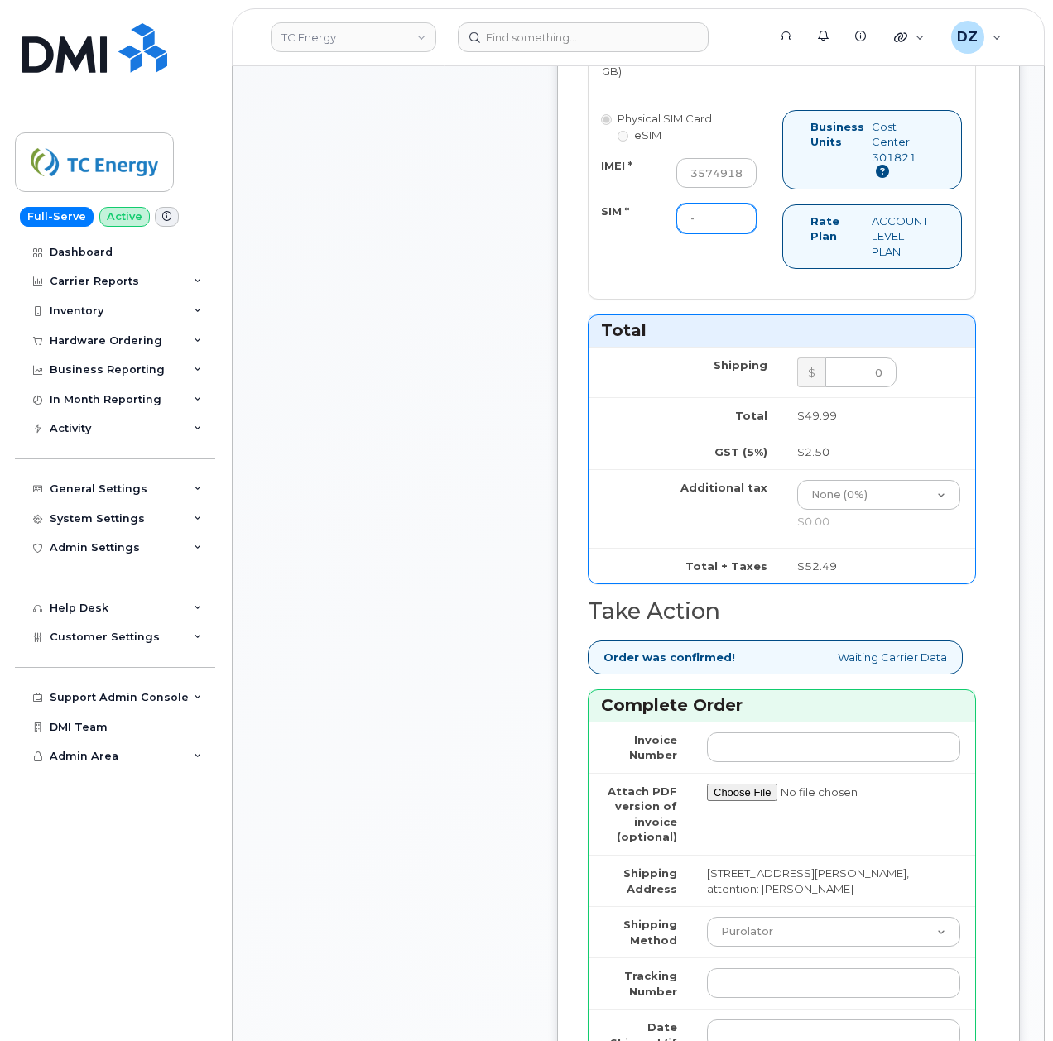
scroll to position [1103, 0]
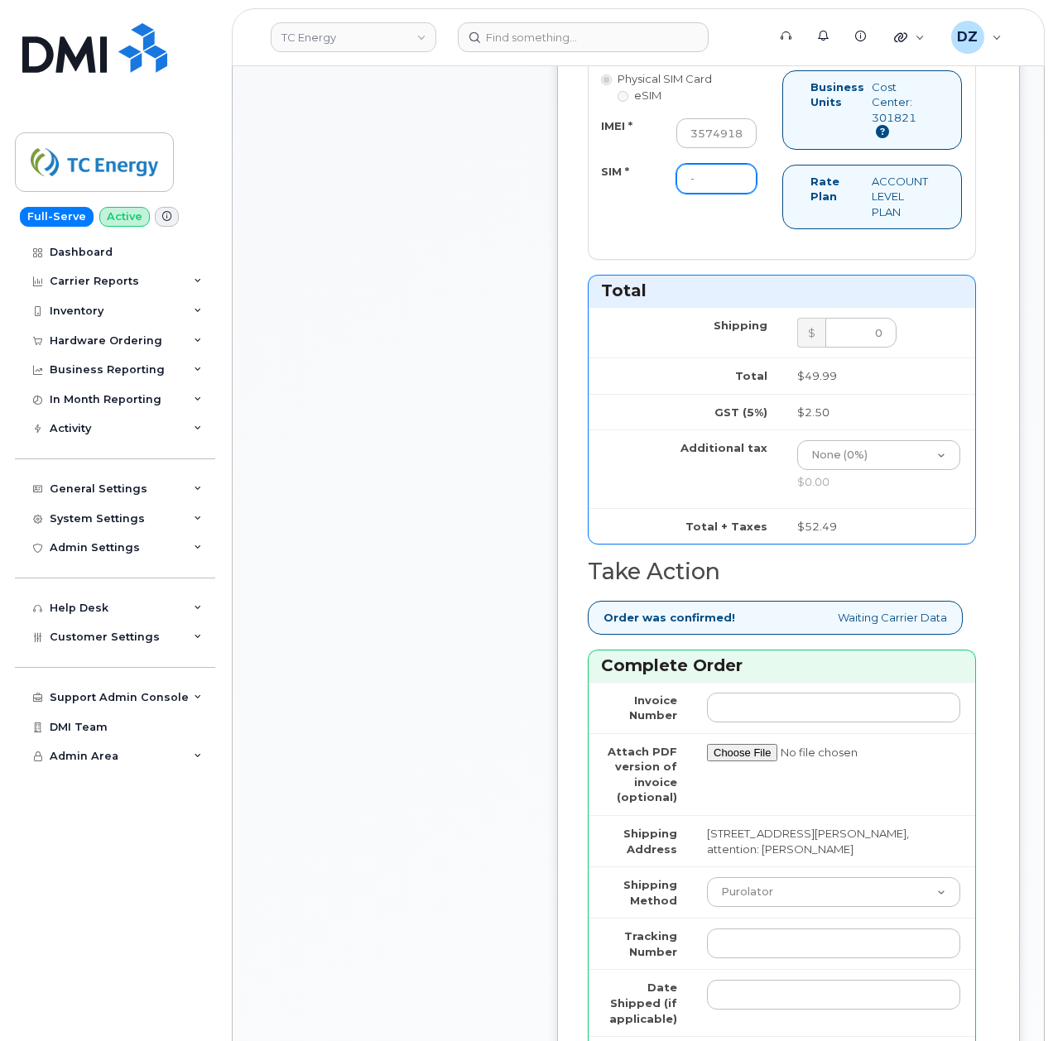
type input "-"
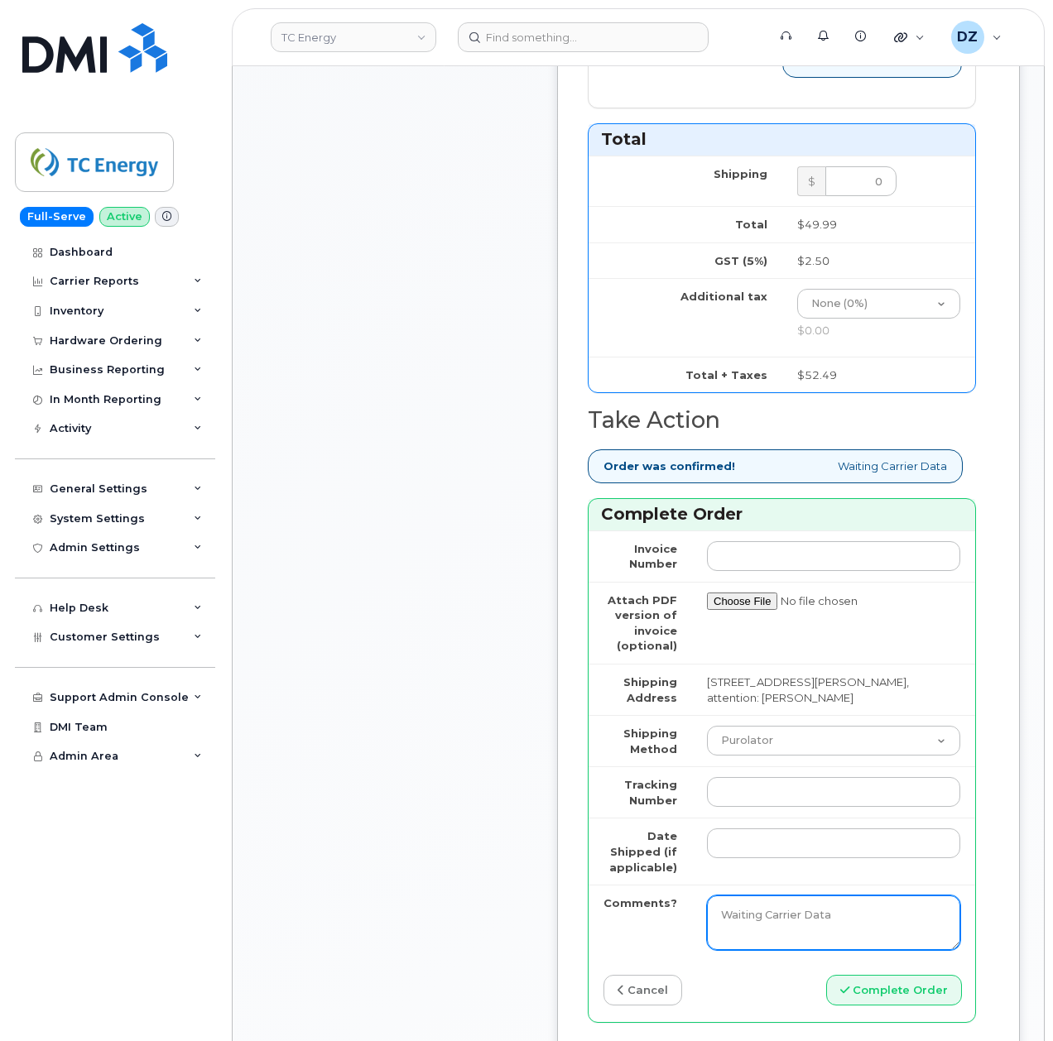
scroll to position [1544, 0]
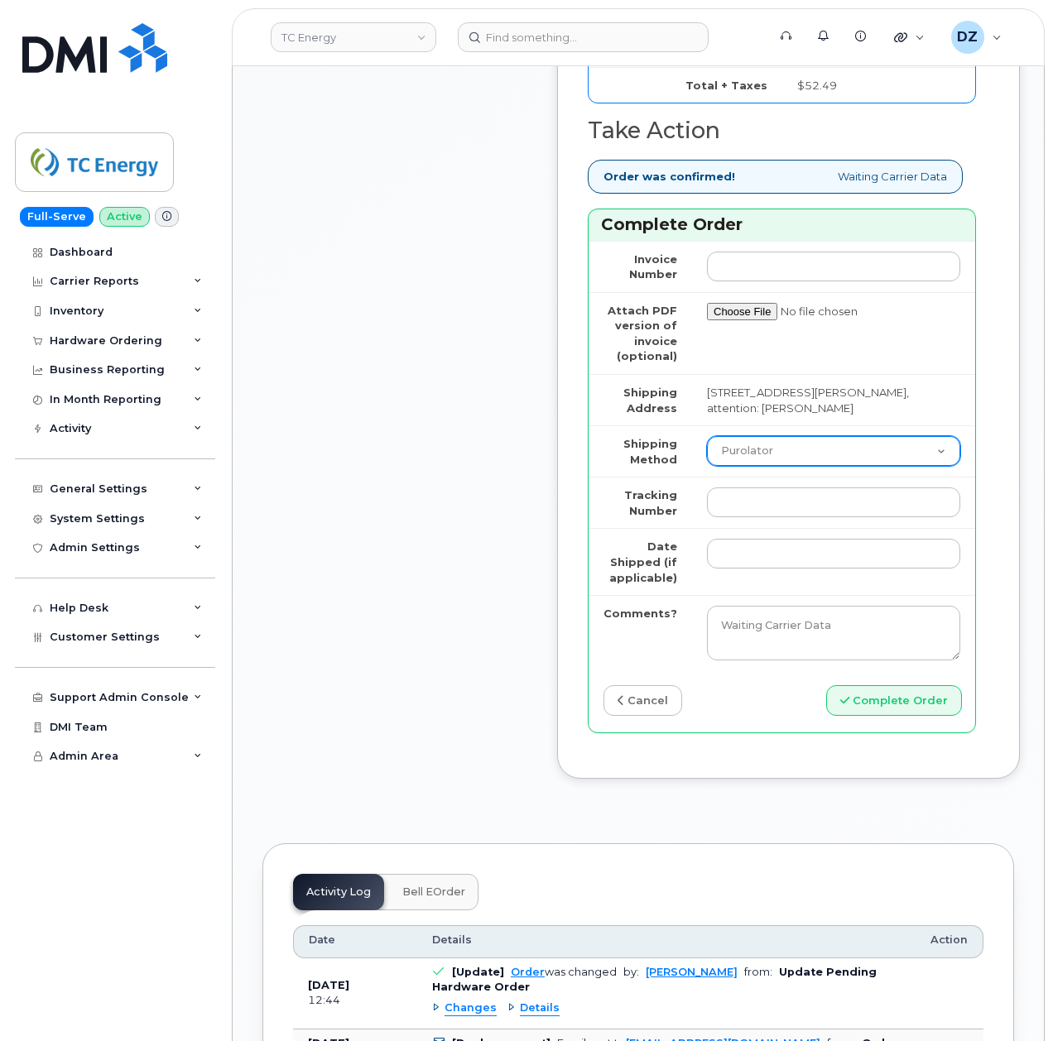
click at [775, 466] on select "Purolator UPS FedEx Canada Post Courier Other Drop Off Pick Up" at bounding box center [833, 451] width 253 height 30
select select "UPS"
click at [707, 446] on select "Purolator UPS FedEx Canada Post Courier Other Drop Off Pick Up" at bounding box center [833, 451] width 253 height 30
click at [730, 517] on input "Tracking Number" at bounding box center [833, 502] width 253 height 30
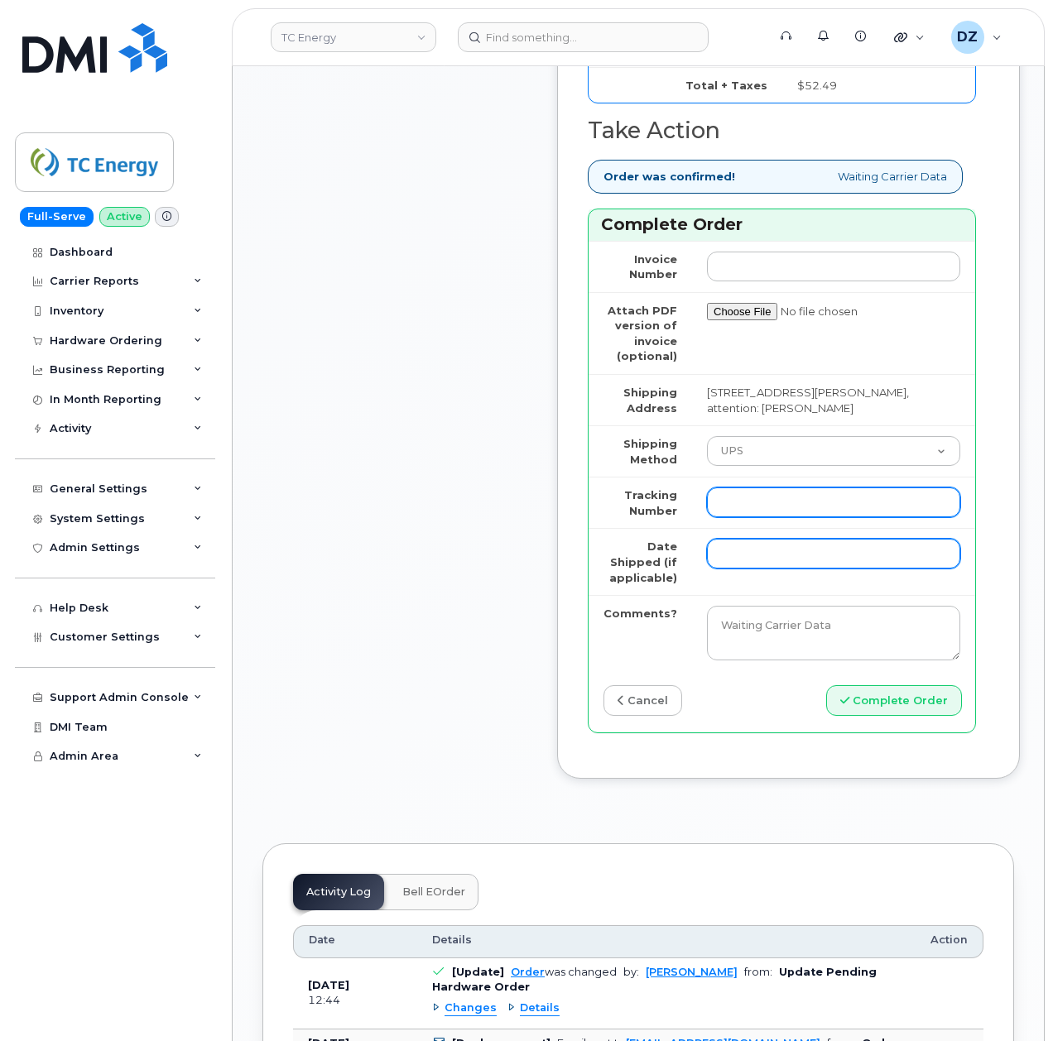
paste input "1ZHF12012915513563"
type input "1ZHF12012915513563"
click at [737, 569] on input "Date Shipped (if applicable)" at bounding box center [833, 554] width 253 height 30
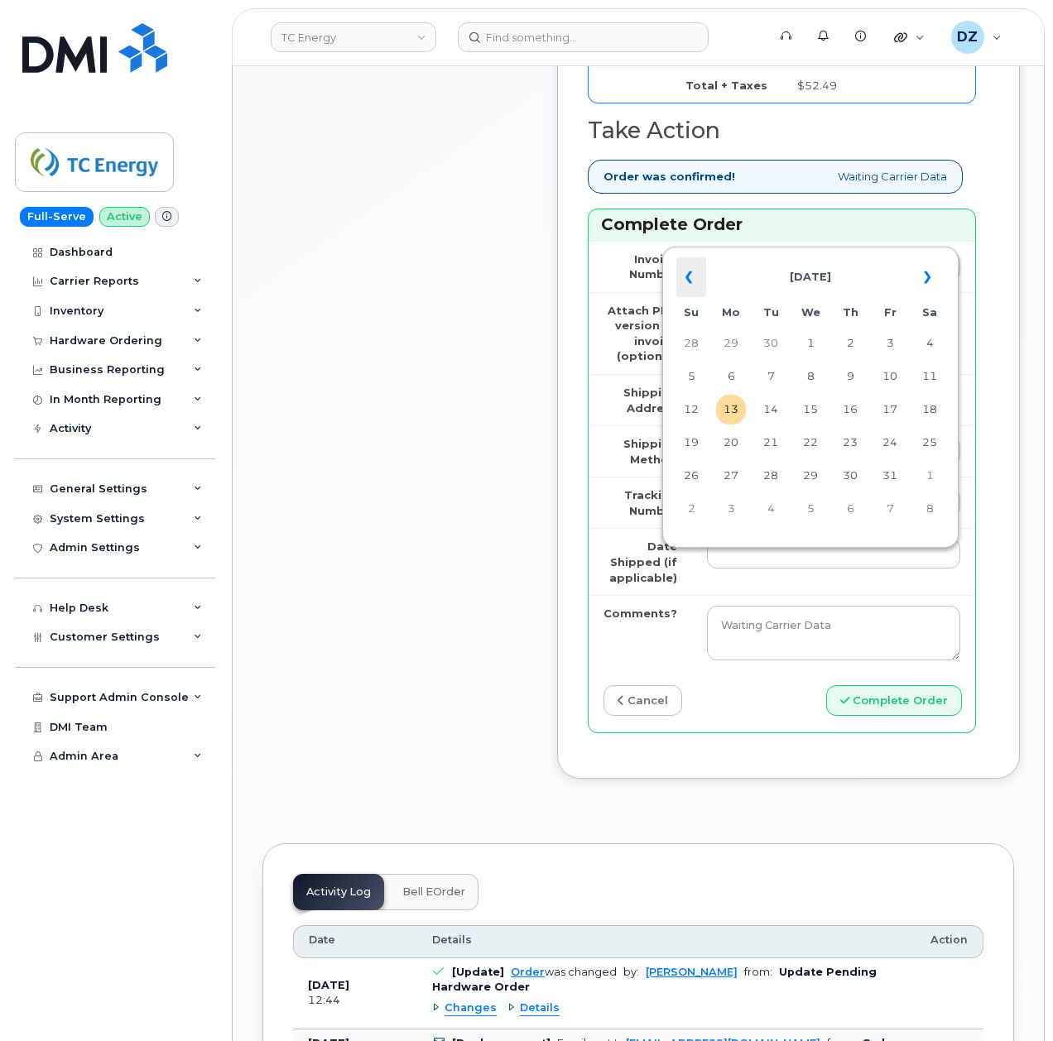
click at [695, 276] on th "«" at bounding box center [691, 277] width 30 height 40
click at [887, 349] on td "5" at bounding box center [890, 344] width 30 height 30
type input "[DATE]"
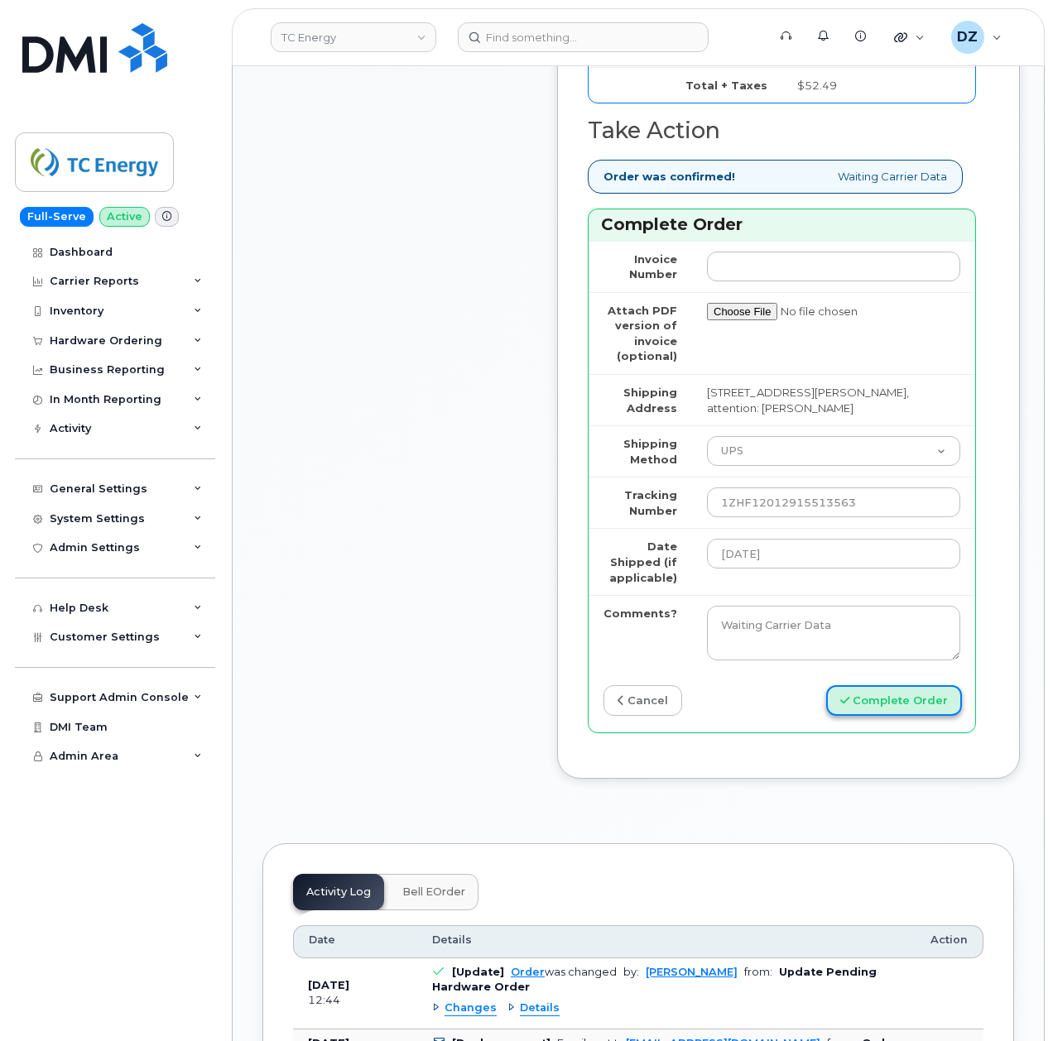
click at [910, 715] on button "Complete Order" at bounding box center [894, 700] width 136 height 31
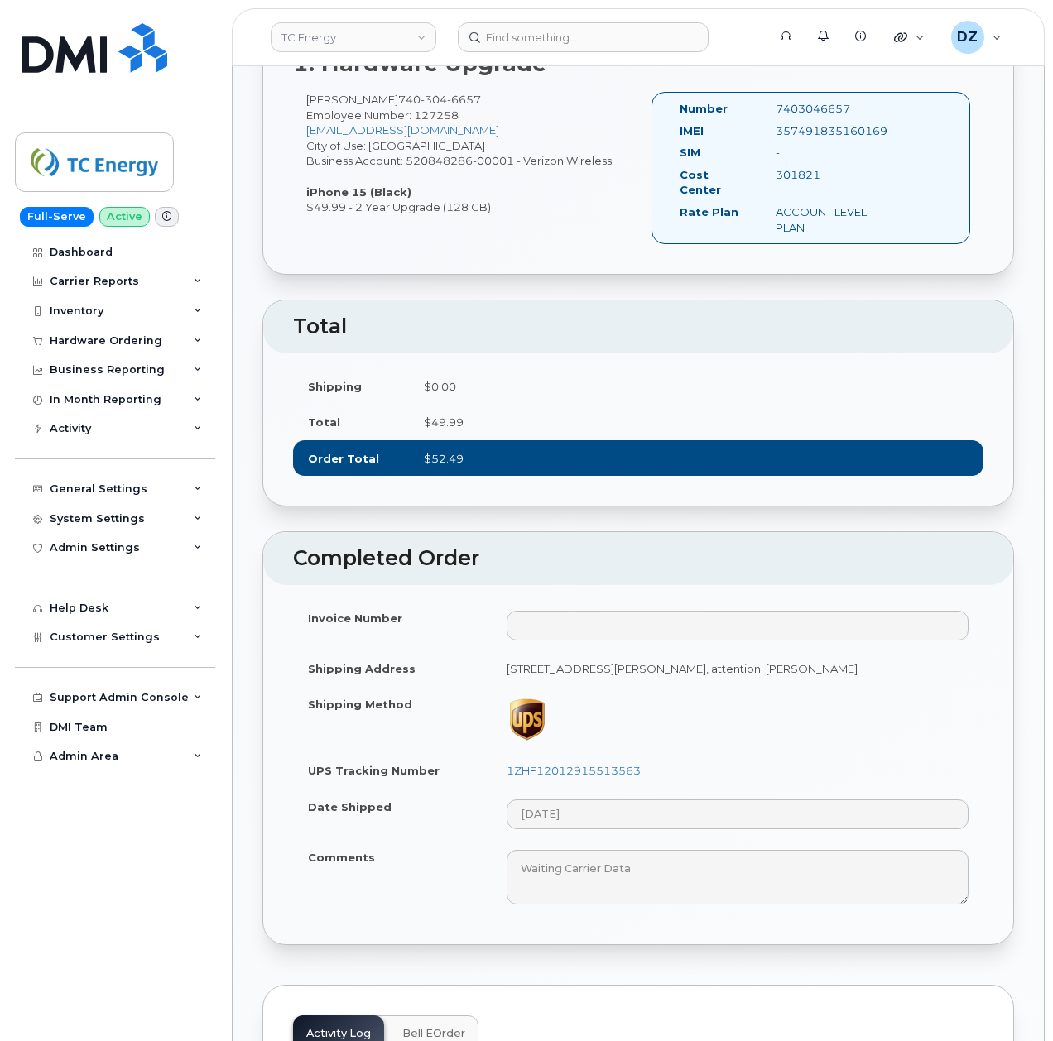
scroll to position [331, 0]
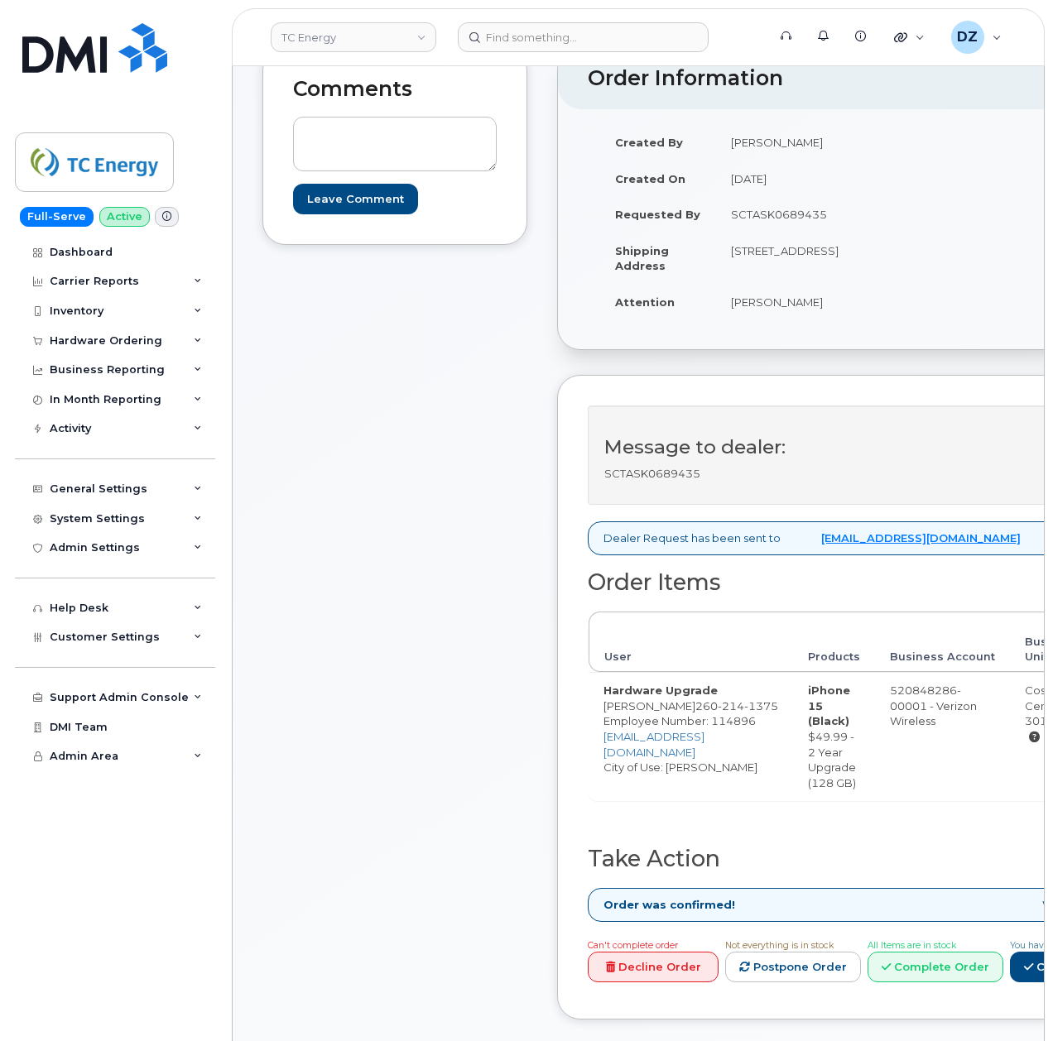
scroll to position [551, 0]
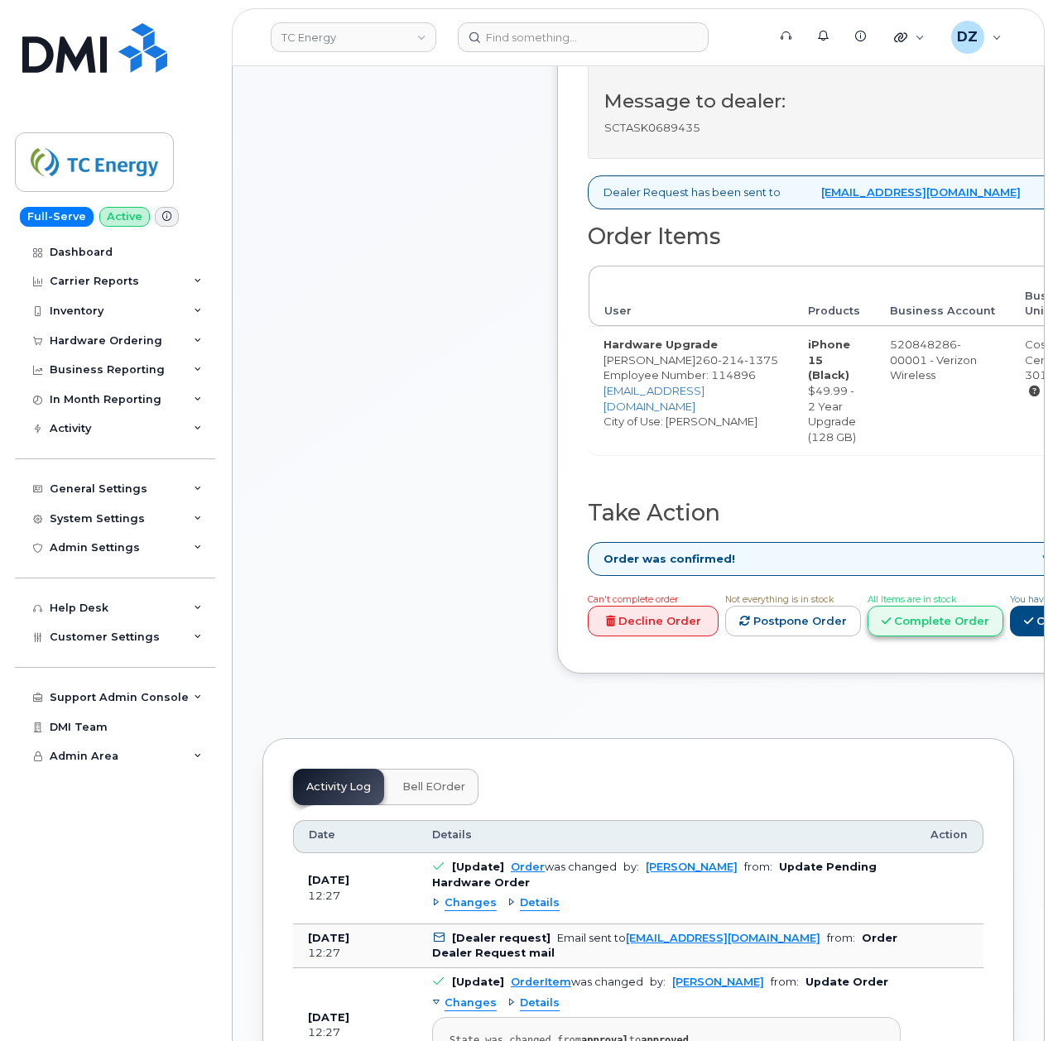
click at [1003, 636] on link "Complete Order" at bounding box center [935, 621] width 136 height 31
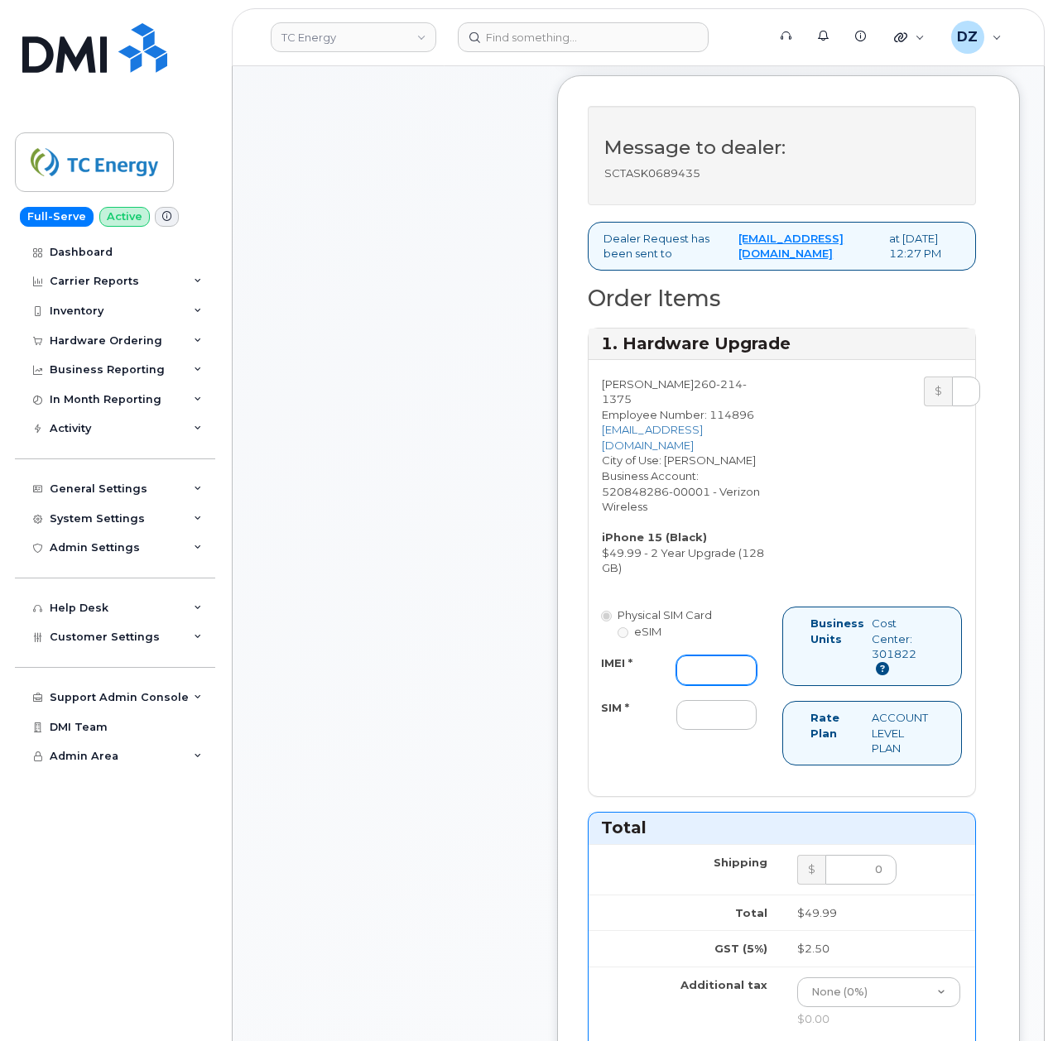
click at [735, 685] on input "IMEI *" at bounding box center [716, 670] width 80 height 30
paste input "355135952248933"
type input "355135952248933"
click at [719, 730] on input "SIM *" at bounding box center [716, 715] width 80 height 30
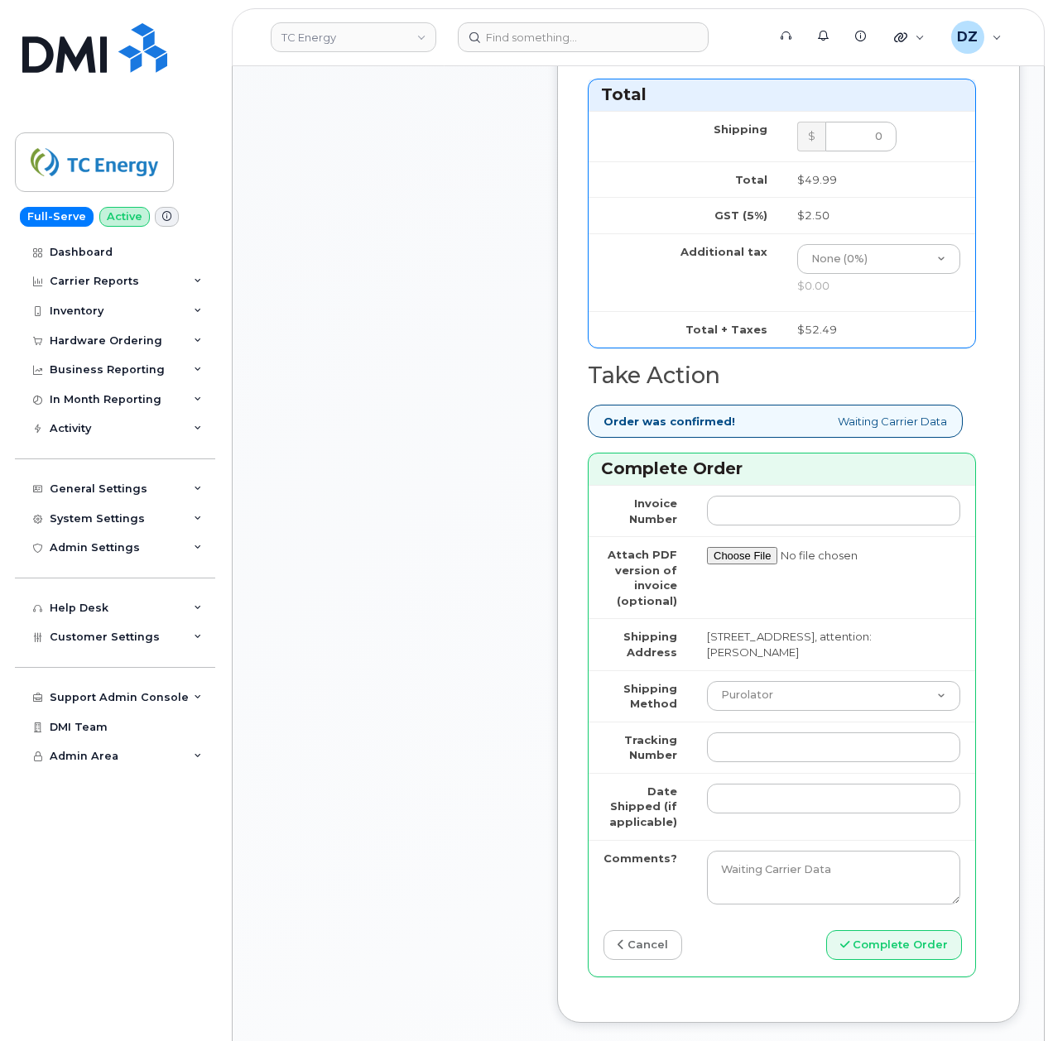
scroll to position [1324, 0]
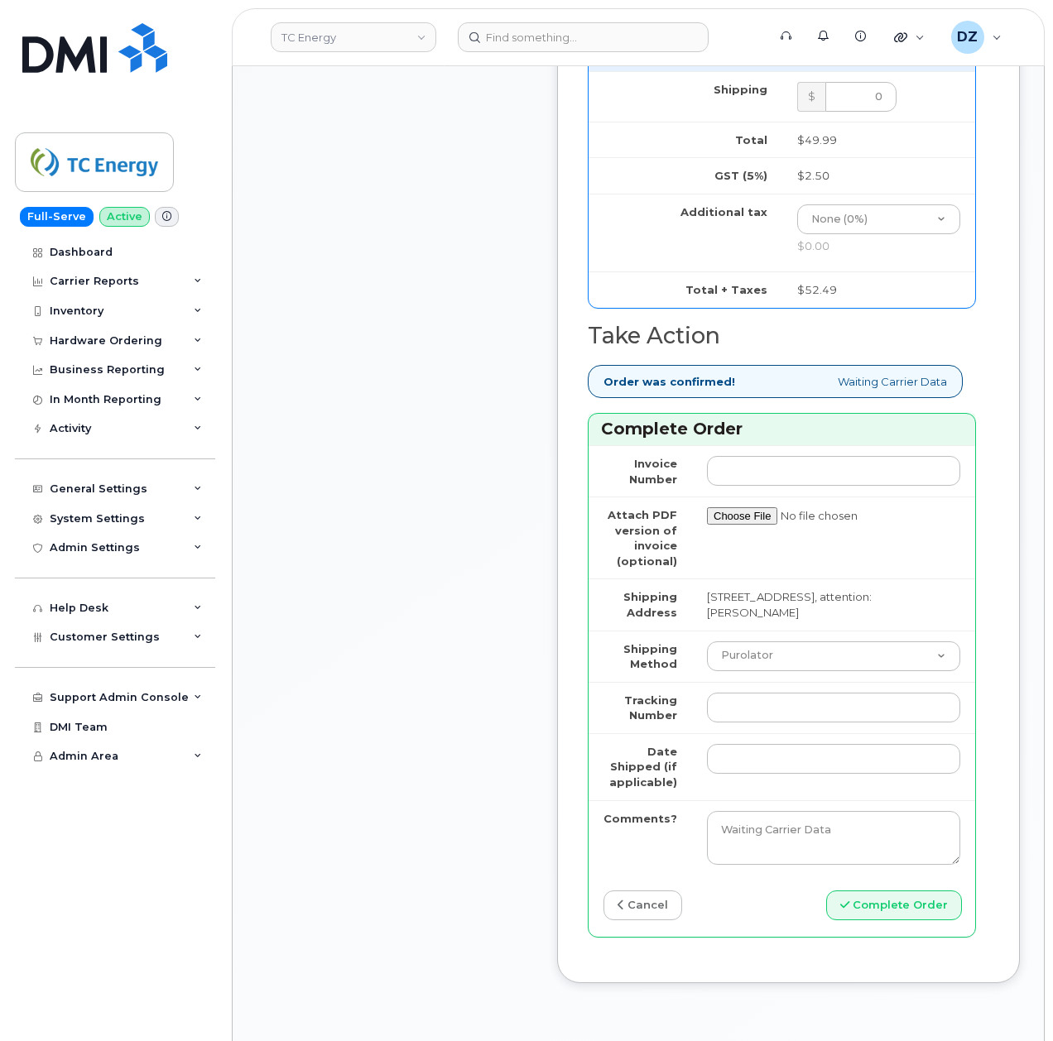
type input "-"
click at [771, 671] on select "Purolator UPS FedEx Canada Post Courier Other Drop Off Pick Up" at bounding box center [833, 656] width 253 height 30
select select "UPS"
click at [707, 666] on select "Purolator UPS FedEx Canada Post Courier Other Drop Off Pick Up" at bounding box center [833, 656] width 253 height 30
click at [763, 718] on input "Tracking Number" at bounding box center [833, 708] width 253 height 30
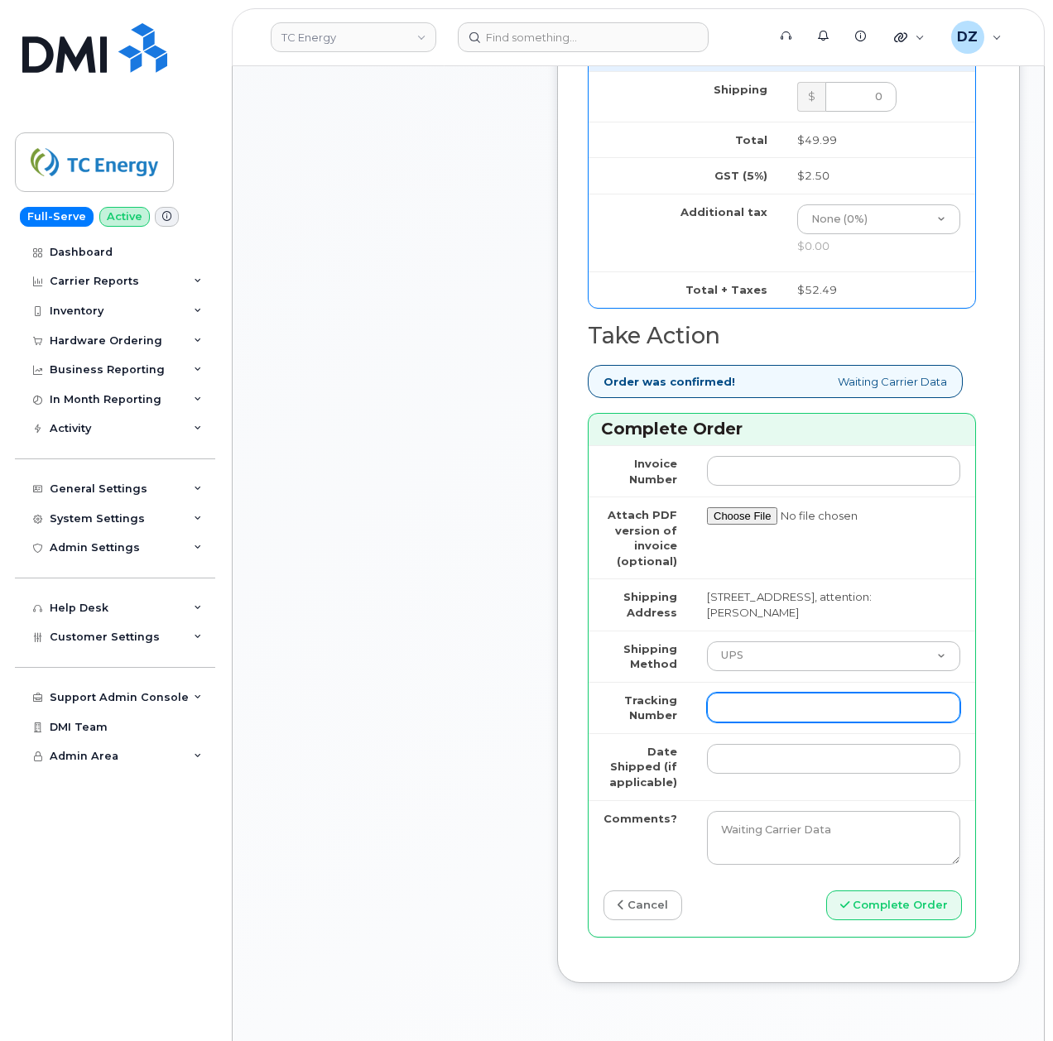
paste input "1ZHF11964223357598"
type input "1ZHF11964223357598"
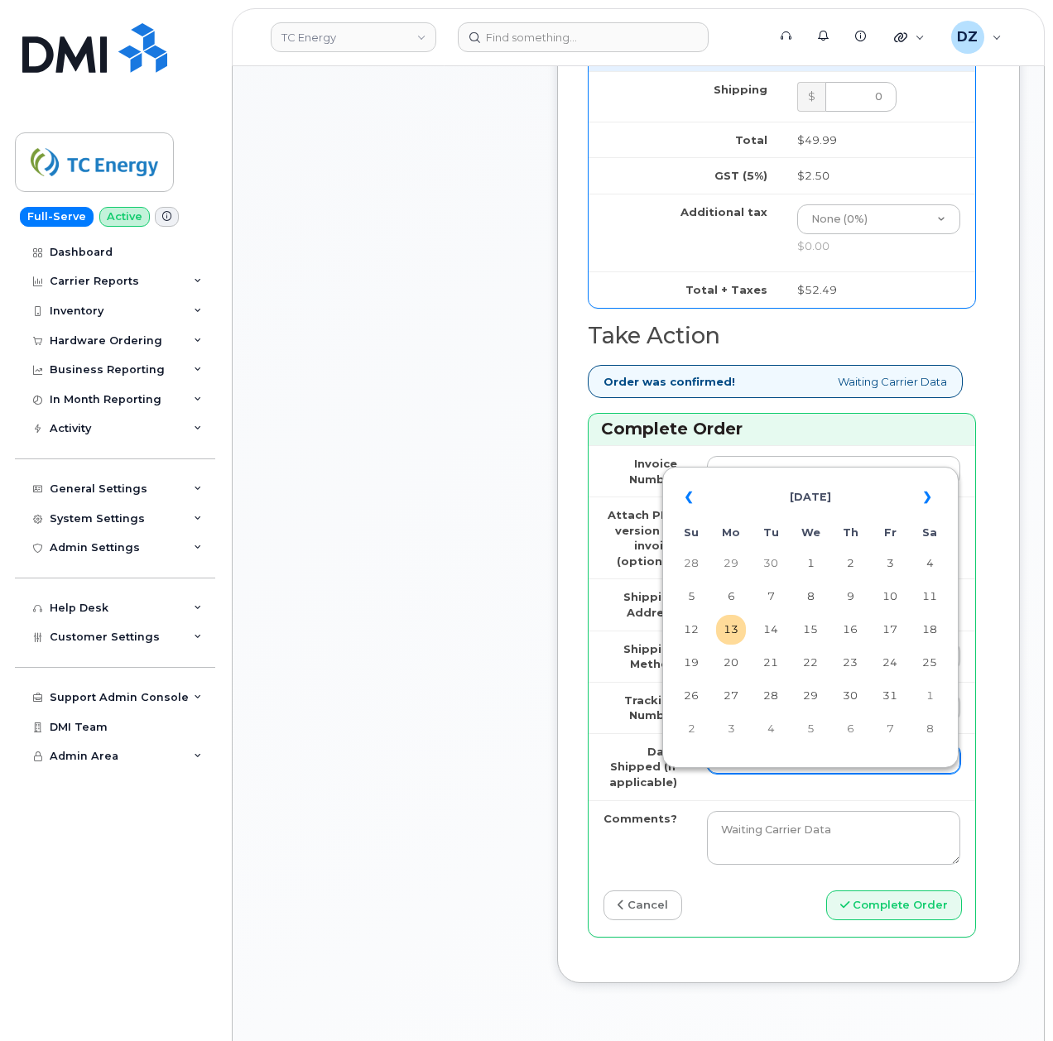
click at [752, 774] on input "Date Shipped (if applicable)" at bounding box center [833, 759] width 253 height 30
click at [689, 502] on th "«" at bounding box center [691, 498] width 30 height 40
click at [888, 567] on td "5" at bounding box center [890, 564] width 30 height 30
type input "[DATE]"
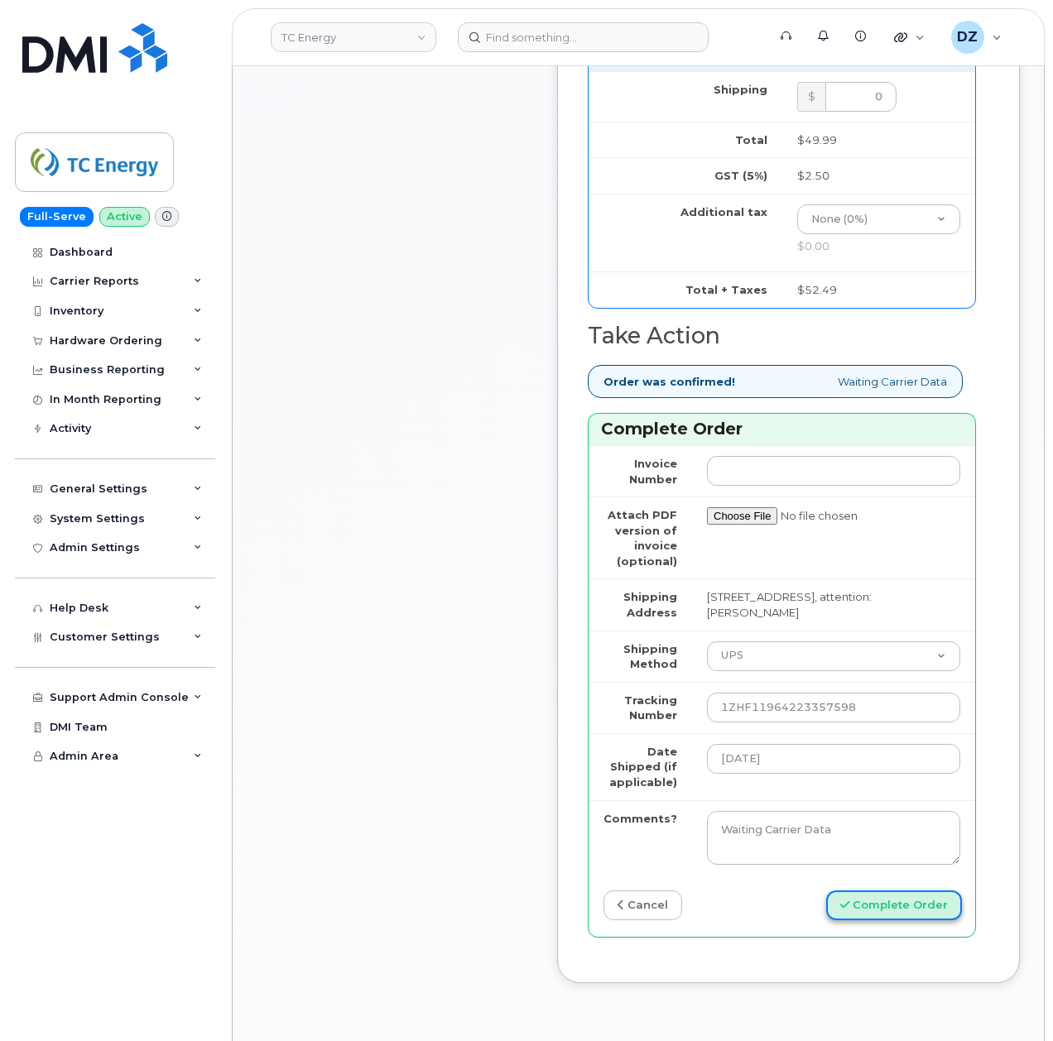
click at [877, 921] on button "Complete Order" at bounding box center [894, 906] width 136 height 31
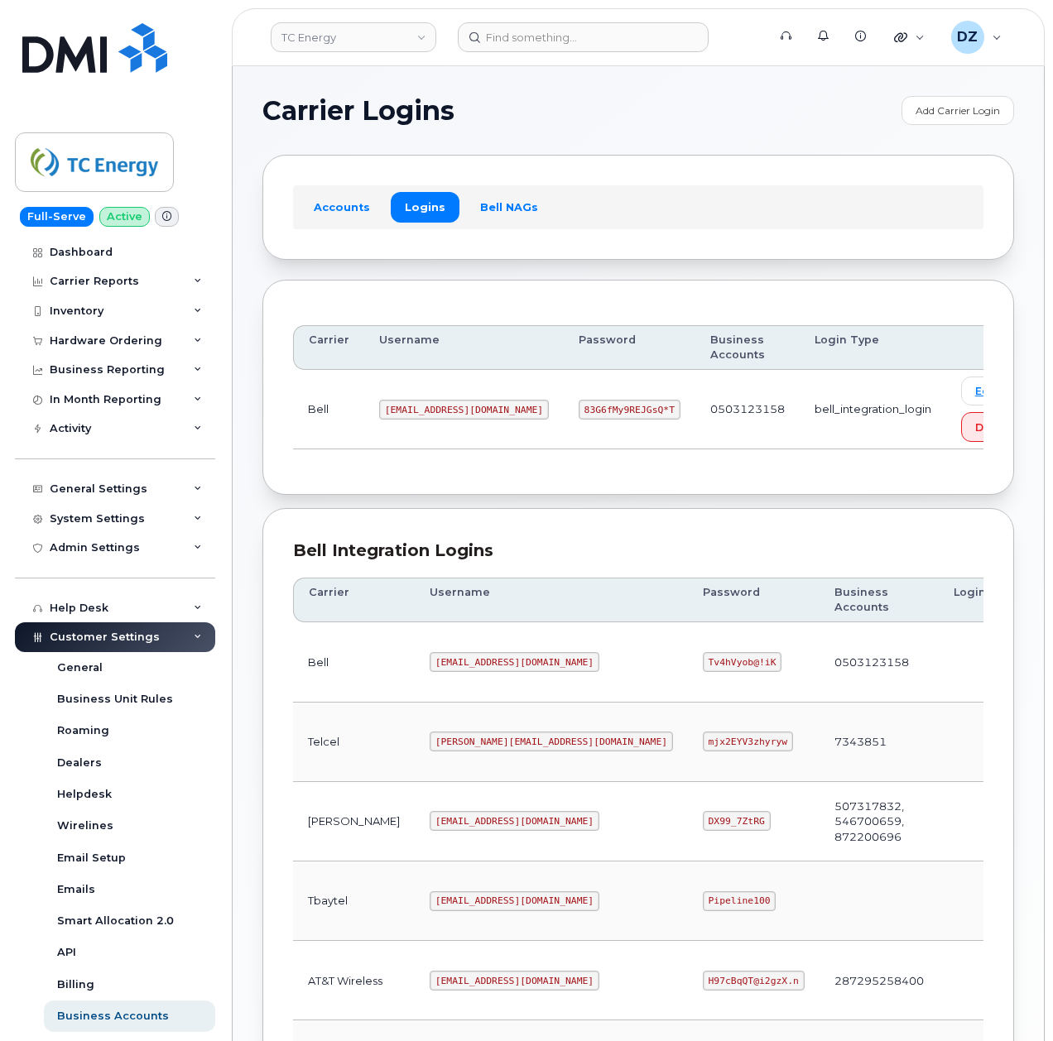
scroll to position [331, 0]
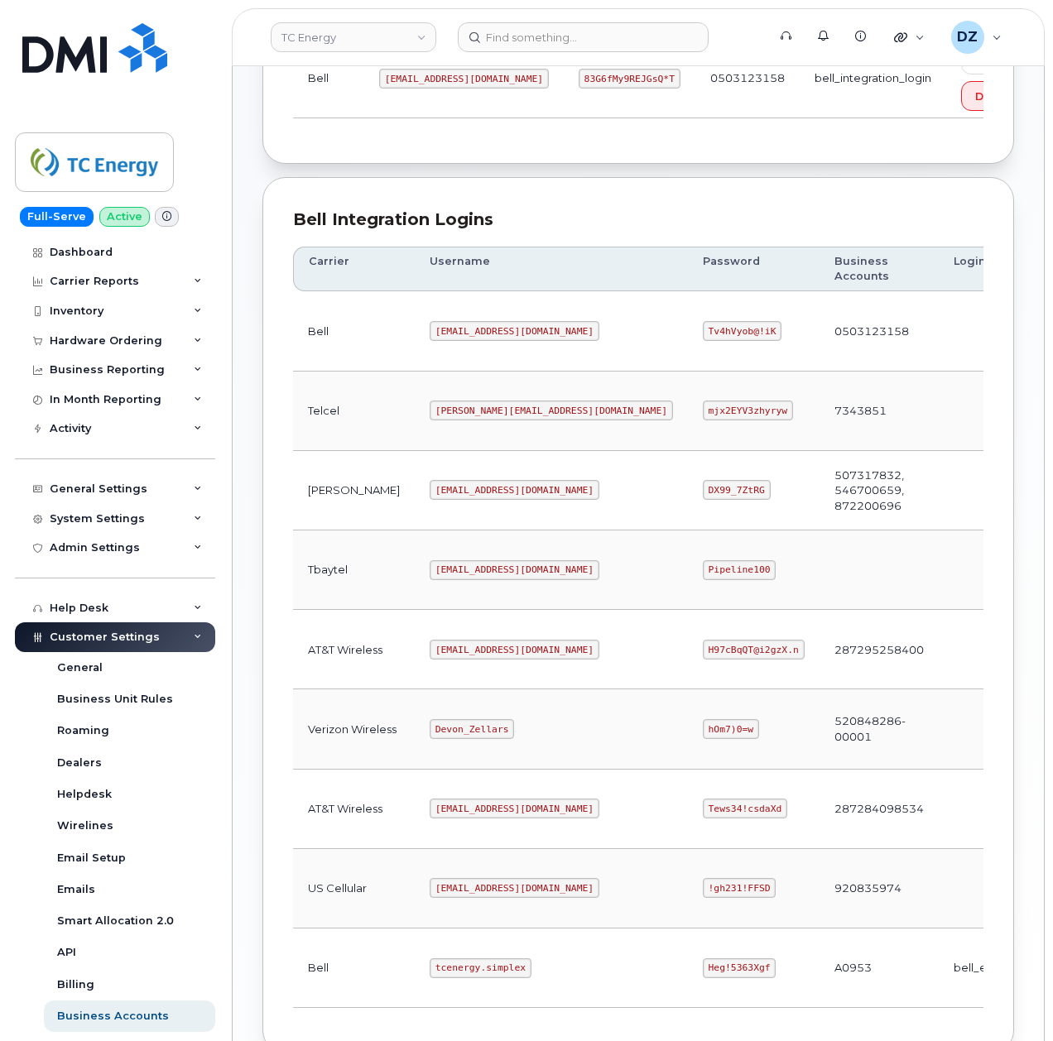
click at [430, 653] on code "[EMAIL_ADDRESS][DOMAIN_NAME]" at bounding box center [515, 650] width 170 height 20
click at [481, 655] on code "[EMAIL_ADDRESS][DOMAIN_NAME]" at bounding box center [515, 650] width 170 height 20
copy code "[EMAIL_ADDRESS][DOMAIN_NAME]"
click at [703, 656] on code "H97cBqQT@i2gzX.n" at bounding box center [754, 650] width 102 height 20
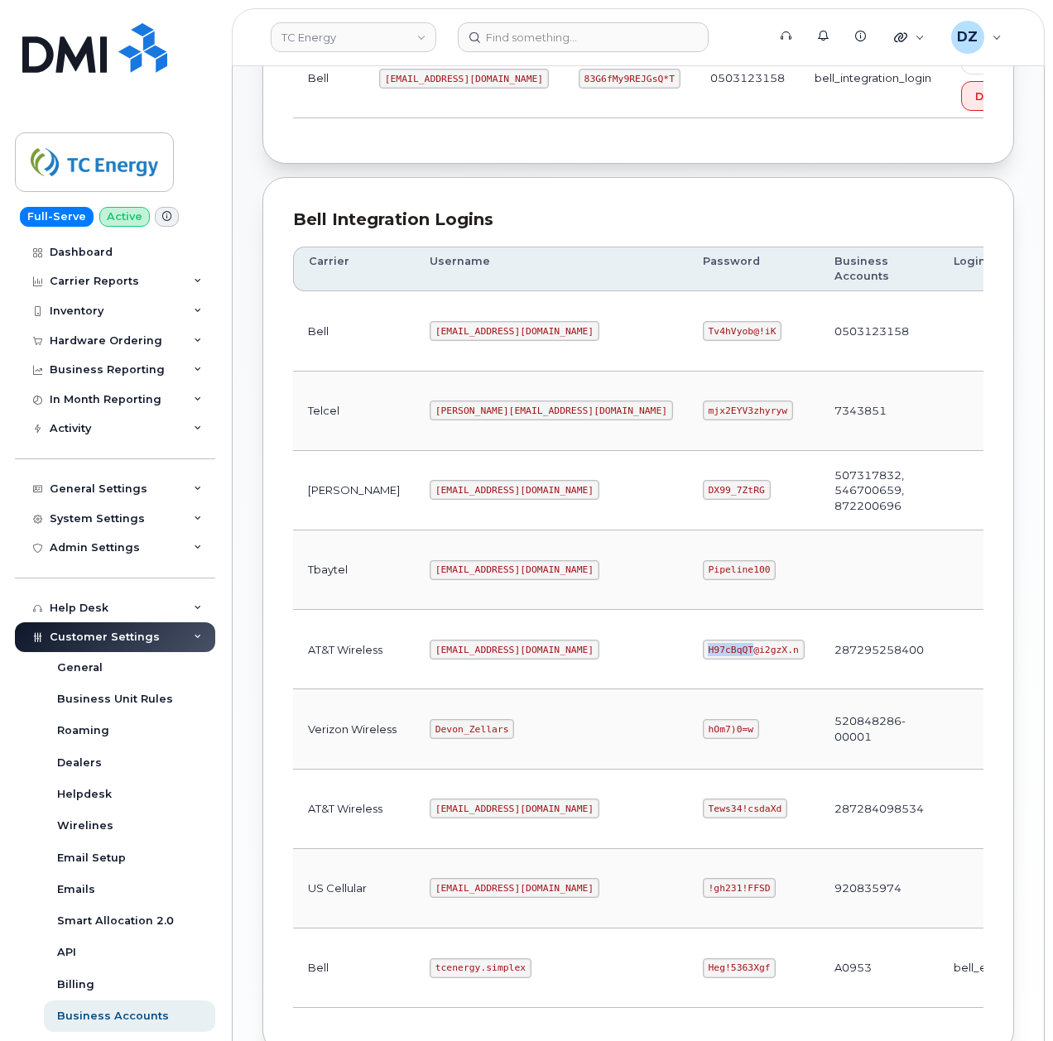
click at [703, 656] on code "H97cBqQT@i2gzX.n" at bounding box center [754, 650] width 102 height 20
click at [703, 660] on code "H97cBqQT@i2gzX.n" at bounding box center [754, 650] width 102 height 20
copy code "H97cBqQT@i2gzX.n"
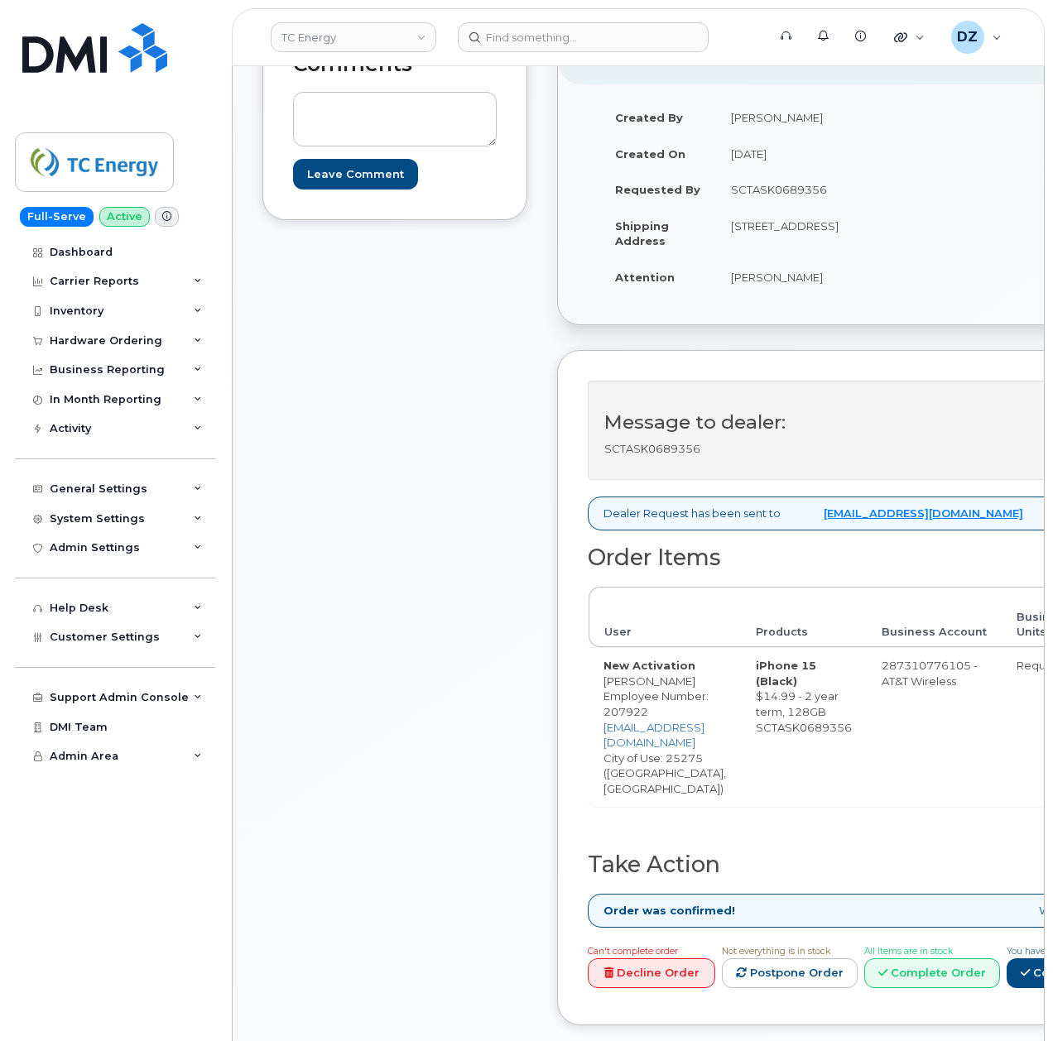
scroll to position [331, 0]
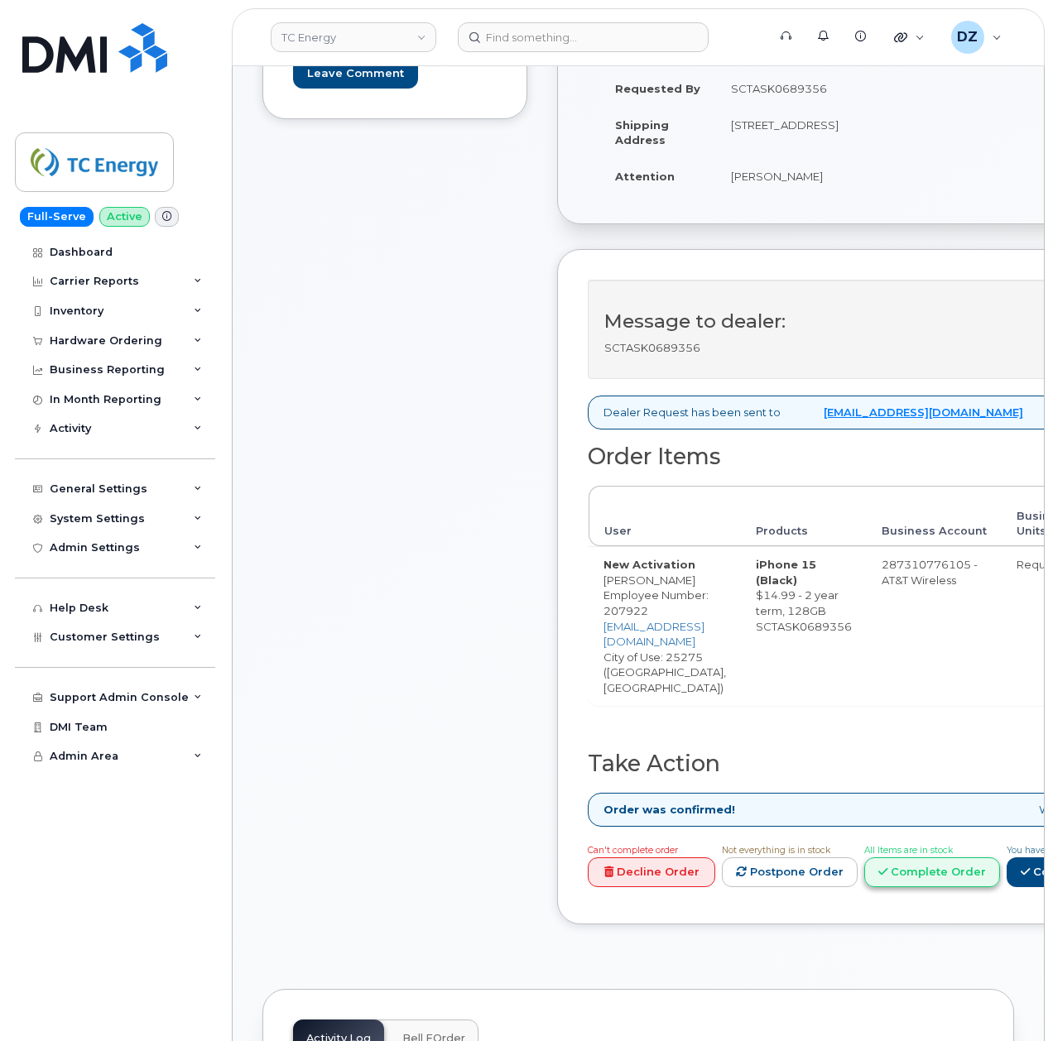
click at [972, 857] on link "Complete Order" at bounding box center [932, 872] width 136 height 31
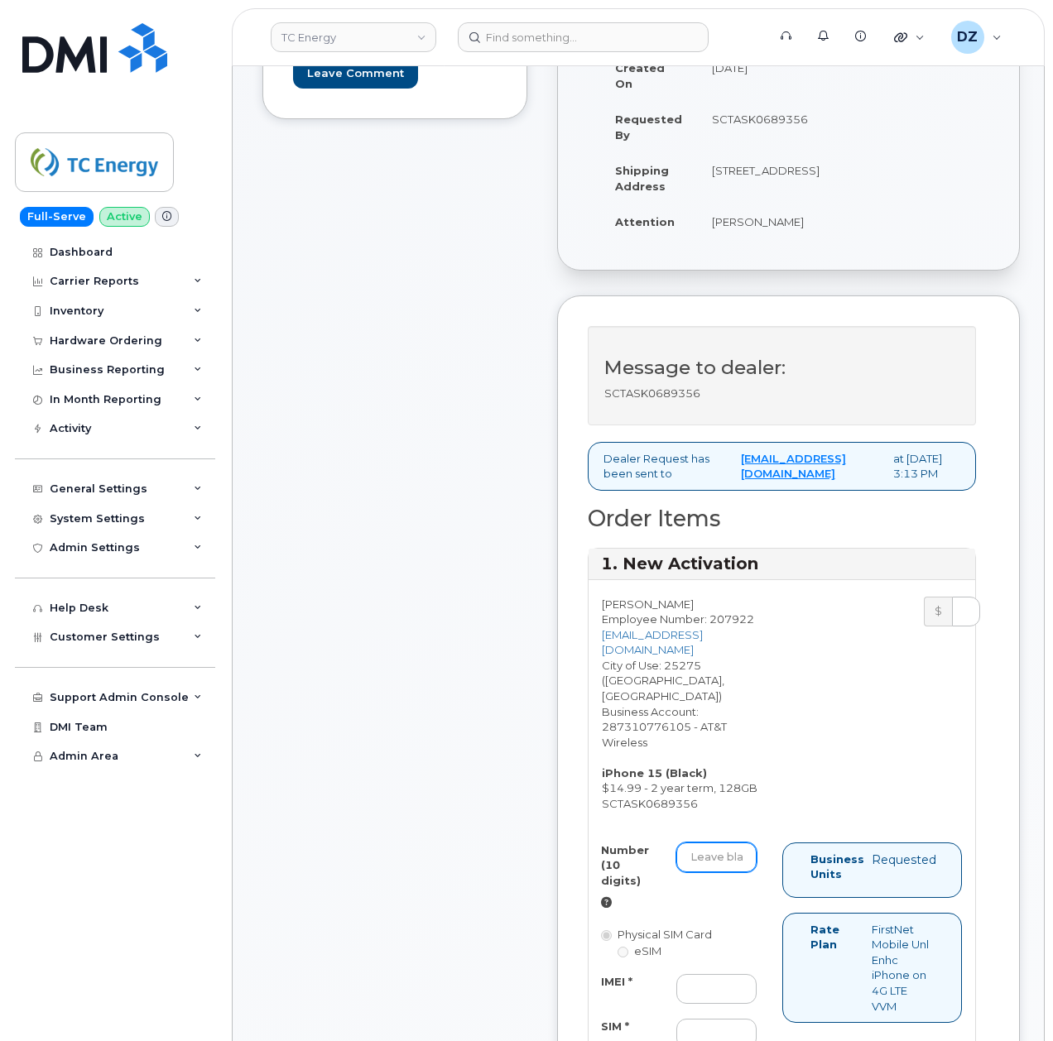
drag, startPoint x: 708, startPoint y: 846, endPoint x: 756, endPoint y: 859, distance: 49.0
click at [708, 846] on input "Number (10 digits)" at bounding box center [716, 858] width 80 height 30
paste input "[PHONE_NUMBER]"
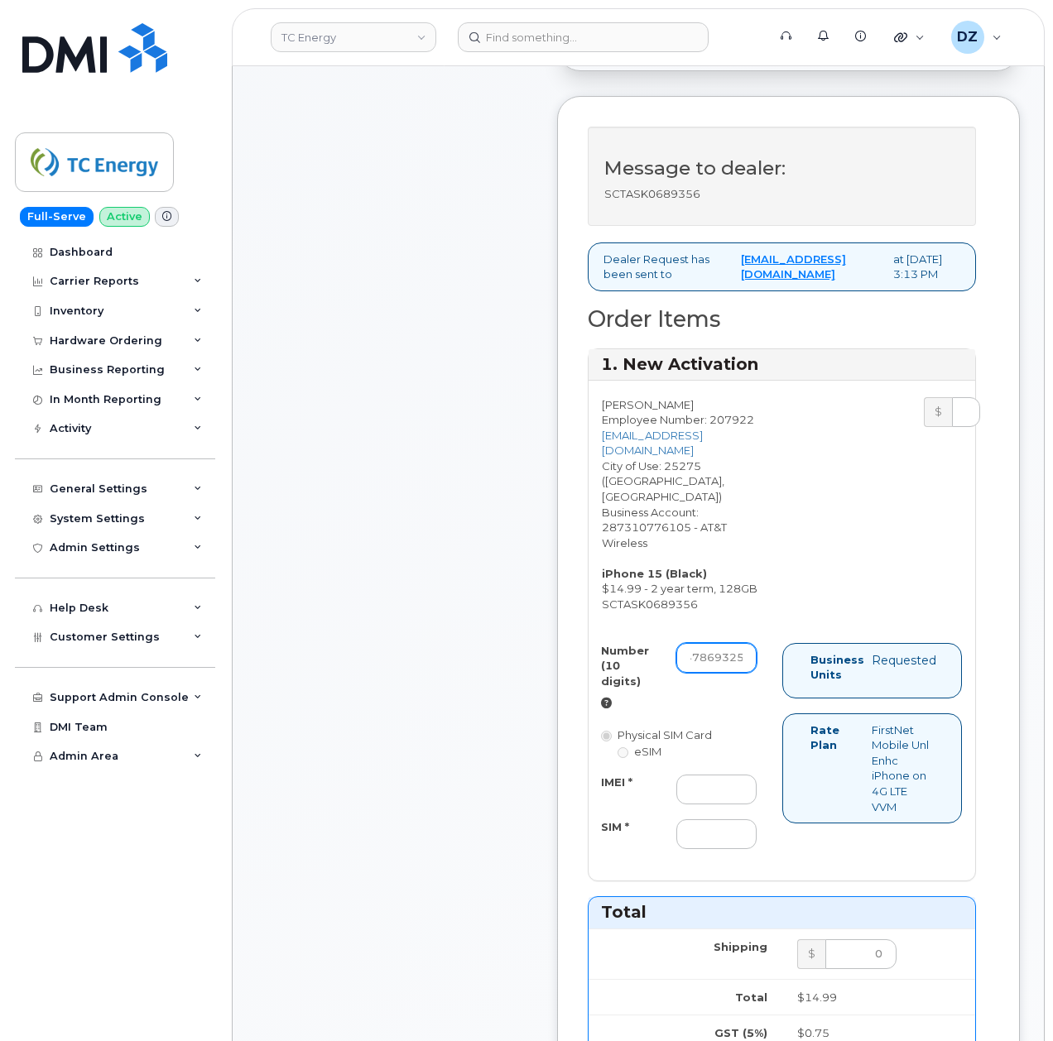
scroll to position [551, 0]
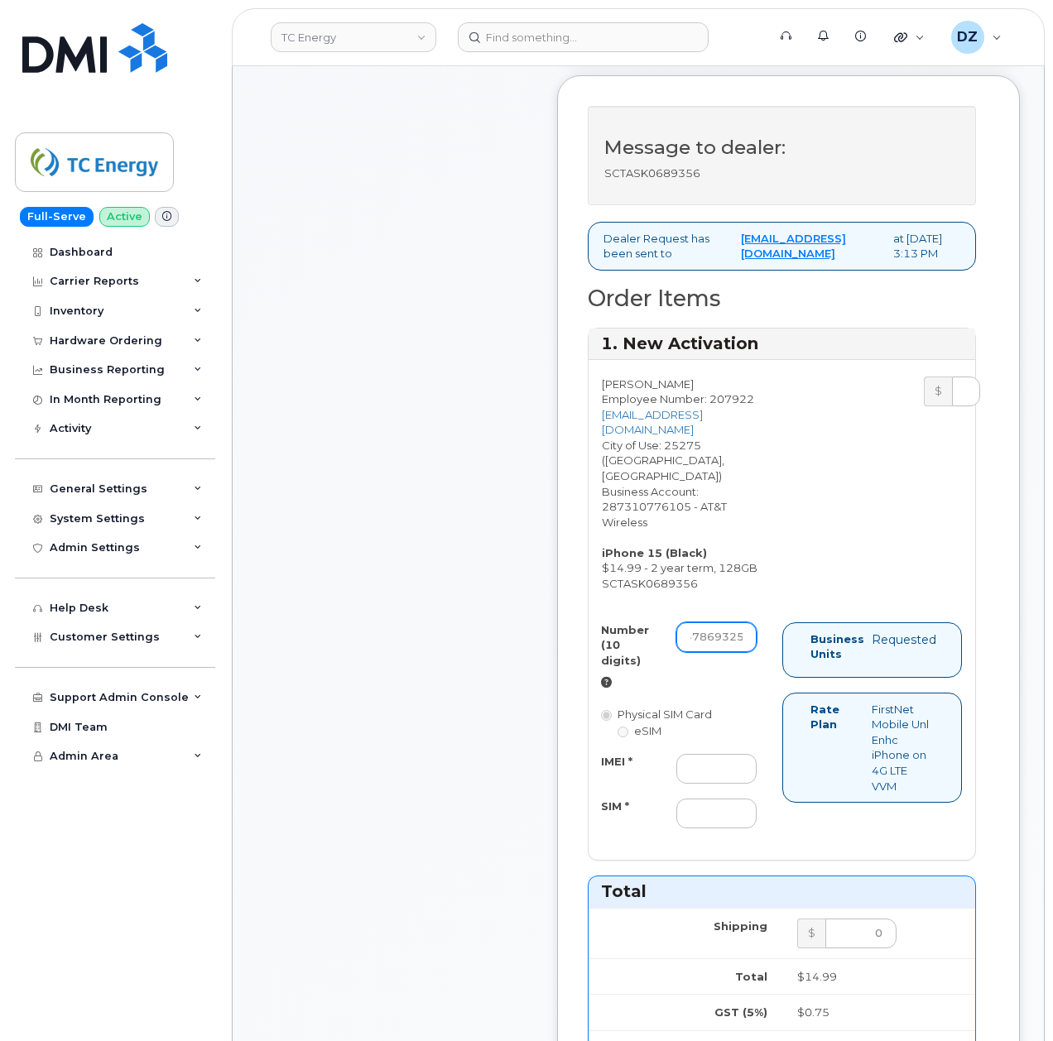
type input "3047869325"
click at [732, 782] on input "IMEI *" at bounding box center [716, 769] width 80 height 30
paste input "357397891604893"
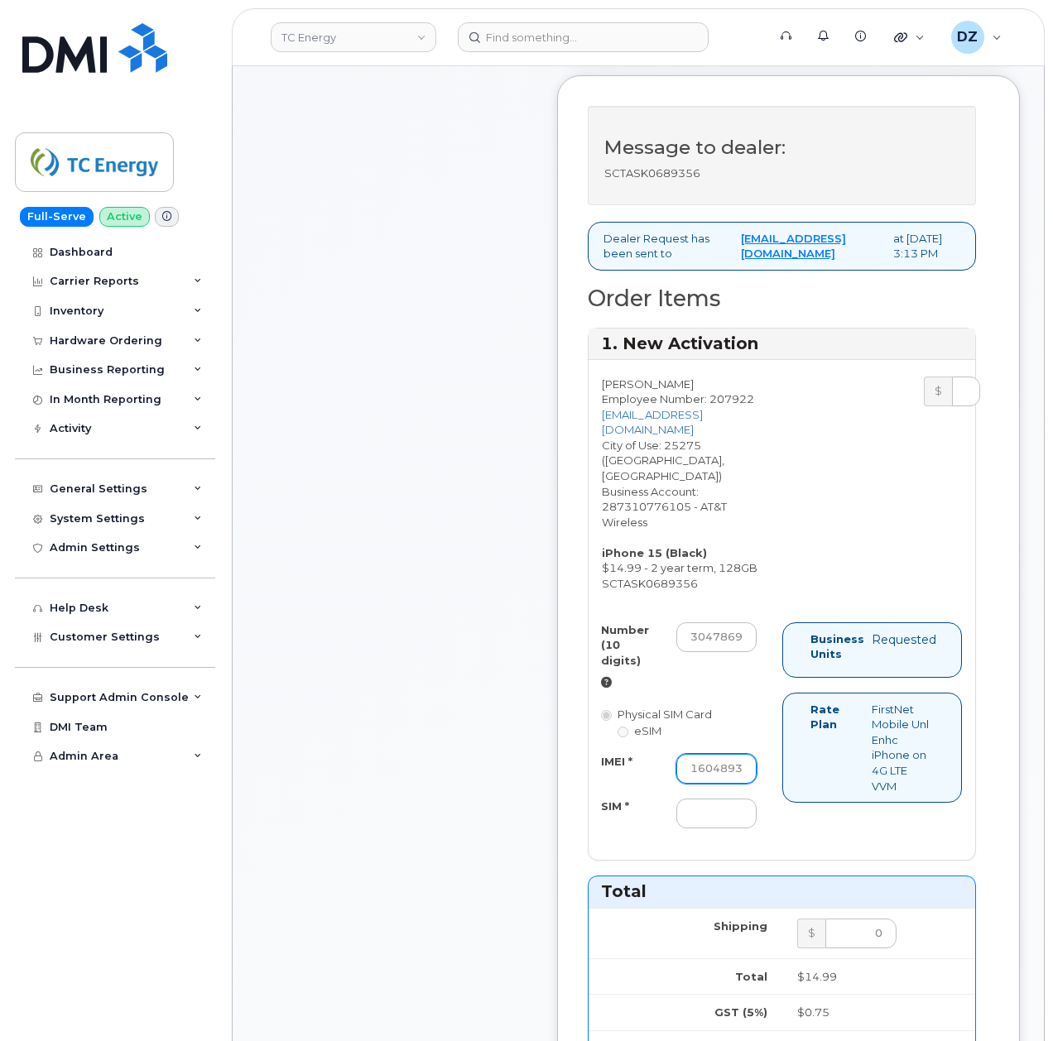
type input "357397891604893"
drag, startPoint x: 695, startPoint y: 821, endPoint x: 659, endPoint y: 819, distance: 36.5
click at [695, 821] on input "SIM *" at bounding box center [716, 814] width 80 height 30
paste input "89049032007208888800192786132089"
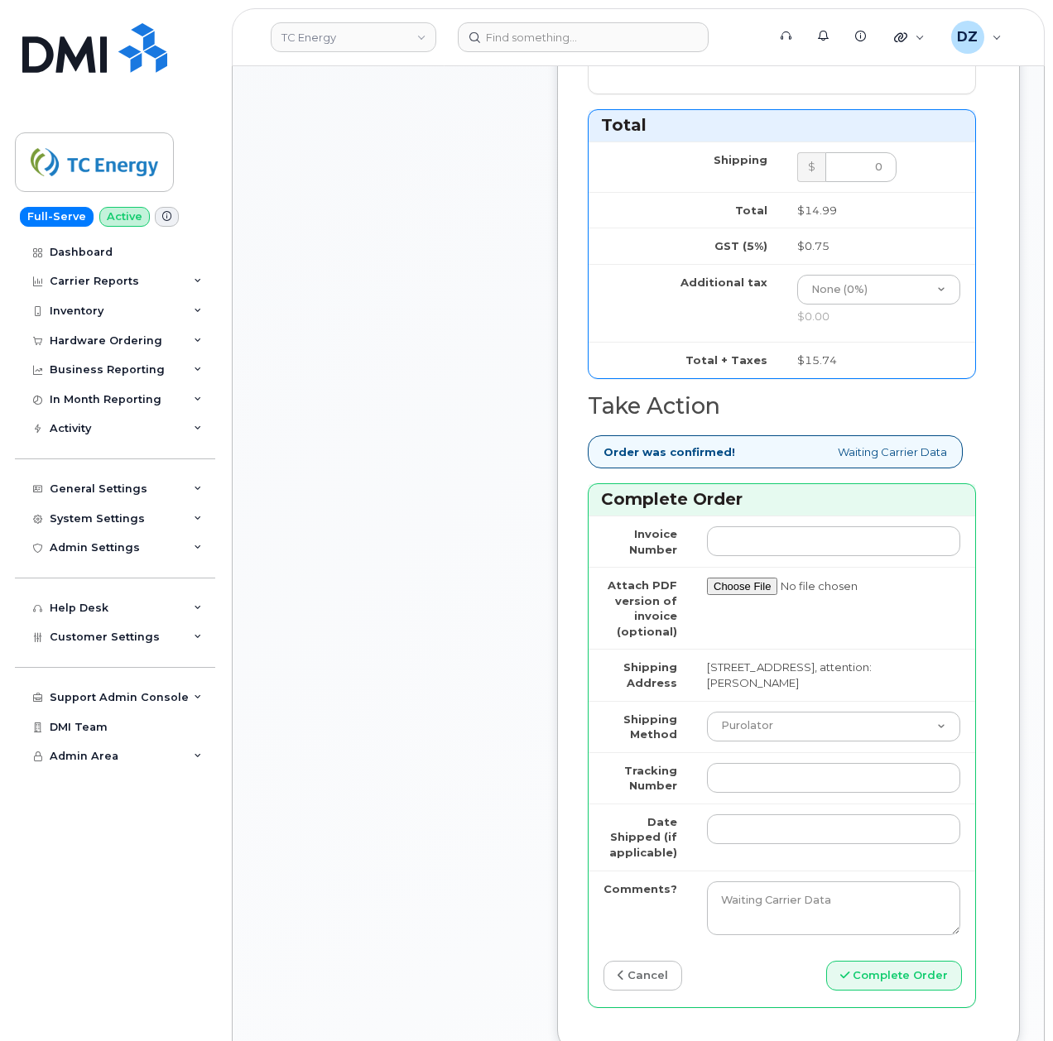
scroll to position [1324, 0]
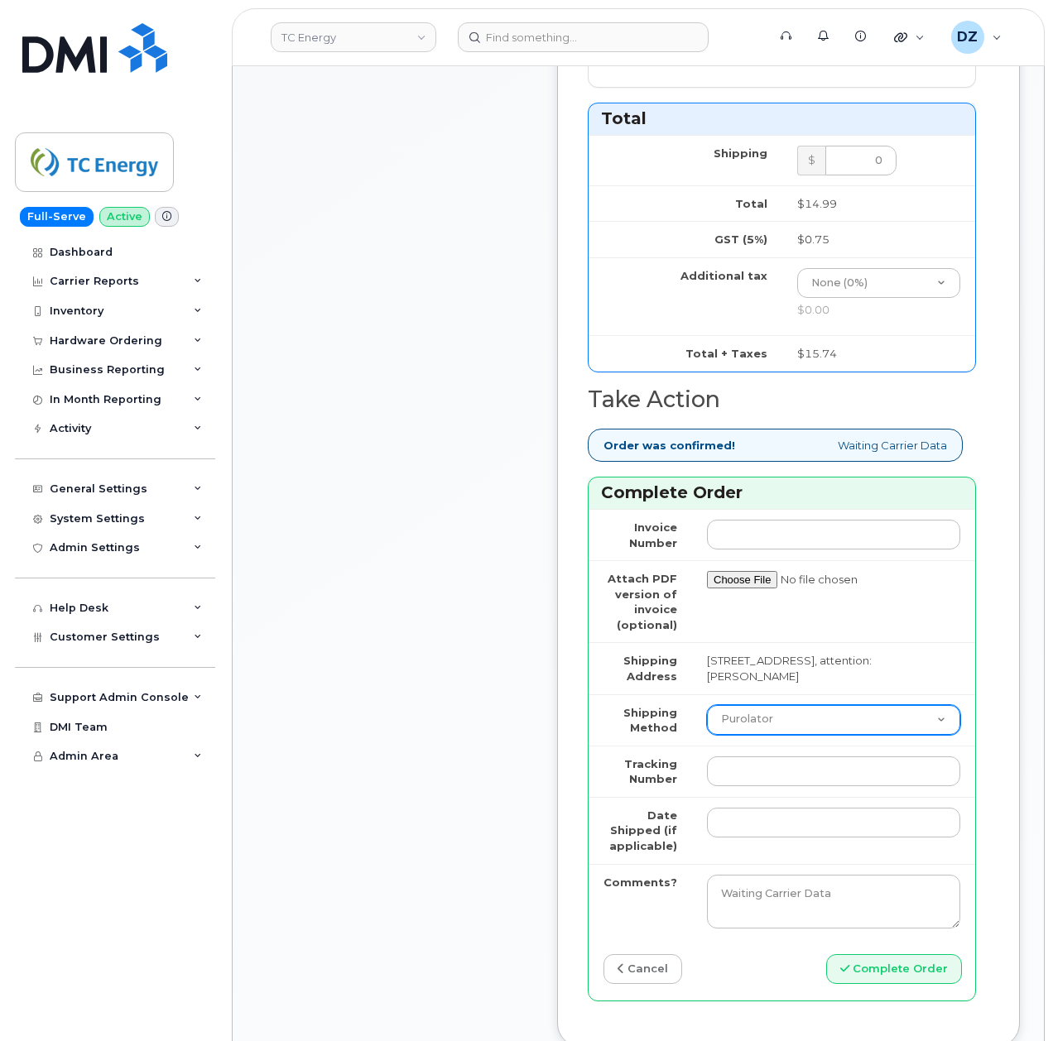
type input "89049032007208888800192786132089"
click at [751, 735] on select "Purolator UPS FedEx Canada Post Courier Other Drop Off Pick Up" at bounding box center [833, 720] width 253 height 30
select select "FedEx"
click at [707, 713] on select "Purolator UPS FedEx Canada Post Courier Other Drop Off Pick Up" at bounding box center [833, 720] width 253 height 30
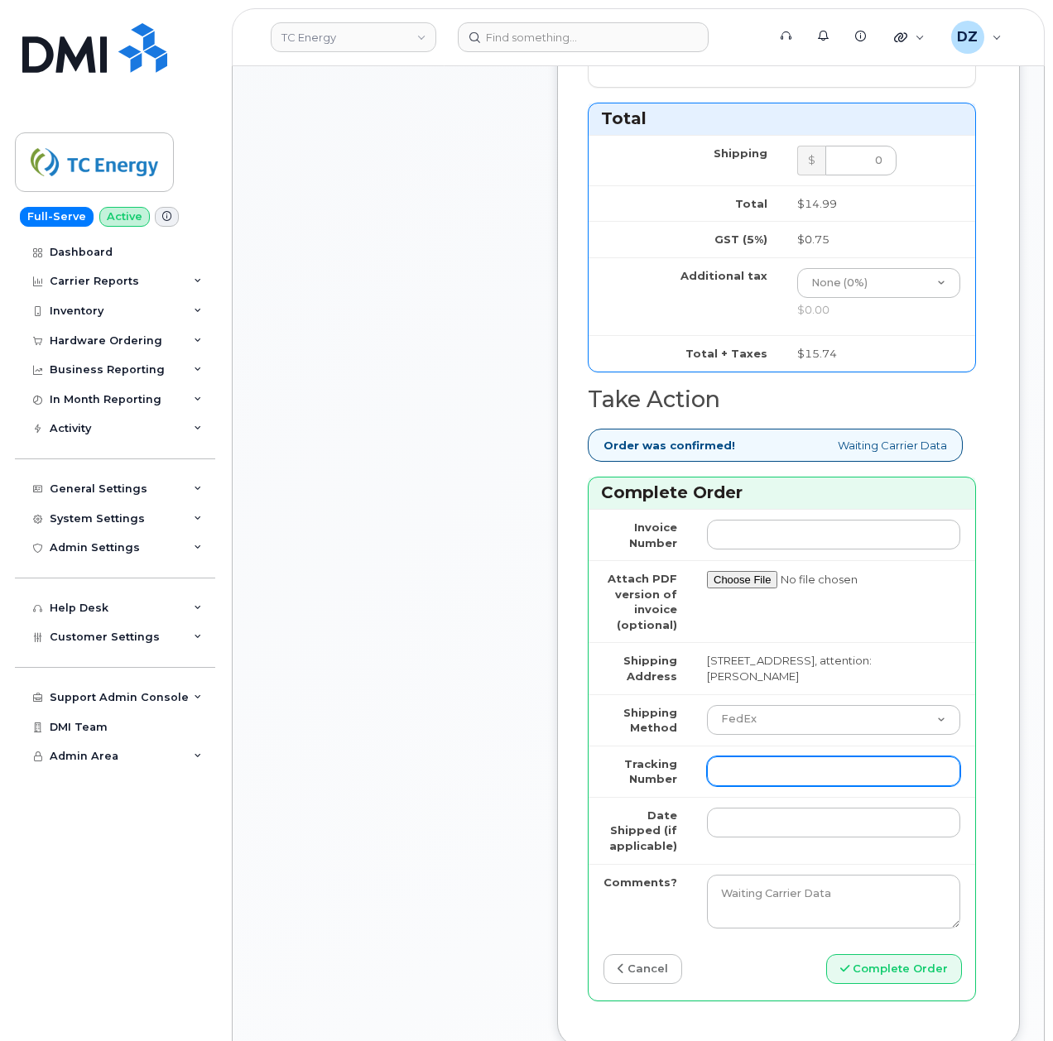
click at [783, 773] on input "Tracking Number" at bounding box center [833, 771] width 253 height 30
paste input "884152429862"
type input "884152429862"
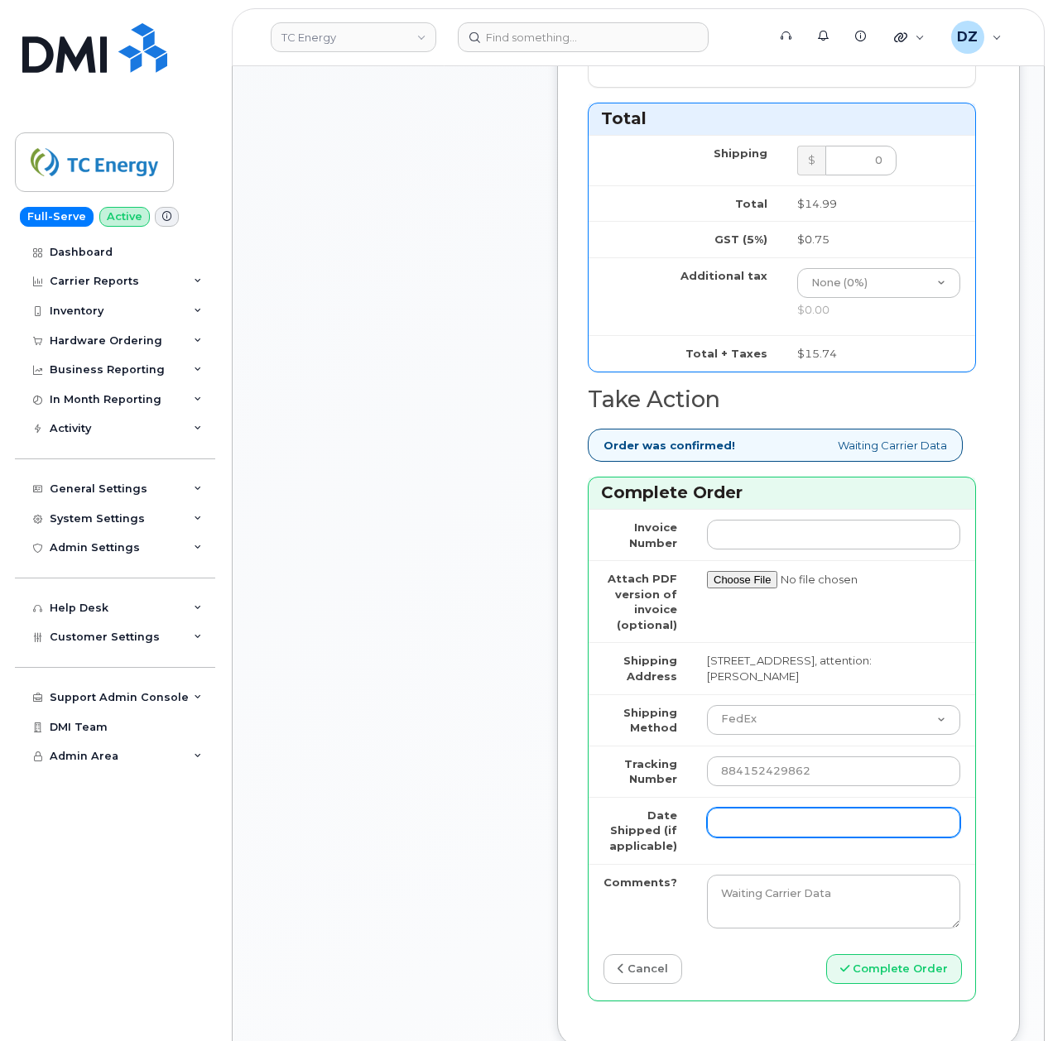
click at [779, 838] on input "Date Shipped (if applicable)" at bounding box center [833, 823] width 253 height 30
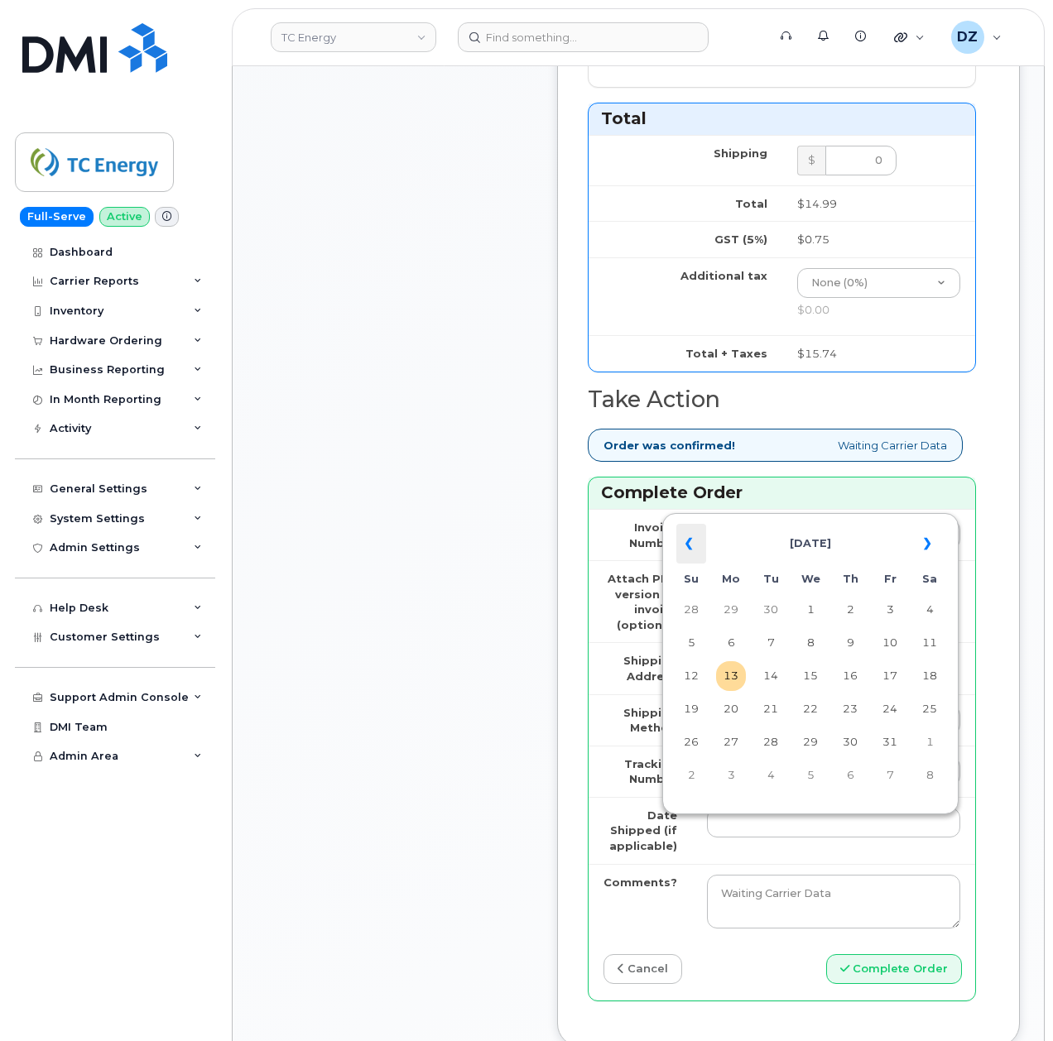
click at [683, 547] on th "«" at bounding box center [691, 544] width 30 height 40
click at [887, 612] on td "5" at bounding box center [890, 610] width 30 height 30
type input "2025-09-05"
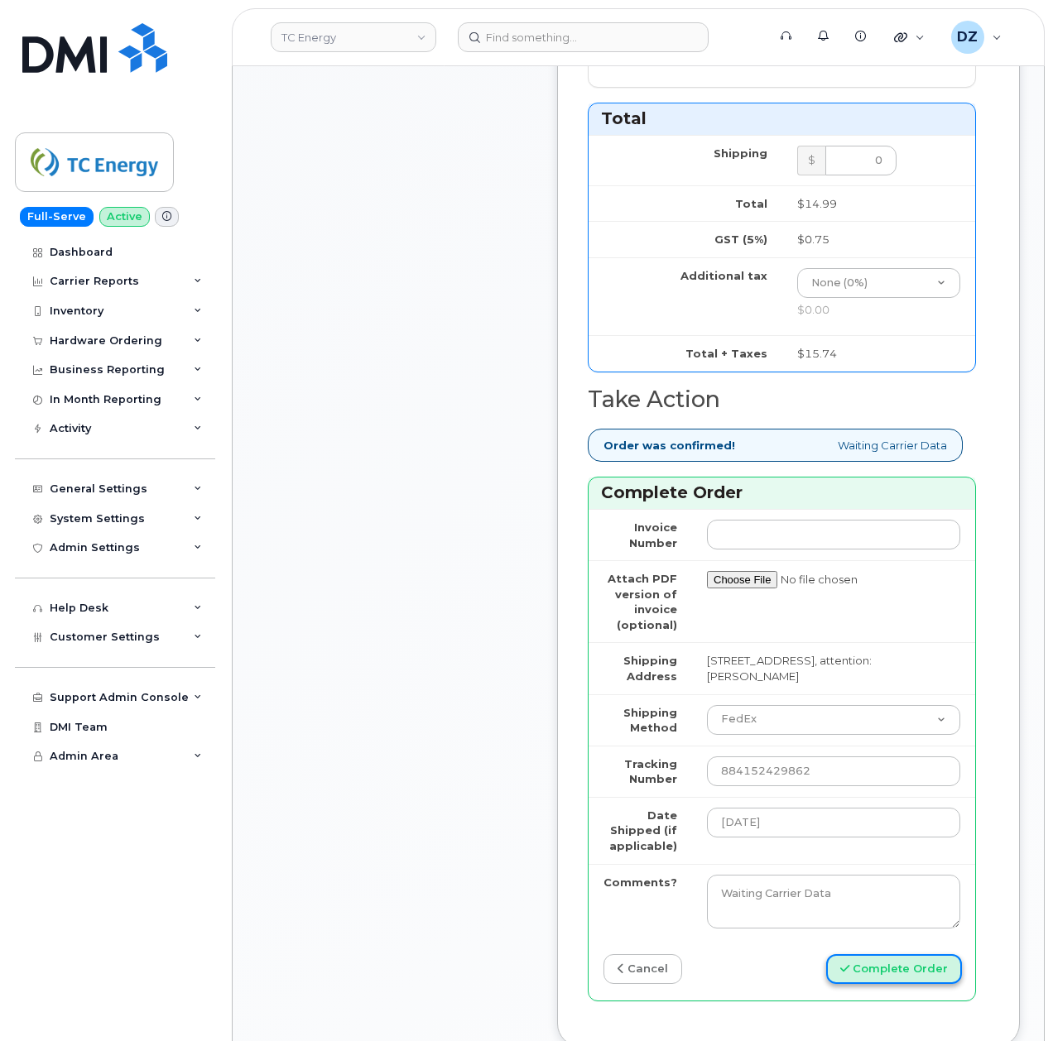
click at [871, 971] on button "Complete Order" at bounding box center [894, 969] width 136 height 31
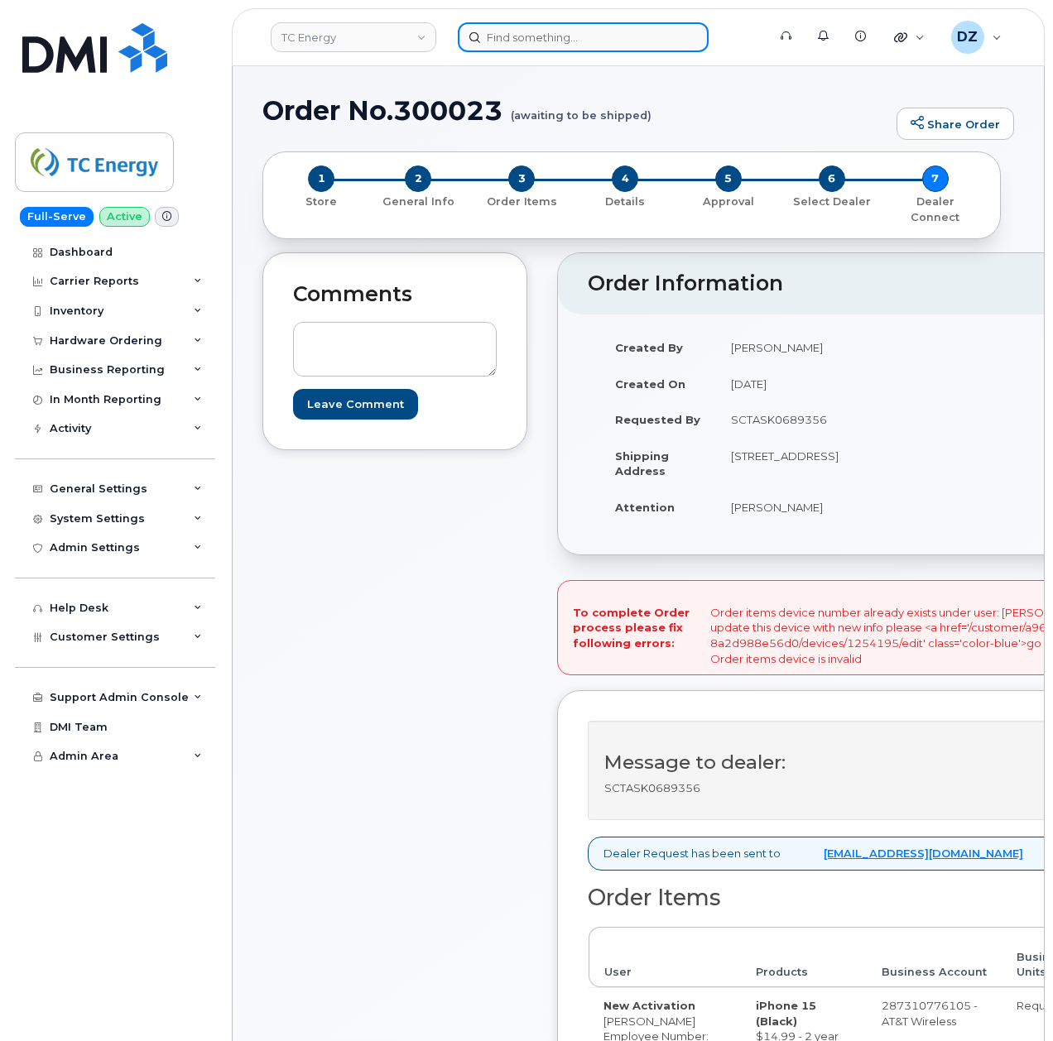
click at [534, 30] on input at bounding box center [583, 37] width 251 height 30
paste input "[PHONE_NUMBER]"
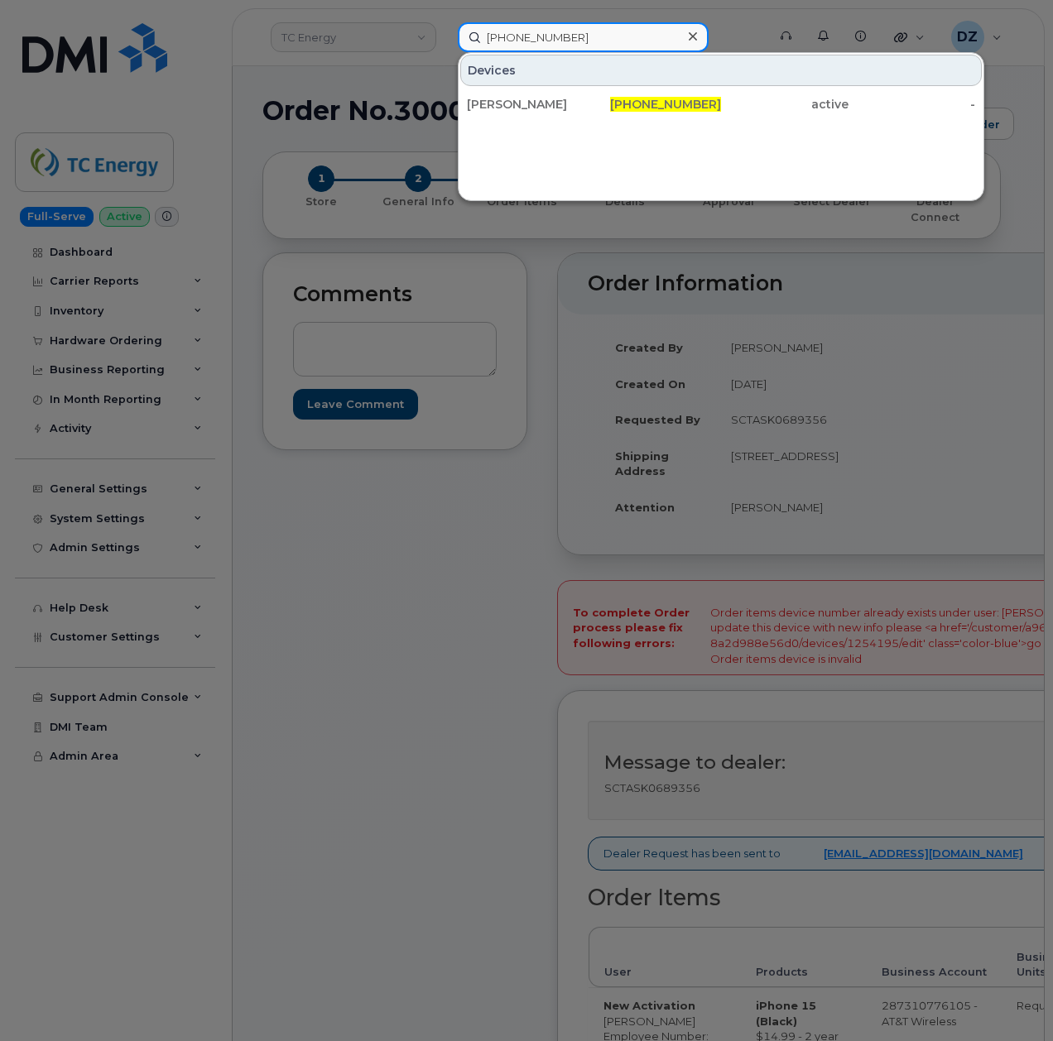
type input "[PHONE_NUMBER]"
click at [435, 561] on div at bounding box center [526, 520] width 1053 height 1041
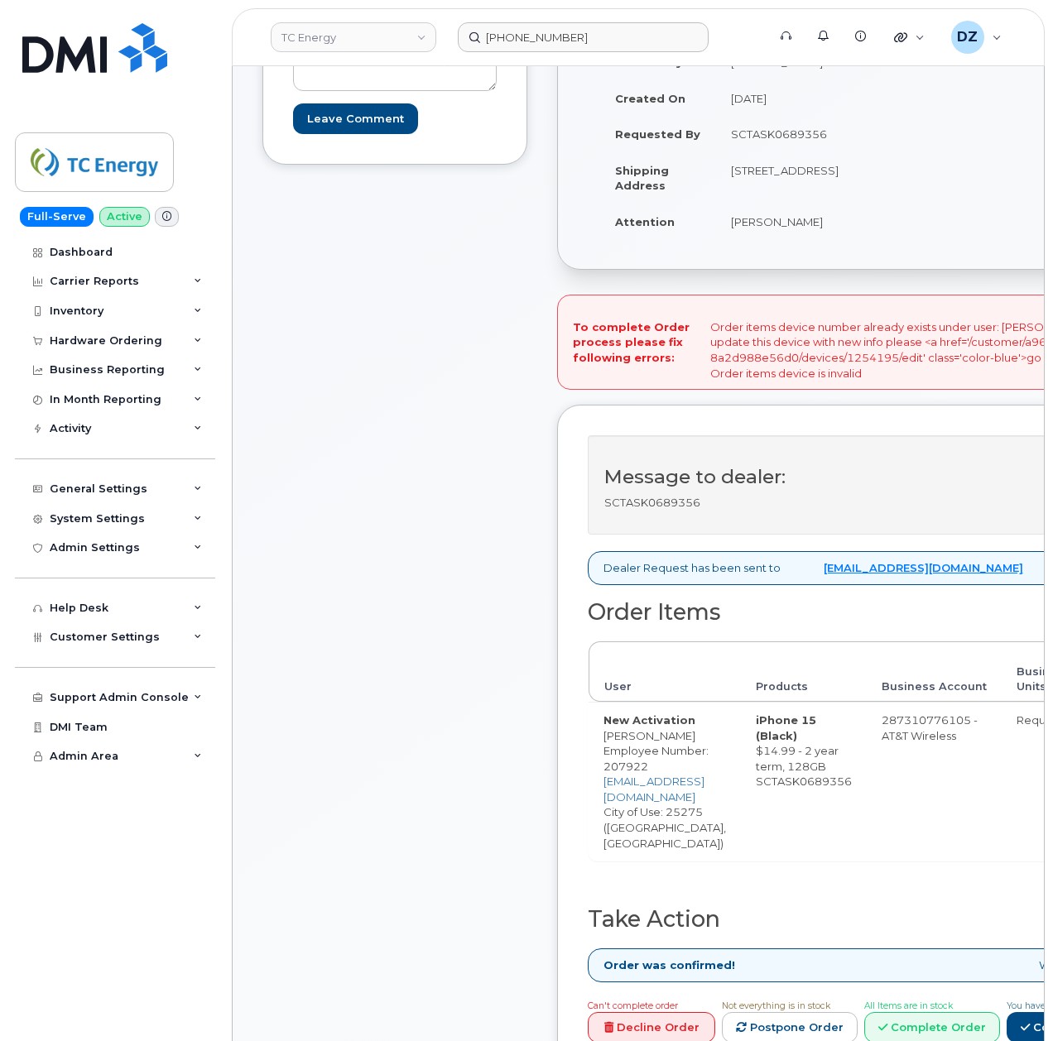
scroll to position [551, 0]
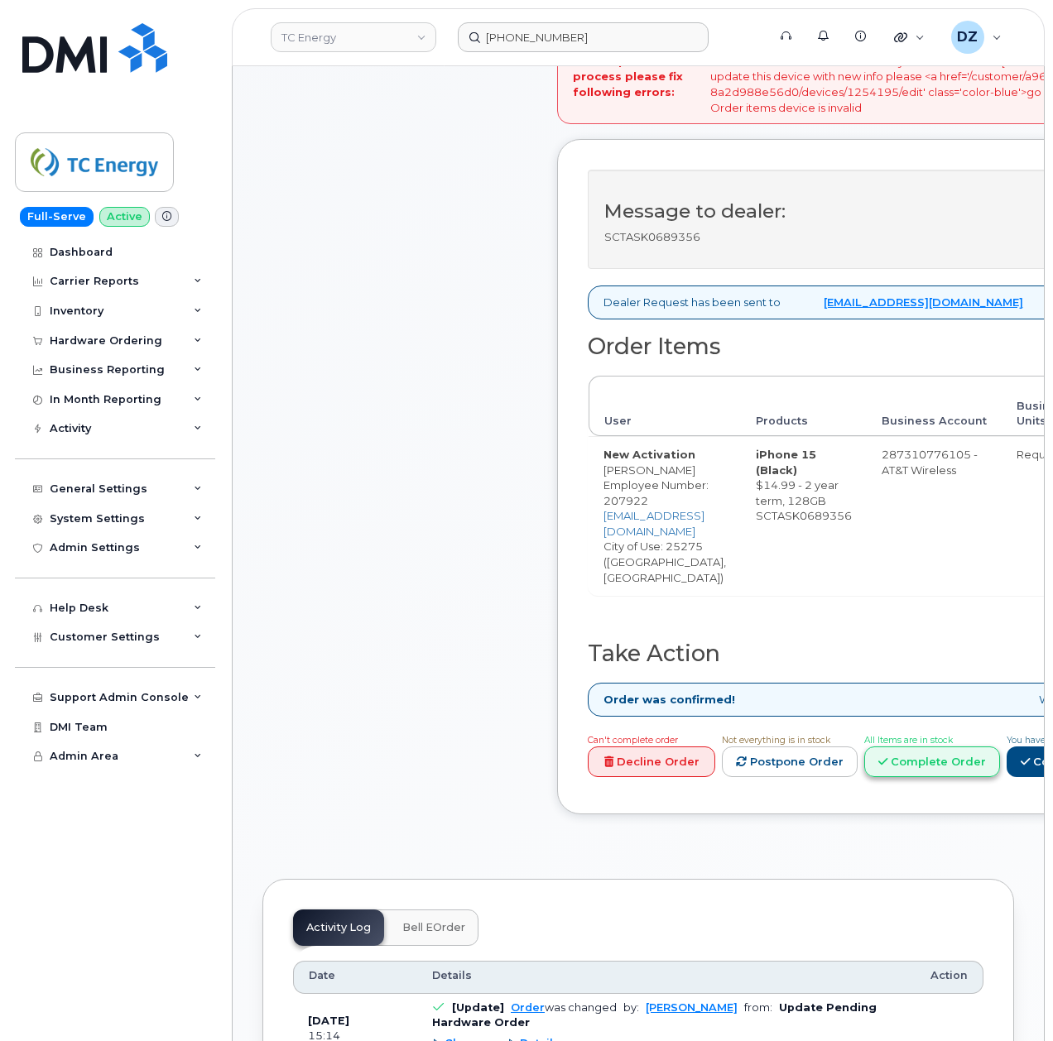
click at [958, 747] on link "Complete Order" at bounding box center [932, 762] width 136 height 31
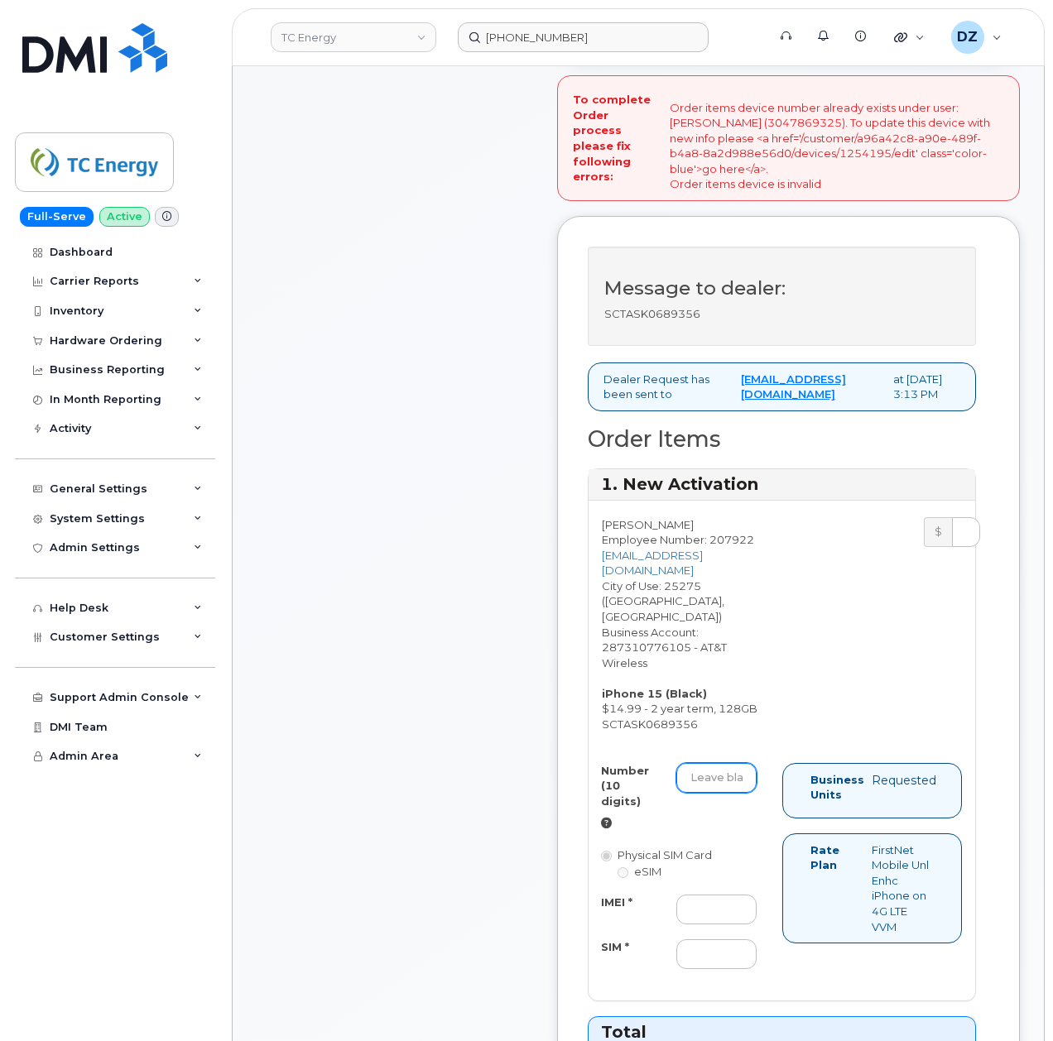
drag, startPoint x: 712, startPoint y: 788, endPoint x: 723, endPoint y: 791, distance: 11.3
click at [712, 788] on input "Number (10 digits)" at bounding box center [716, 778] width 80 height 30
paste input "[PHONE_NUMBER]"
type input "3047869325"
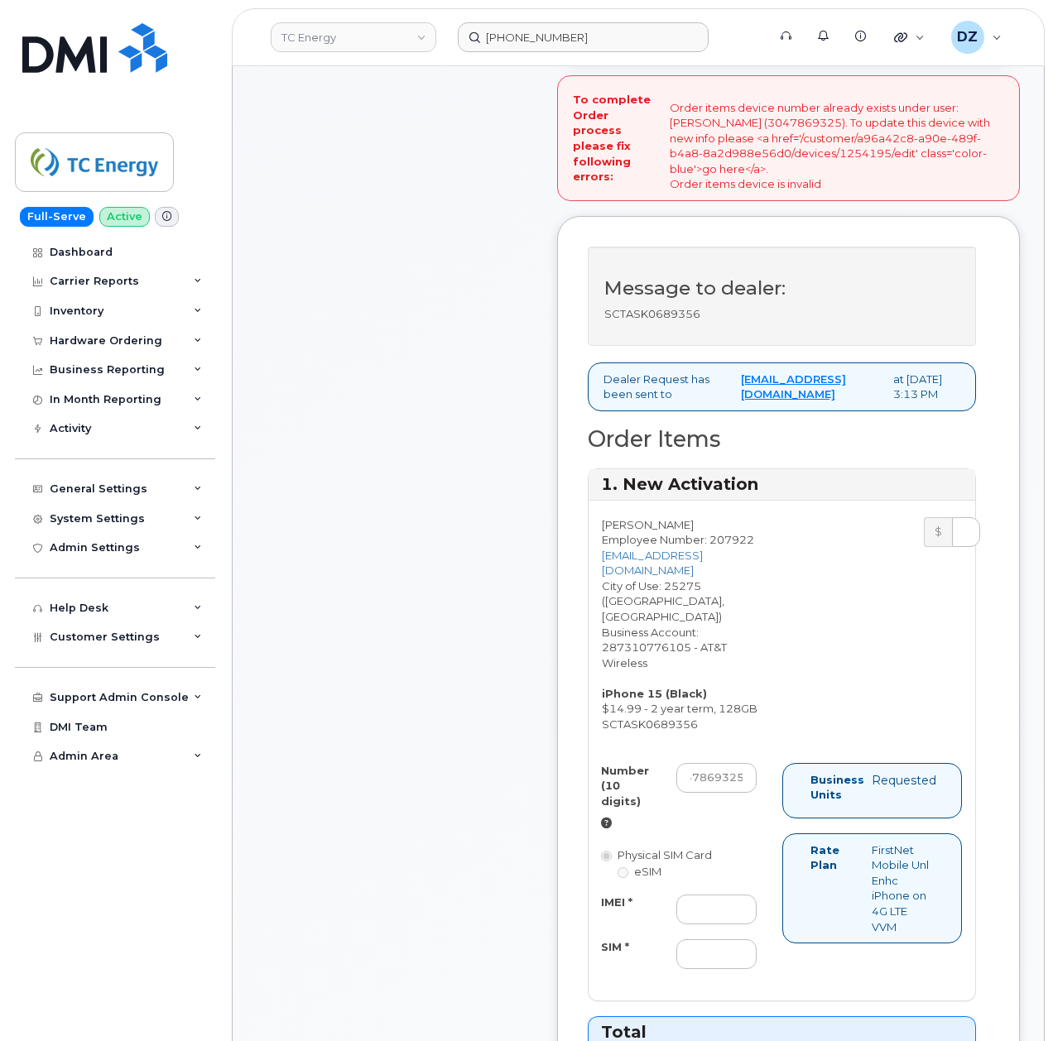
scroll to position [0, 0]
click at [703, 898] on input "IMEI *" at bounding box center [716, 910] width 80 height 30
paste input "357397891604893"
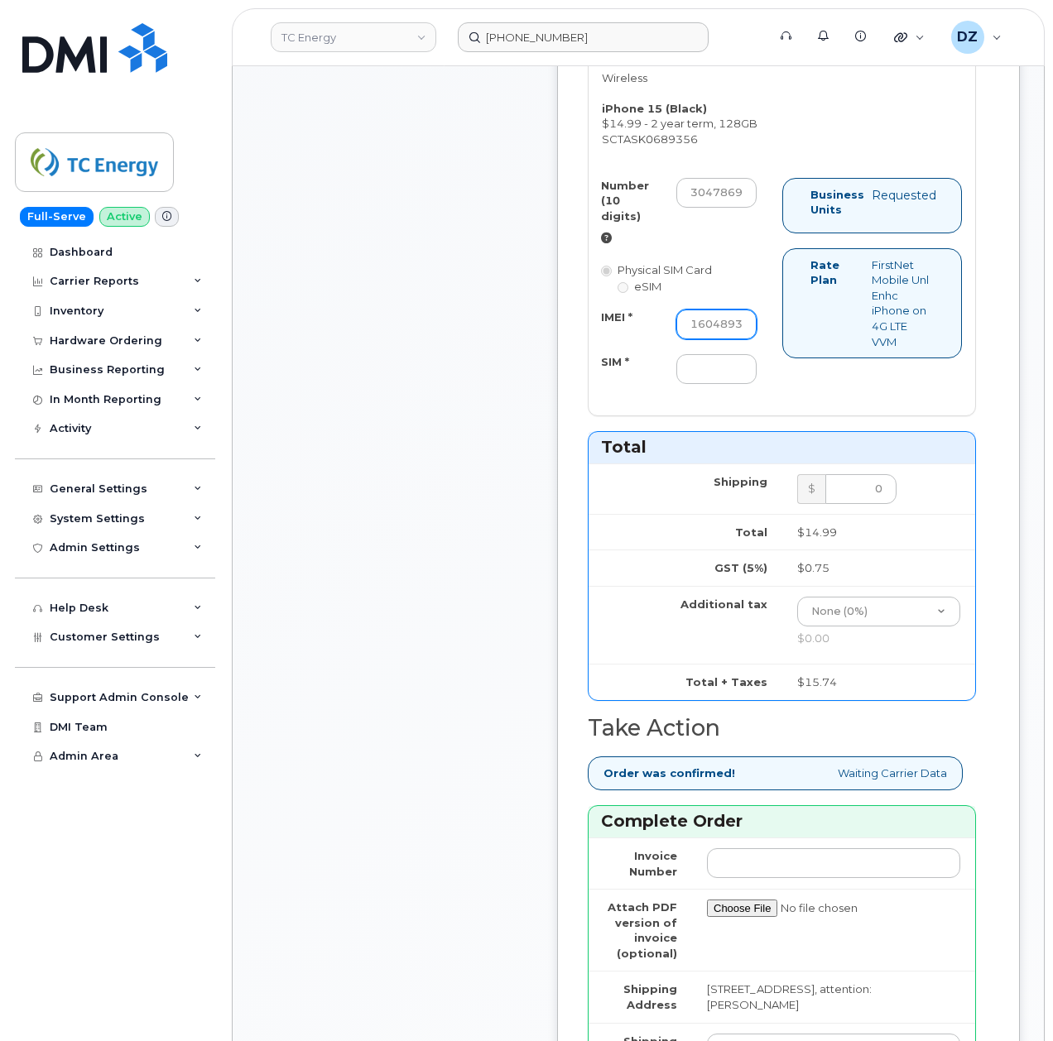
scroll to position [1544, 0]
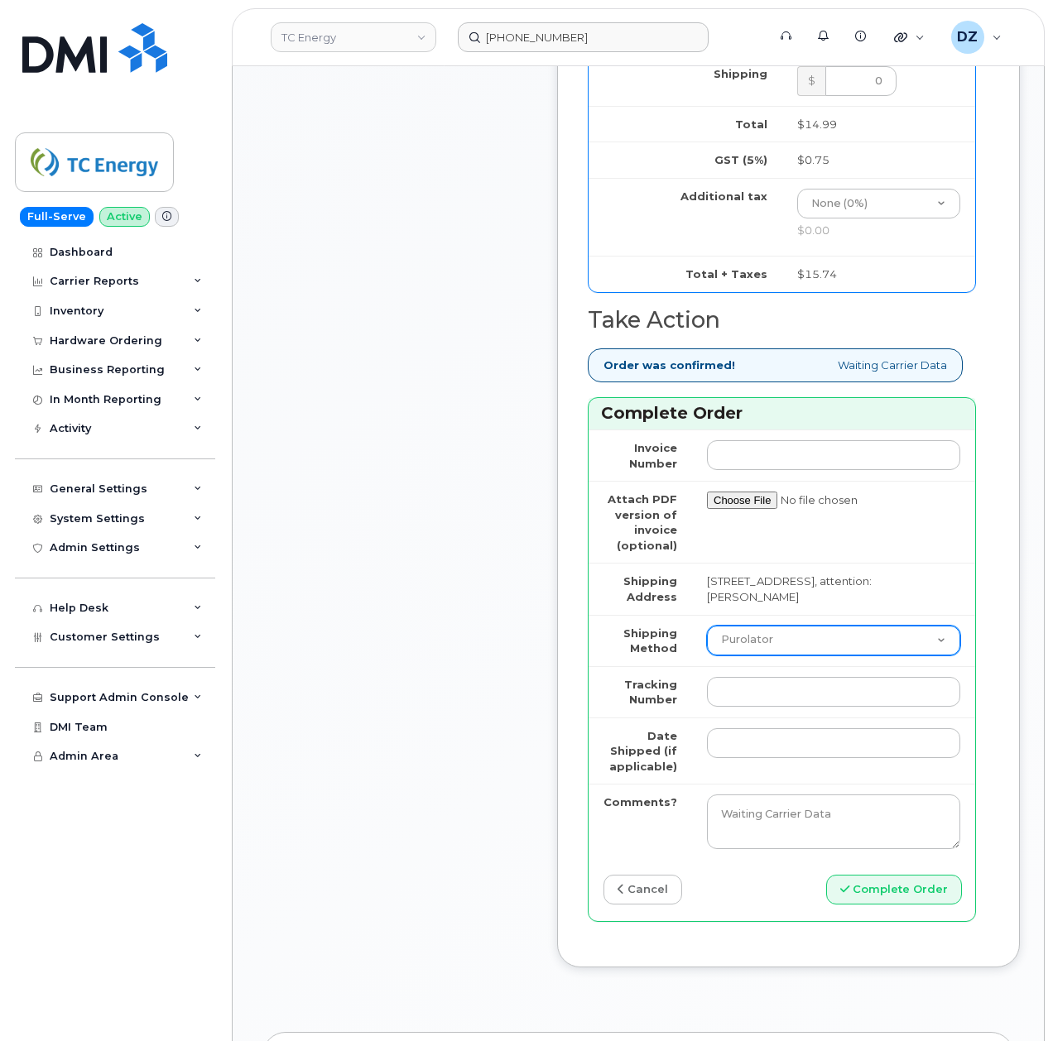
type input "357397891604893"
click at [756, 642] on select "Purolator UPS FedEx Canada Post Courier Other Drop Off Pick Up" at bounding box center [833, 641] width 253 height 30
select select "FedEx"
click at [707, 633] on select "Purolator UPS FedEx Canada Post Courier Other Drop Off Pick Up" at bounding box center [833, 641] width 253 height 30
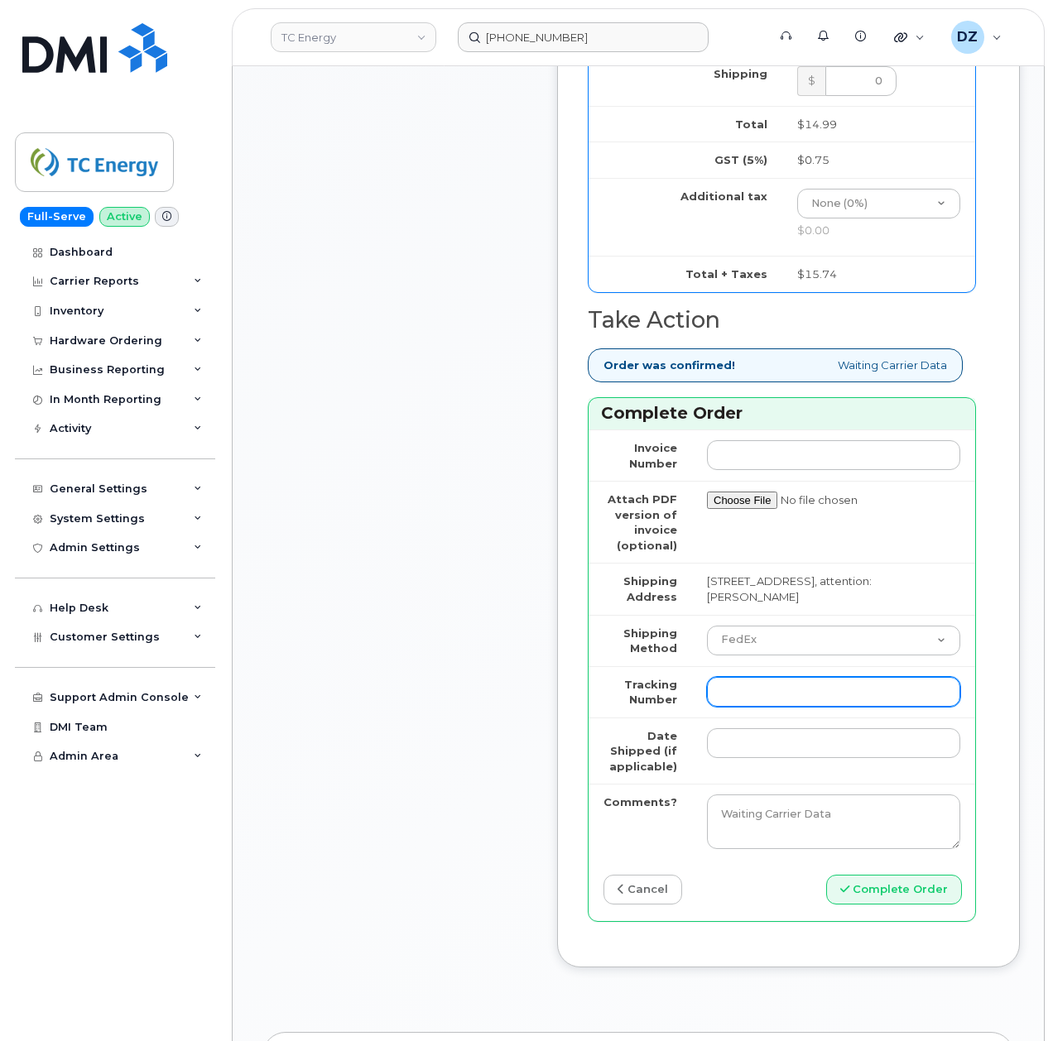
click at [738, 693] on input "Tracking Number" at bounding box center [833, 692] width 253 height 30
paste input "884152429862"
type input "884152429862"
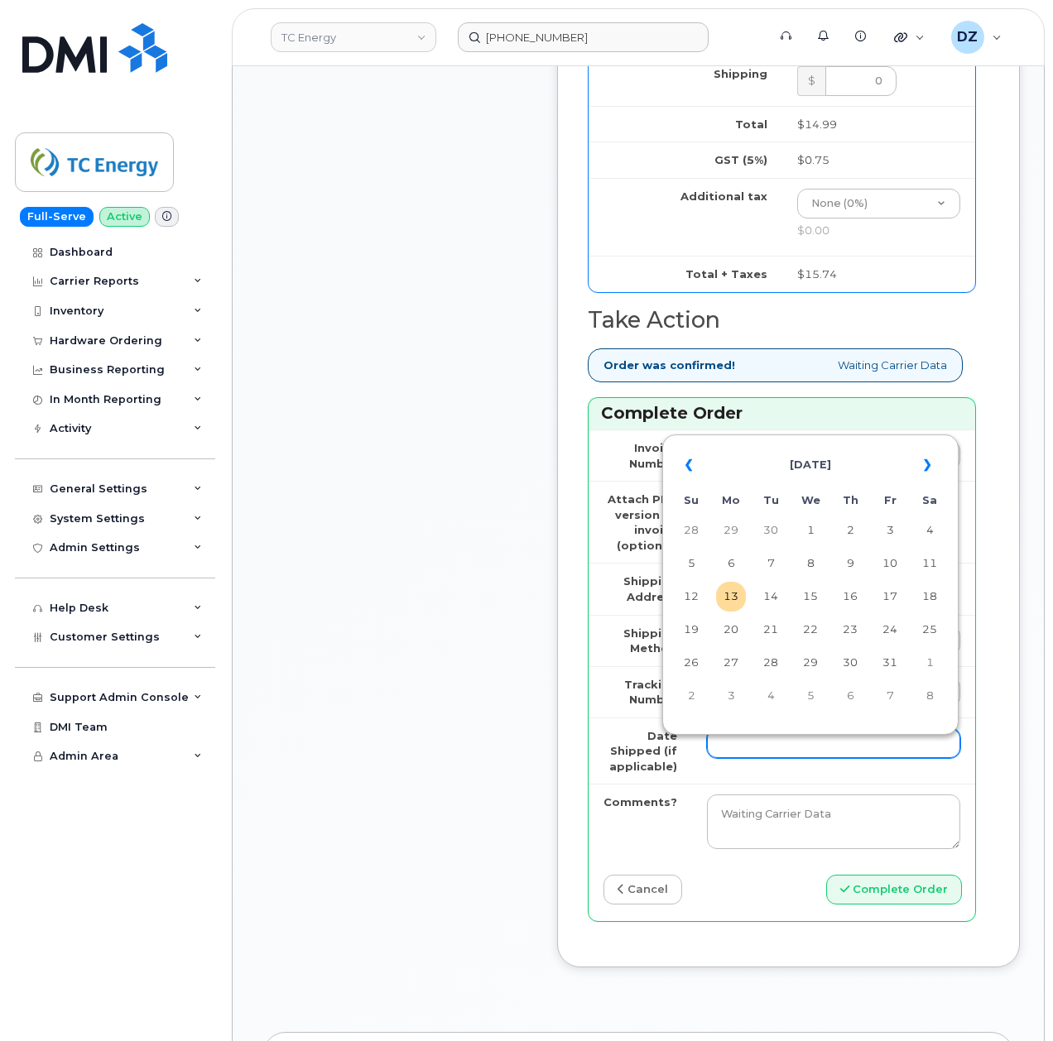
click at [737, 750] on input "Date Shipped (if applicable)" at bounding box center [833, 743] width 253 height 30
click at [699, 461] on th "«" at bounding box center [691, 465] width 30 height 40
click at [888, 531] on td "5" at bounding box center [890, 531] width 30 height 30
type input "2025-09-05"
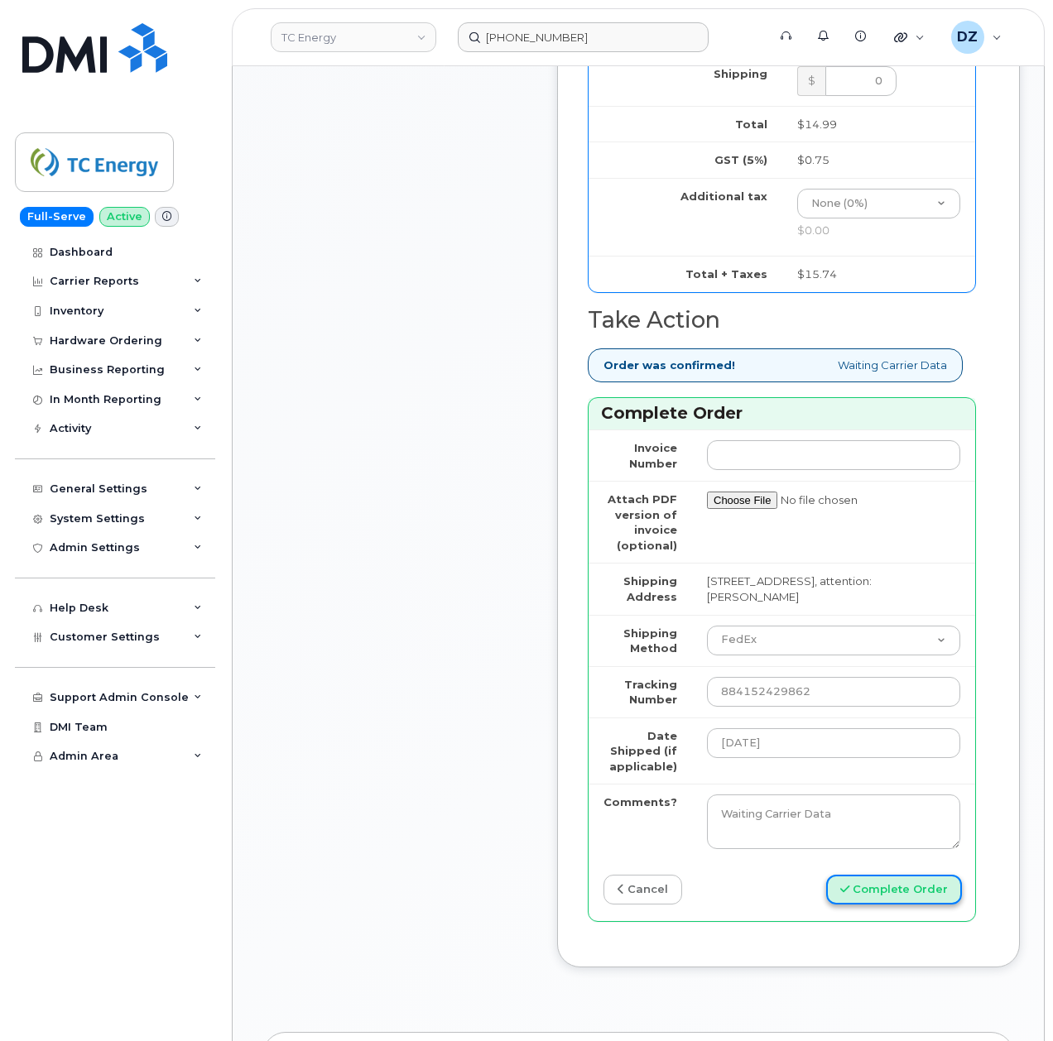
click at [876, 894] on button "Complete Order" at bounding box center [894, 890] width 136 height 31
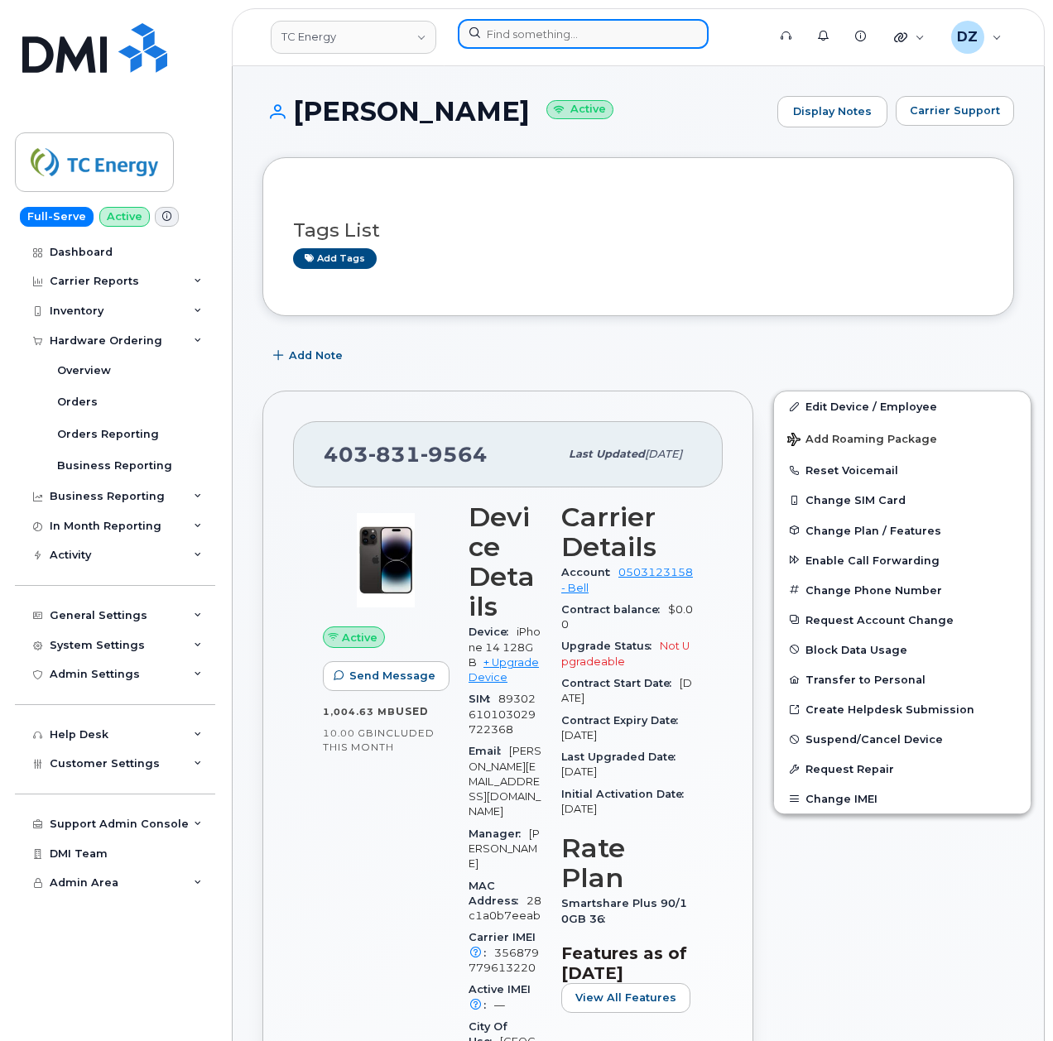
click at [511, 31] on input at bounding box center [583, 34] width 251 height 30
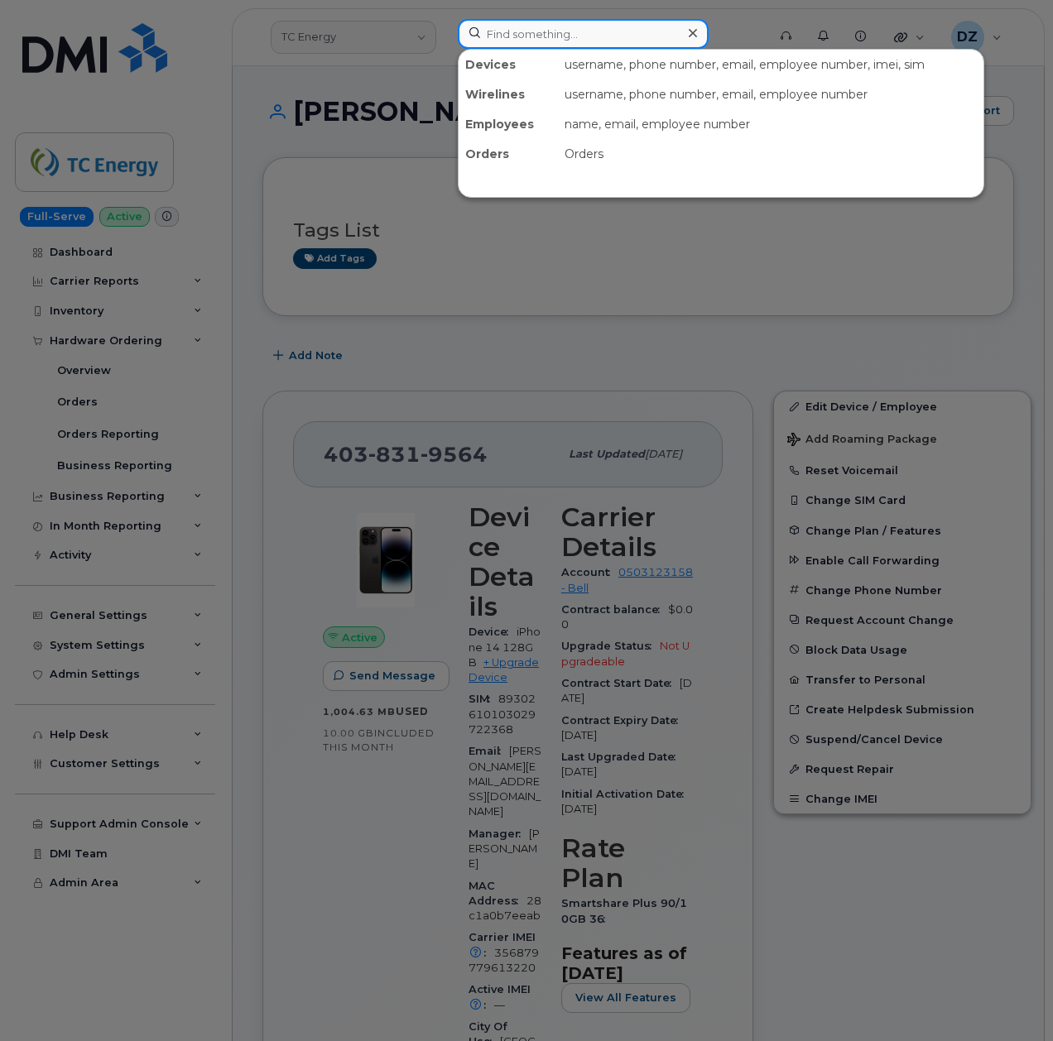
paste input "[PHONE_NUMBER]"
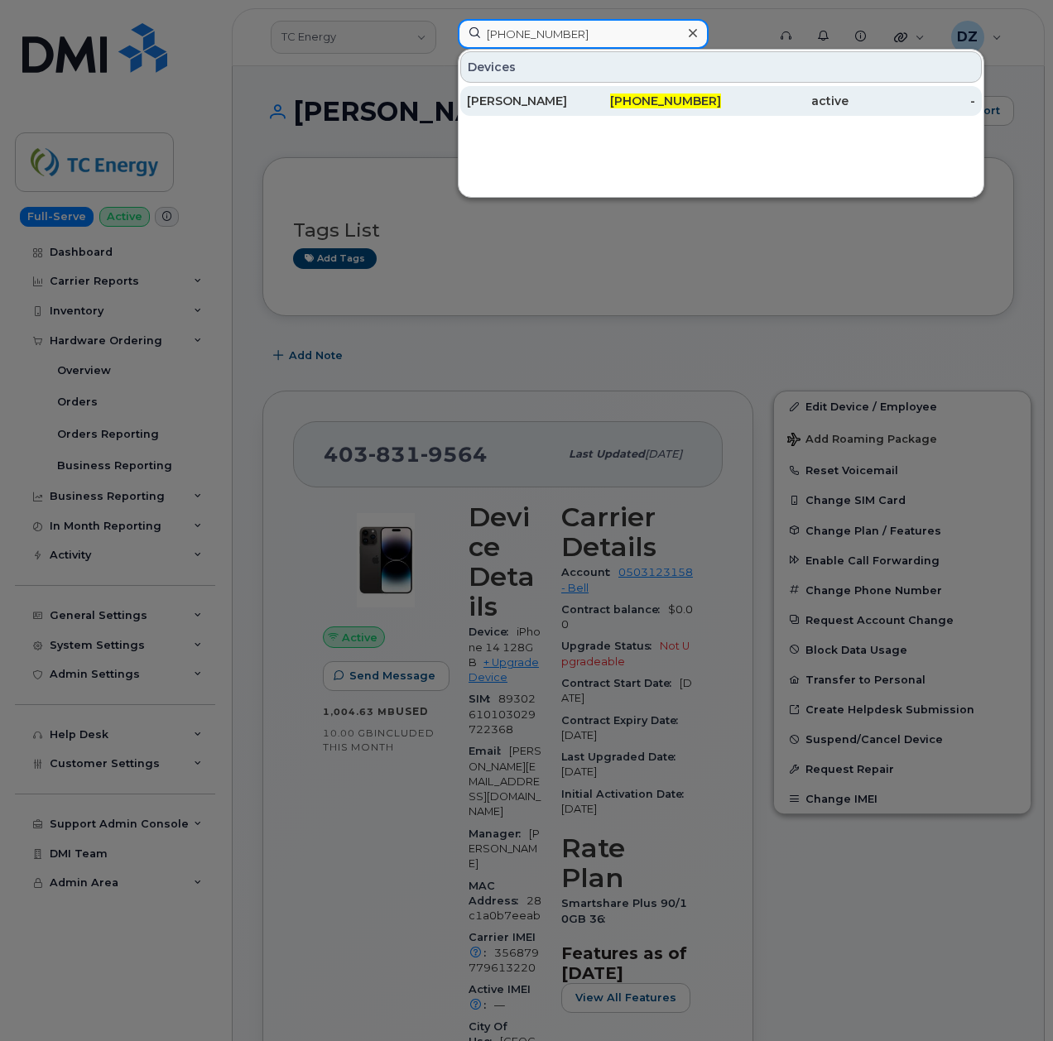
type input "[PHONE_NUMBER]"
click at [679, 98] on span "[PHONE_NUMBER]" at bounding box center [665, 101] width 111 height 15
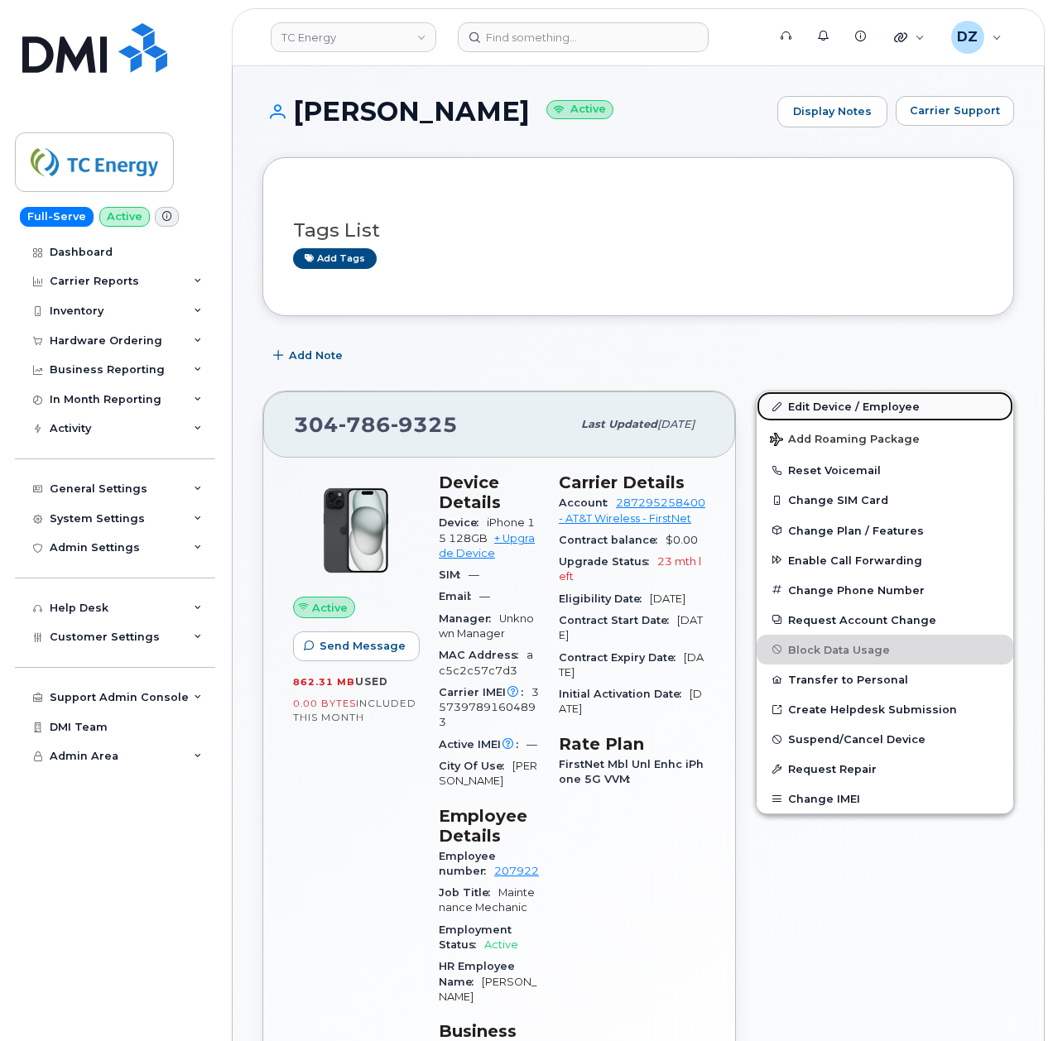
click at [843, 411] on link "Edit Device / Employee" at bounding box center [884, 406] width 257 height 30
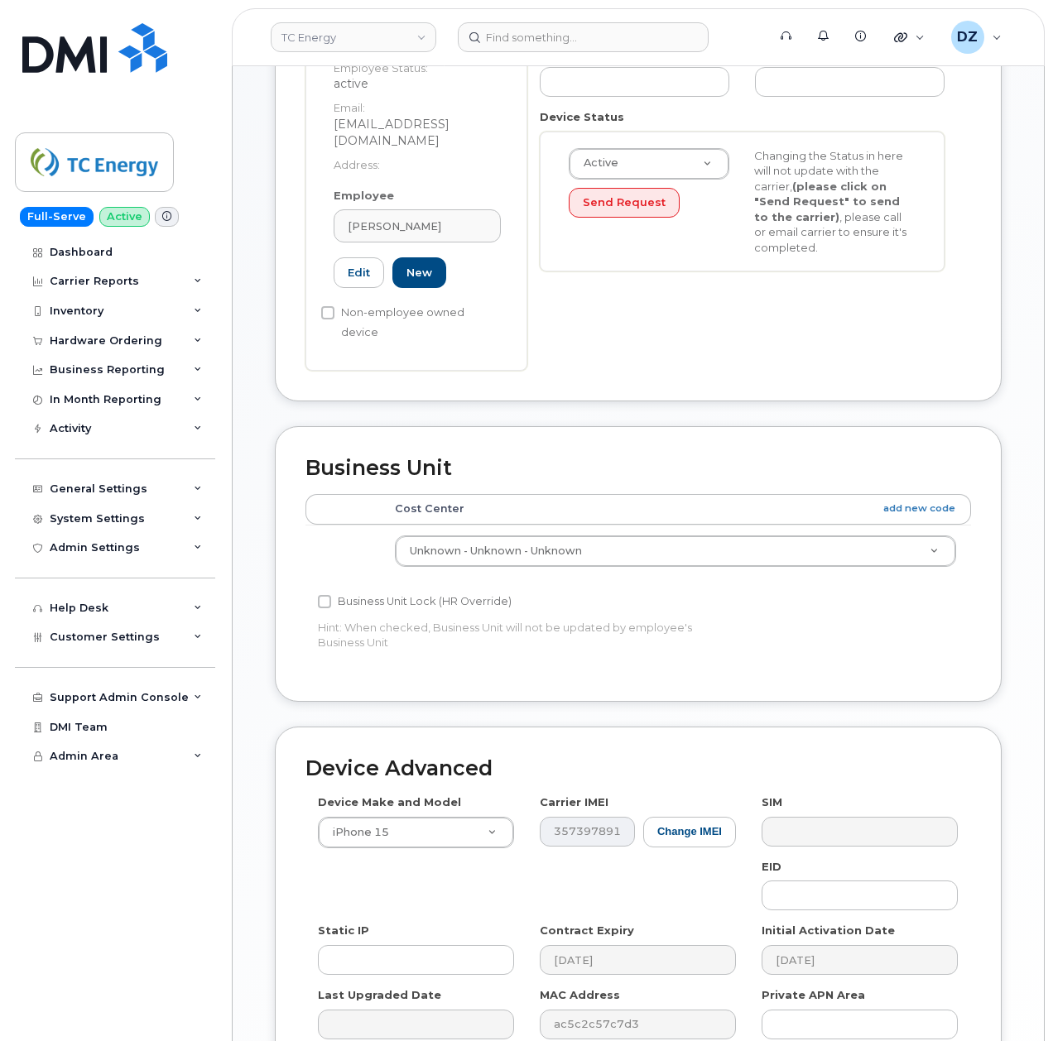
scroll to position [516, 0]
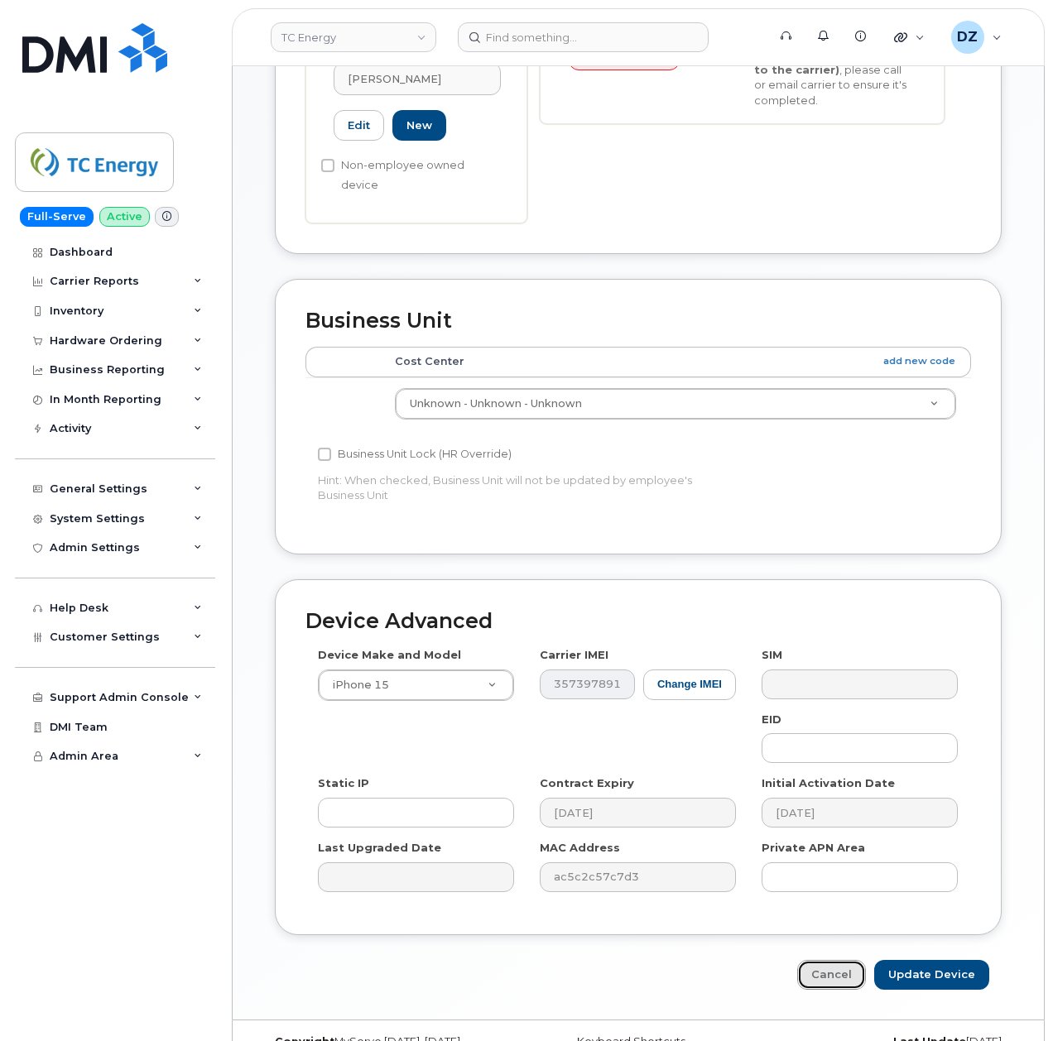
click at [825, 960] on link "Cancel" at bounding box center [831, 975] width 69 height 31
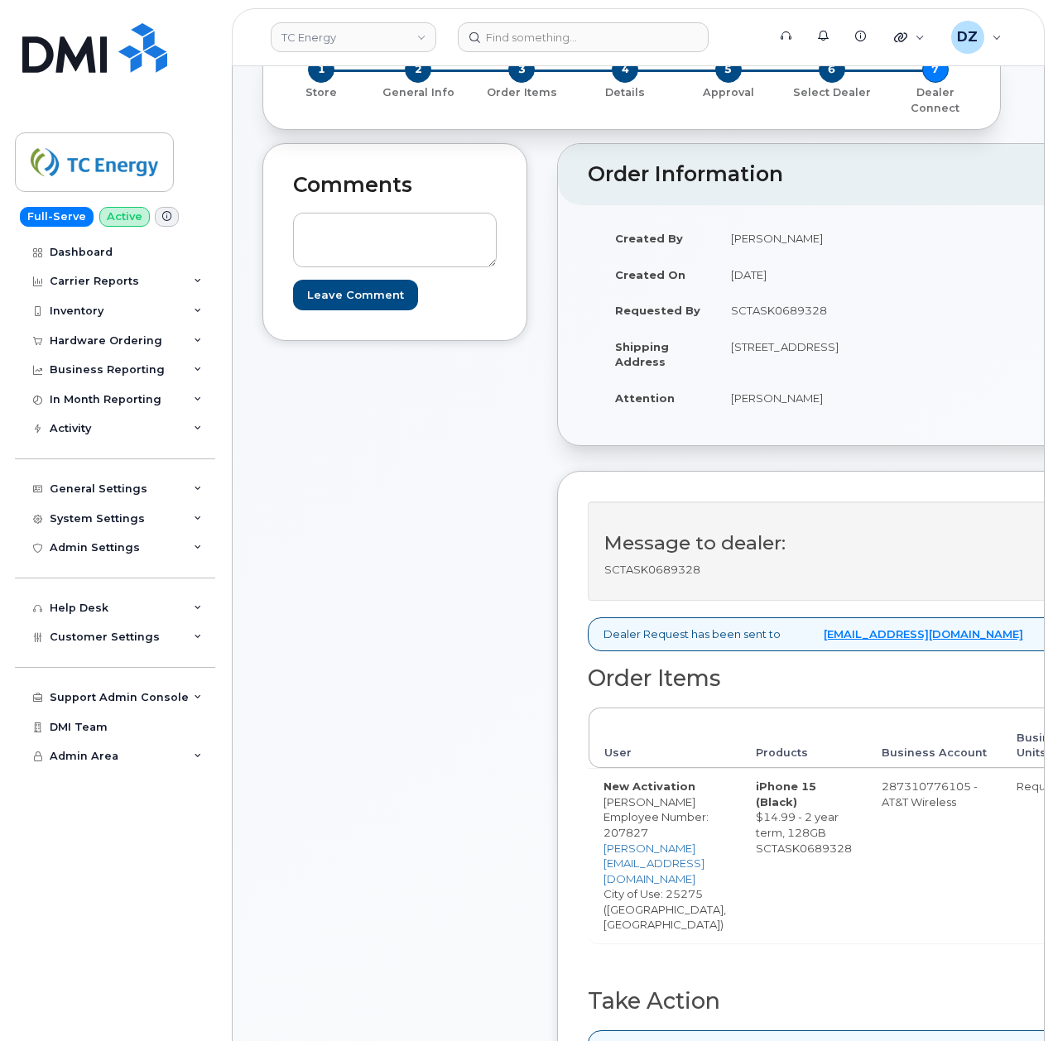
scroll to position [331, 0]
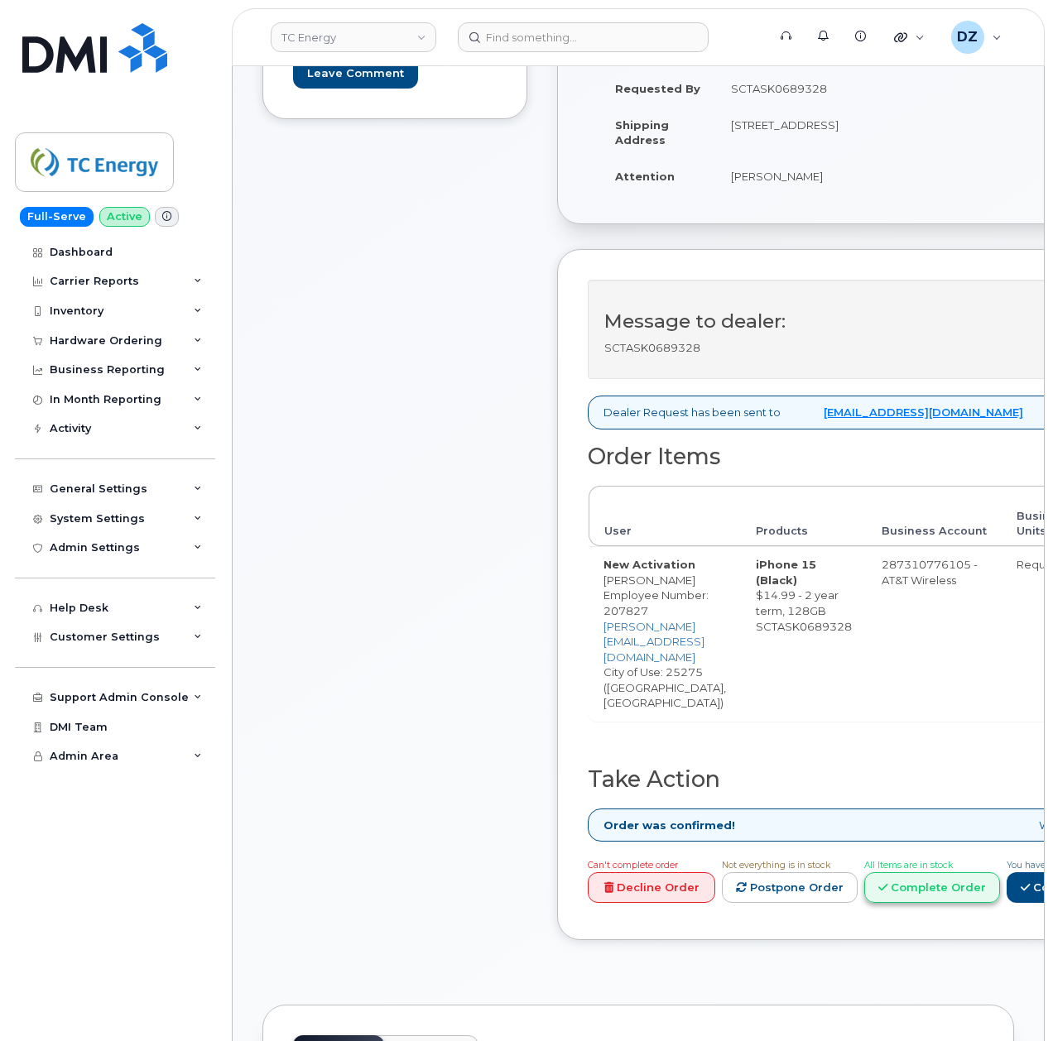
click at [965, 872] on link "Complete Order" at bounding box center [932, 887] width 136 height 31
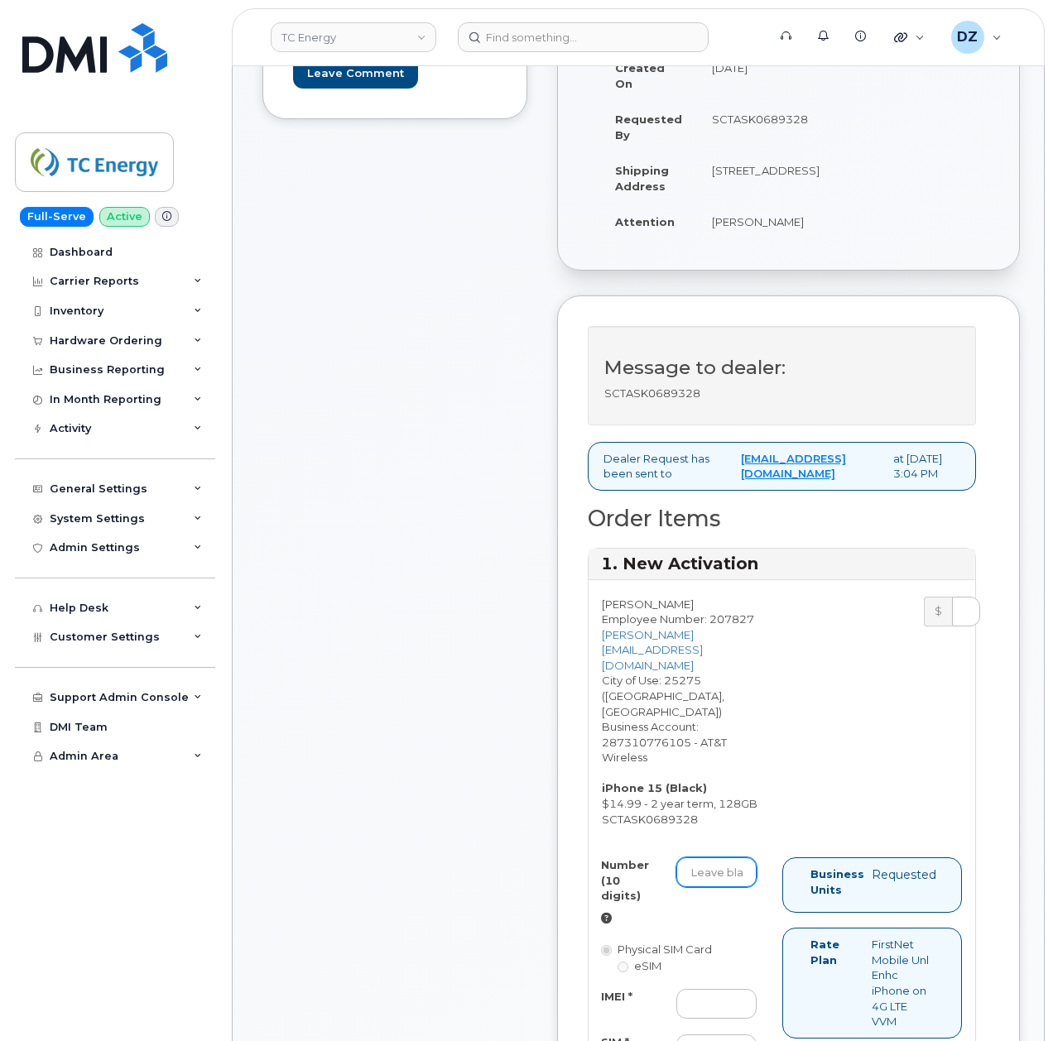
click at [712, 868] on input "Number (10 digits)" at bounding box center [716, 872] width 80 height 30
paste input "304-786-9193"
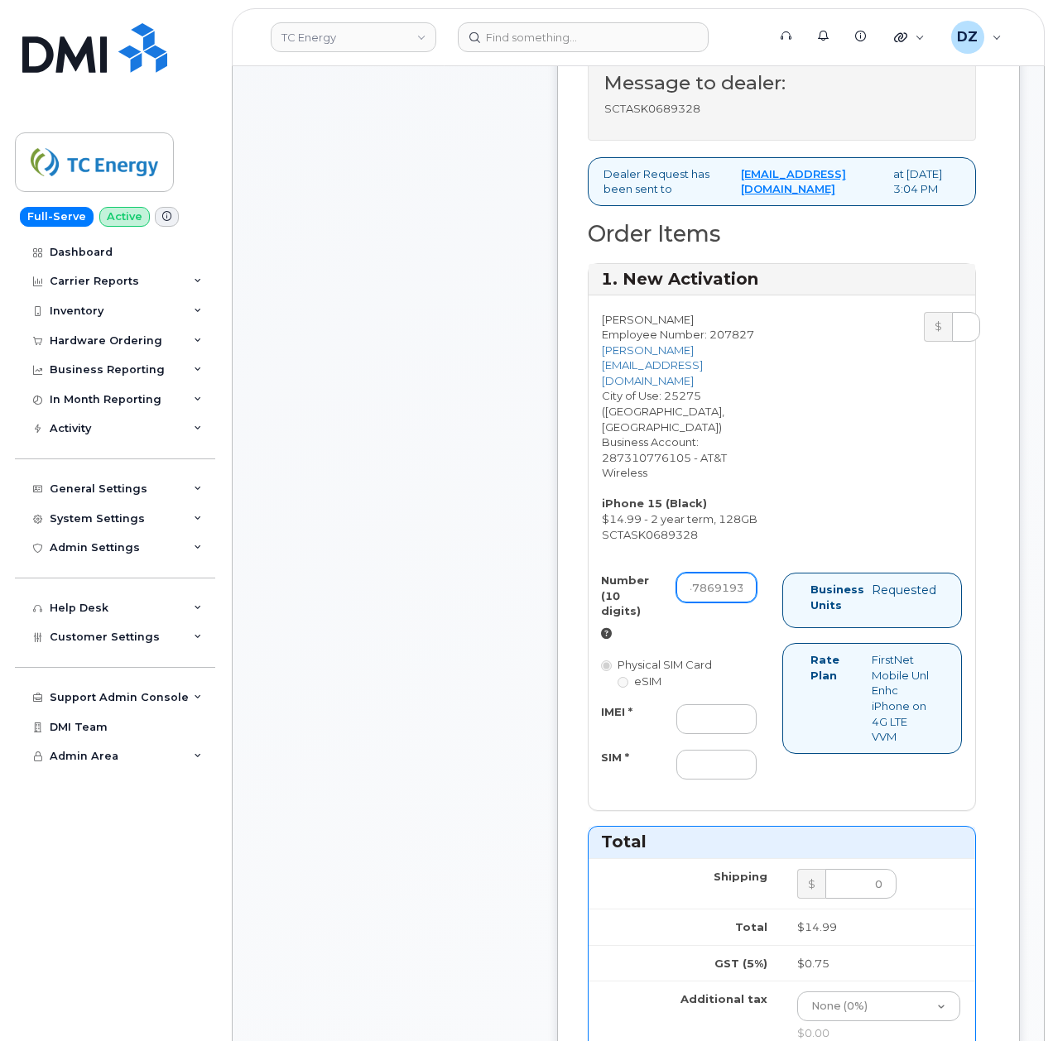
scroll to position [772, 0]
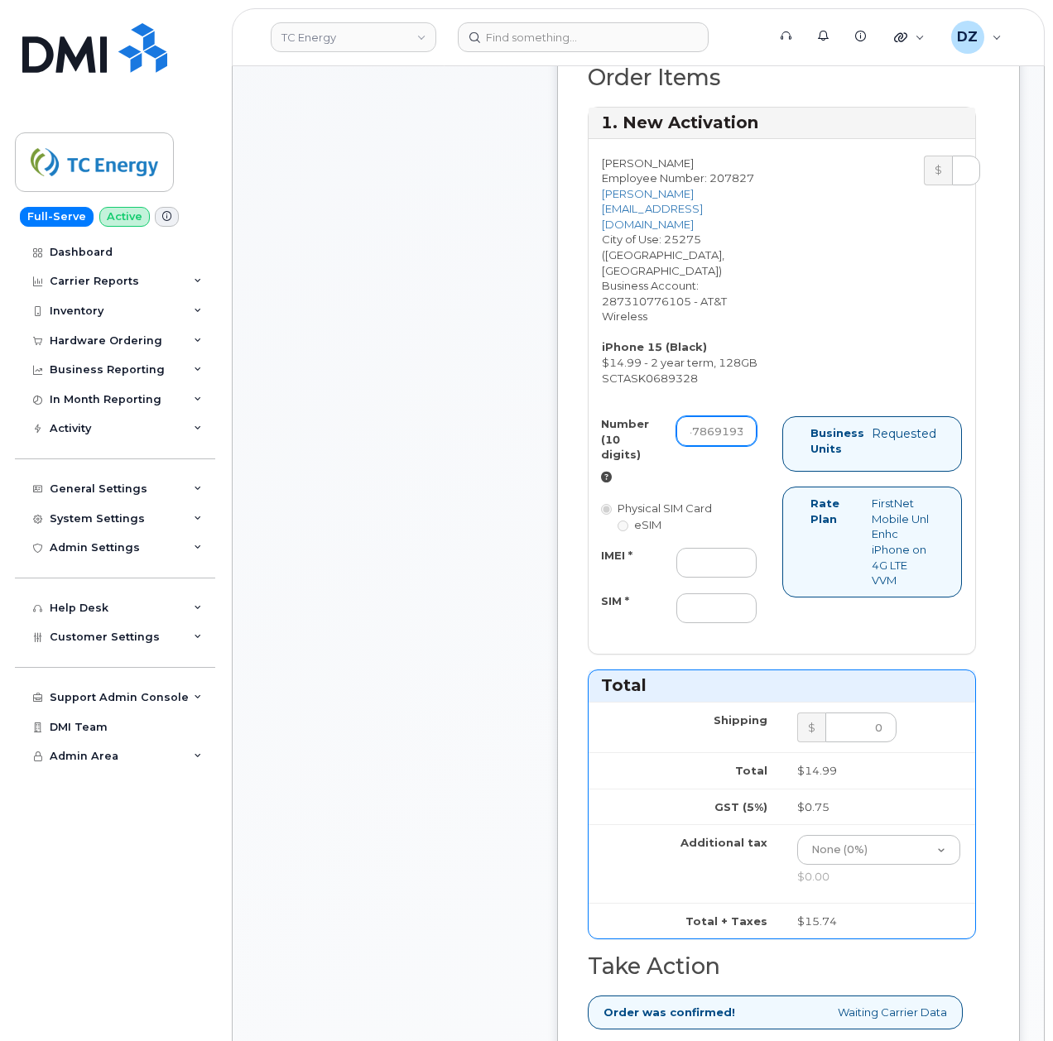
type input "3047869193"
click at [712, 548] on input "IMEI *" at bounding box center [716, 563] width 80 height 30
paste input "357397891599093"
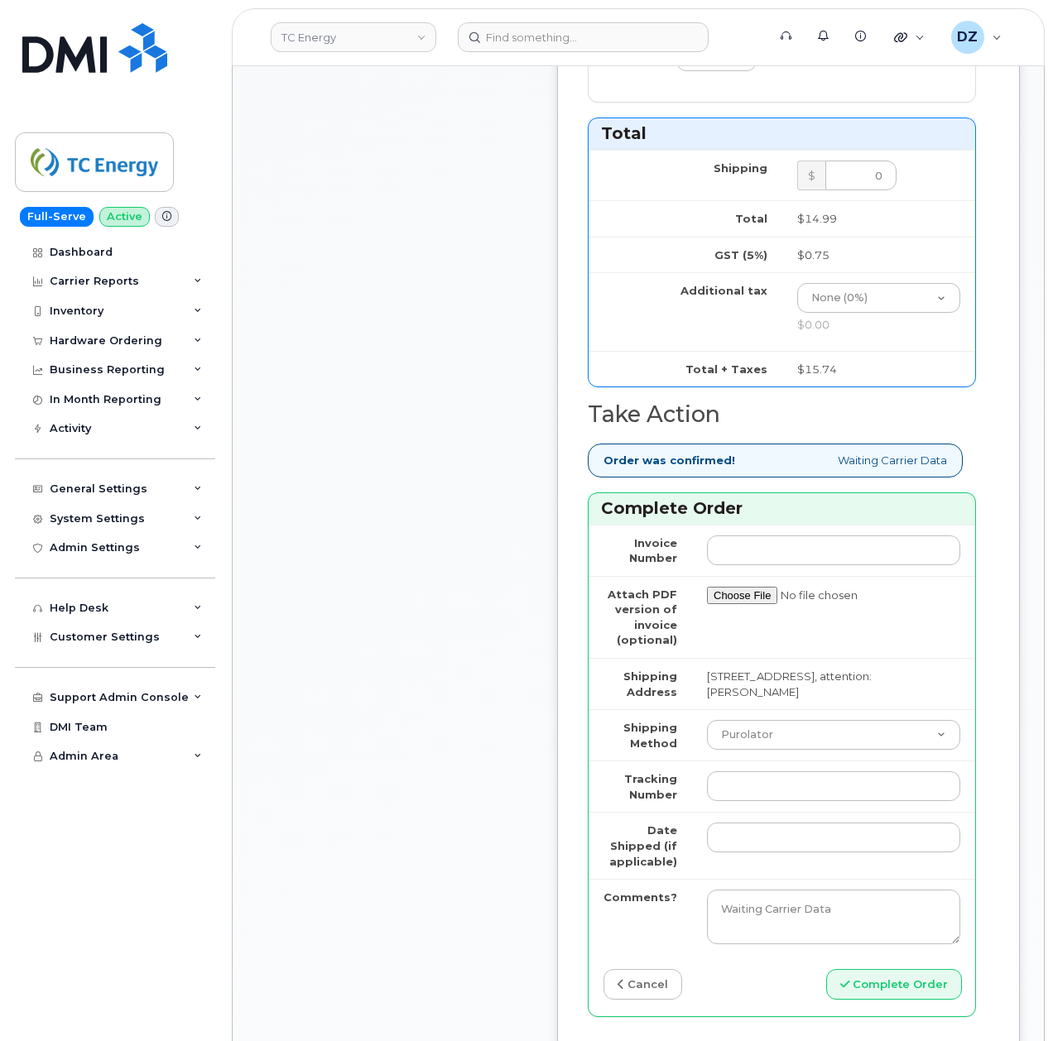
scroll to position [1655, 0]
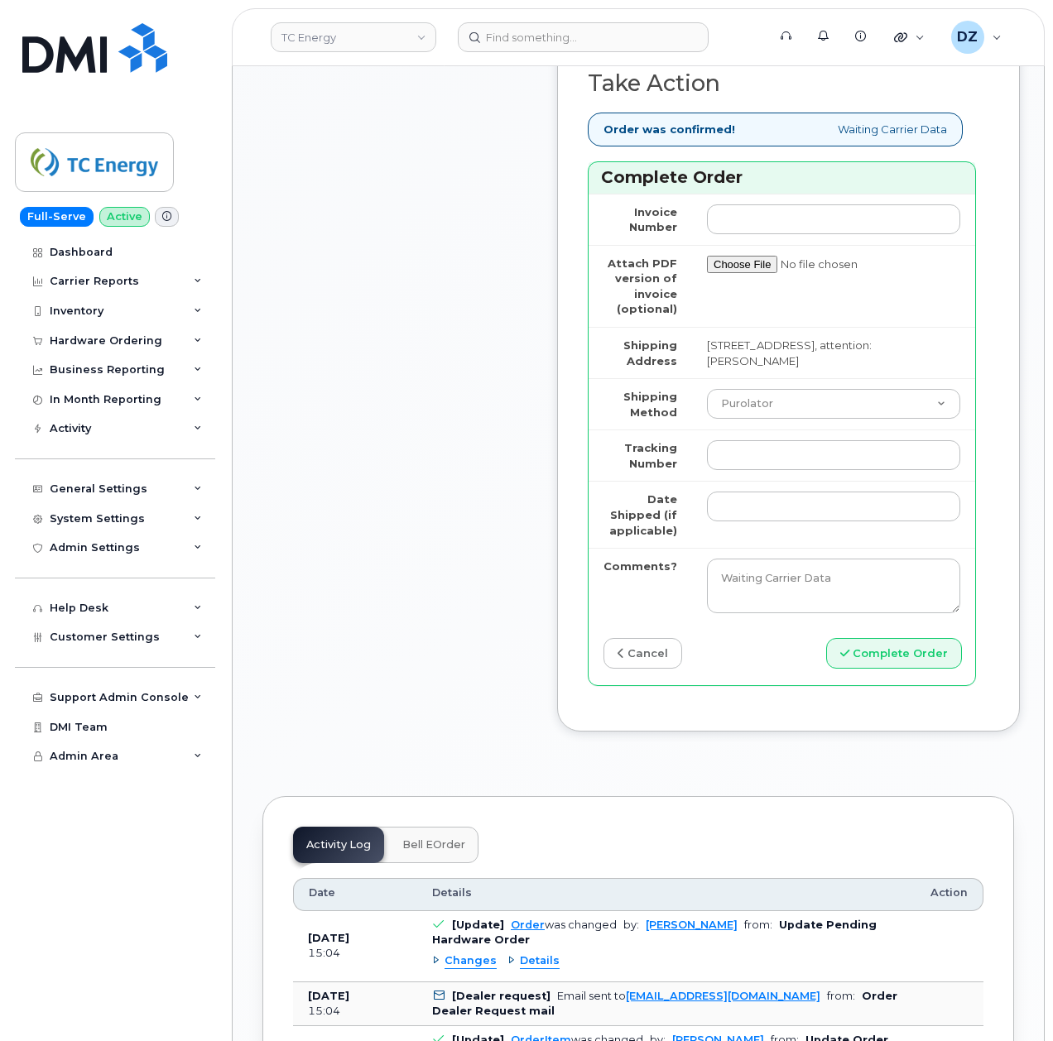
type input "357397891599093"
click at [758, 409] on select "Purolator UPS FedEx Canada Post Courier Other Drop Off Pick Up" at bounding box center [833, 404] width 253 height 30
select select "FedEx"
click at [707, 397] on select "Purolator UPS FedEx Canada Post Courier Other Drop Off Pick Up" at bounding box center [833, 404] width 253 height 30
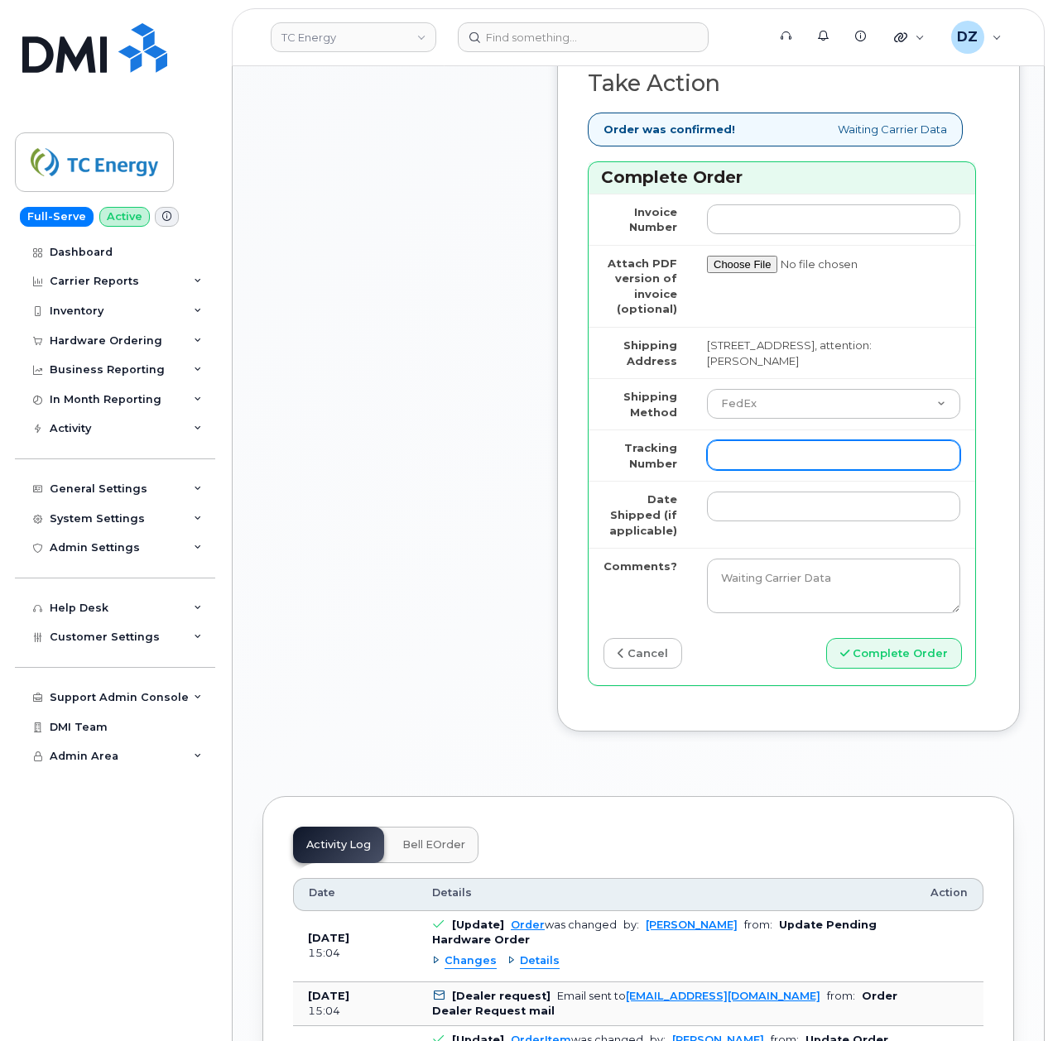
click at [747, 470] on input "Tracking Number" at bounding box center [833, 455] width 253 height 30
paste input "884152426484"
type input "884152426484"
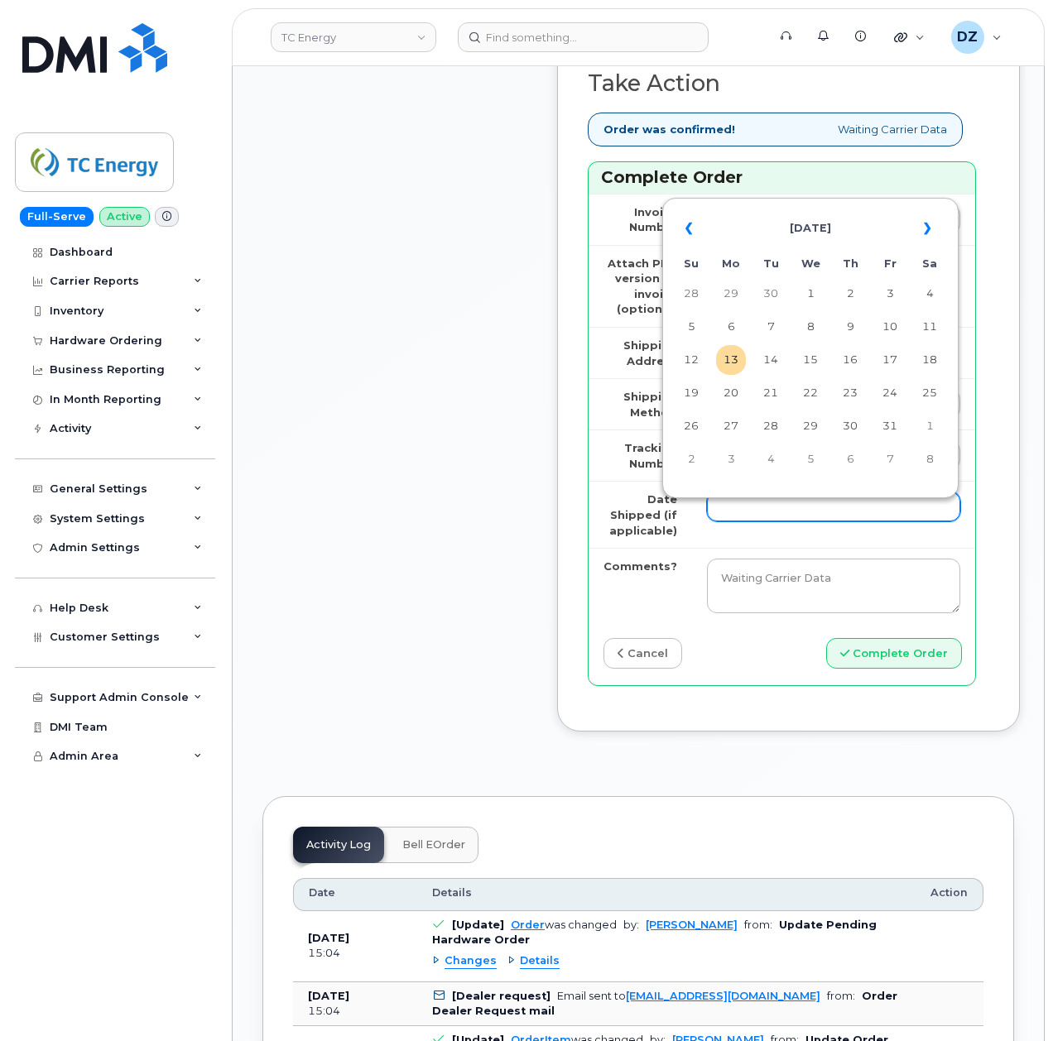
click at [745, 521] on input "Date Shipped (if applicable)" at bounding box center [833, 507] width 253 height 30
click at [686, 228] on th "«" at bounding box center [691, 229] width 30 height 40
click at [892, 296] on td "5" at bounding box center [890, 294] width 30 height 30
type input "2025-09-05"
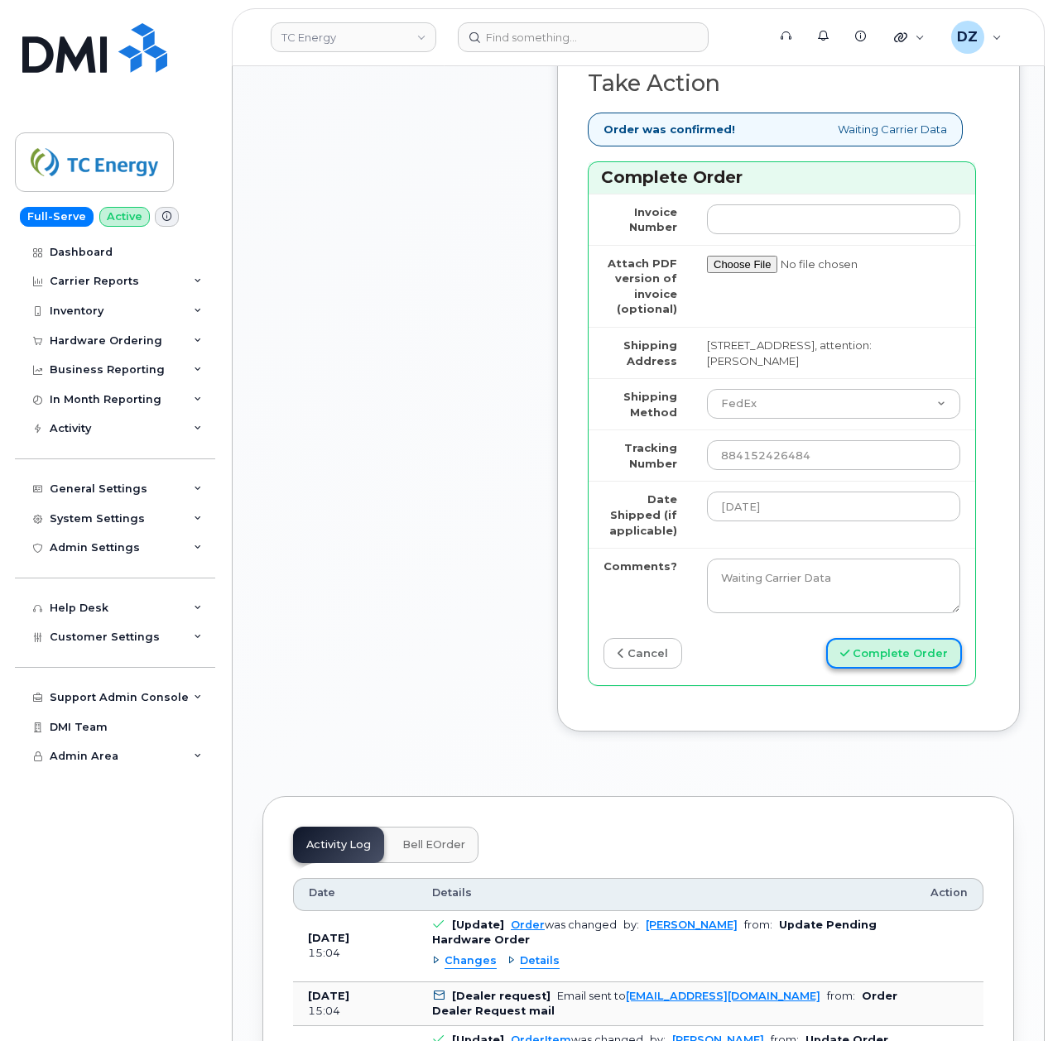
click at [886, 663] on button "Complete Order" at bounding box center [894, 653] width 136 height 31
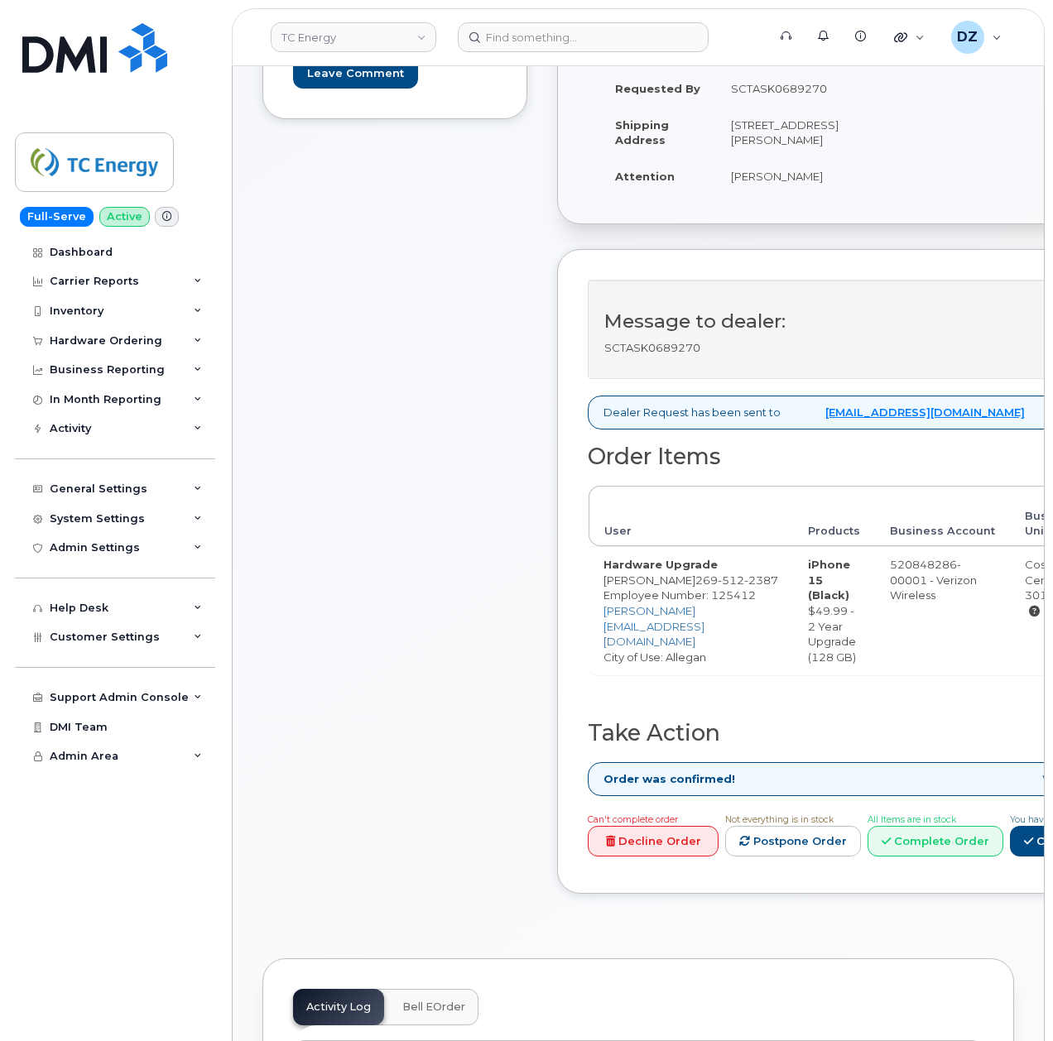
scroll to position [441, 0]
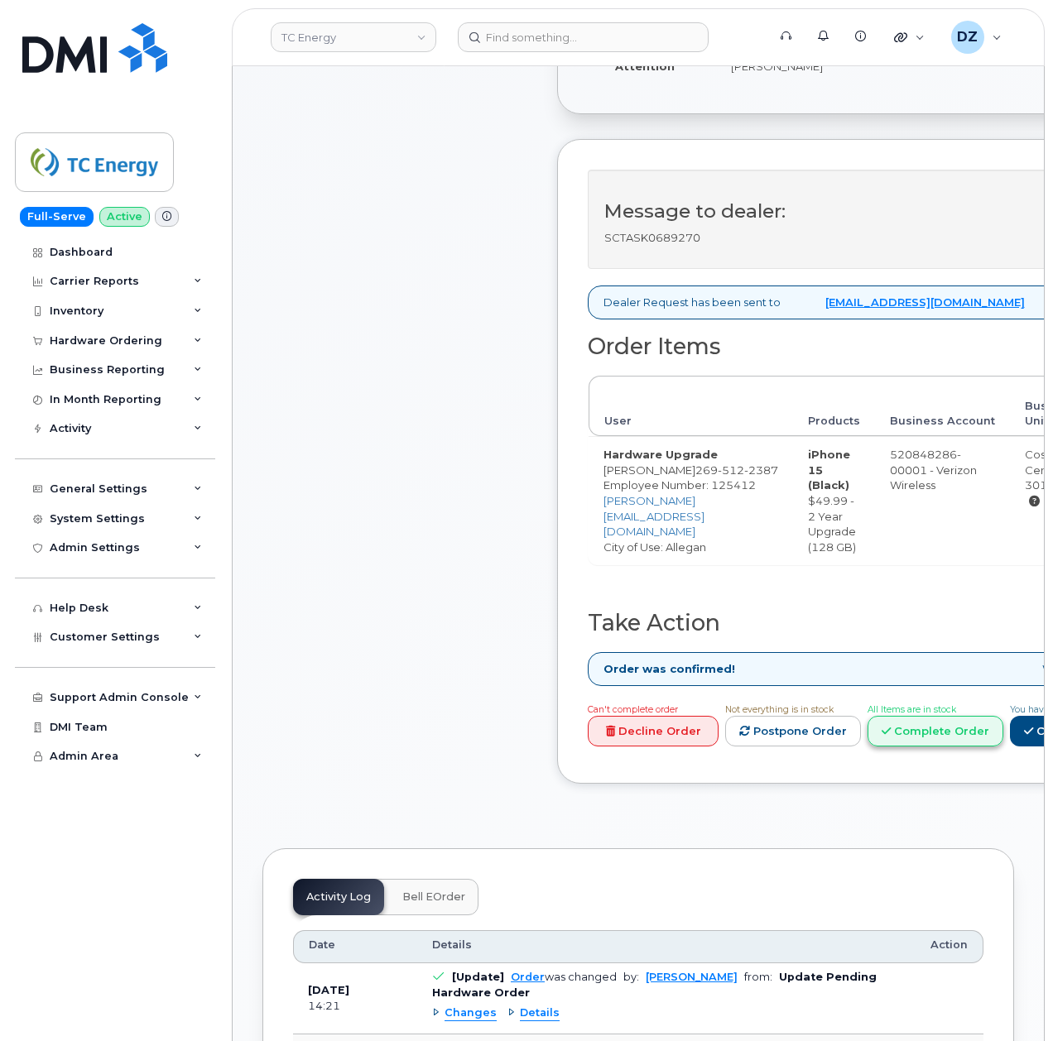
click at [1003, 747] on link "Complete Order" at bounding box center [935, 731] width 136 height 31
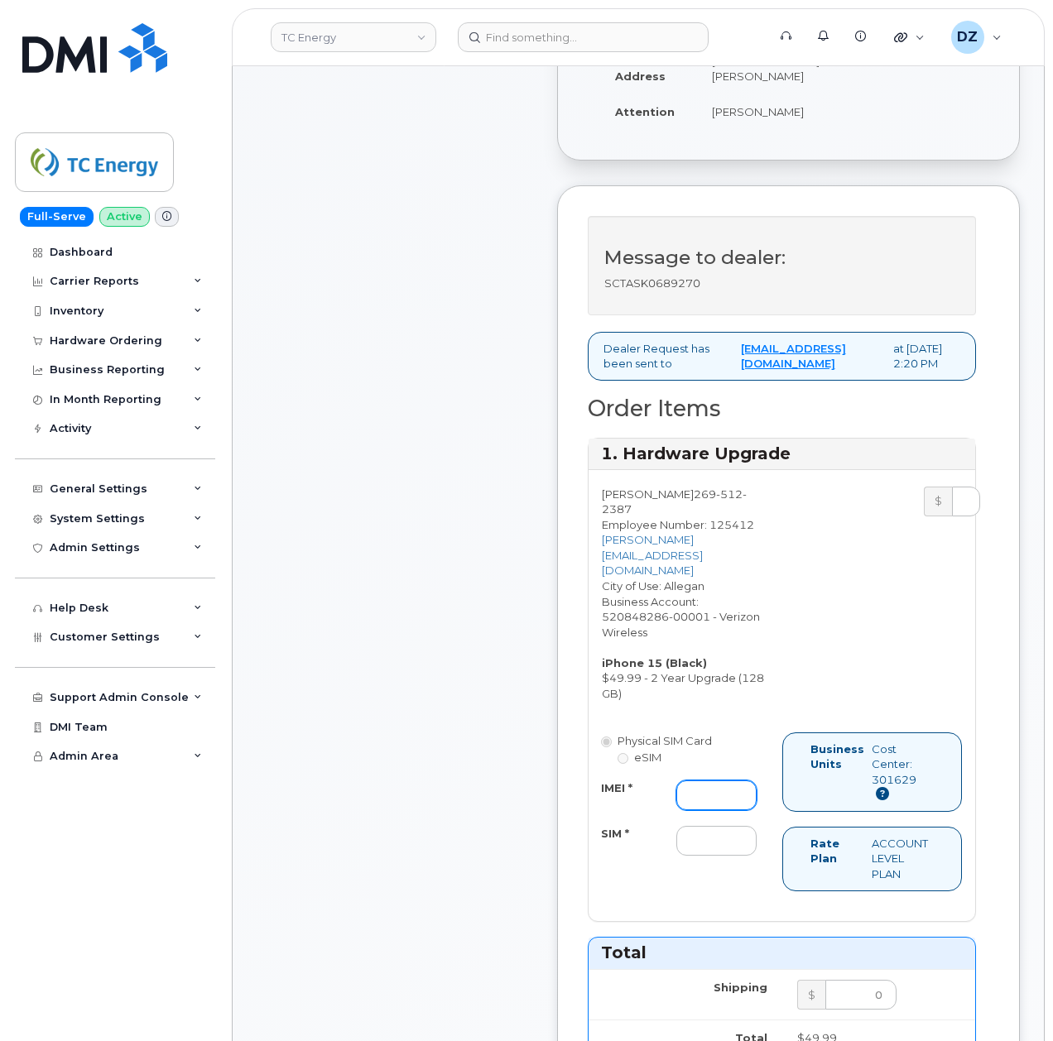
click at [689, 786] on input "IMEI *" at bounding box center [716, 795] width 80 height 30
paste input "356832829719208"
type input "356832829719208"
click at [706, 835] on input "SIM *" at bounding box center [716, 841] width 80 height 30
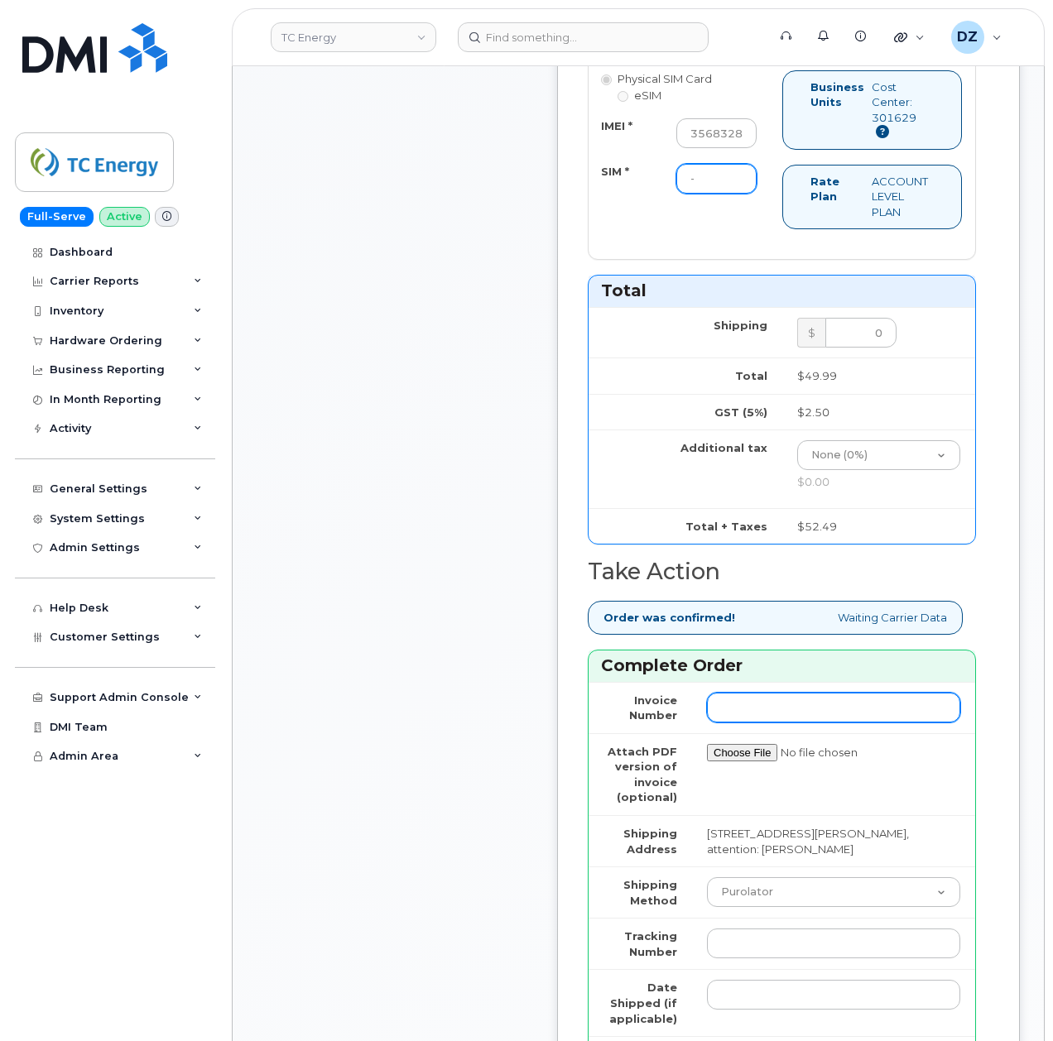
scroll to position [1434, 0]
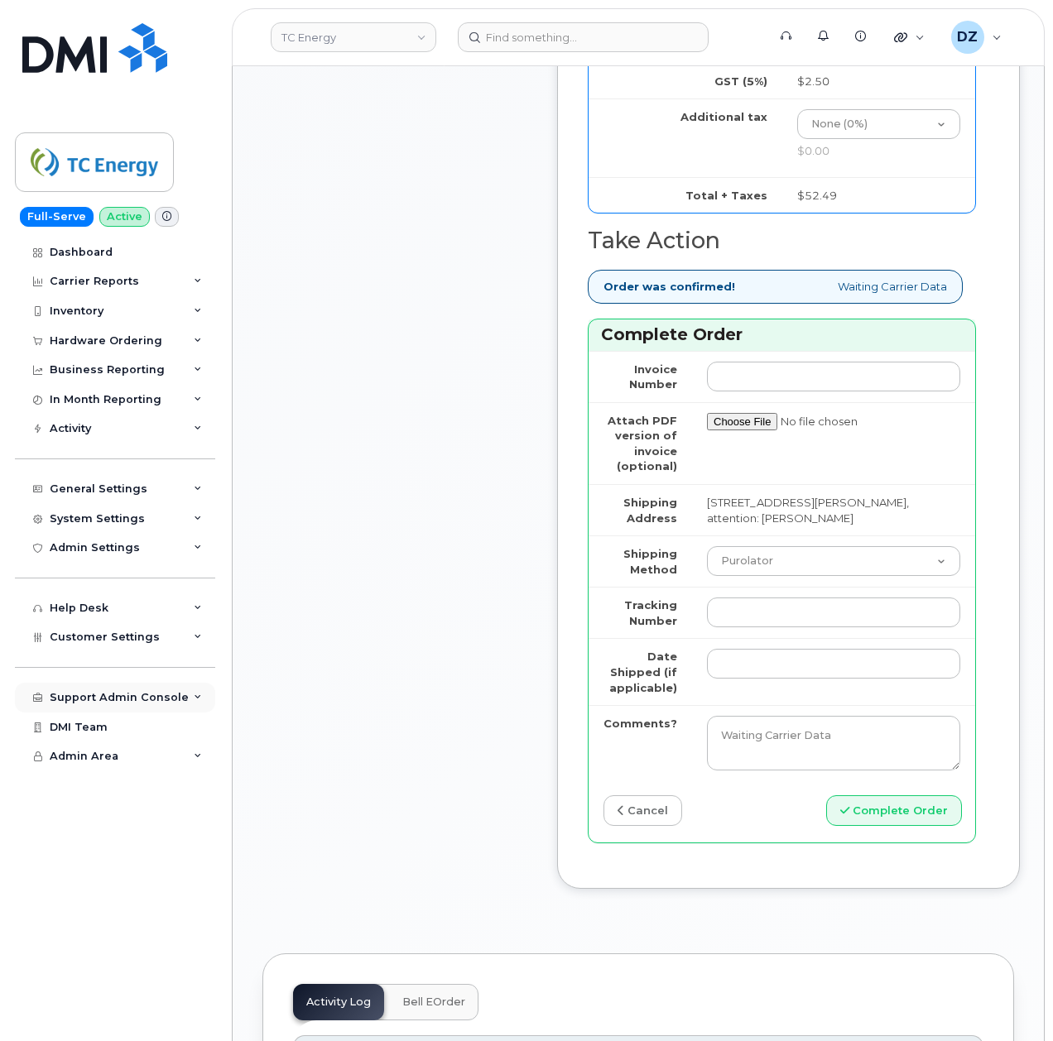
type input "-"
click at [795, 560] on select "Purolator UPS FedEx Canada Post Courier Other Drop Off Pick Up" at bounding box center [833, 561] width 253 height 30
select select "UPS"
click at [707, 546] on select "Purolator UPS FedEx Canada Post Courier Other Drop Off Pick Up" at bounding box center [833, 561] width 253 height 30
click at [732, 600] on input "Tracking Number" at bounding box center [833, 613] width 253 height 30
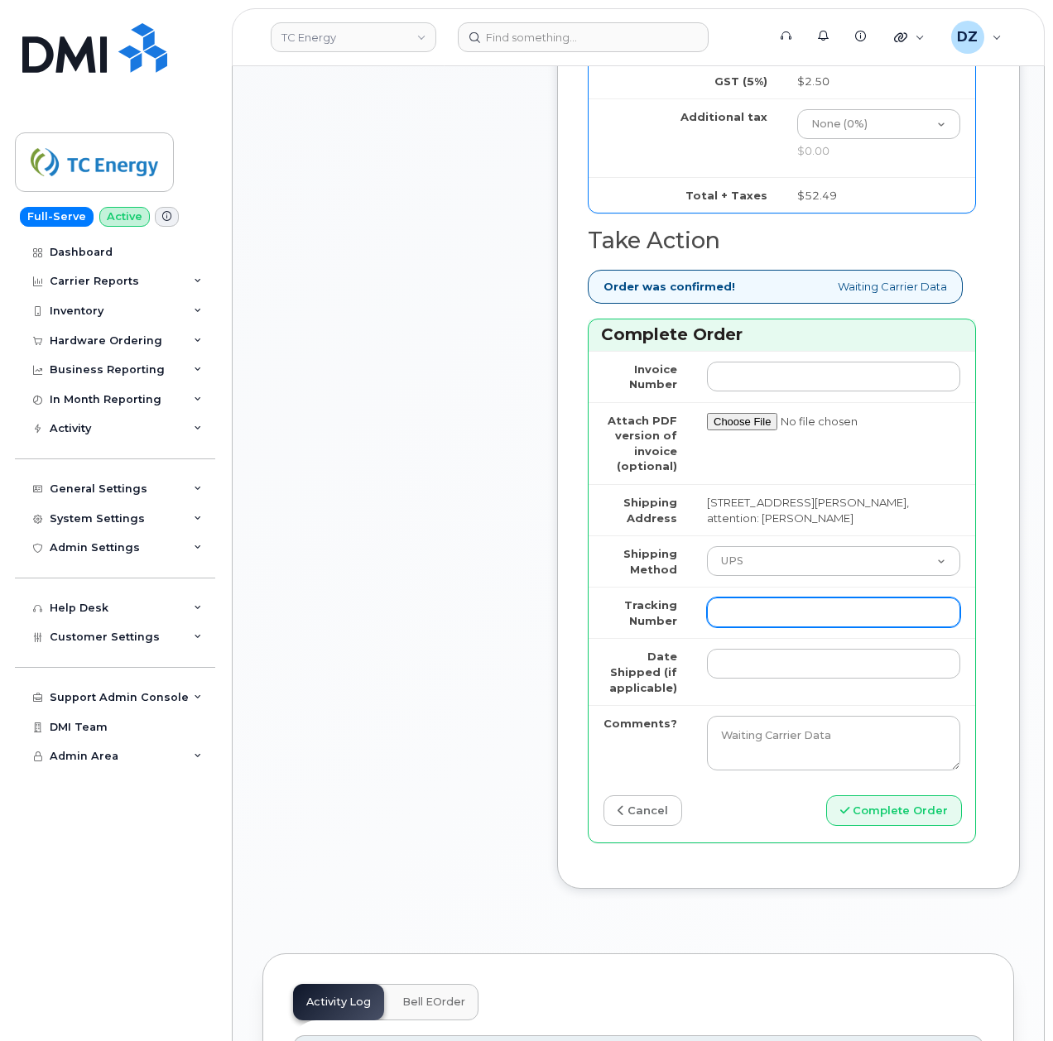
paste input "1ZHF12012915492943"
type input "1ZHF12012915492943"
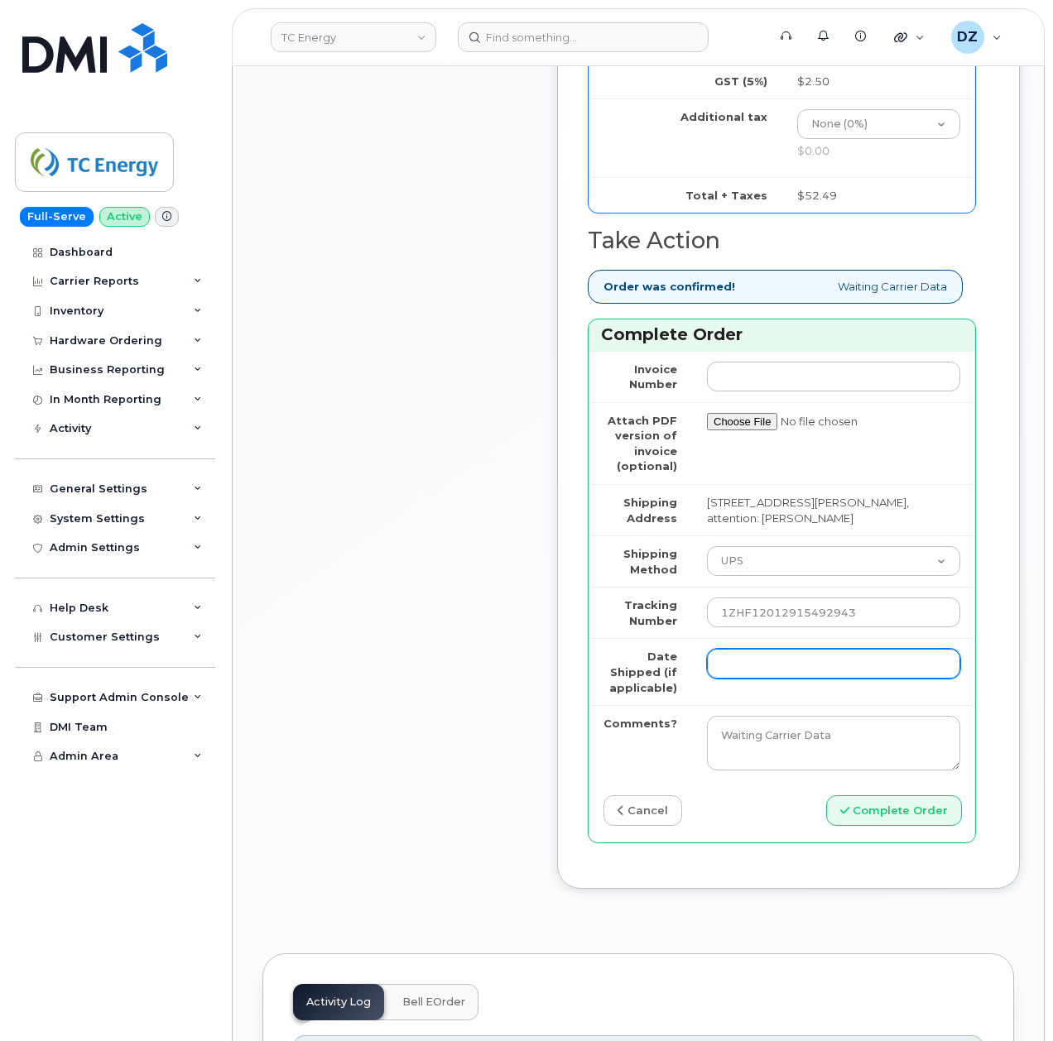
click at [727, 650] on input "Date Shipped (if applicable)" at bounding box center [833, 664] width 253 height 30
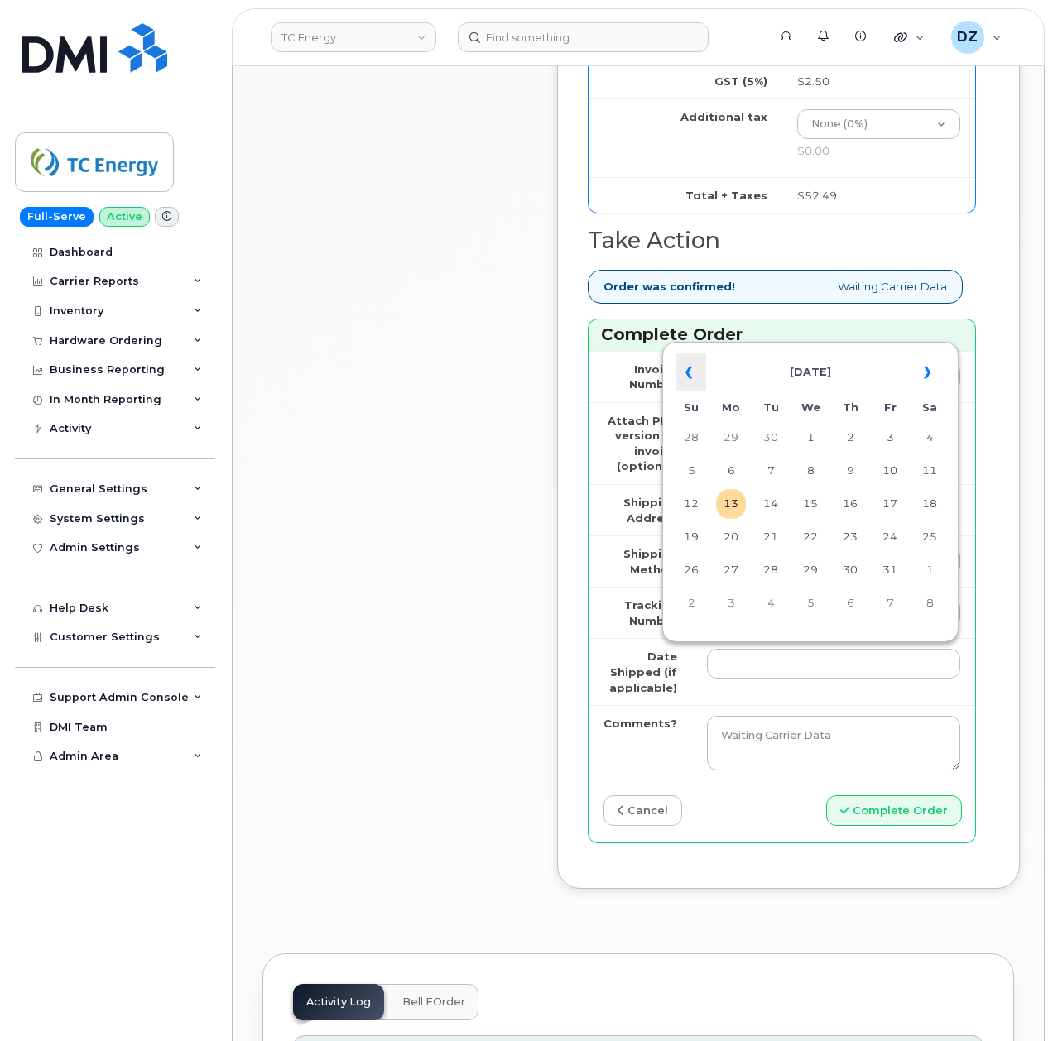
click at [680, 372] on th "«" at bounding box center [691, 373] width 30 height 40
click at [852, 439] on td "4" at bounding box center [850, 438] width 30 height 30
type input "[DATE]"
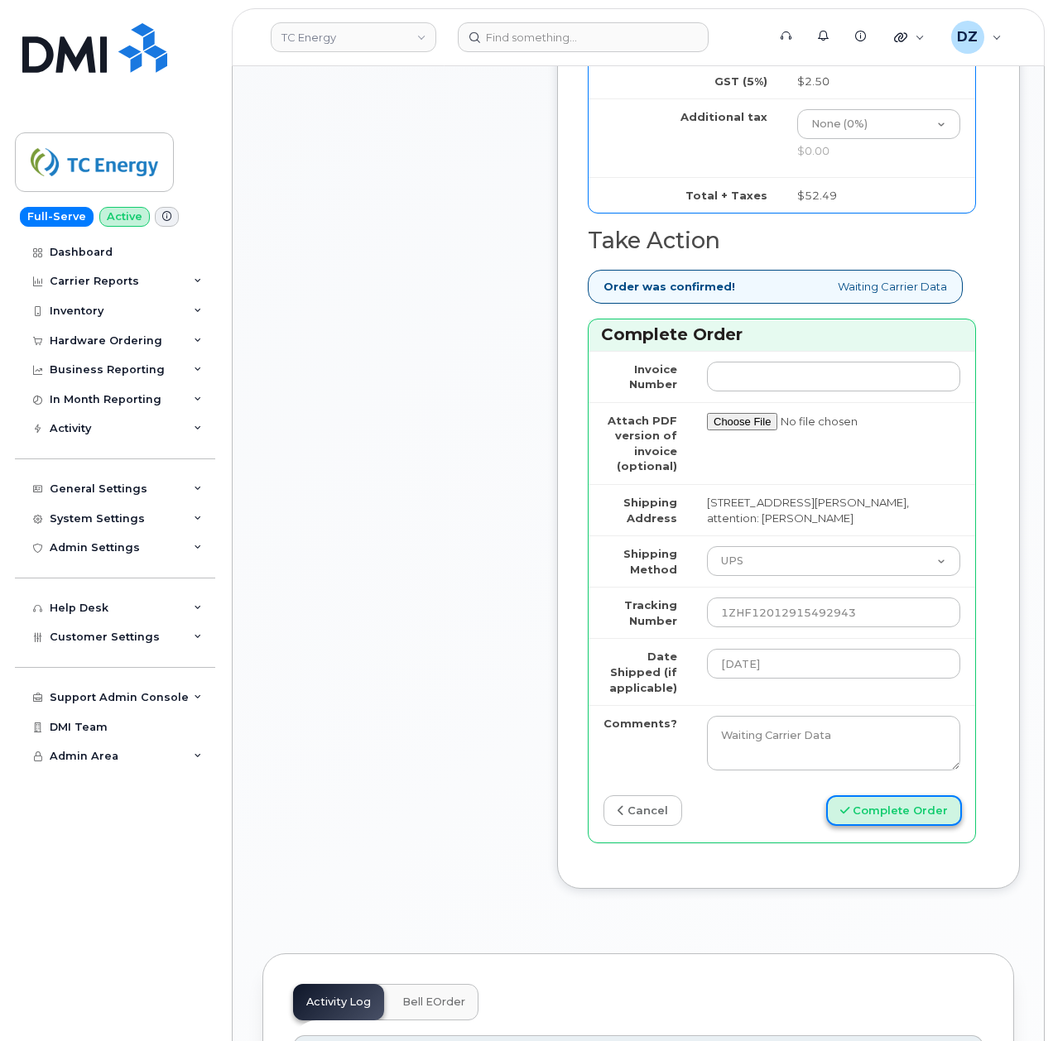
click at [891, 808] on button "Complete Order" at bounding box center [894, 810] width 136 height 31
